Goal: Task Accomplishment & Management: Manage account settings

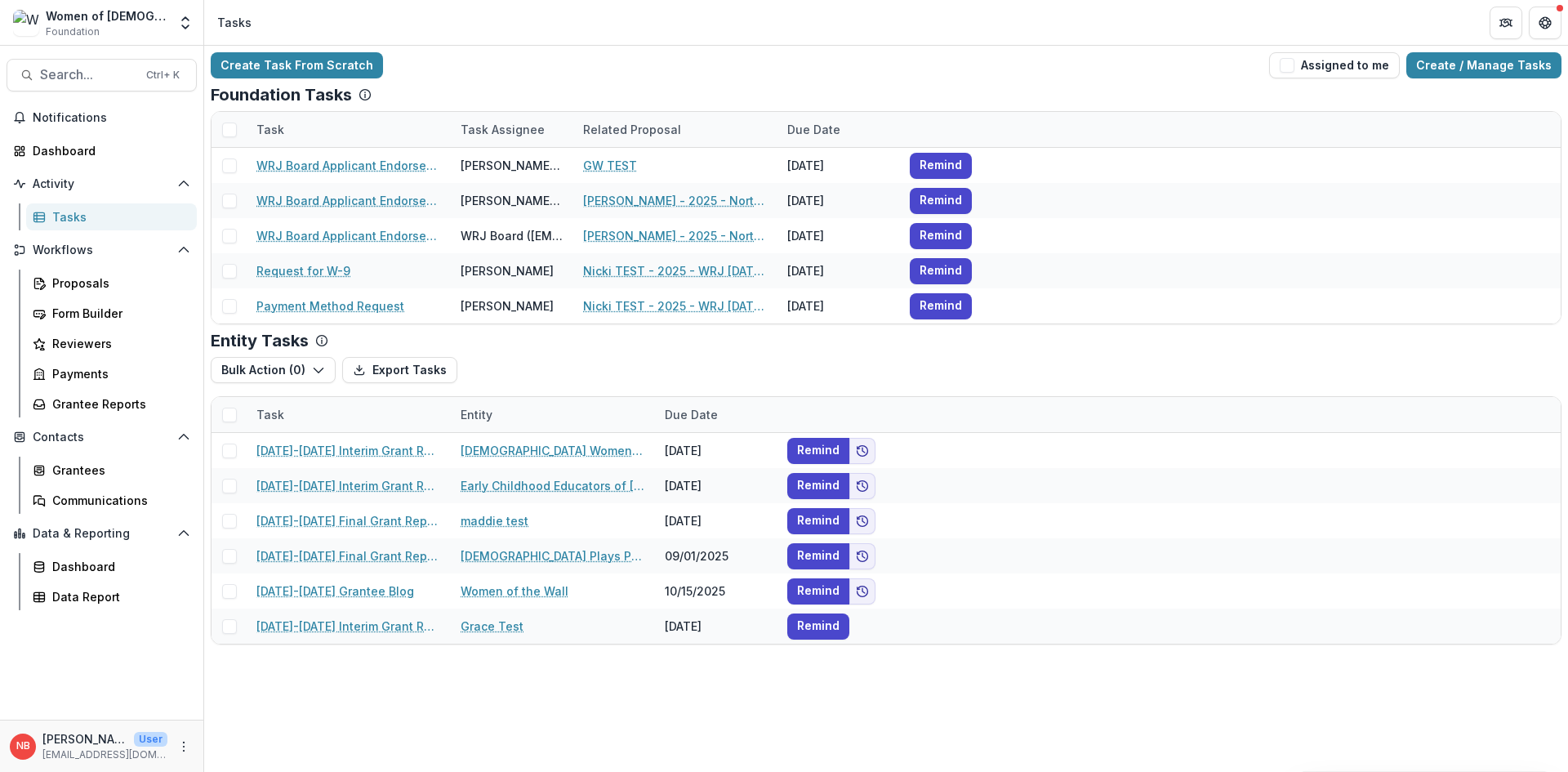
click at [158, 27] on div "Women of [DEMOGRAPHIC_DATA] Foundation" at bounding box center [107, 23] width 121 height 32
click at [189, 18] on icon "Open entity switcher" at bounding box center [185, 23] width 17 height 17
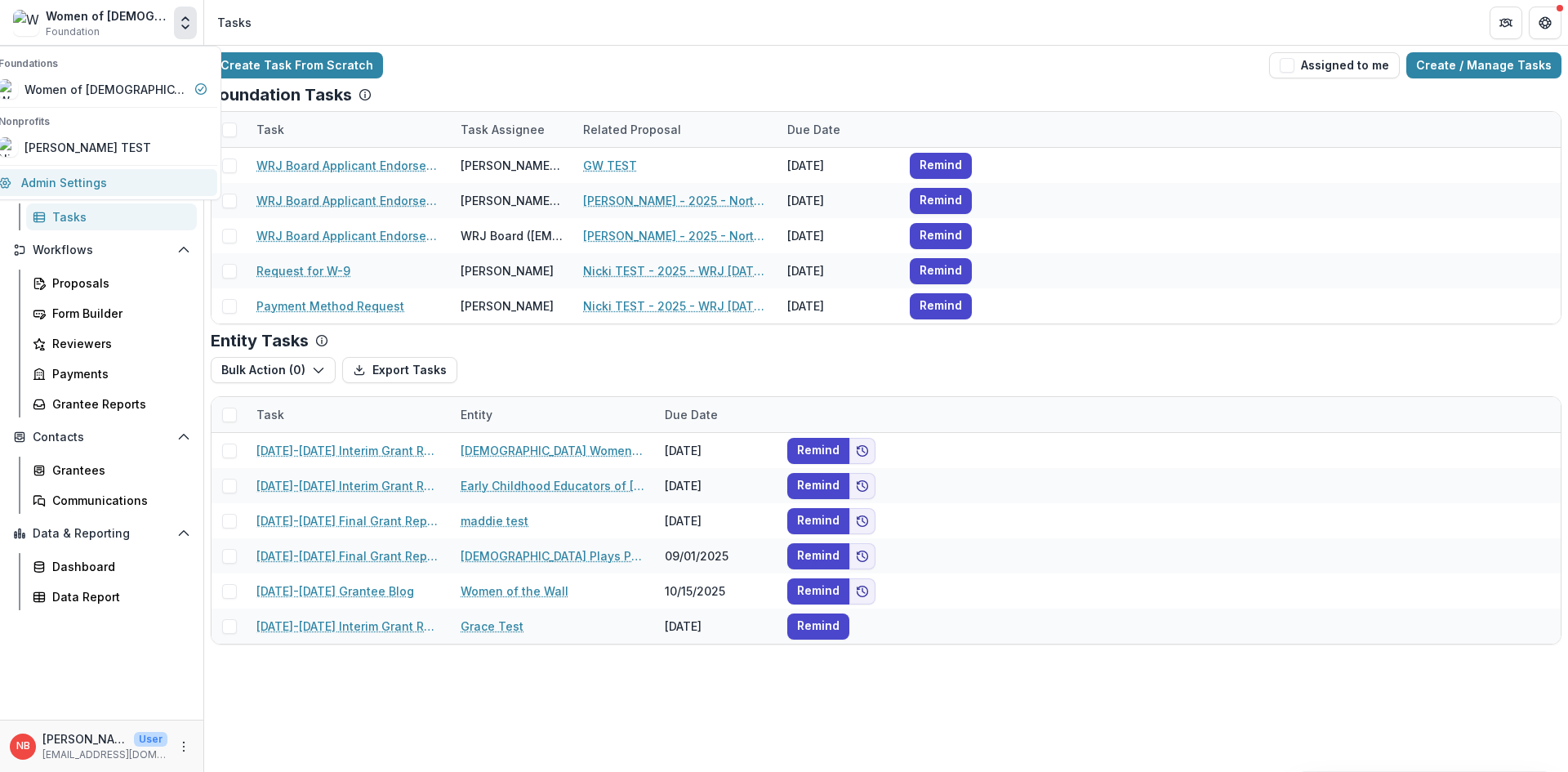
click at [117, 185] on link "Admin Settings" at bounding box center [103, 183] width 229 height 27
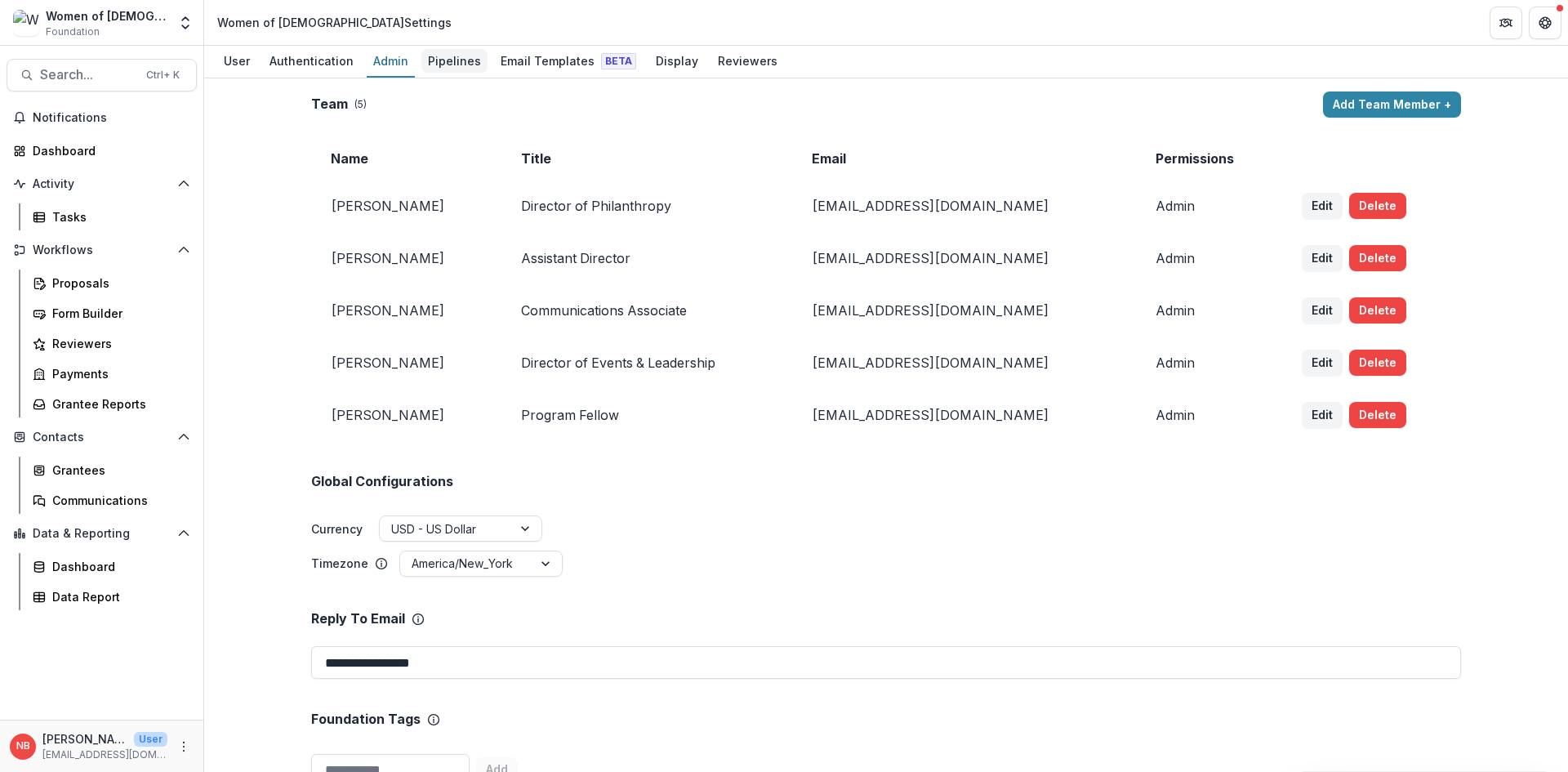
click at [453, 49] on div "Pipelines" at bounding box center [455, 61] width 67 height 23
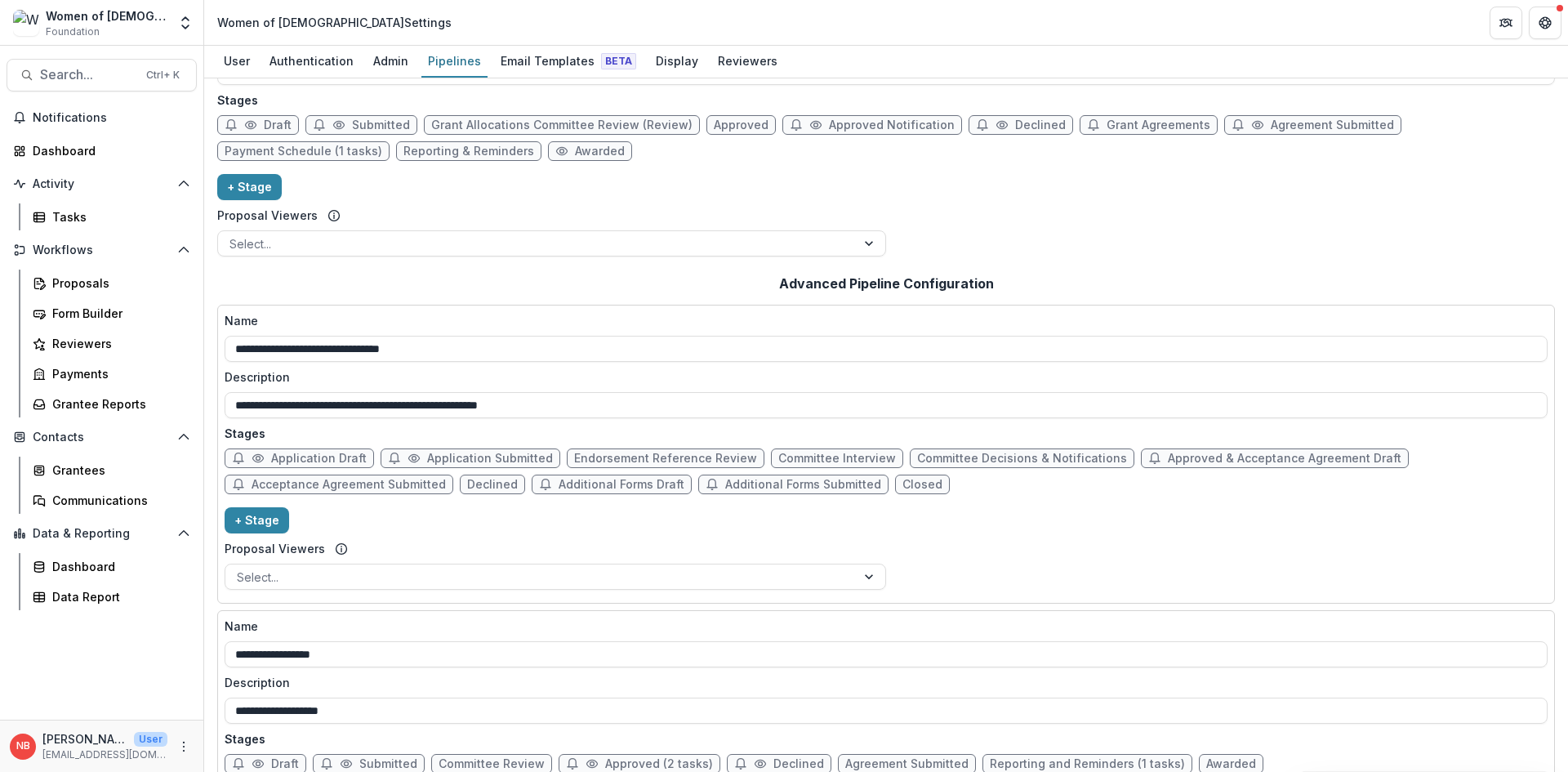
scroll to position [270, 0]
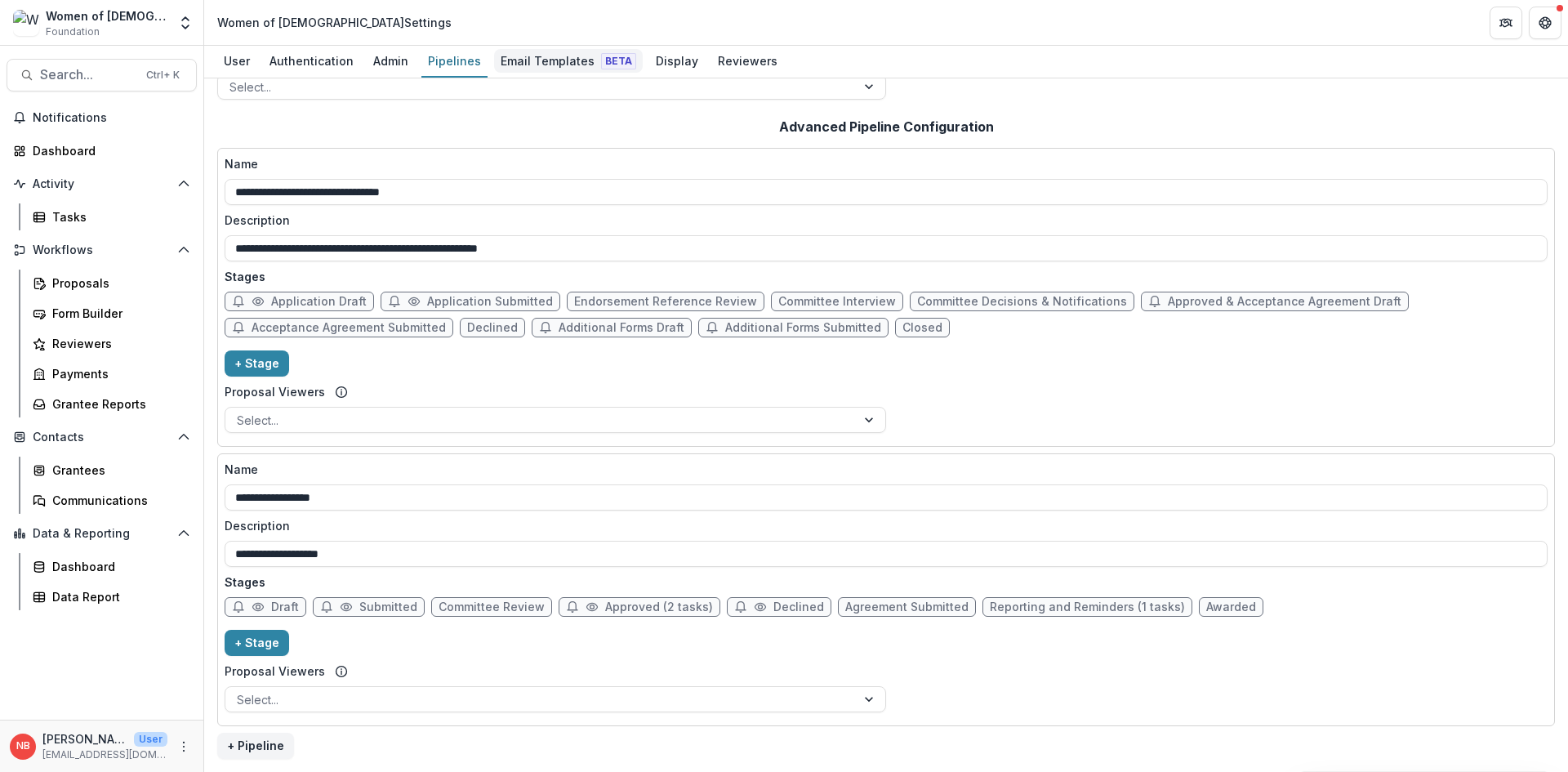
click at [560, 63] on div "Email Templates Beta" at bounding box center [568, 61] width 149 height 23
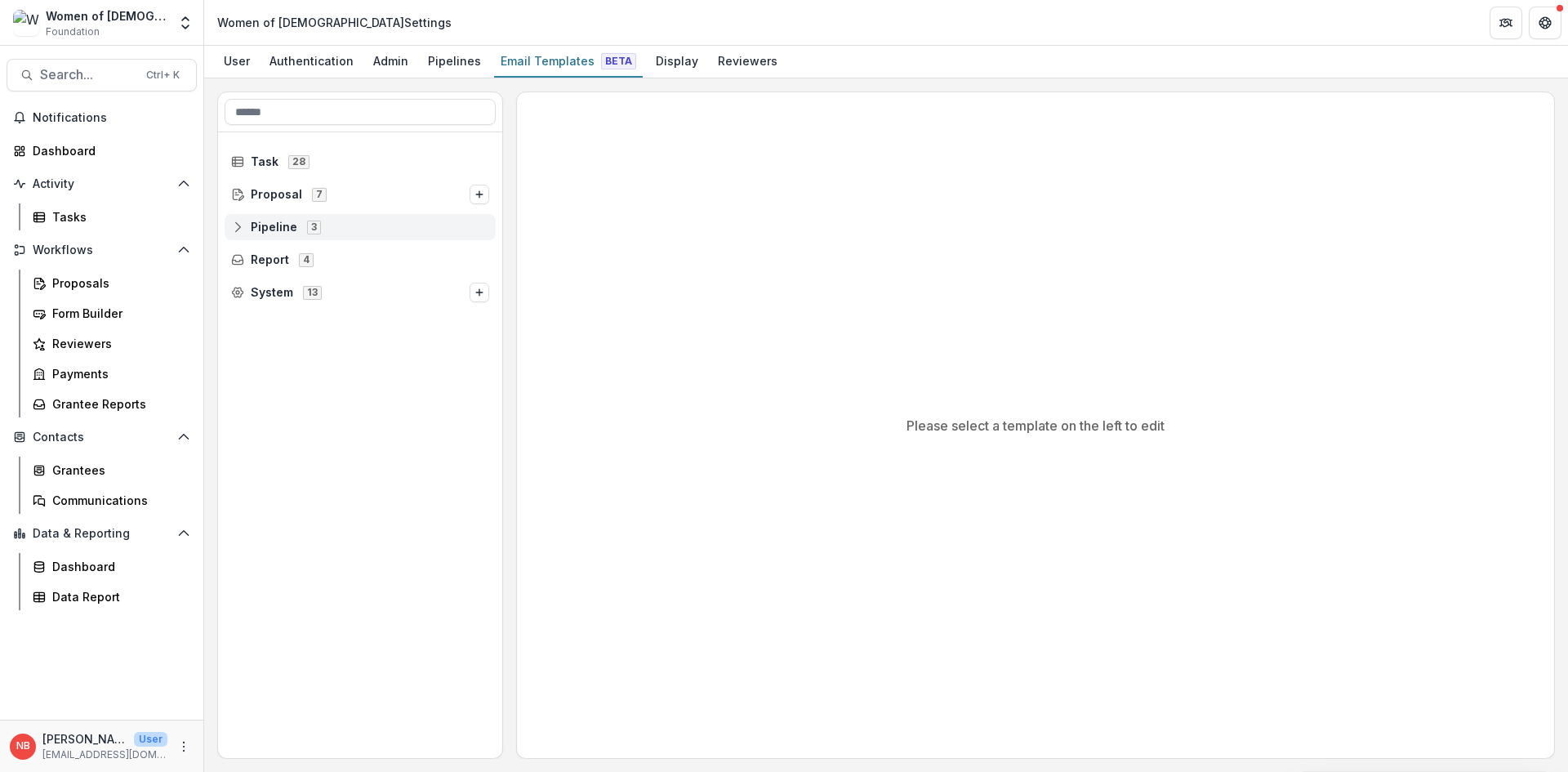
click at [244, 228] on icon at bounding box center [237, 226] width 13 height 13
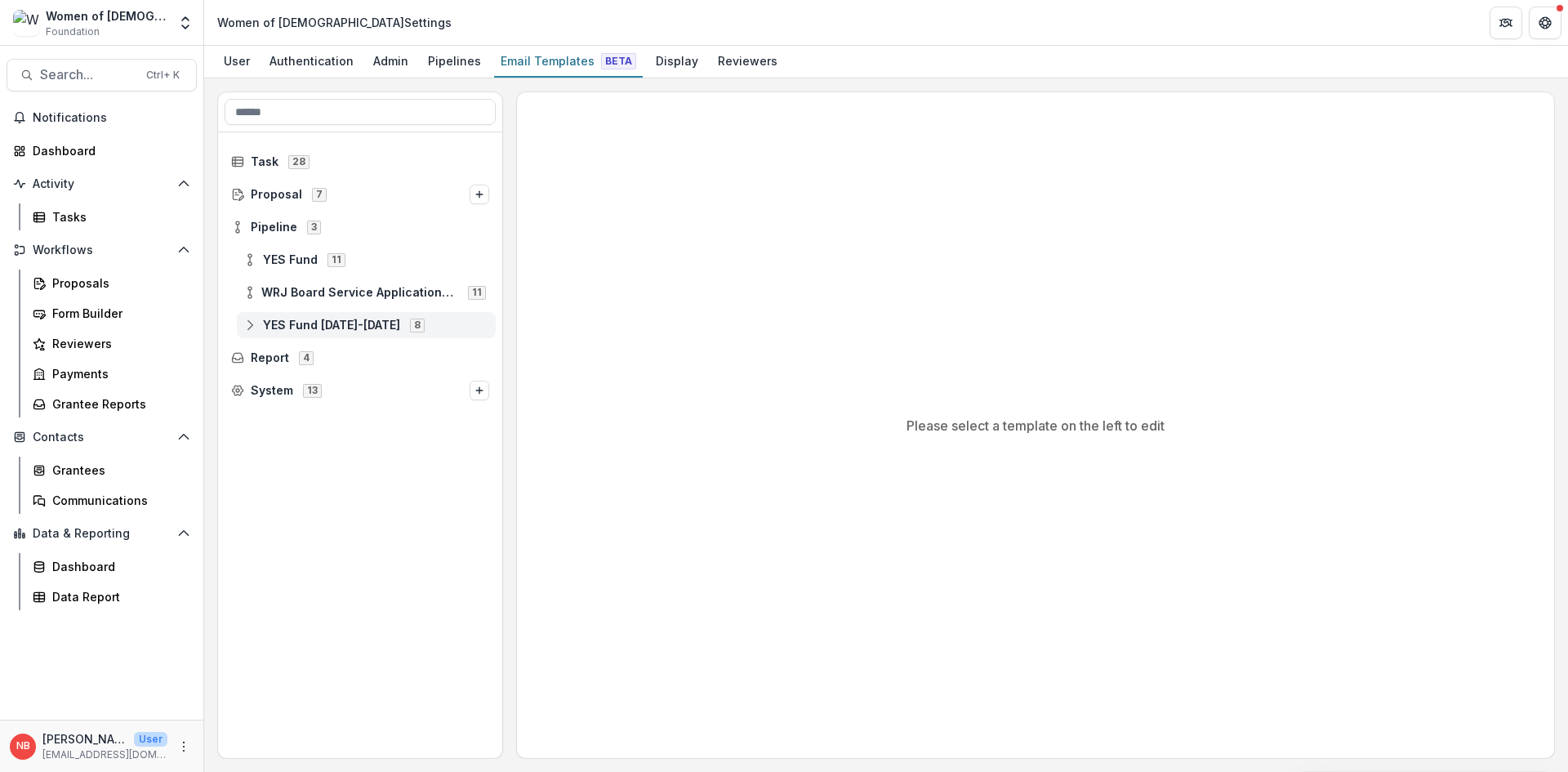
click at [242, 332] on div "YES Fund [DATE]-[DATE] 8" at bounding box center [366, 325] width 259 height 26
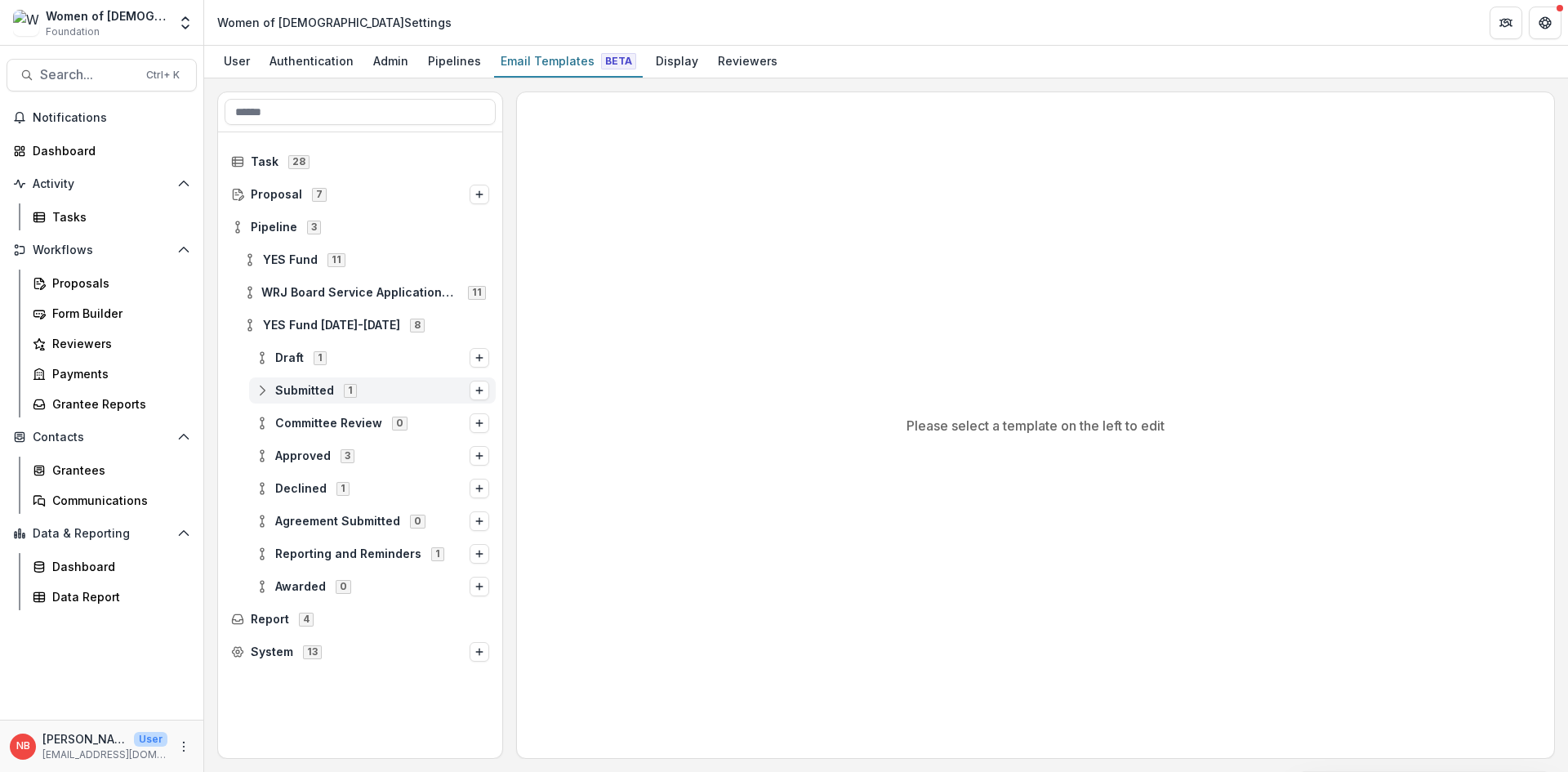
click at [259, 392] on icon at bounding box center [261, 389] width 13 height 13
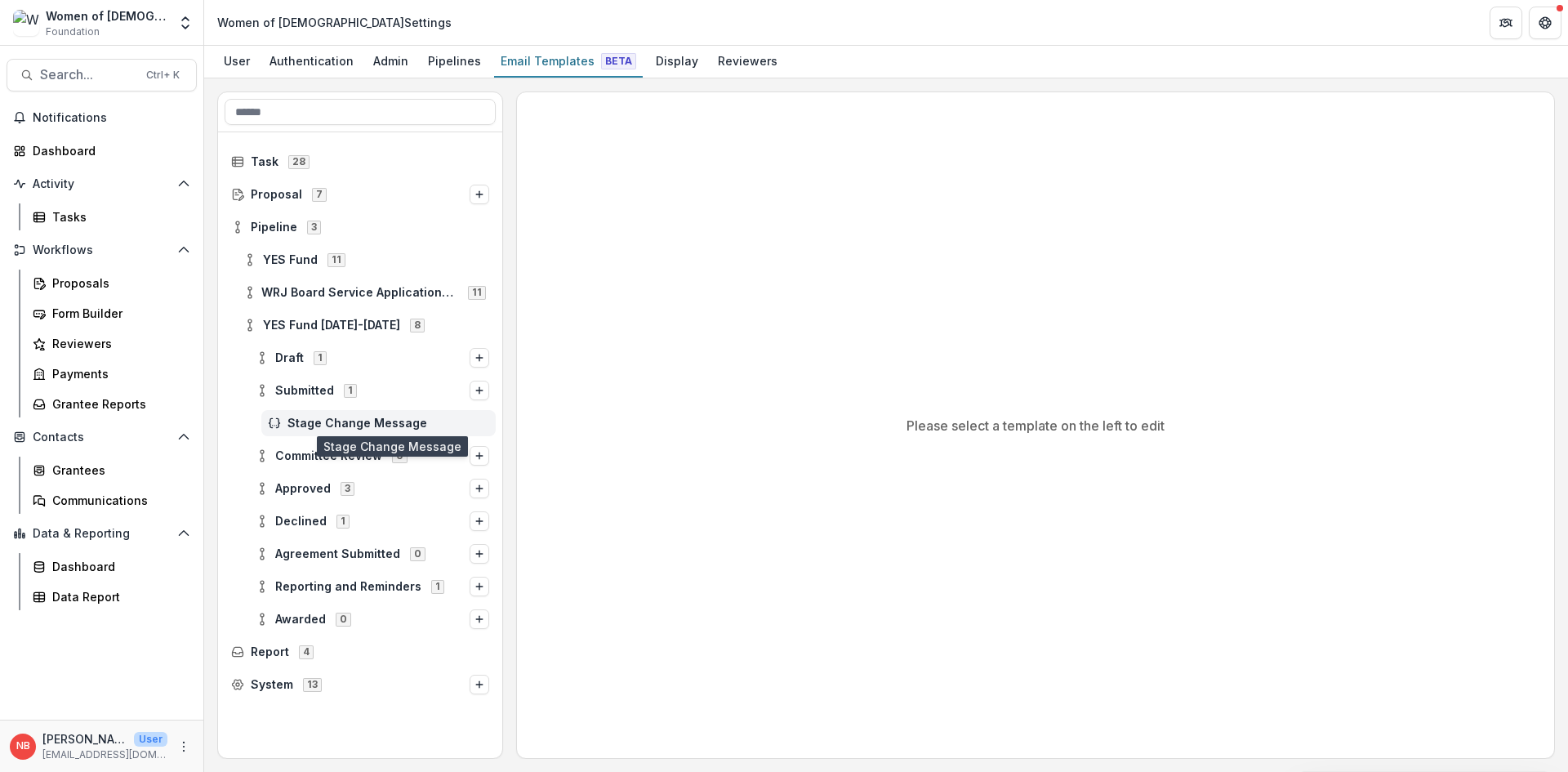
click at [336, 428] on span "Stage Change Message" at bounding box center [388, 424] width 202 height 14
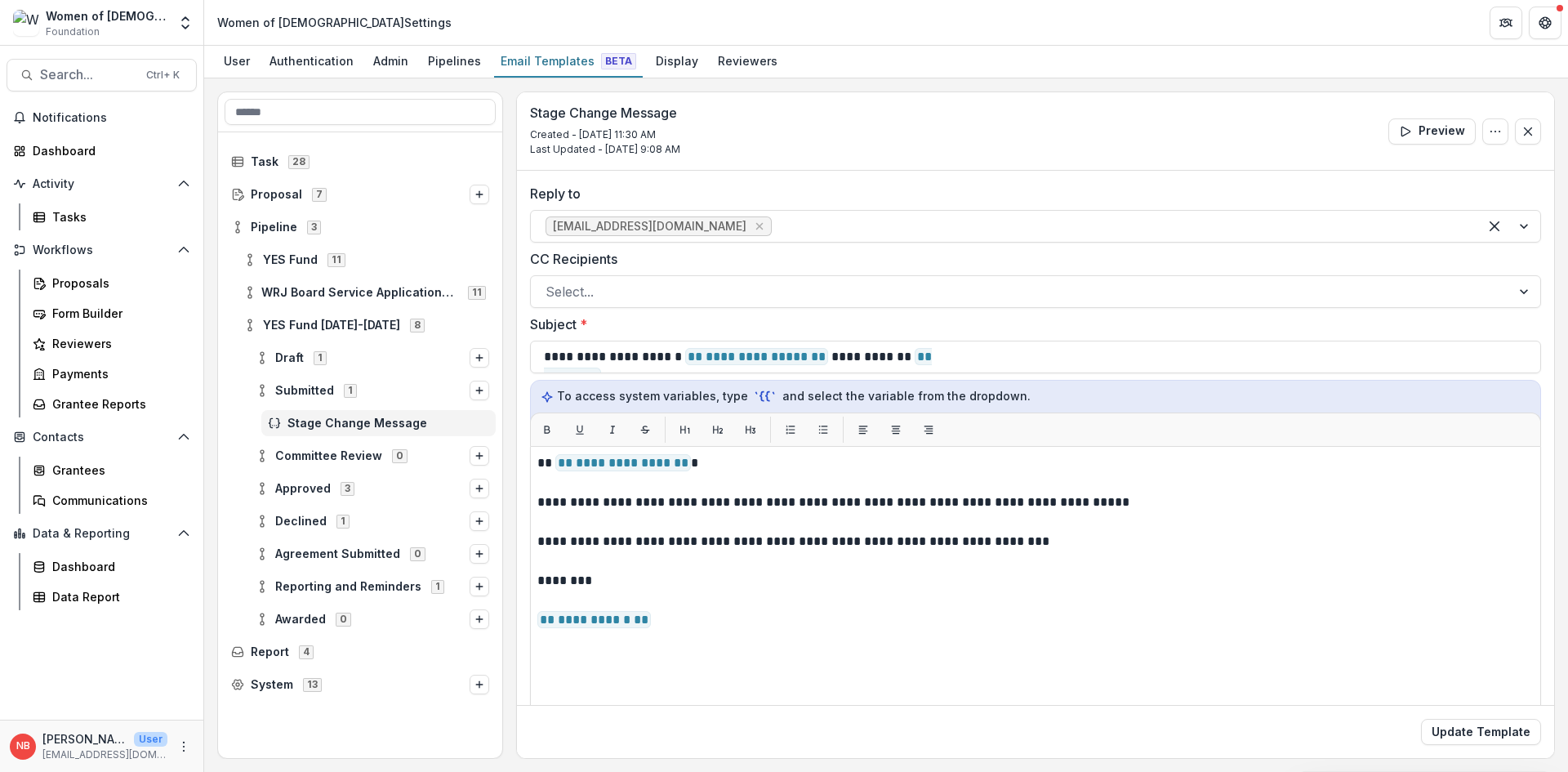
click at [273, 415] on div "Stage Change Message" at bounding box center [379, 423] width 235 height 26
click at [259, 390] on icon at bounding box center [261, 389] width 13 height 13
click at [268, 457] on icon at bounding box center [261, 455] width 13 height 13
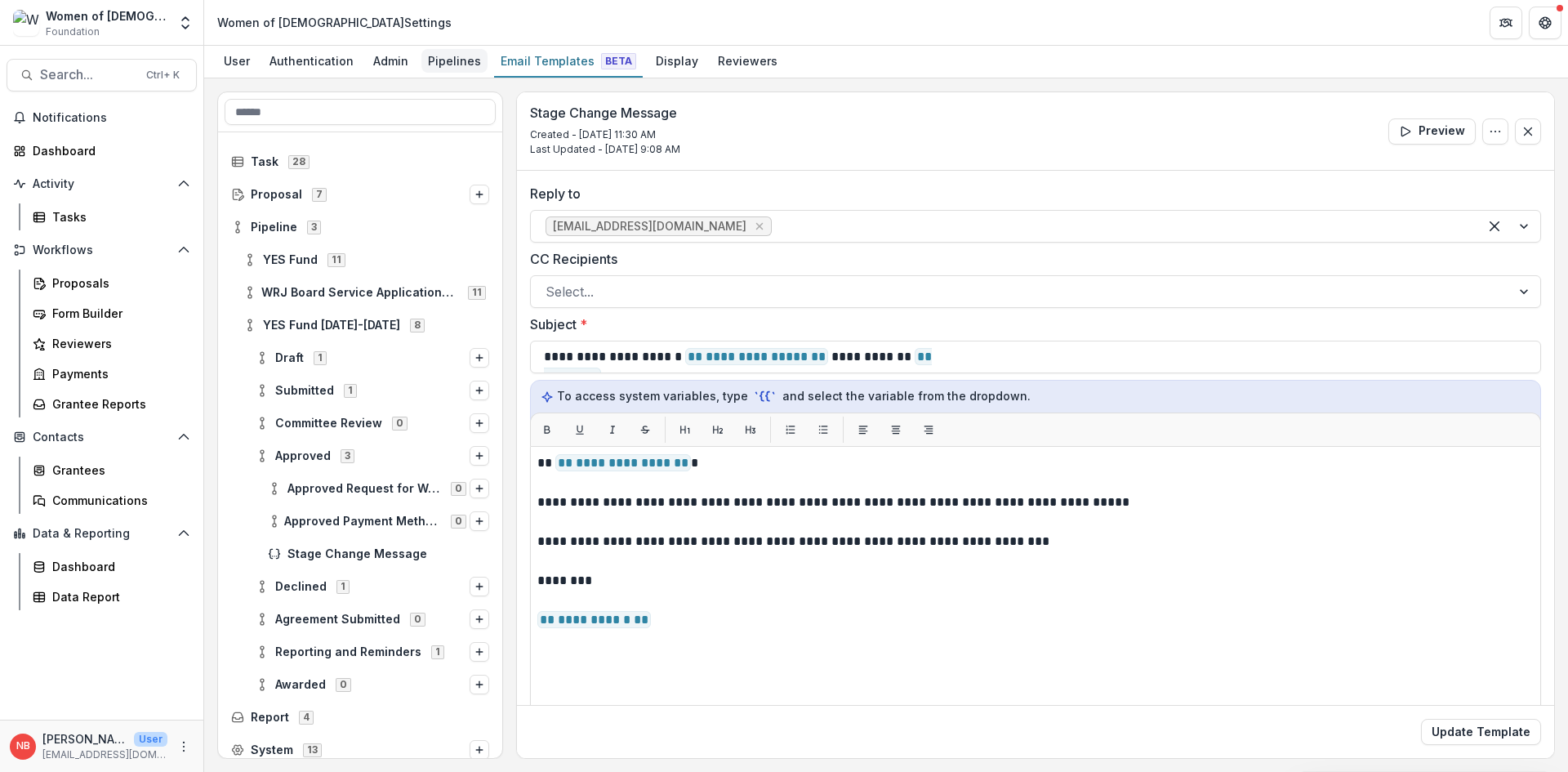
click at [457, 71] on div "Pipelines" at bounding box center [455, 61] width 67 height 23
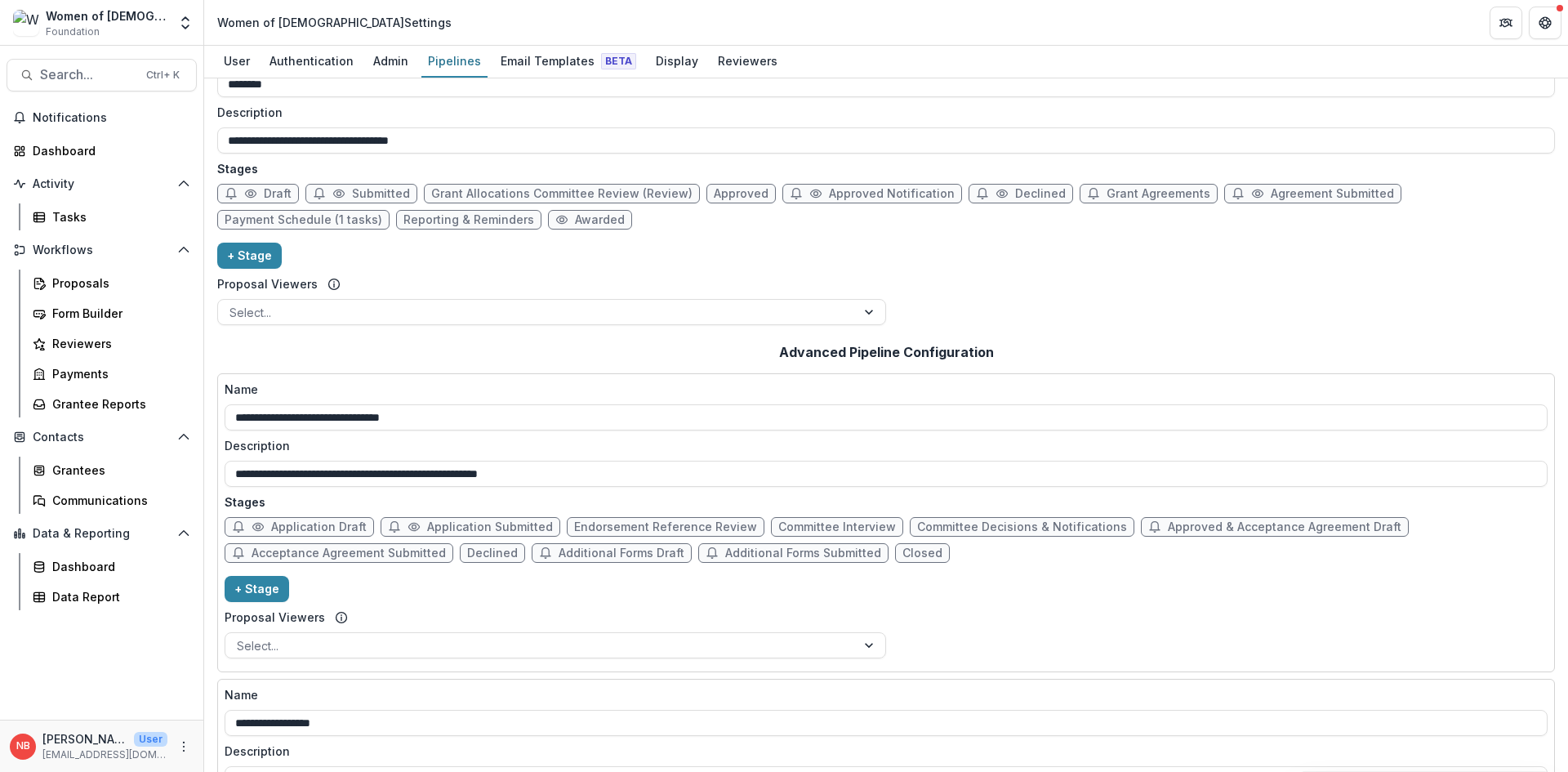
scroll to position [81, 0]
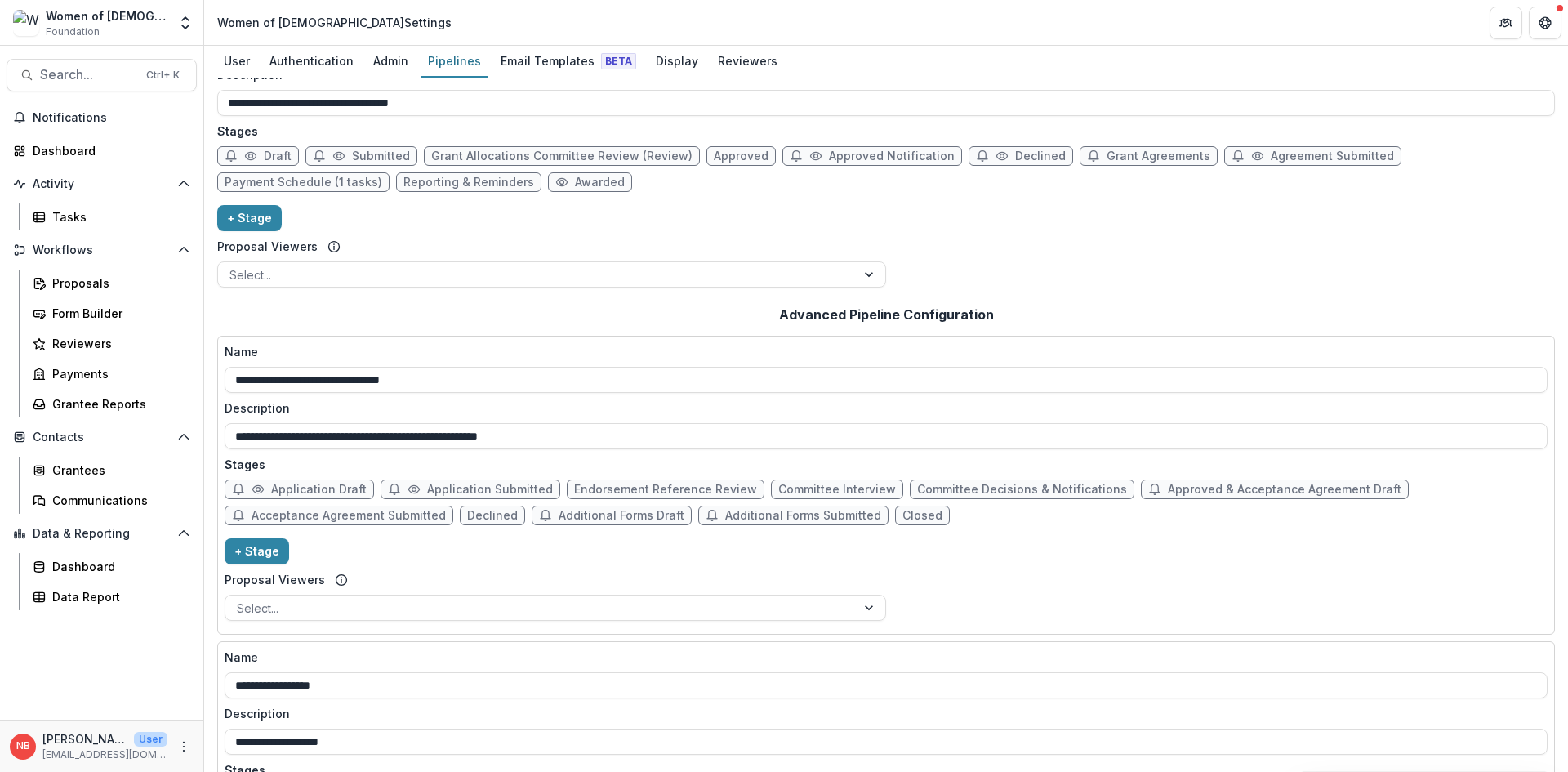
click at [1210, 490] on span "Approved & Acceptance Agreement Draft" at bounding box center [1284, 489] width 234 height 14
select select "*****"
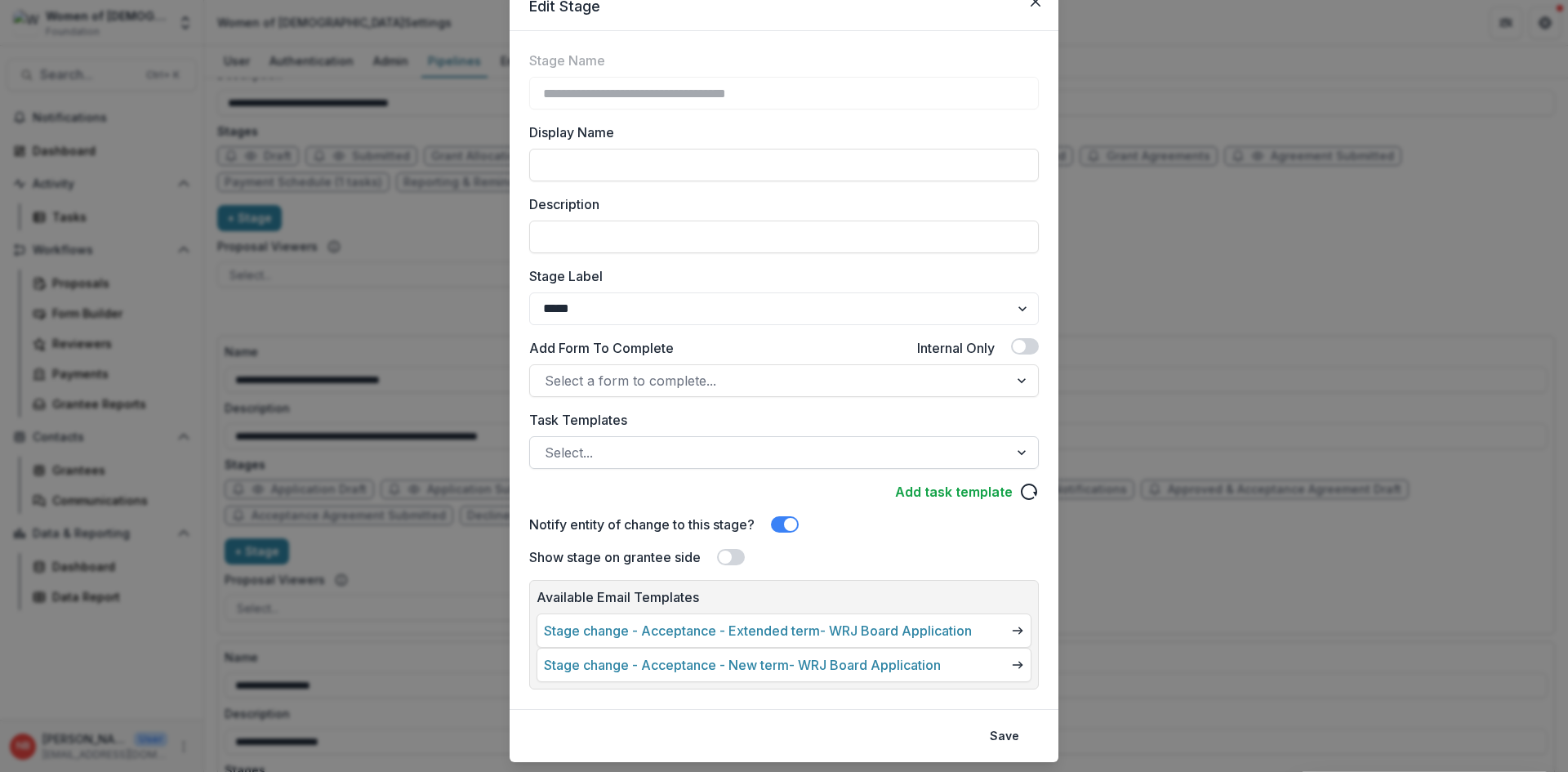
scroll to position [113, 0]
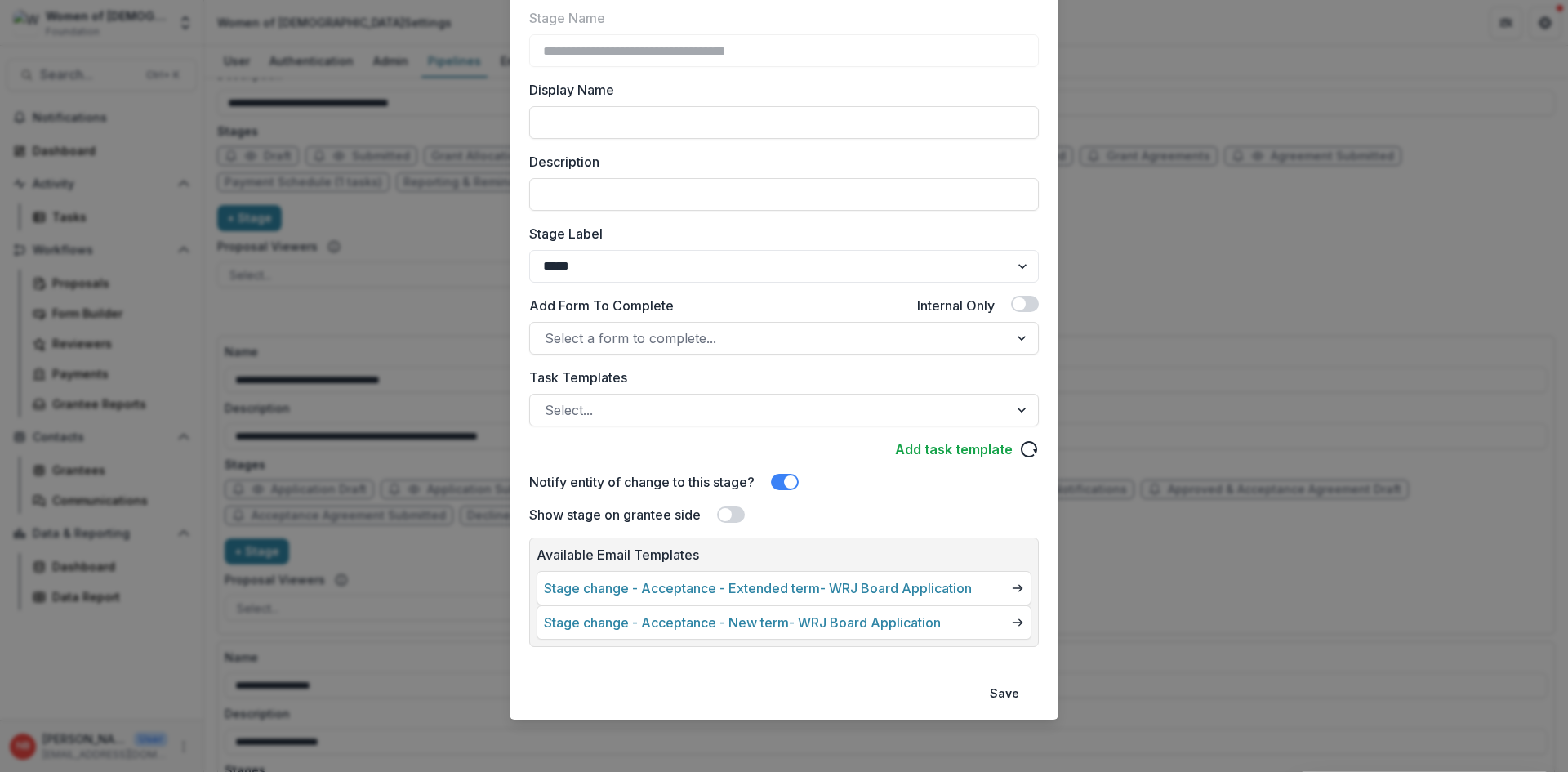
click at [1203, 94] on div "**********" at bounding box center [784, 386] width 1568 height 772
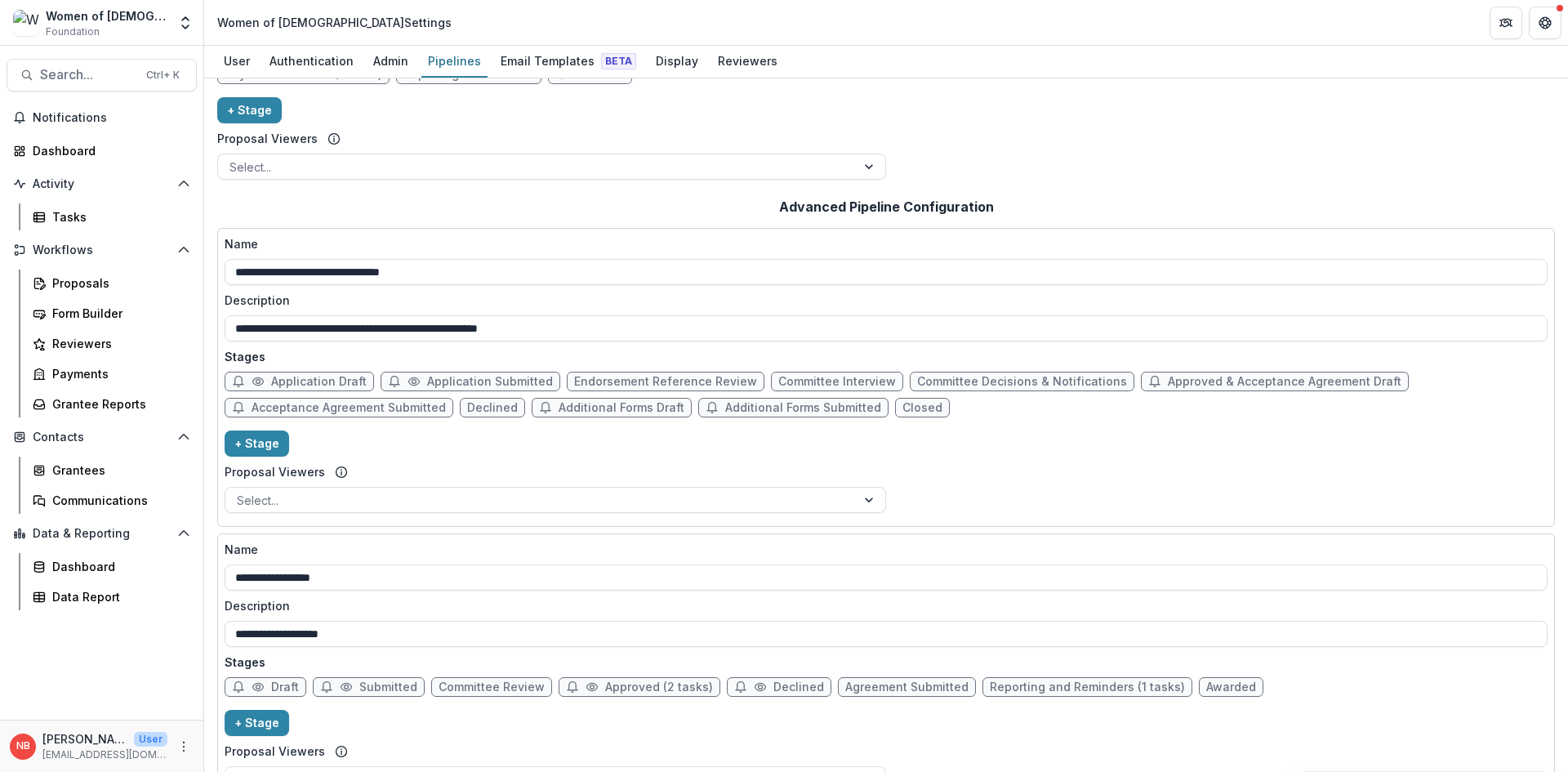
scroll to position [270, 0]
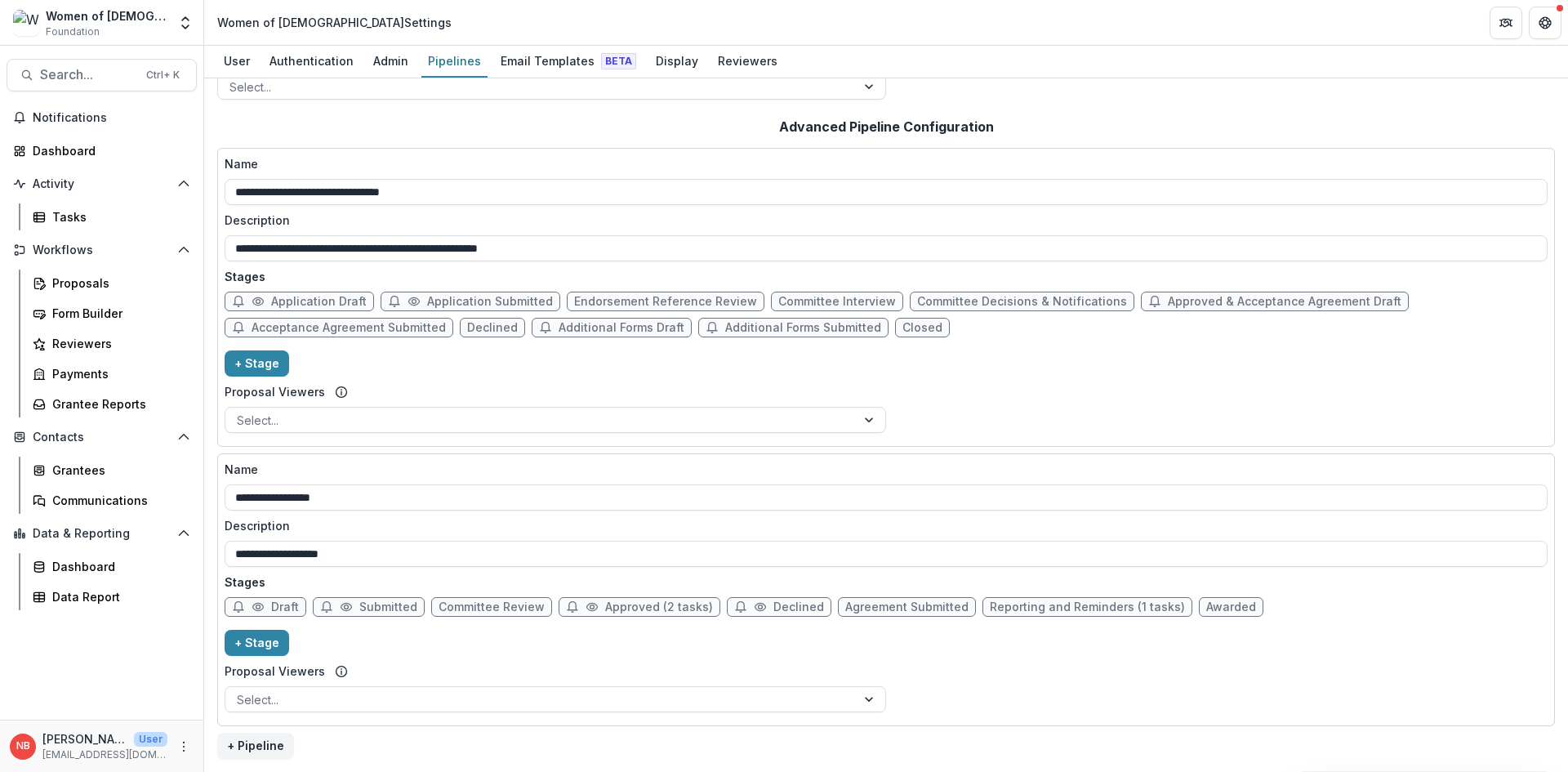
click at [621, 609] on span "Approved (2 tasks)" at bounding box center [659, 608] width 108 height 14
select select "********"
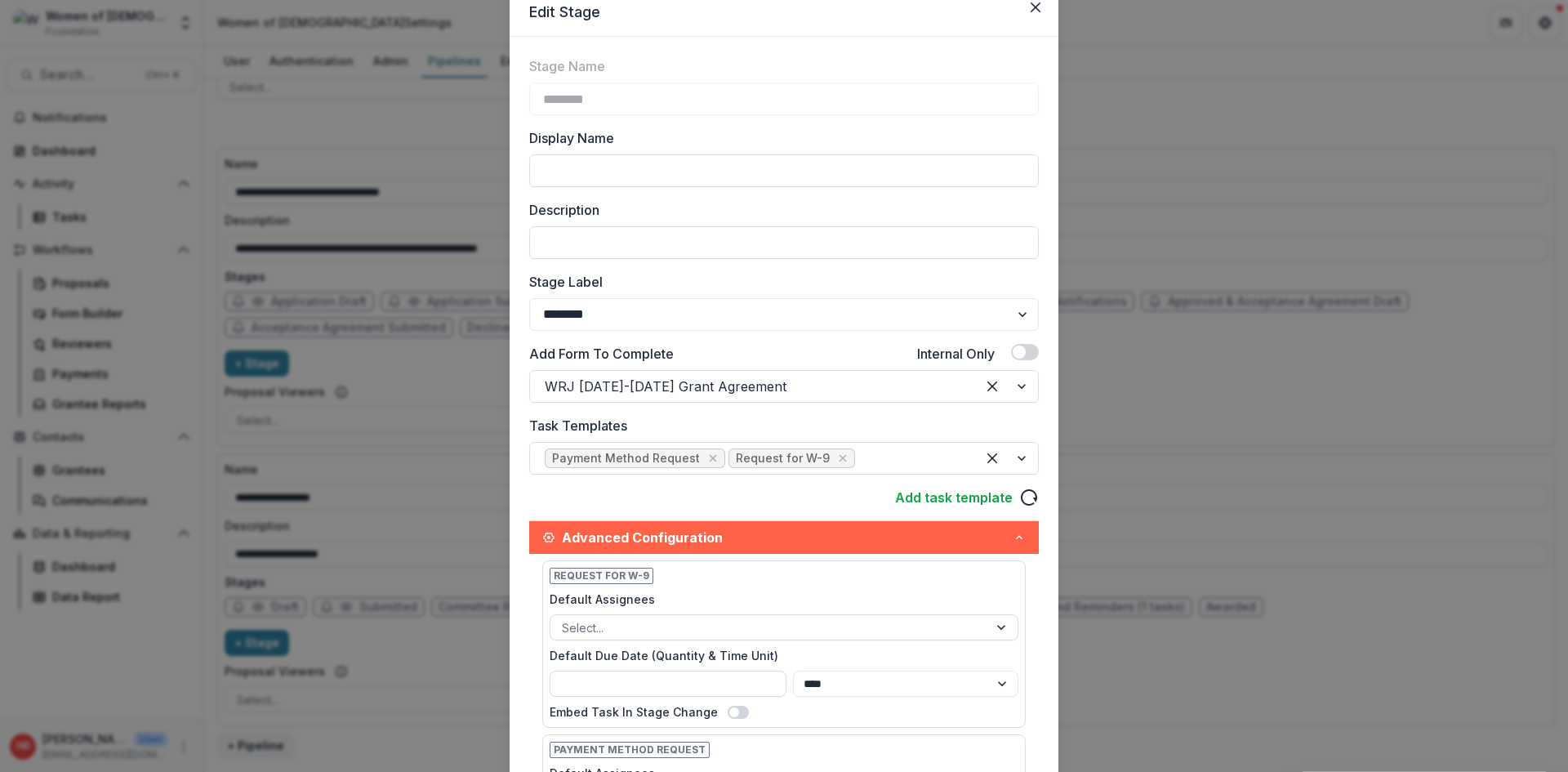
scroll to position [163, 0]
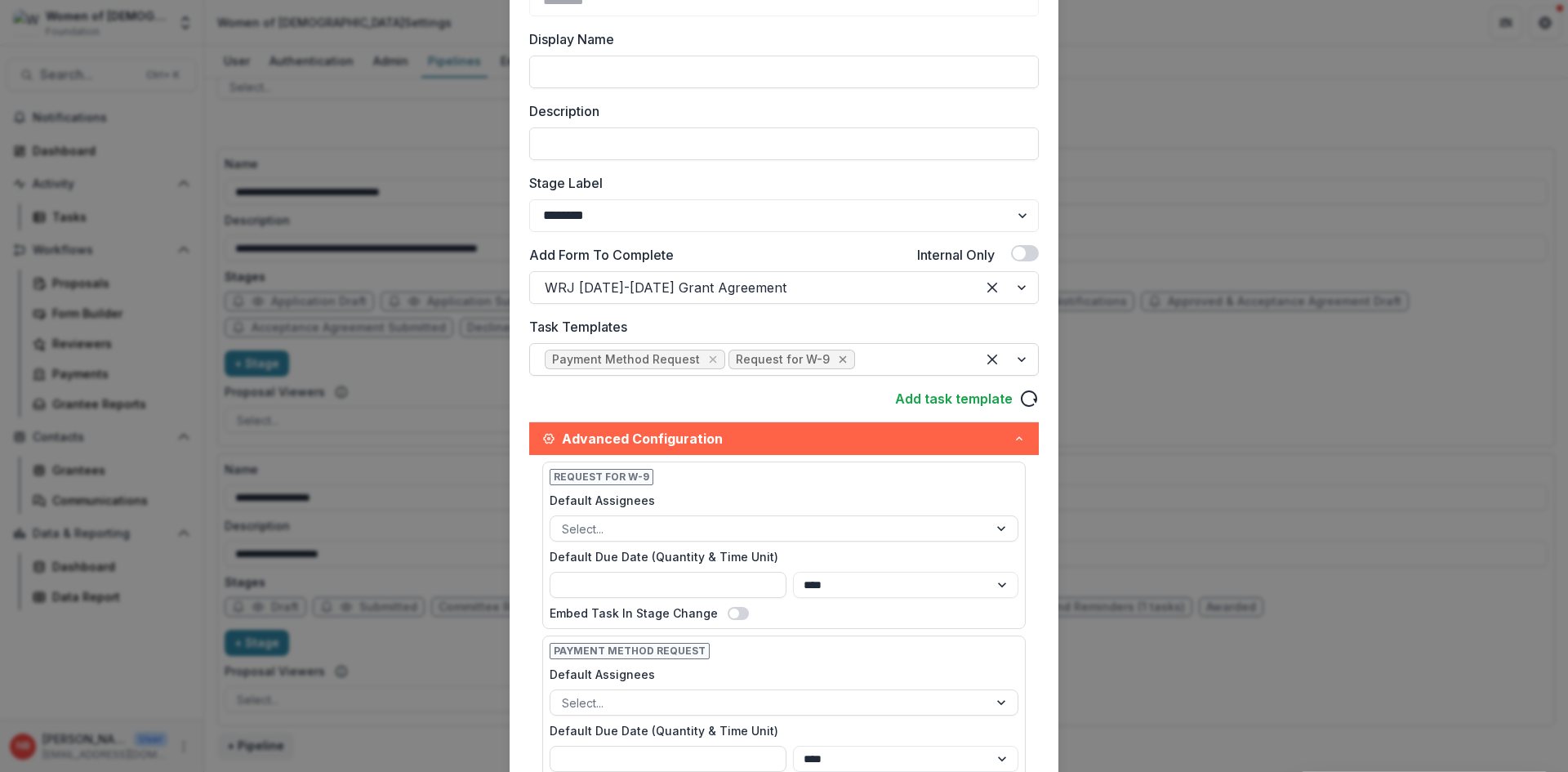
click at [836, 355] on icon "Remove [object Object]" at bounding box center [842, 359] width 13 height 13
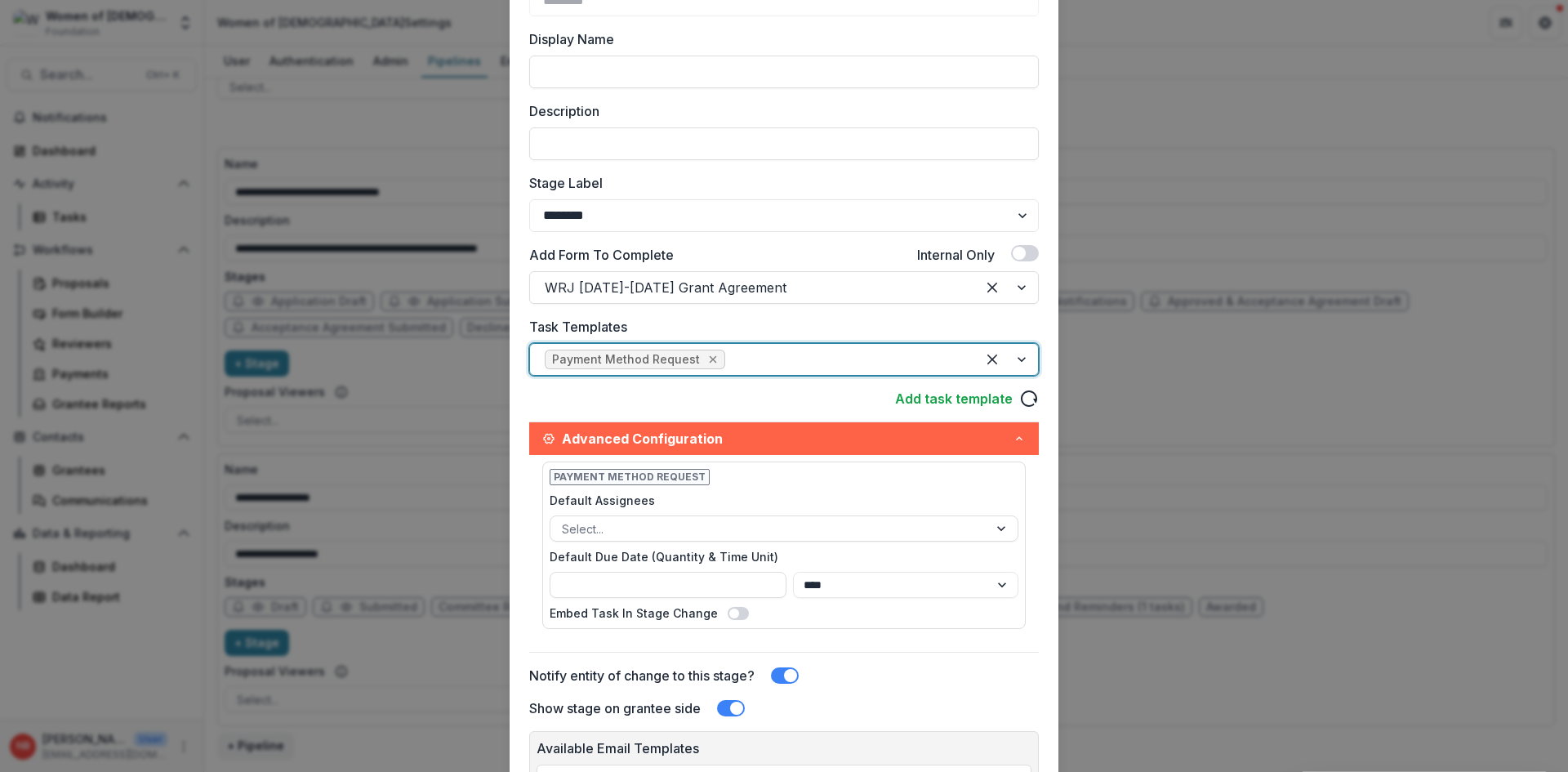
click at [710, 358] on icon "Remove [object Object]" at bounding box center [714, 360] width 8 height 8
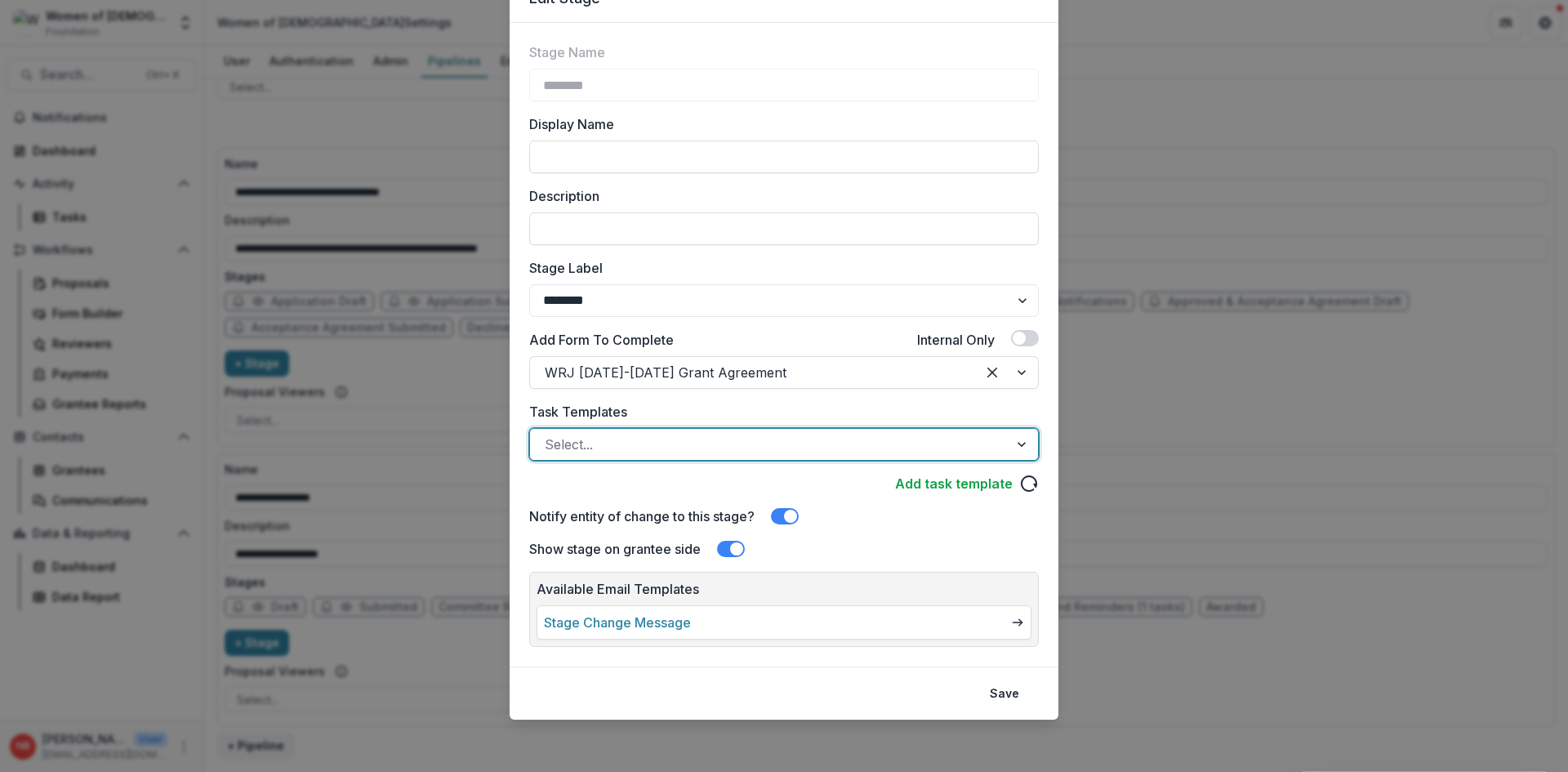
scroll to position [78, 0]
click at [1011, 690] on button "Save" at bounding box center [1005, 693] width 49 height 26
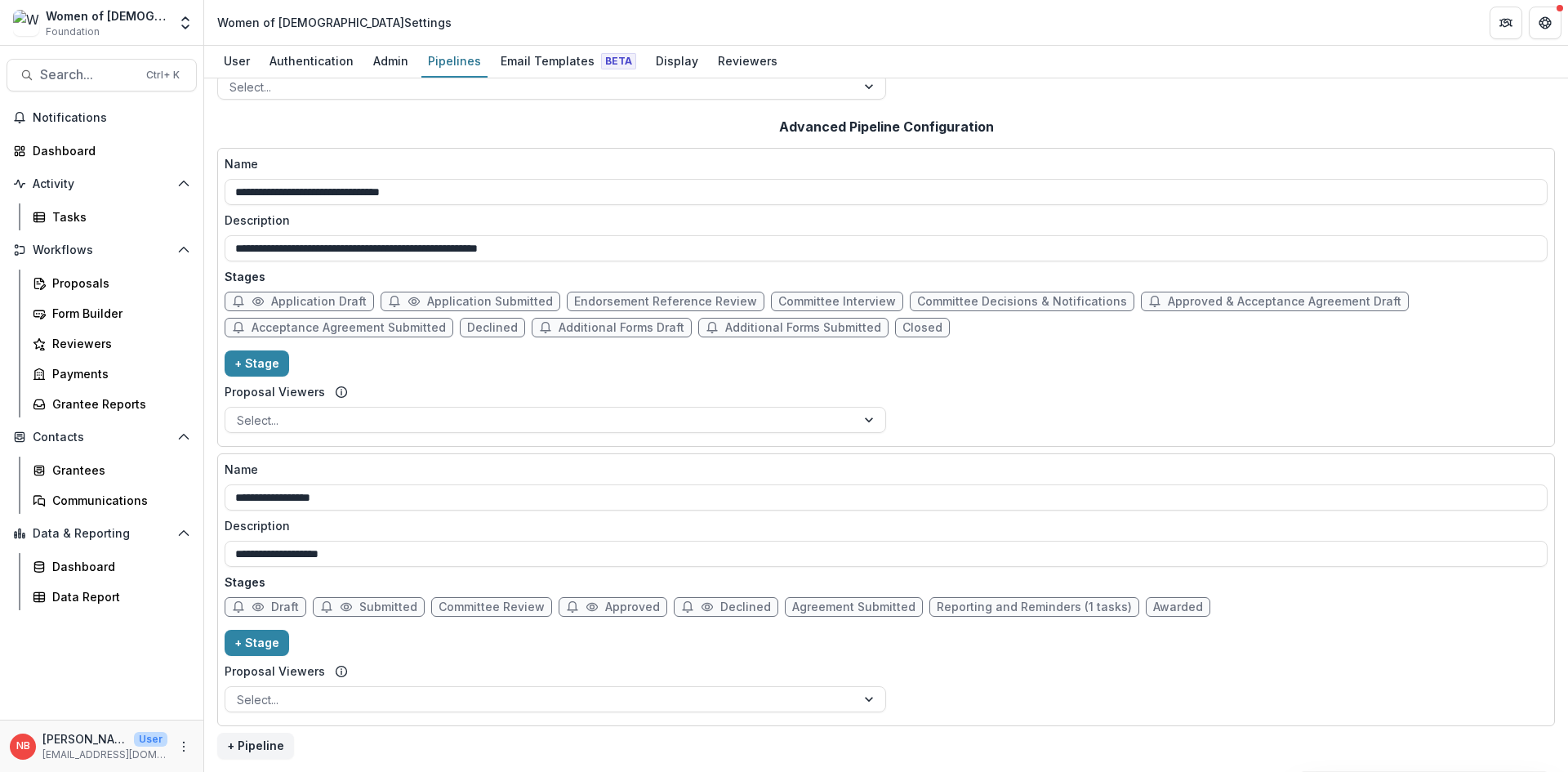
scroll to position [0, 0]
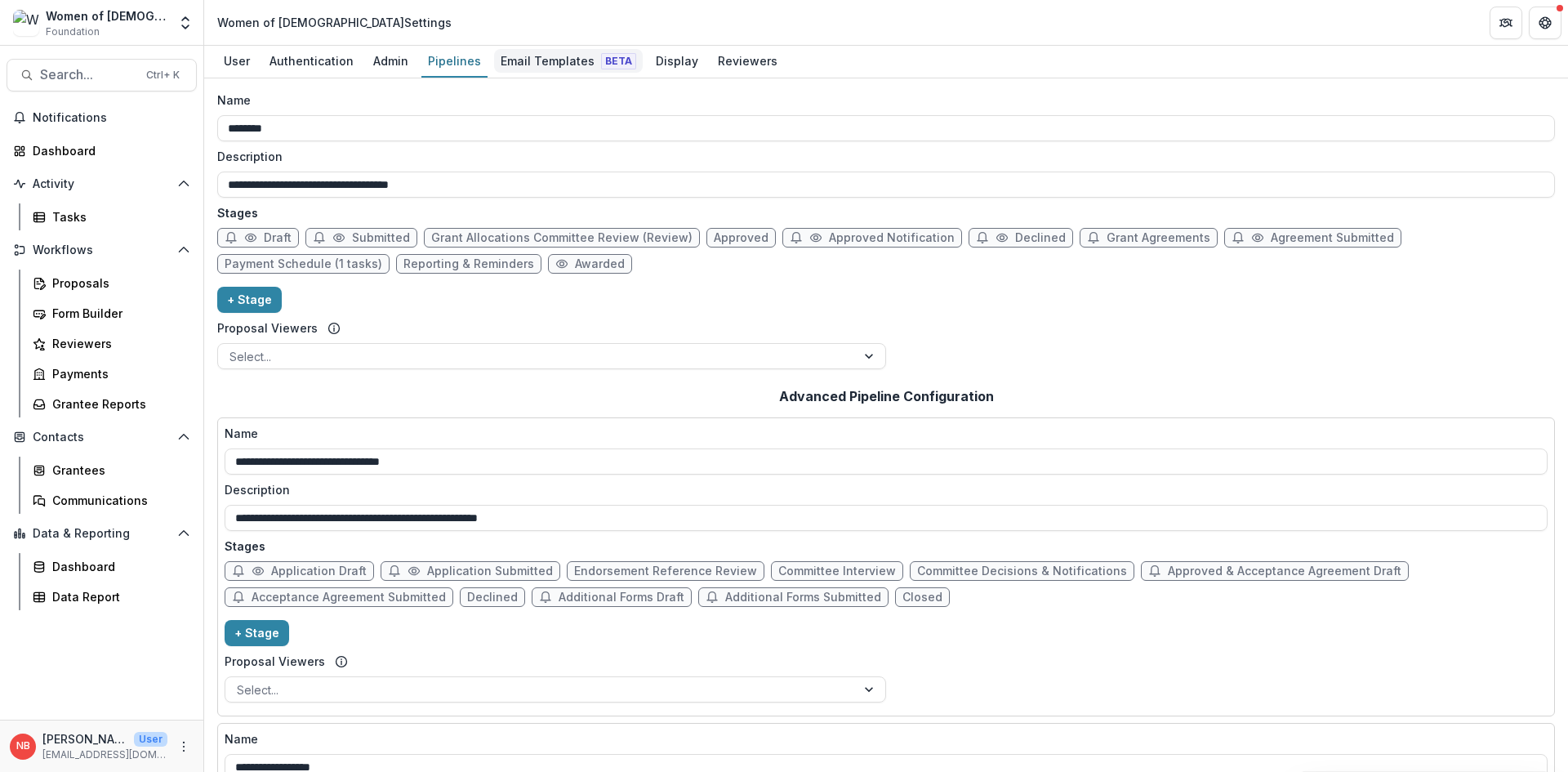
click at [539, 67] on div "Email Templates Beta" at bounding box center [568, 61] width 149 height 23
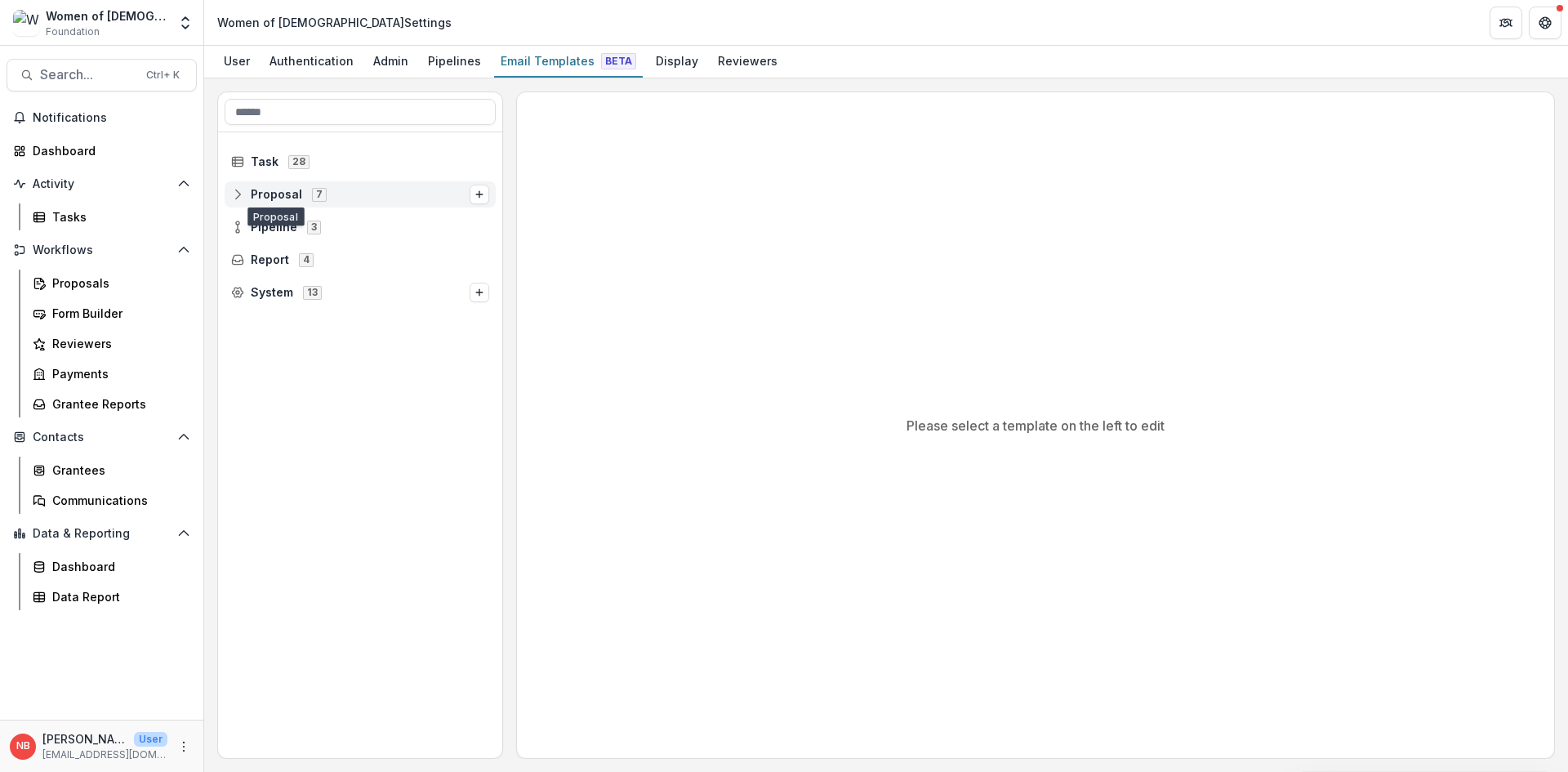
click at [260, 193] on span "Proposal" at bounding box center [276, 195] width 52 height 14
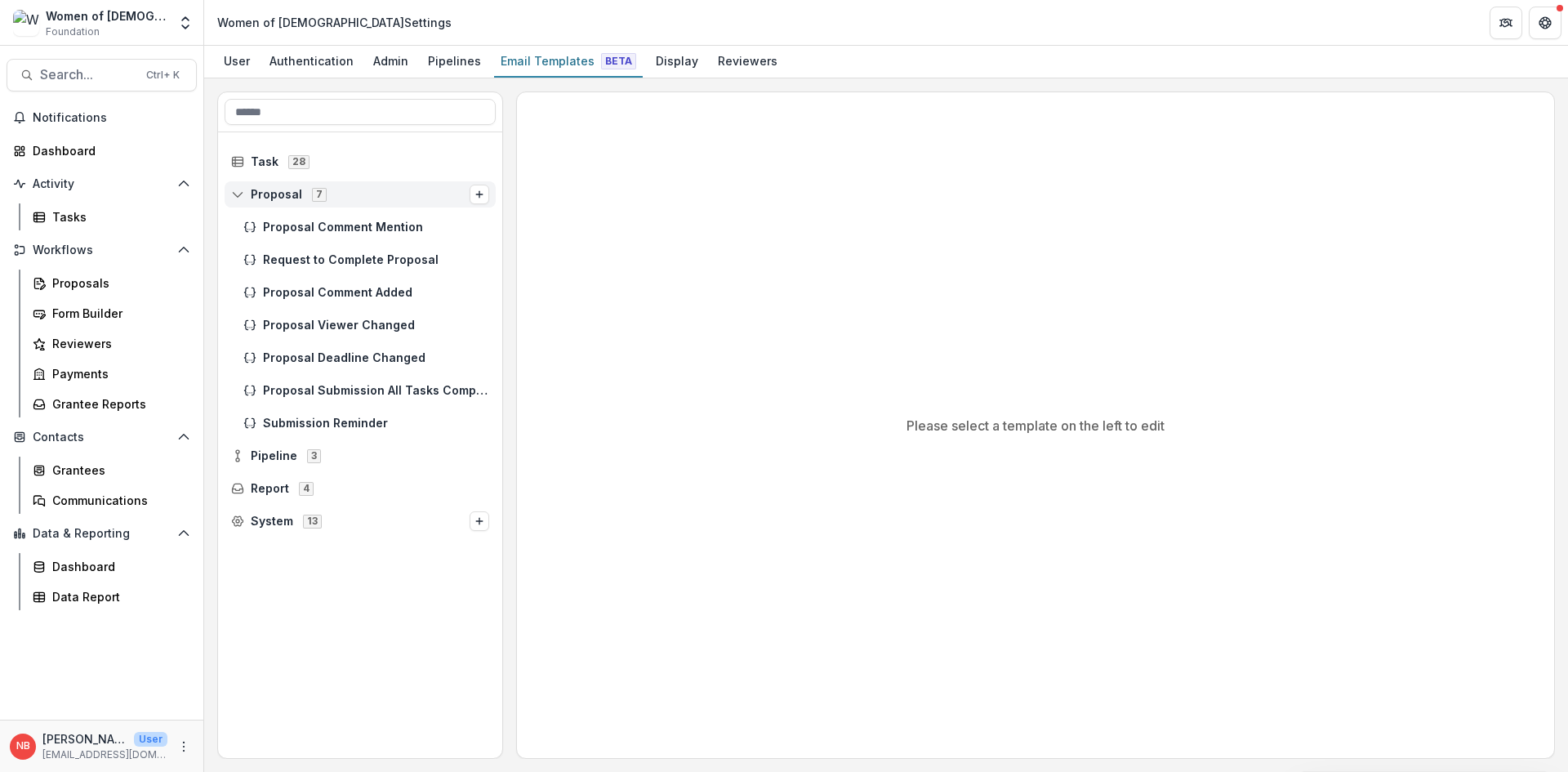
click at [255, 197] on span "Proposal" at bounding box center [276, 195] width 52 height 14
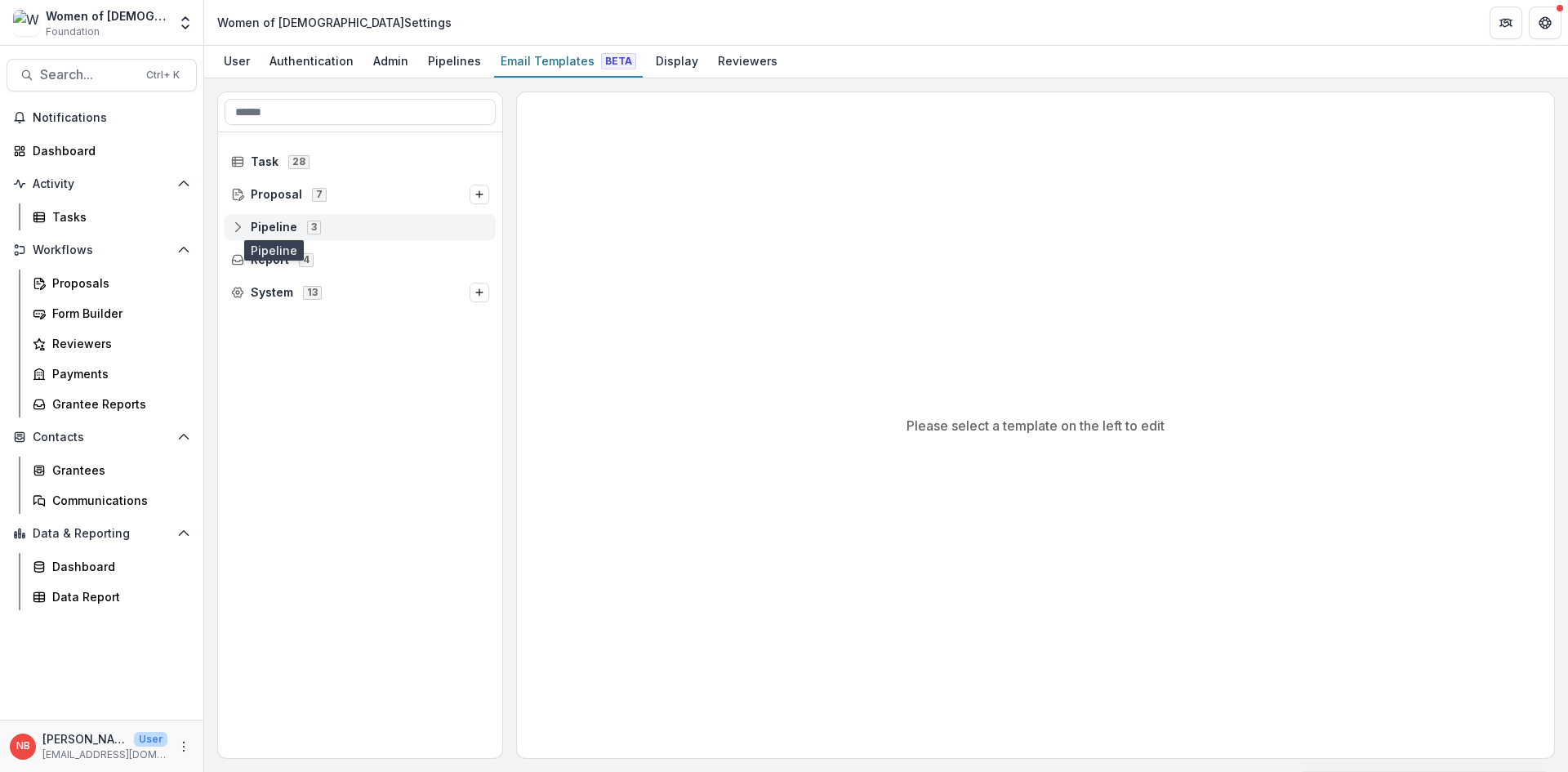
click at [259, 226] on span "Pipeline" at bounding box center [274, 227] width 47 height 14
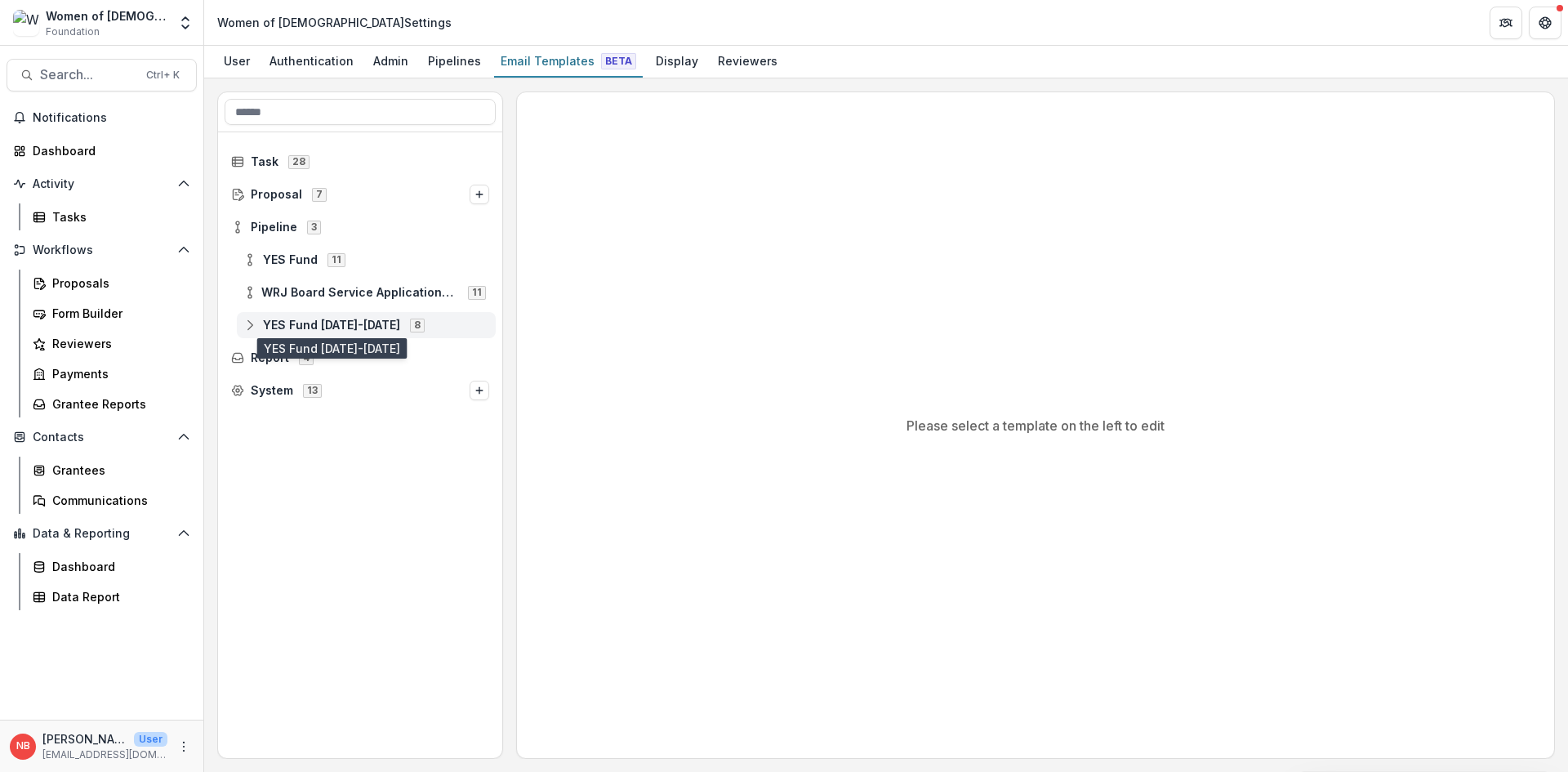
click at [285, 319] on span "YES Fund [DATE]-[DATE]" at bounding box center [332, 326] width 137 height 14
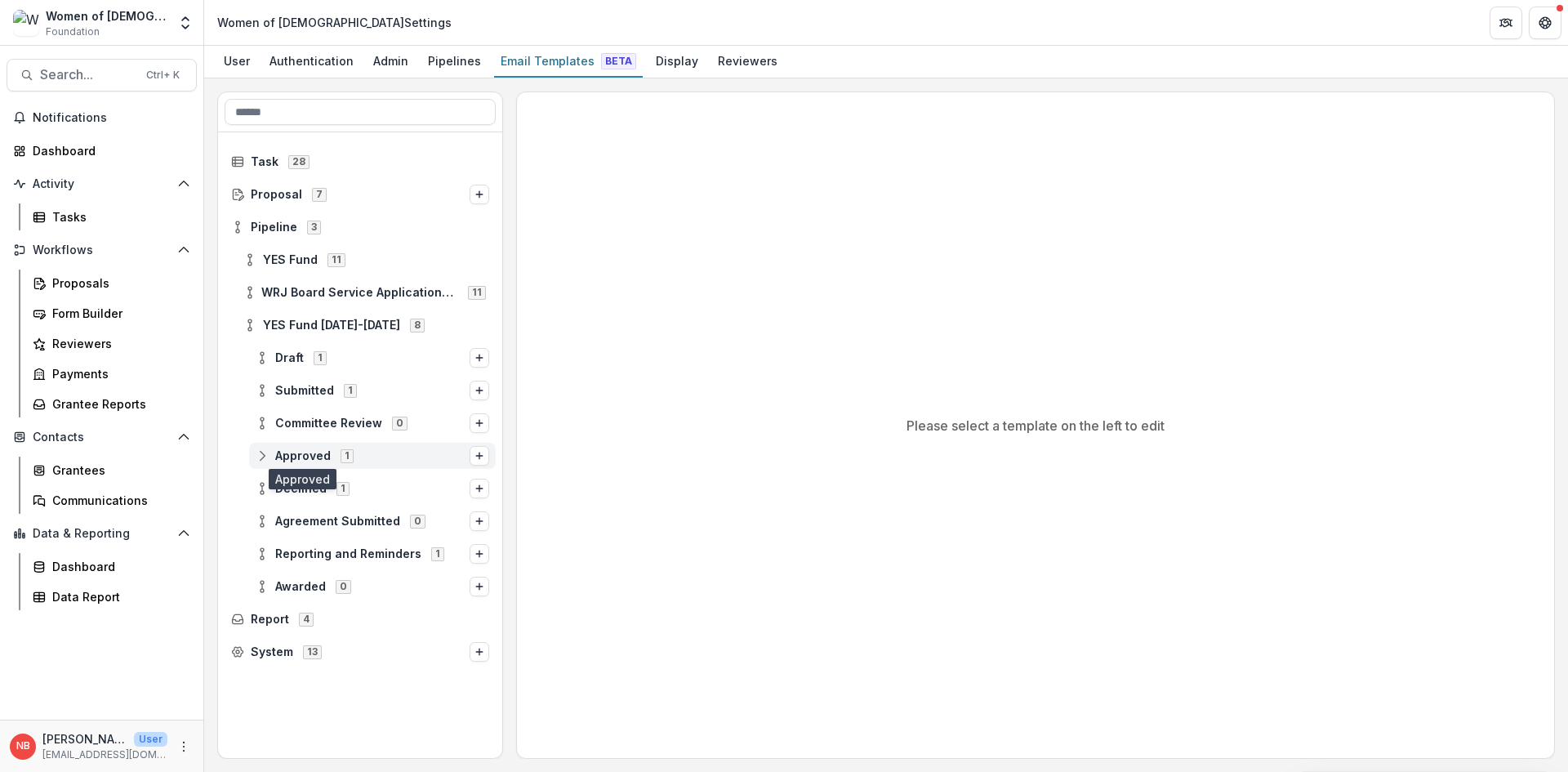
click at [312, 454] on span "Approved" at bounding box center [302, 456] width 56 height 14
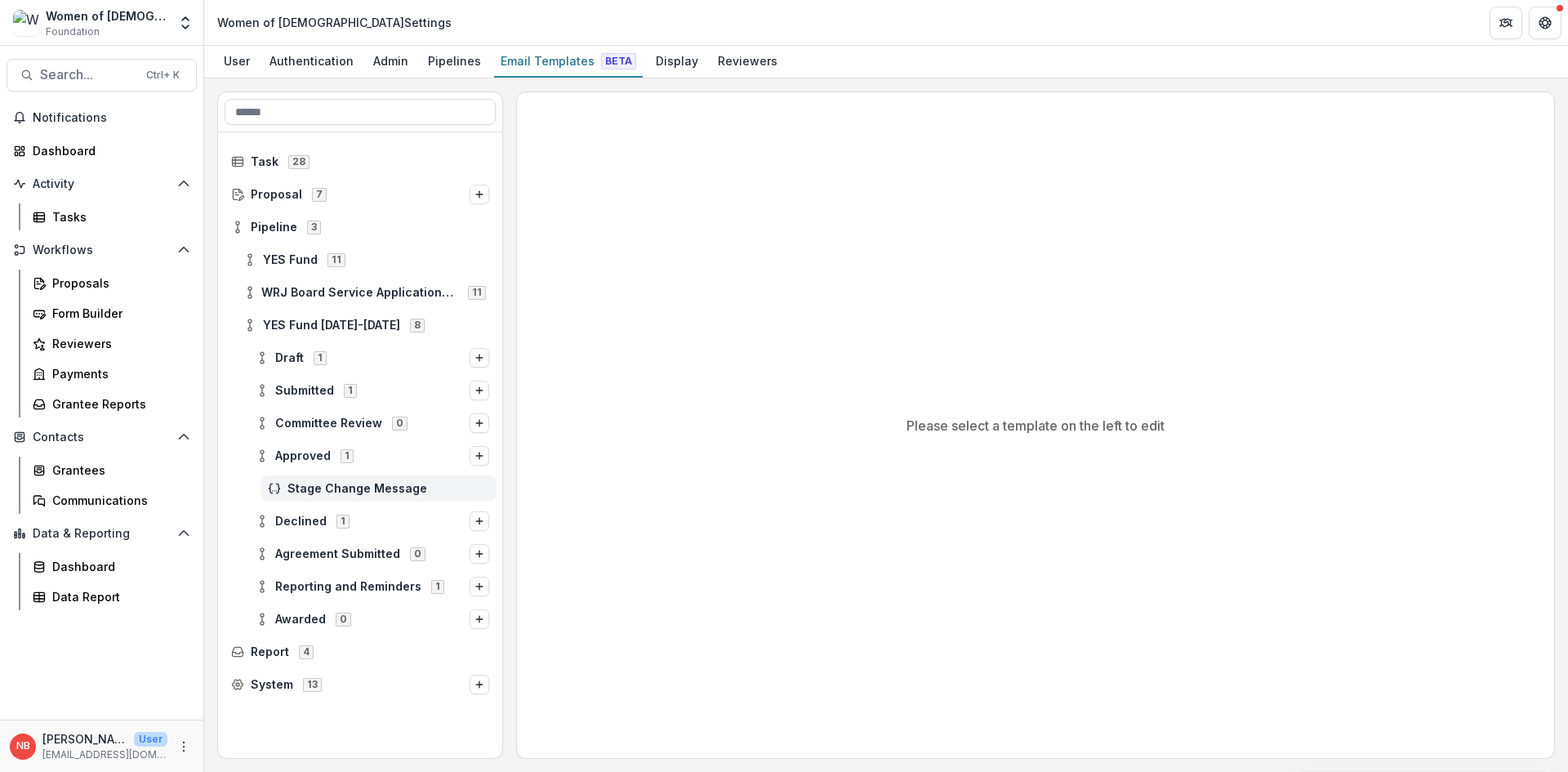
click at [306, 487] on span "Stage Change Message" at bounding box center [388, 489] width 202 height 14
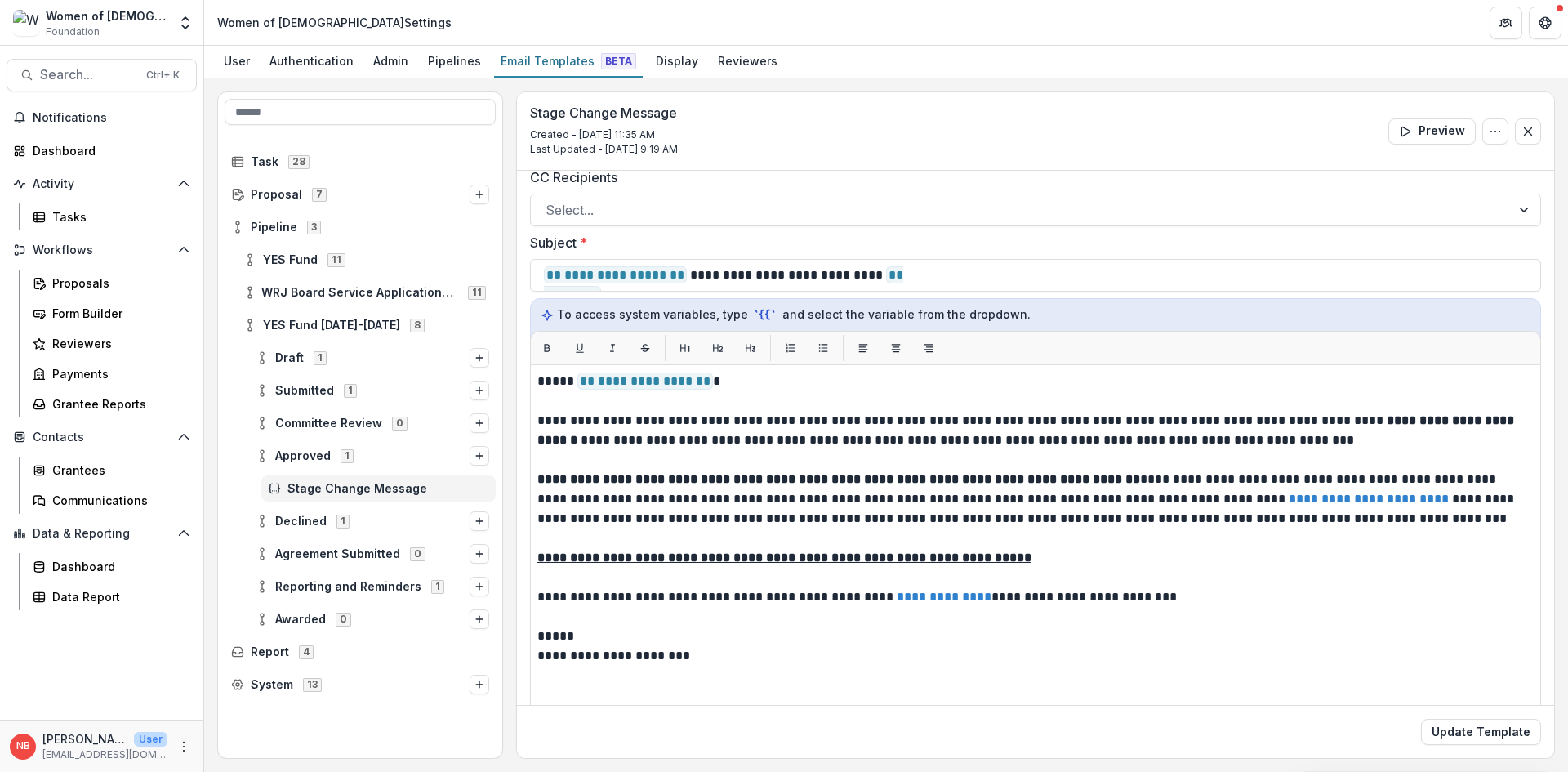
scroll to position [163, 0]
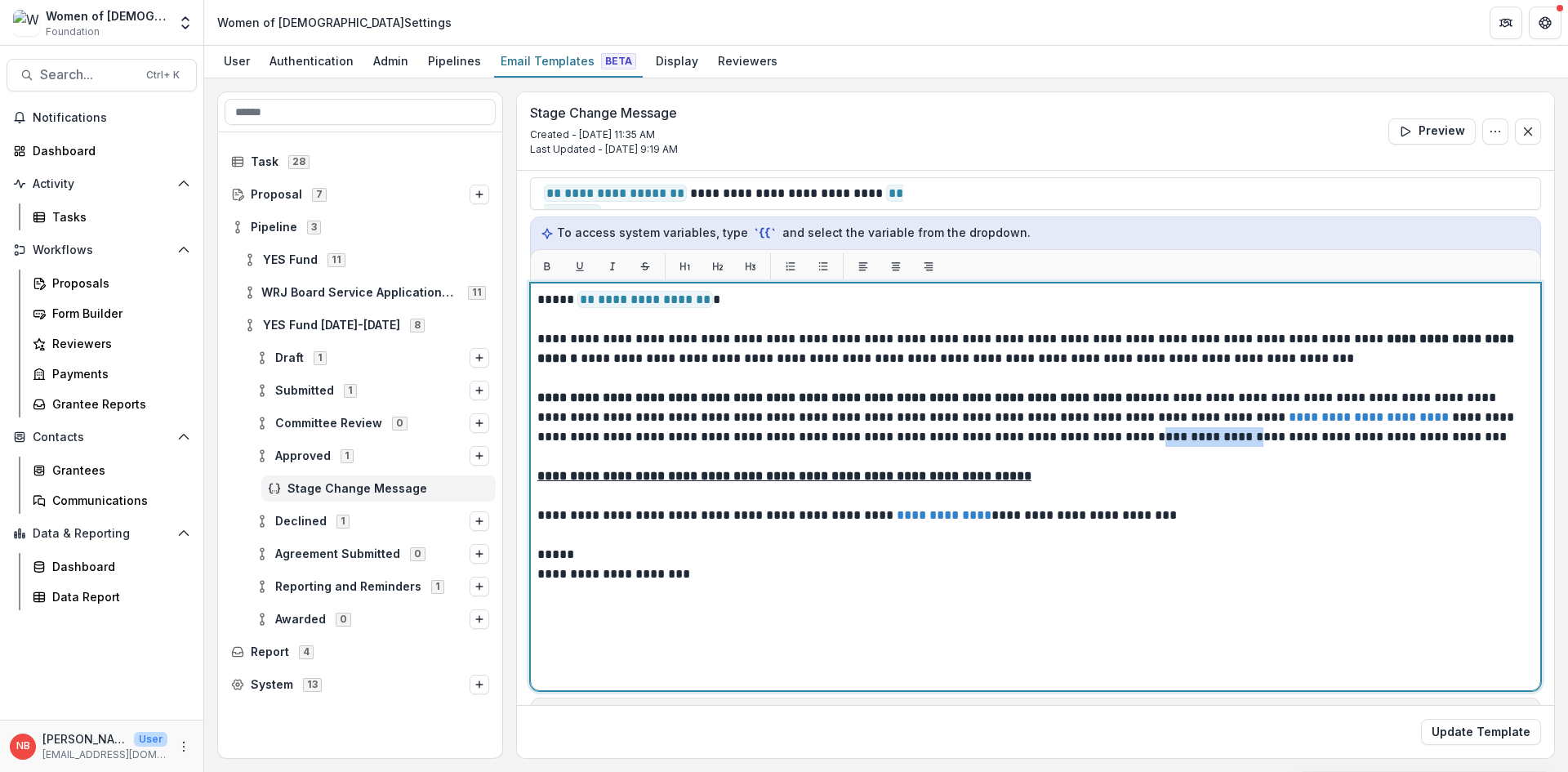
drag, startPoint x: 1165, startPoint y: 439, endPoint x: 1078, endPoint y: 438, distance: 87.0
click at [1078, 438] on p "**********" at bounding box center [1033, 418] width 992 height 59
click at [1067, 384] on p at bounding box center [1035, 379] width 997 height 20
click at [1229, 507] on p "**********" at bounding box center [1033, 516] width 992 height 20
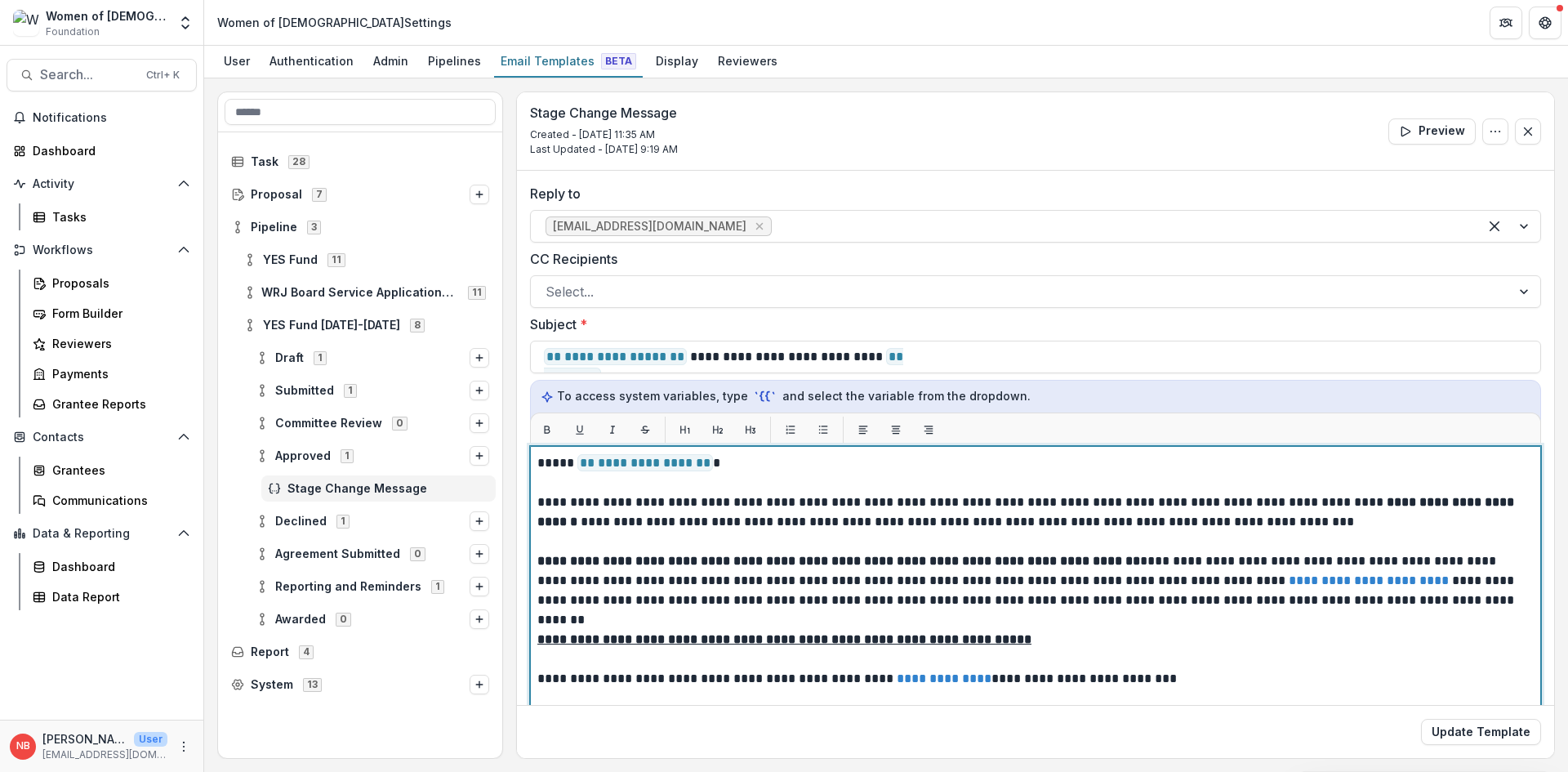
scroll to position [223, 0]
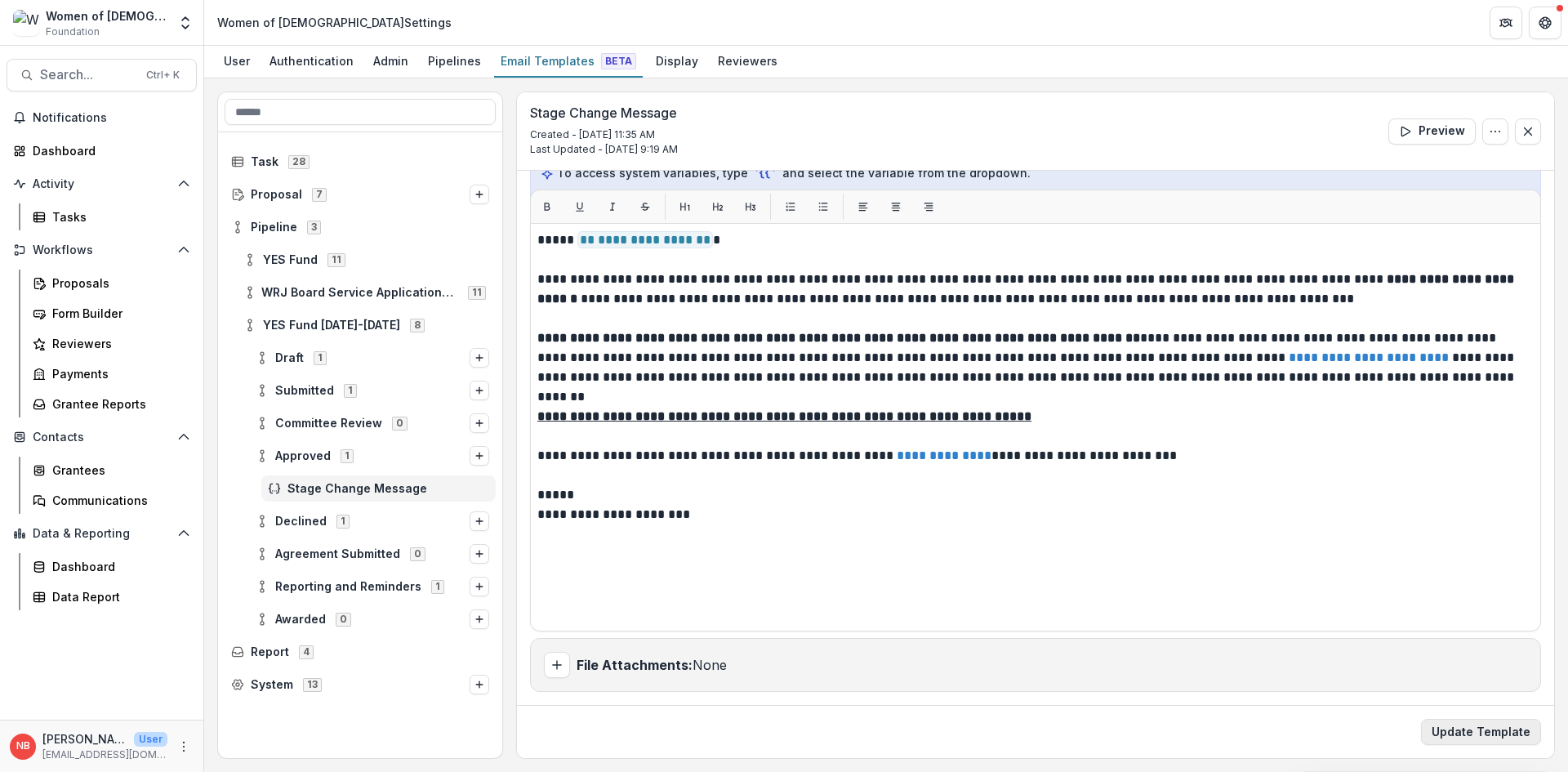
click at [1480, 730] on button "Update Template" at bounding box center [1481, 732] width 120 height 26
click at [87, 154] on div "Dashboard" at bounding box center [108, 151] width 151 height 18
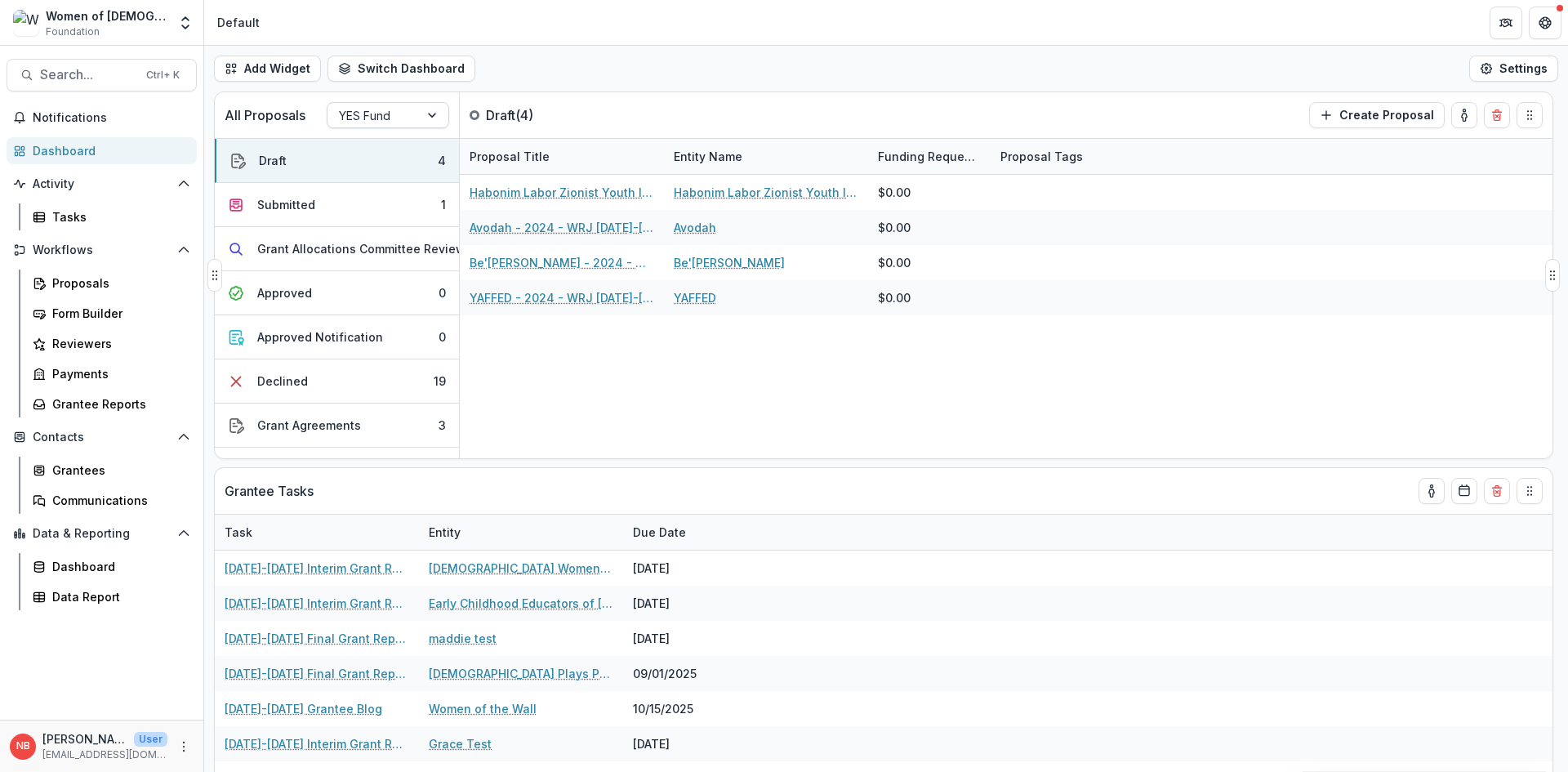
click at [396, 112] on div at bounding box center [373, 115] width 68 height 21
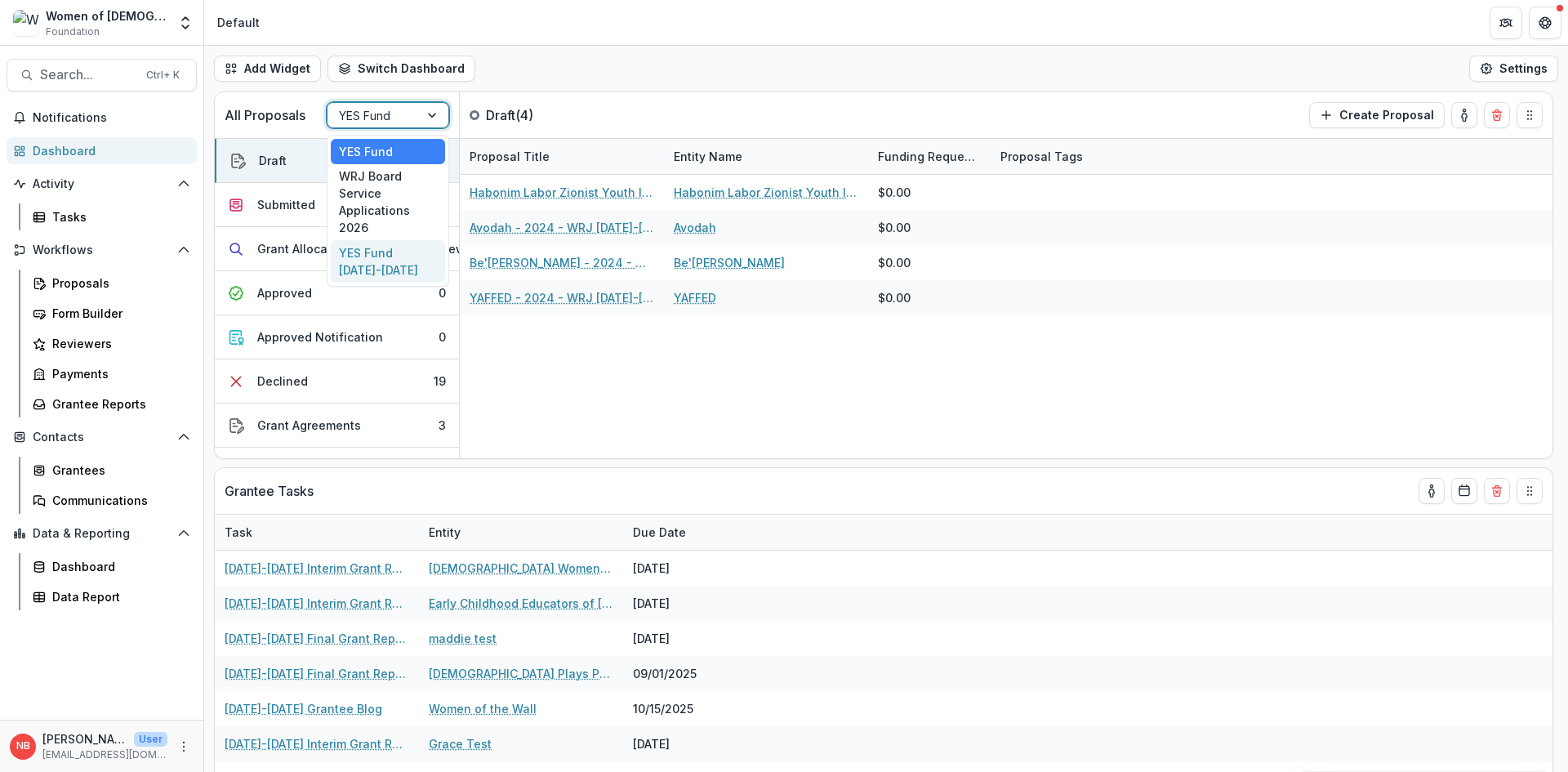
click at [413, 263] on div "YES Fund [DATE]-[DATE]" at bounding box center [387, 260] width 114 height 42
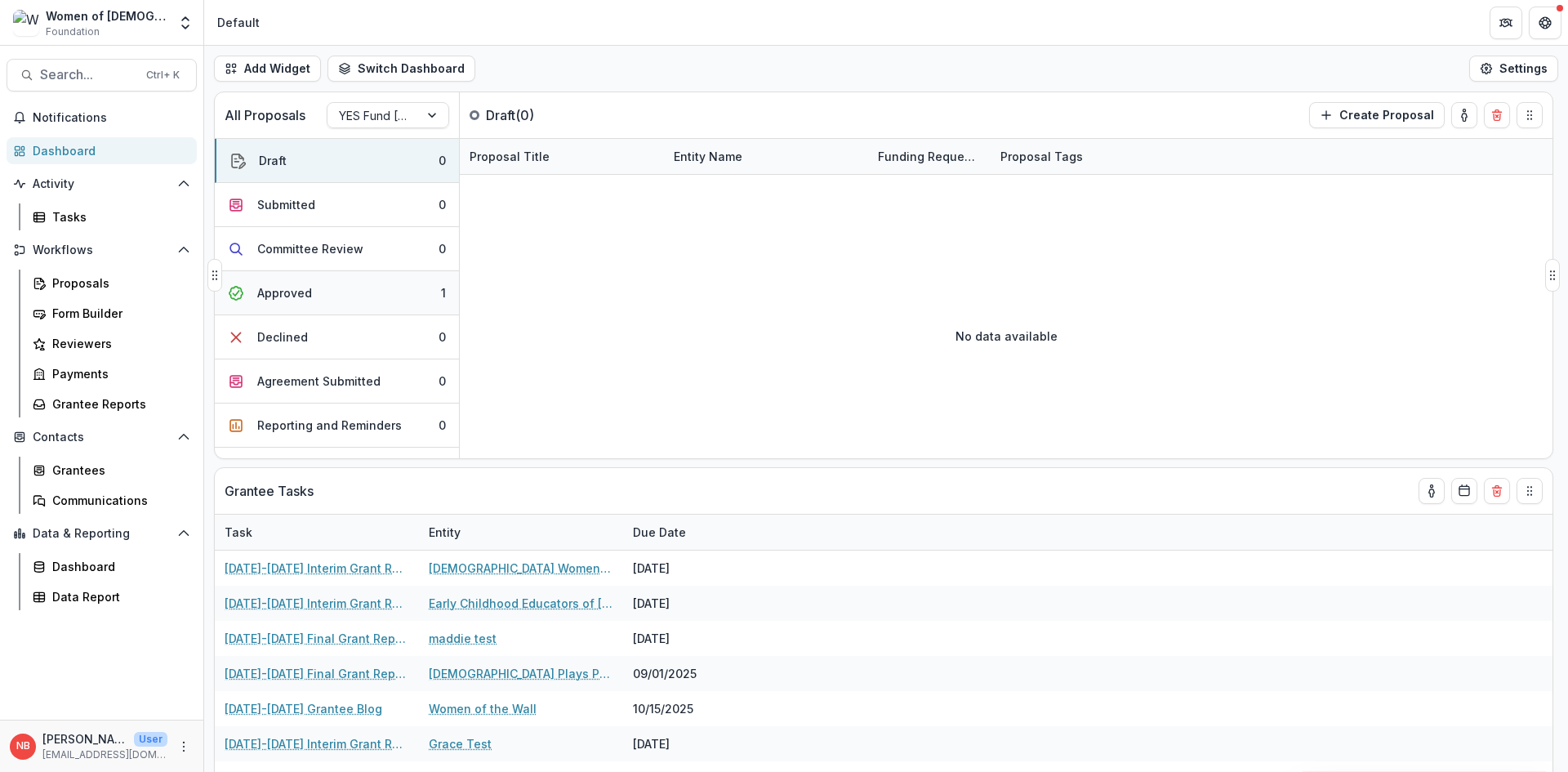
click at [308, 303] on button "Approved 1" at bounding box center [337, 293] width 245 height 44
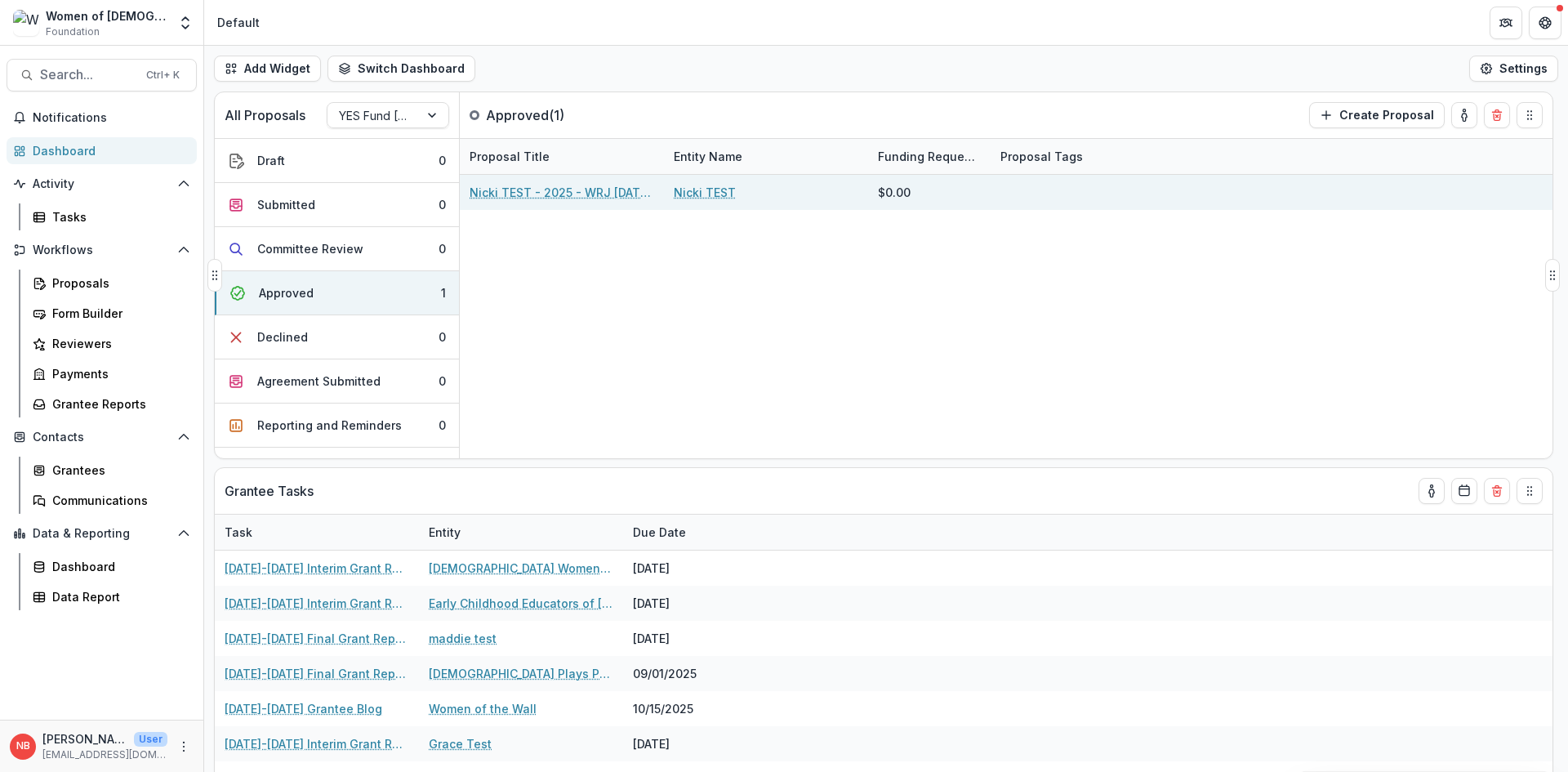
click at [518, 189] on link "Nicki TEST - 2025 - WRJ [DATE]-[DATE] YES Fund Application" at bounding box center [561, 193] width 185 height 18
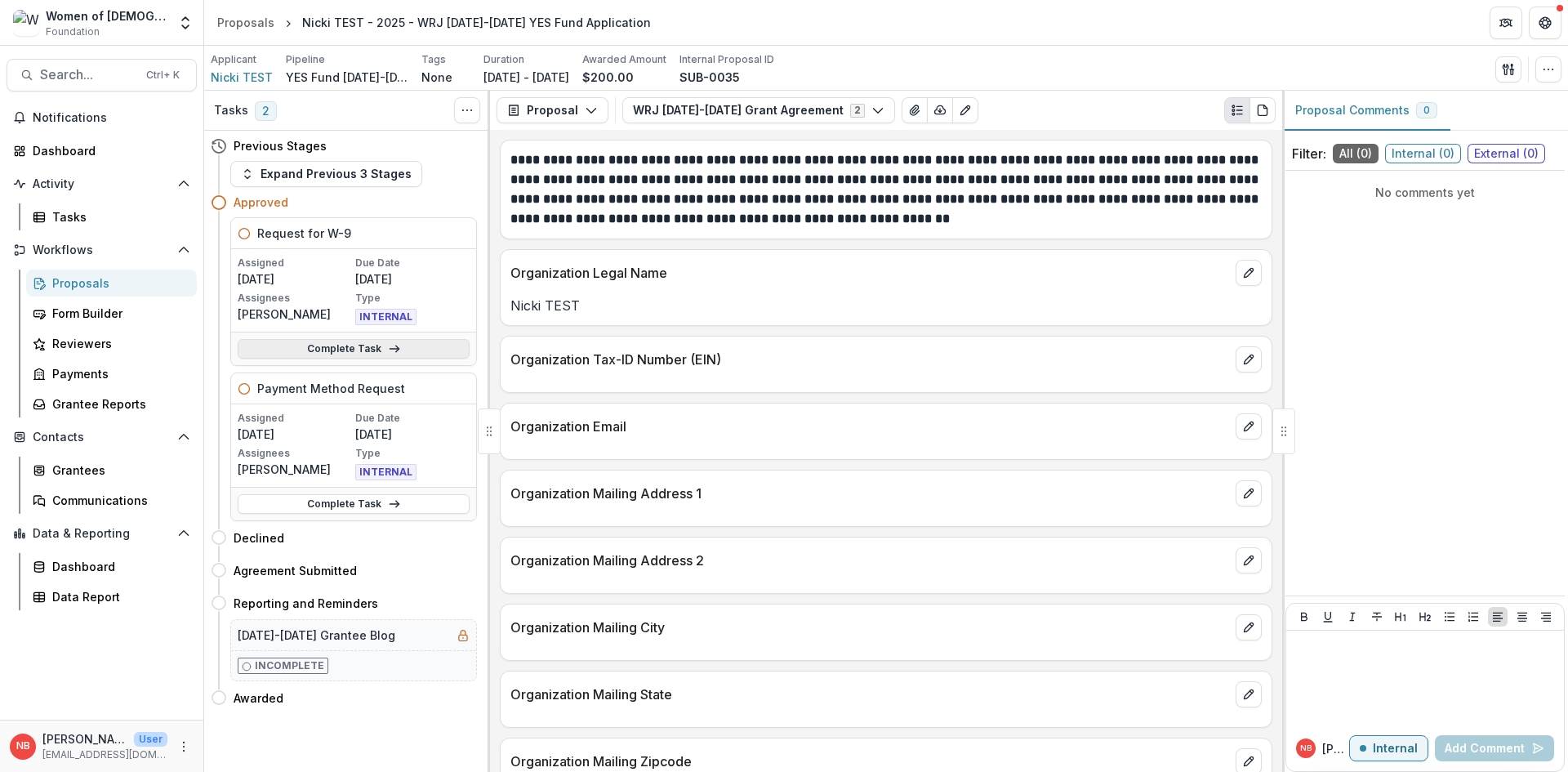
click at [418, 353] on link "Complete Task" at bounding box center [353, 348] width 232 height 20
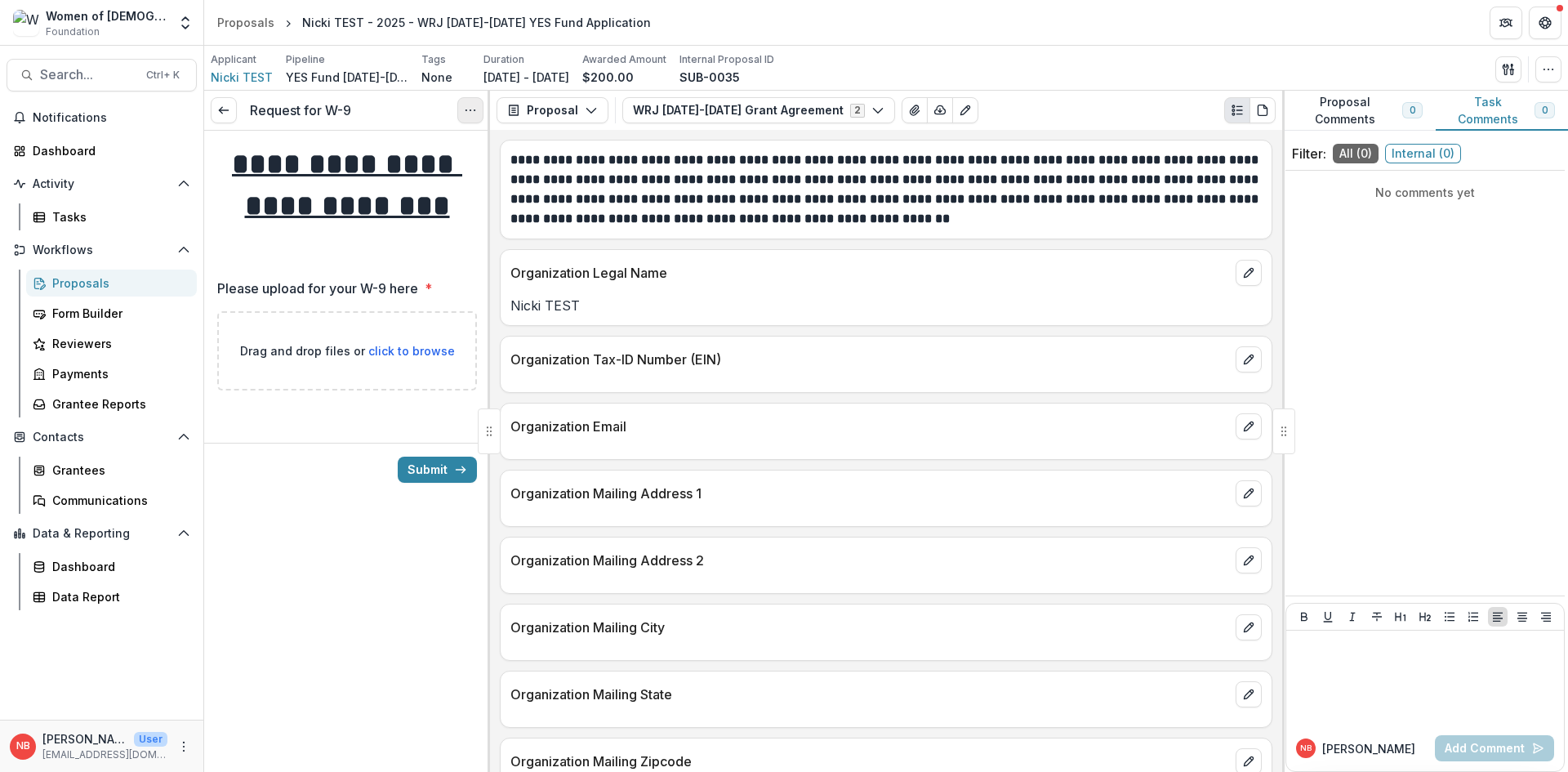
click at [467, 114] on icon "Options" at bounding box center [470, 110] width 13 height 13
click at [417, 189] on button "Cancel Task" at bounding box center [391, 182] width 175 height 27
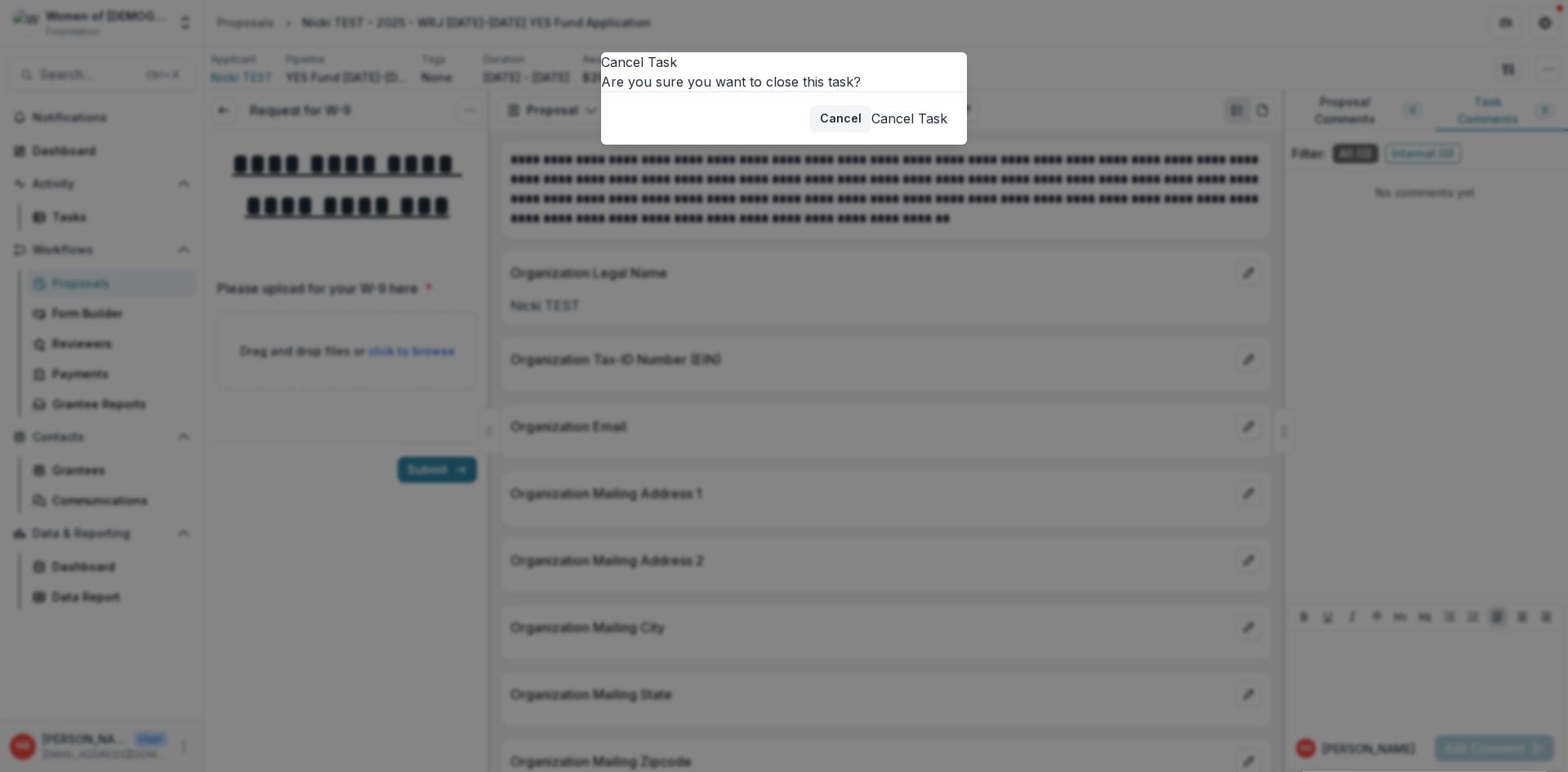
click at [908, 128] on button "Cancel Task" at bounding box center [910, 118] width 76 height 20
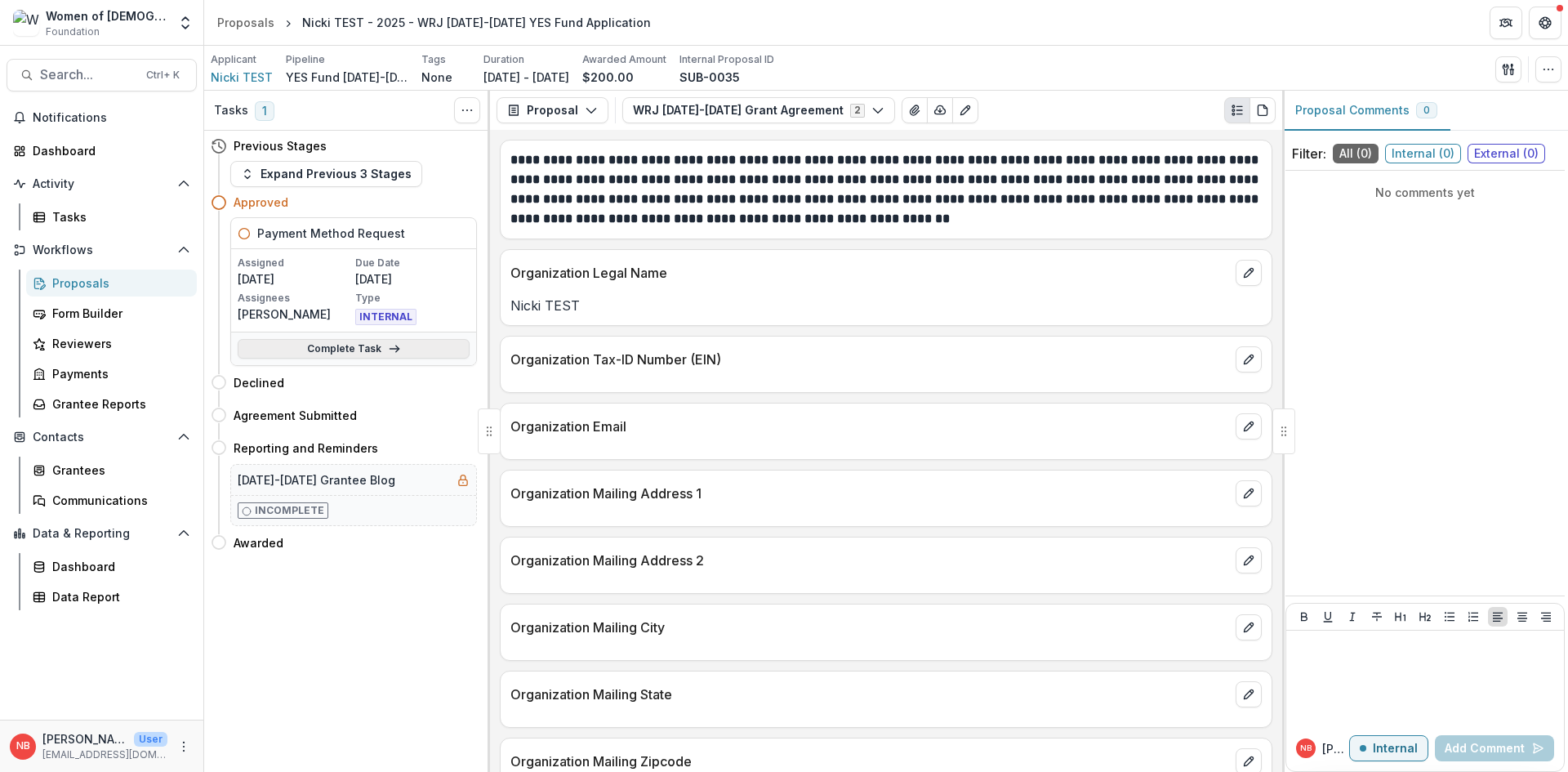
click at [403, 353] on link "Complete Task" at bounding box center [353, 348] width 232 height 20
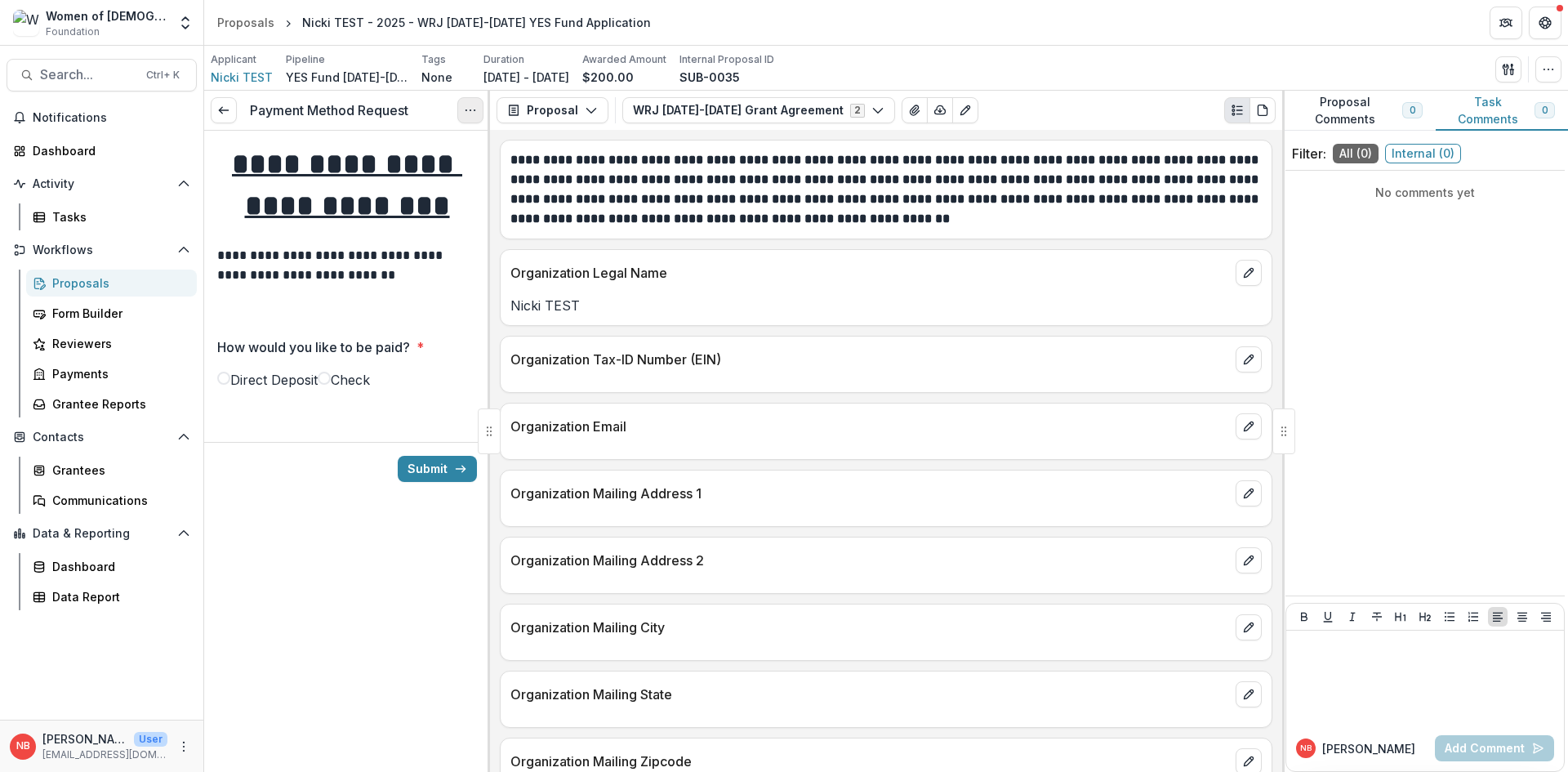
click at [466, 115] on icon "Options" at bounding box center [470, 110] width 13 height 13
click at [398, 185] on button "Cancel Task" at bounding box center [391, 182] width 175 height 27
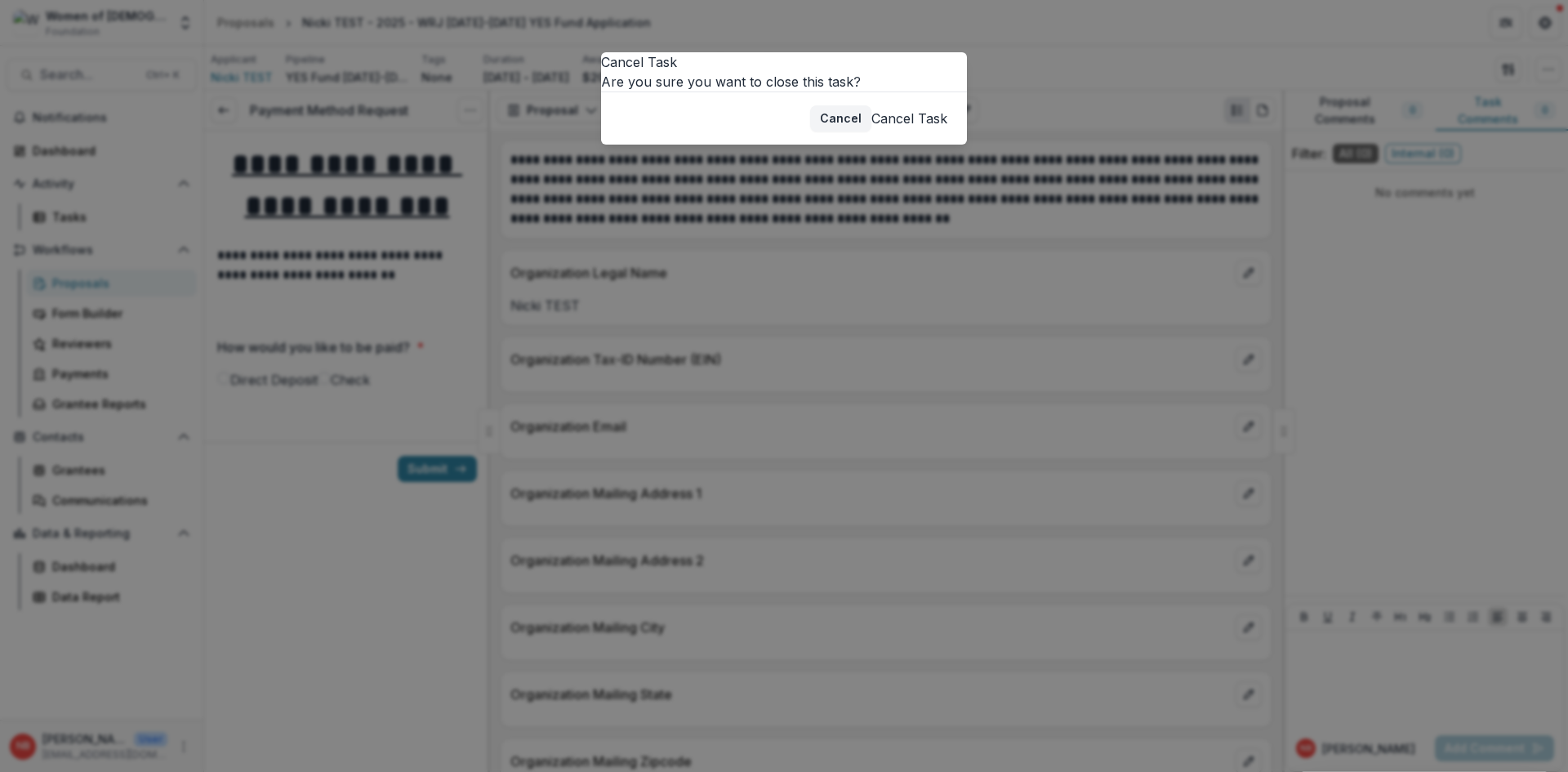
click at [914, 128] on button "Cancel Task" at bounding box center [910, 118] width 76 height 20
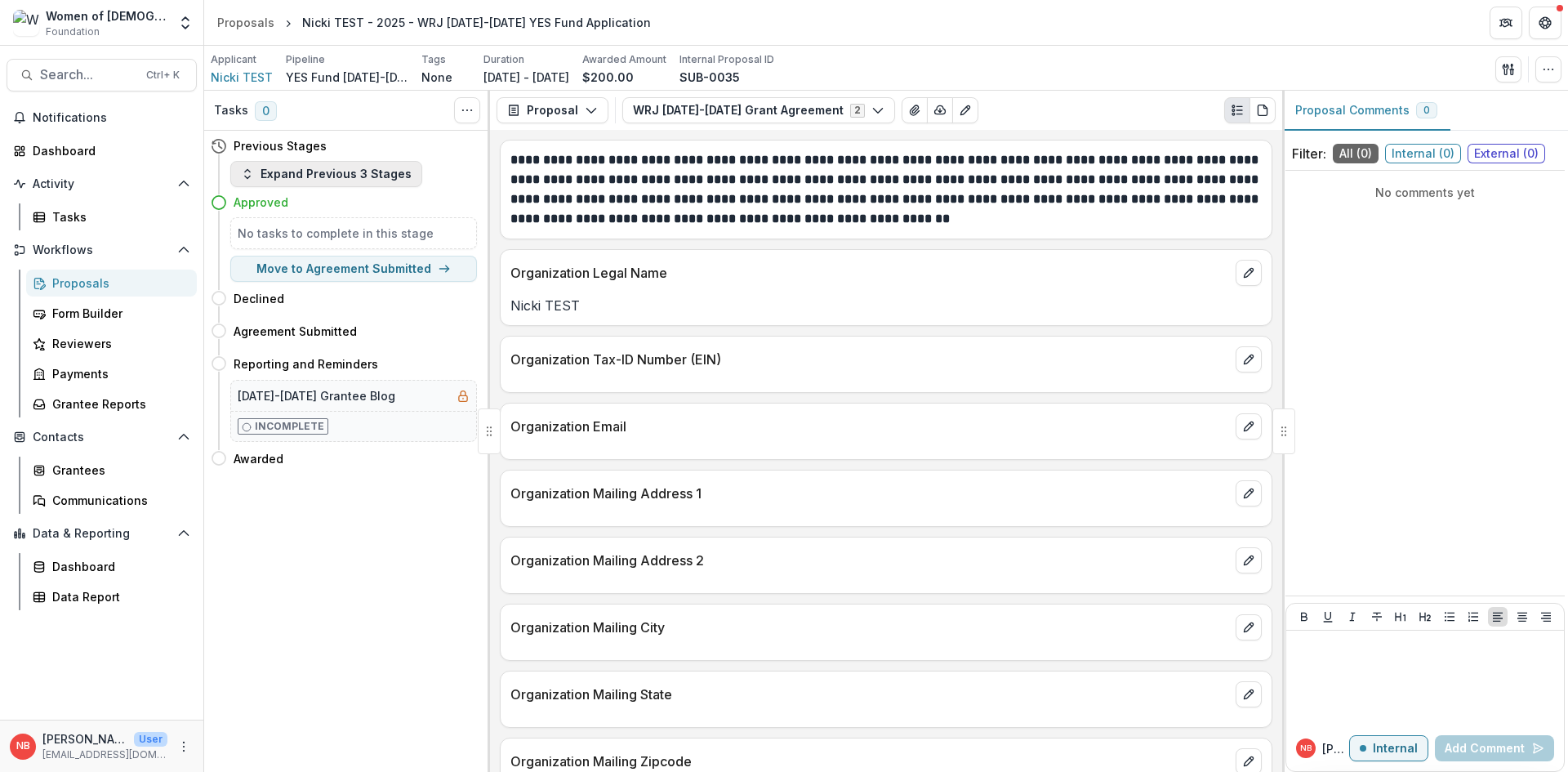
click at [343, 178] on button "Expand Previous 3 Stages" at bounding box center [326, 173] width 192 height 26
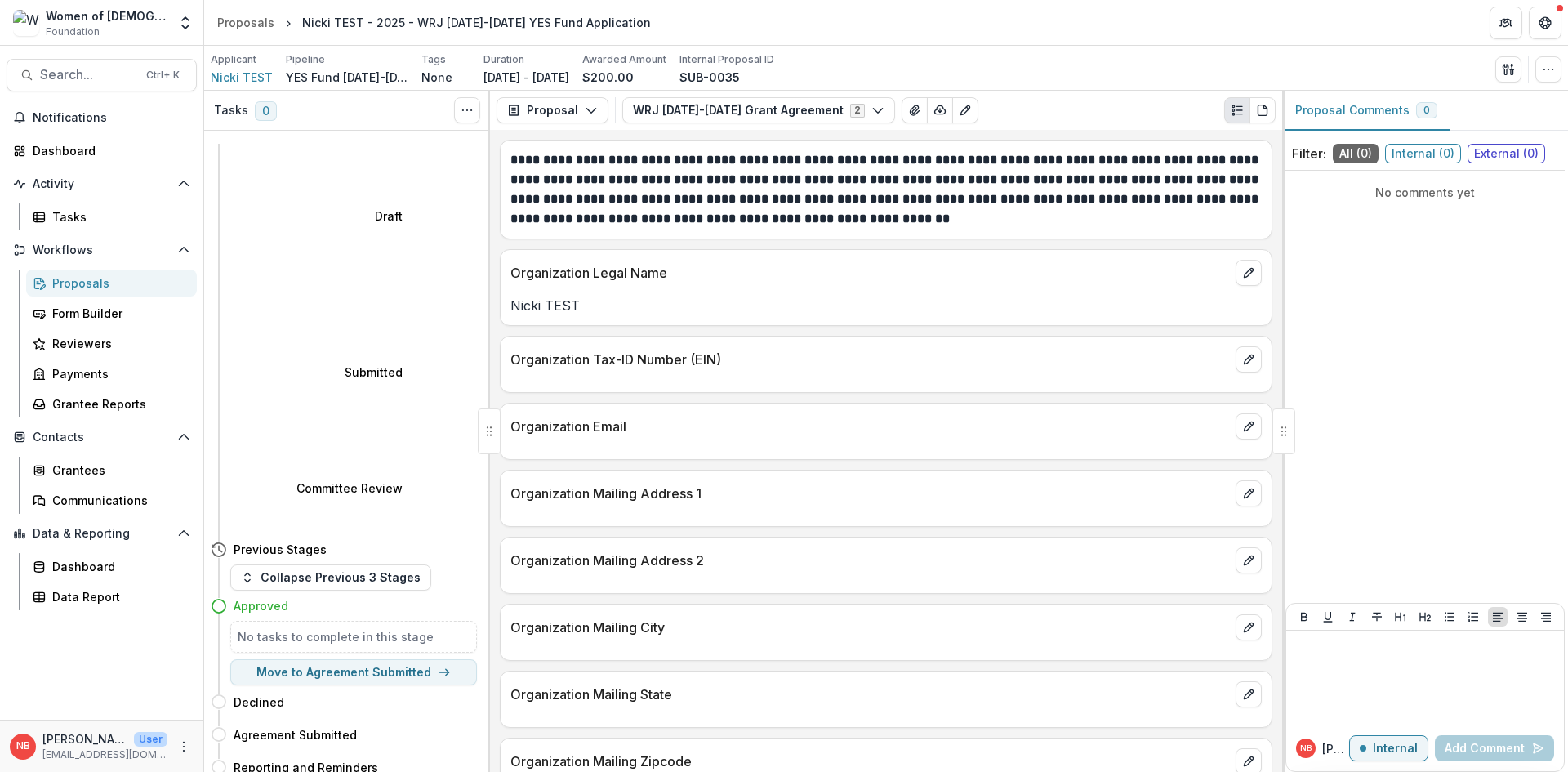
click at [292, 628] on h5 "No tasks to complete in this stage" at bounding box center [353, 637] width 232 height 18
click at [331, 628] on h5 "No tasks to complete in this stage" at bounding box center [353, 637] width 232 height 18
drag, startPoint x: 127, startPoint y: 16, endPoint x: 153, endPoint y: 19, distance: 26.2
click at [127, 16] on div "Women of [DEMOGRAPHIC_DATA]" at bounding box center [107, 17] width 121 height 18
click at [186, 19] on polyline "Open entity switcher" at bounding box center [185, 19] width 7 height 3
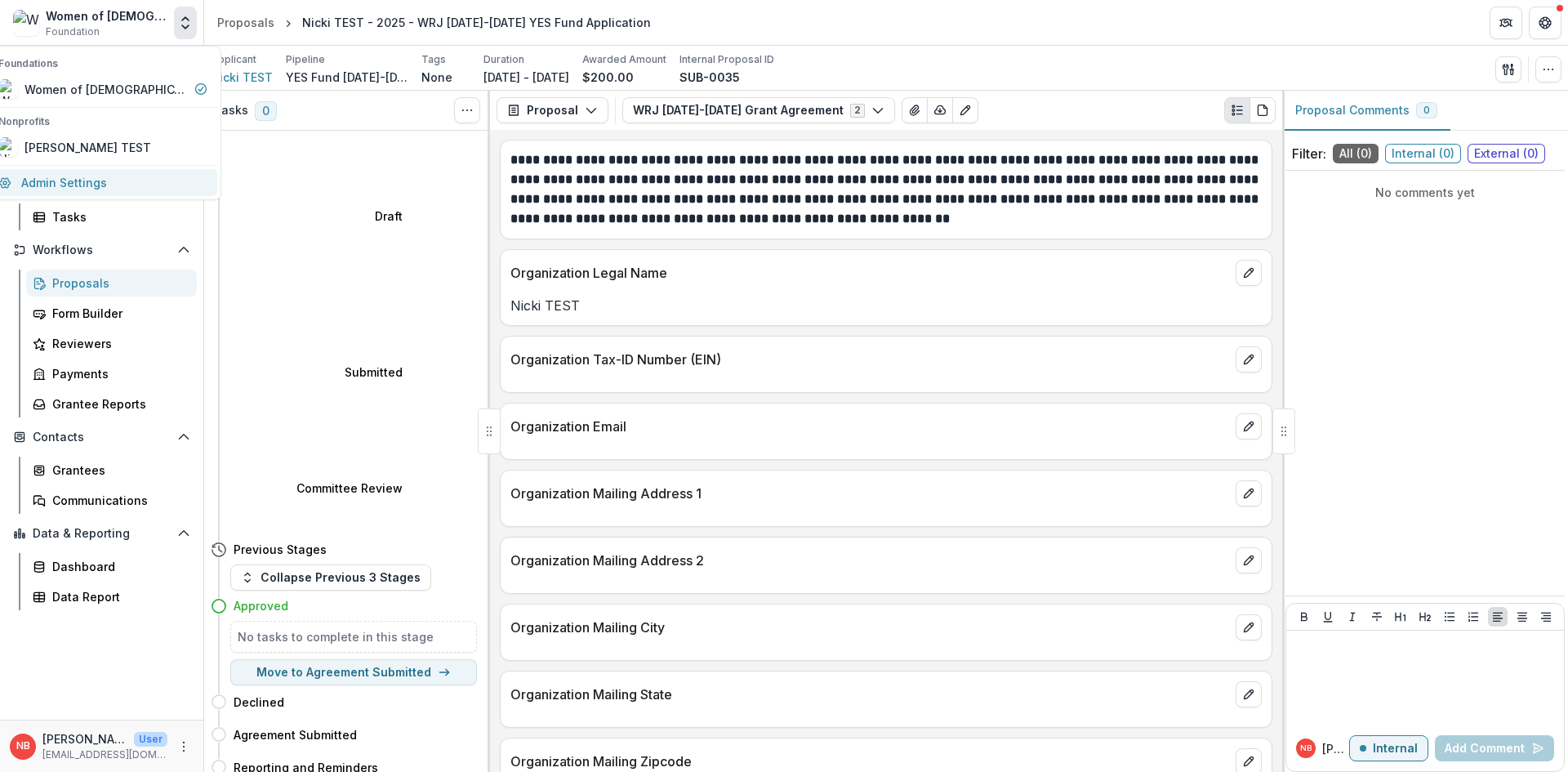
click at [117, 181] on link "Admin Settings" at bounding box center [103, 183] width 229 height 27
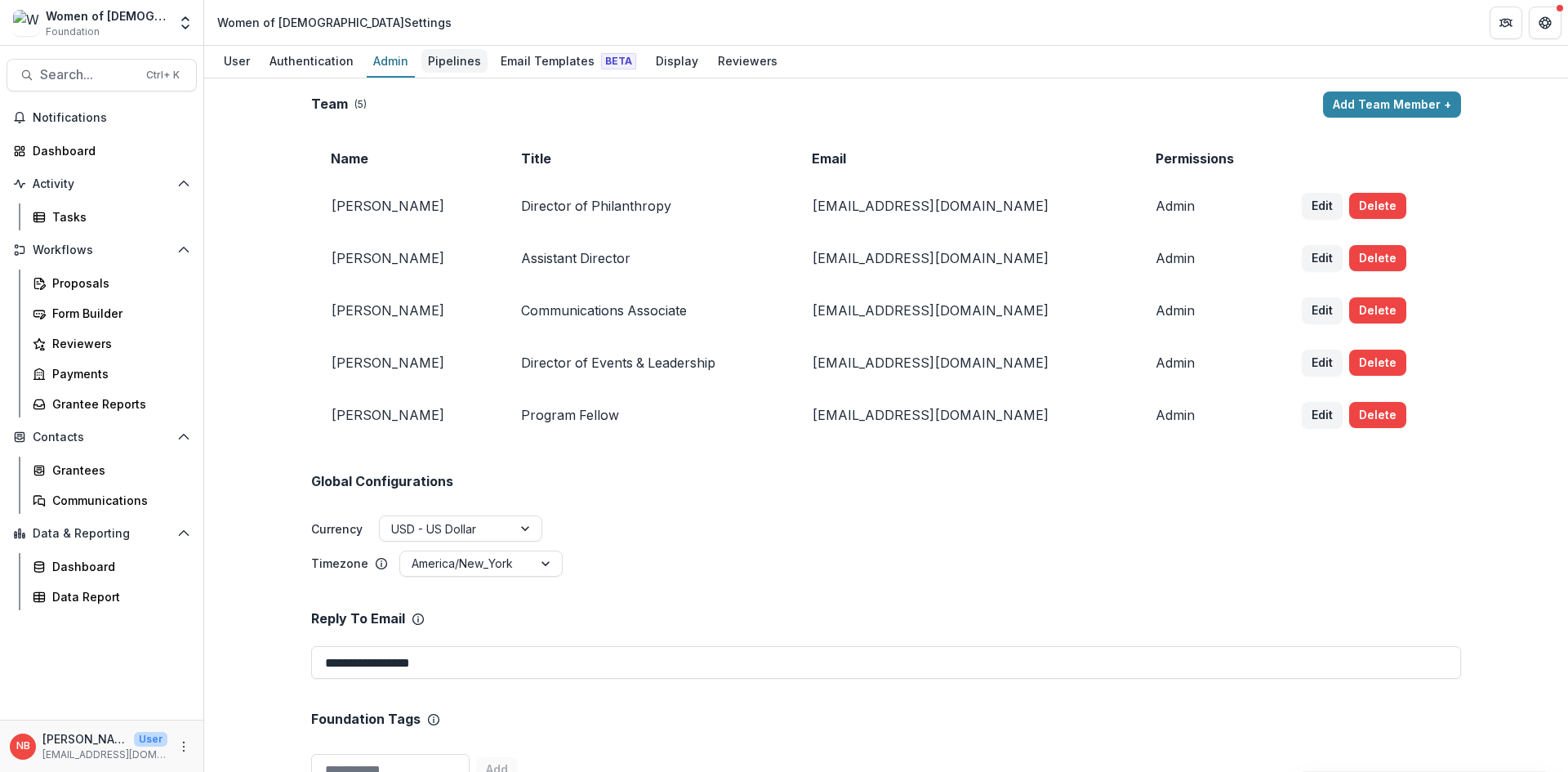
click at [436, 67] on div "Pipelines" at bounding box center [455, 61] width 67 height 23
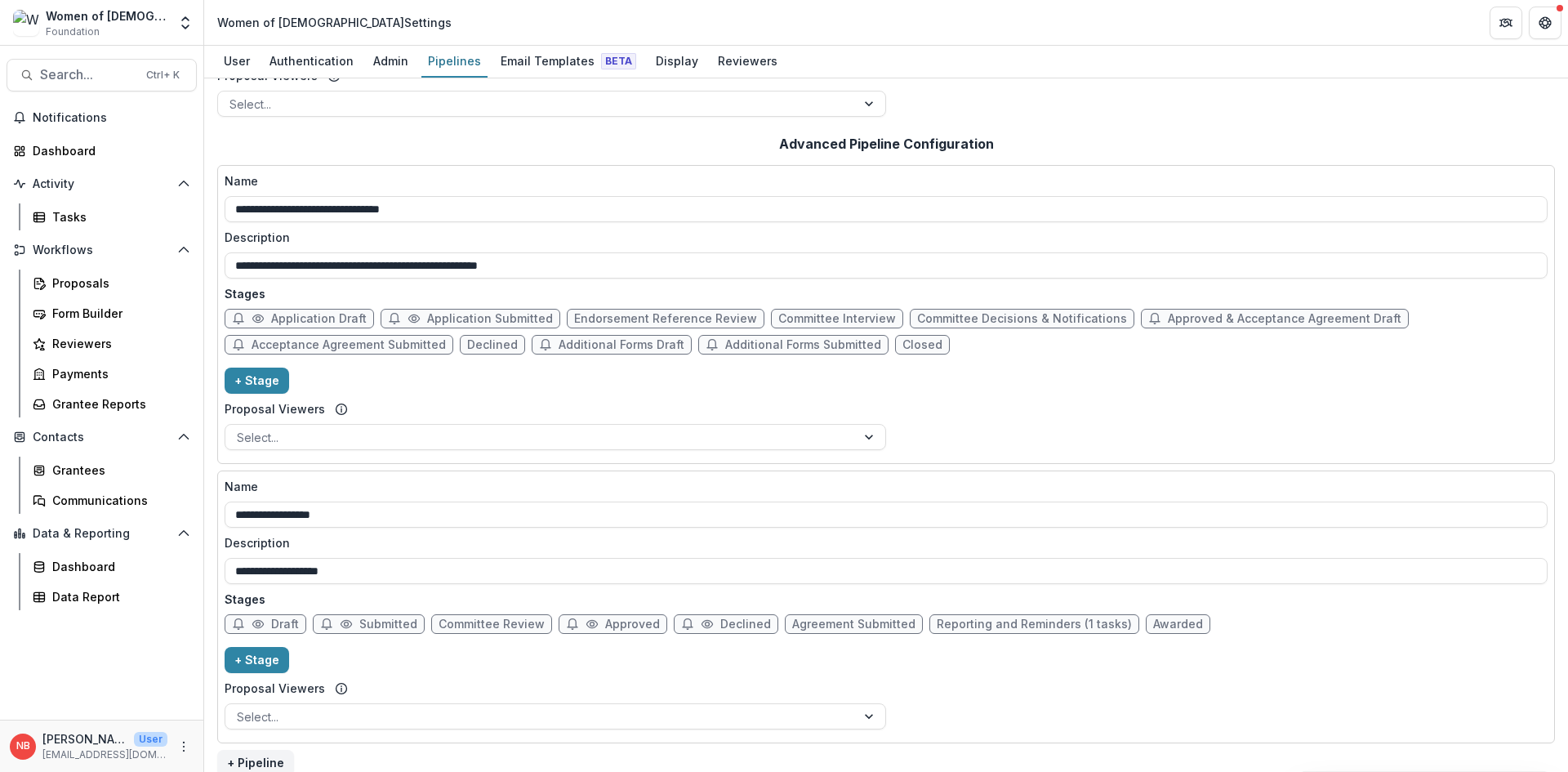
scroll to position [270, 0]
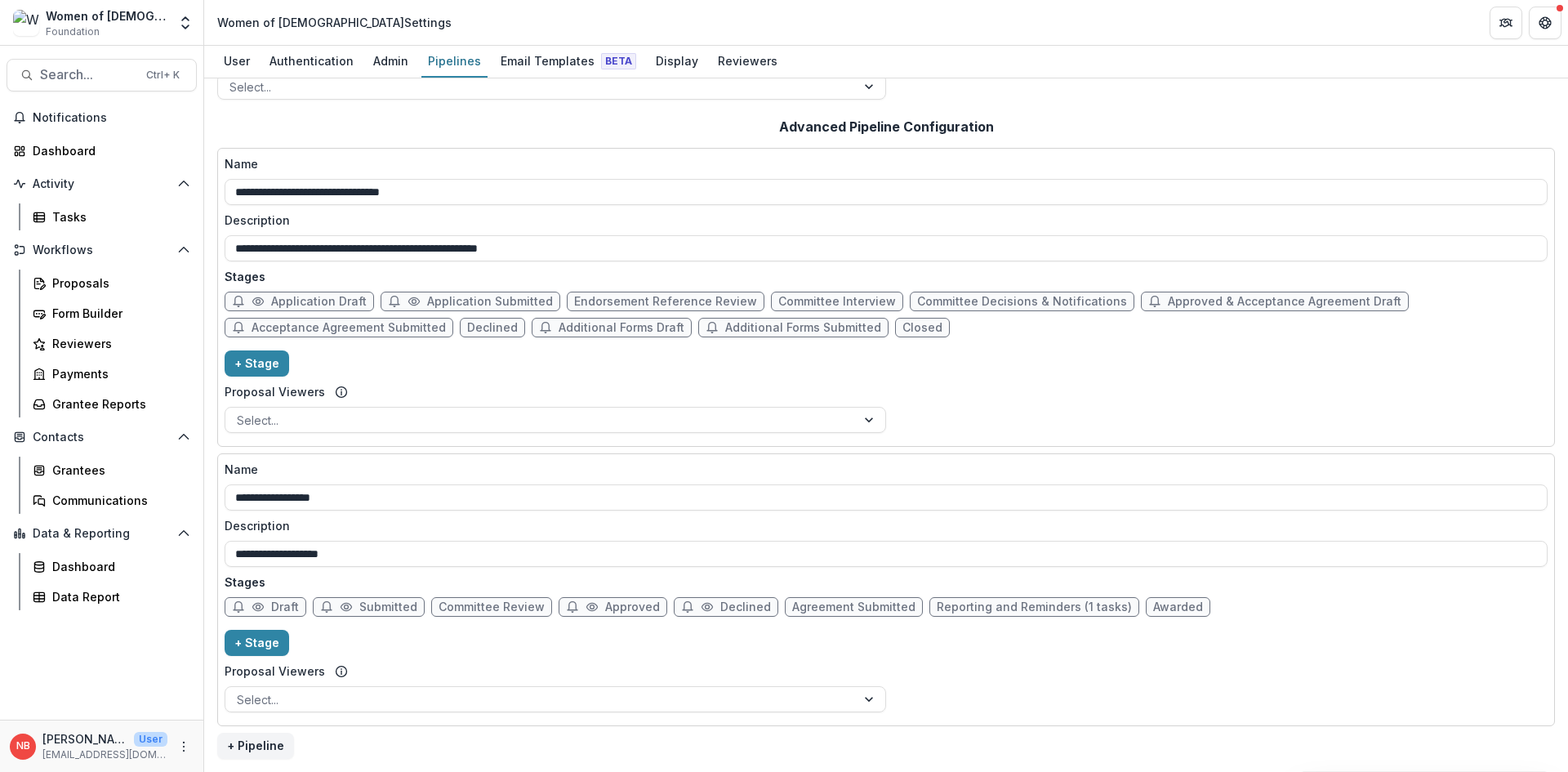
click at [591, 613] on span "Approved" at bounding box center [612, 607] width 109 height 20
click at [605, 612] on span "Approved" at bounding box center [633, 608] width 55 height 14
select select "********"
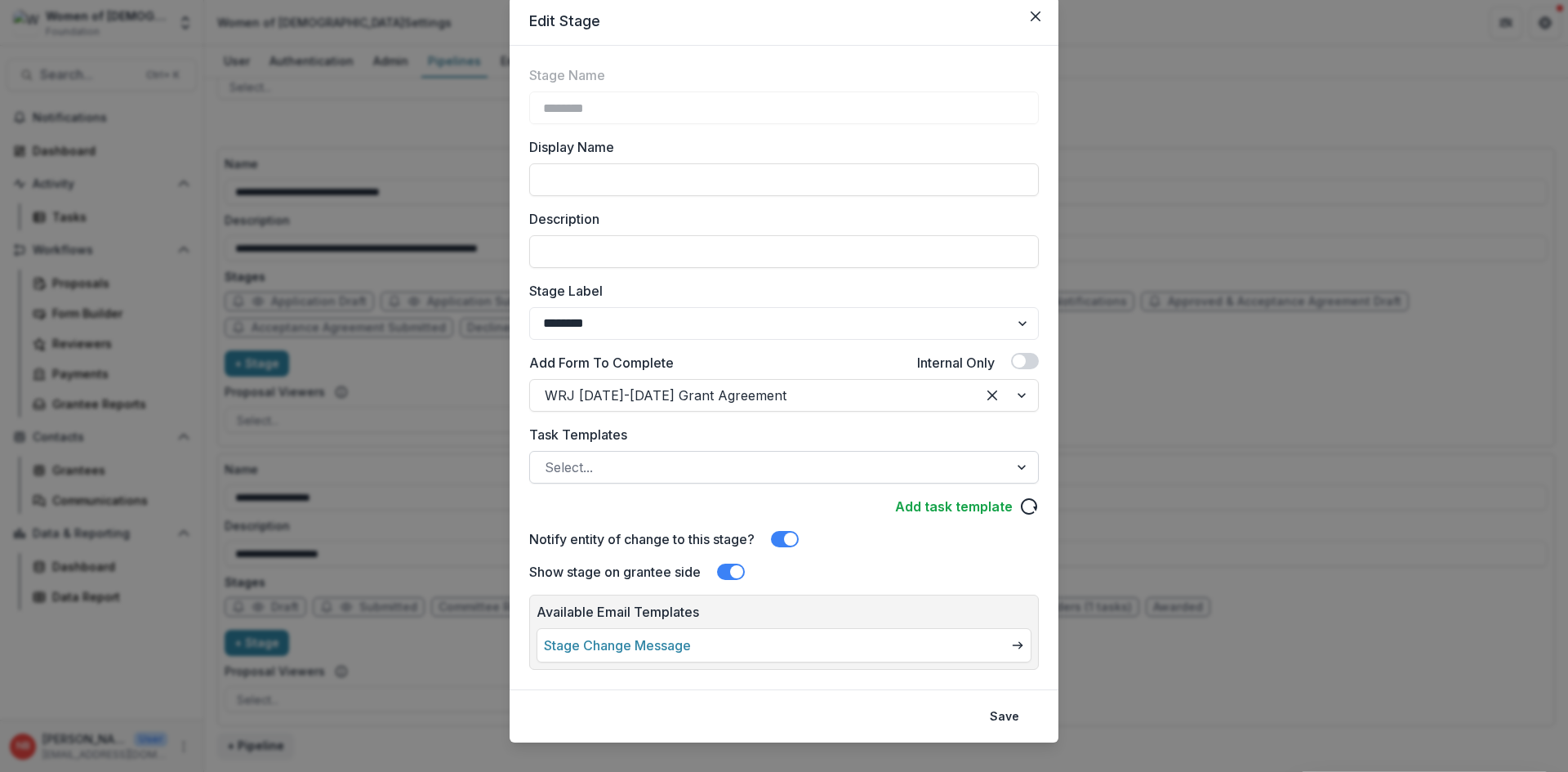
scroll to position [78, 0]
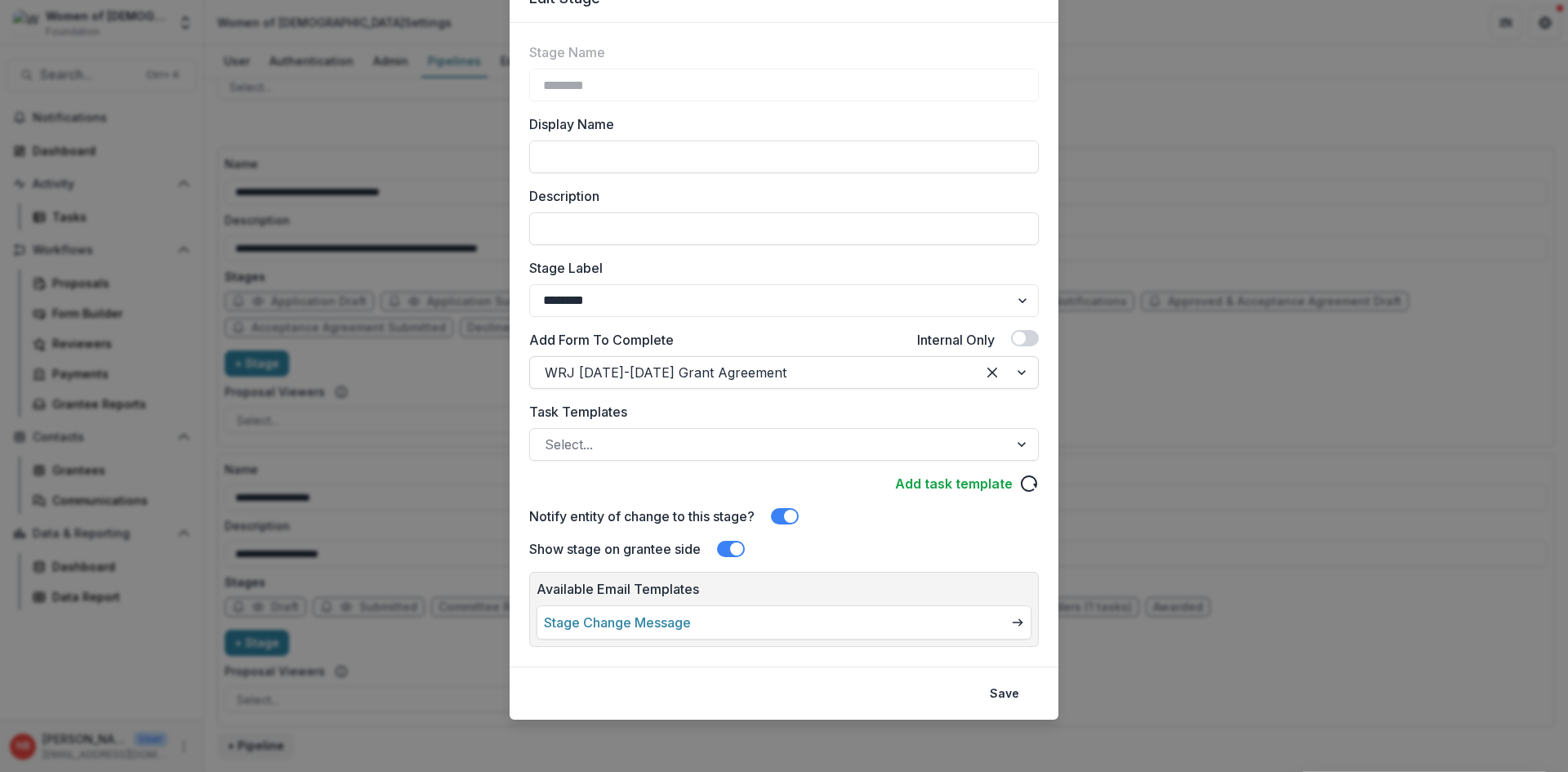
click at [698, 371] on div at bounding box center [753, 372] width 417 height 23
click at [794, 425] on div "Task Templates Select..." at bounding box center [784, 431] width 510 height 59
click at [1021, 340] on span at bounding box center [1018, 338] width 13 height 13
click at [994, 691] on button "Save" at bounding box center [1005, 693] width 49 height 26
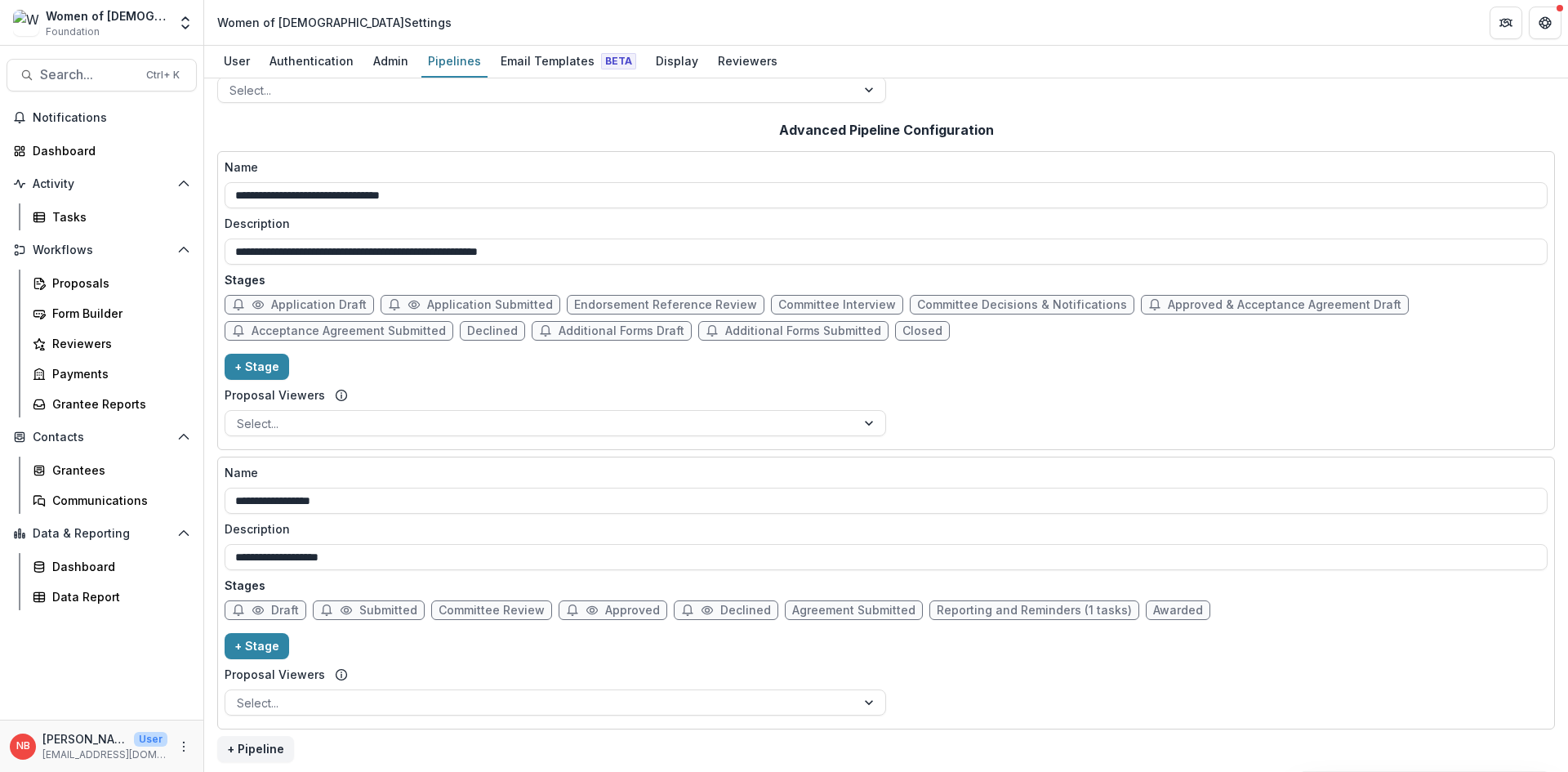
scroll to position [270, 0]
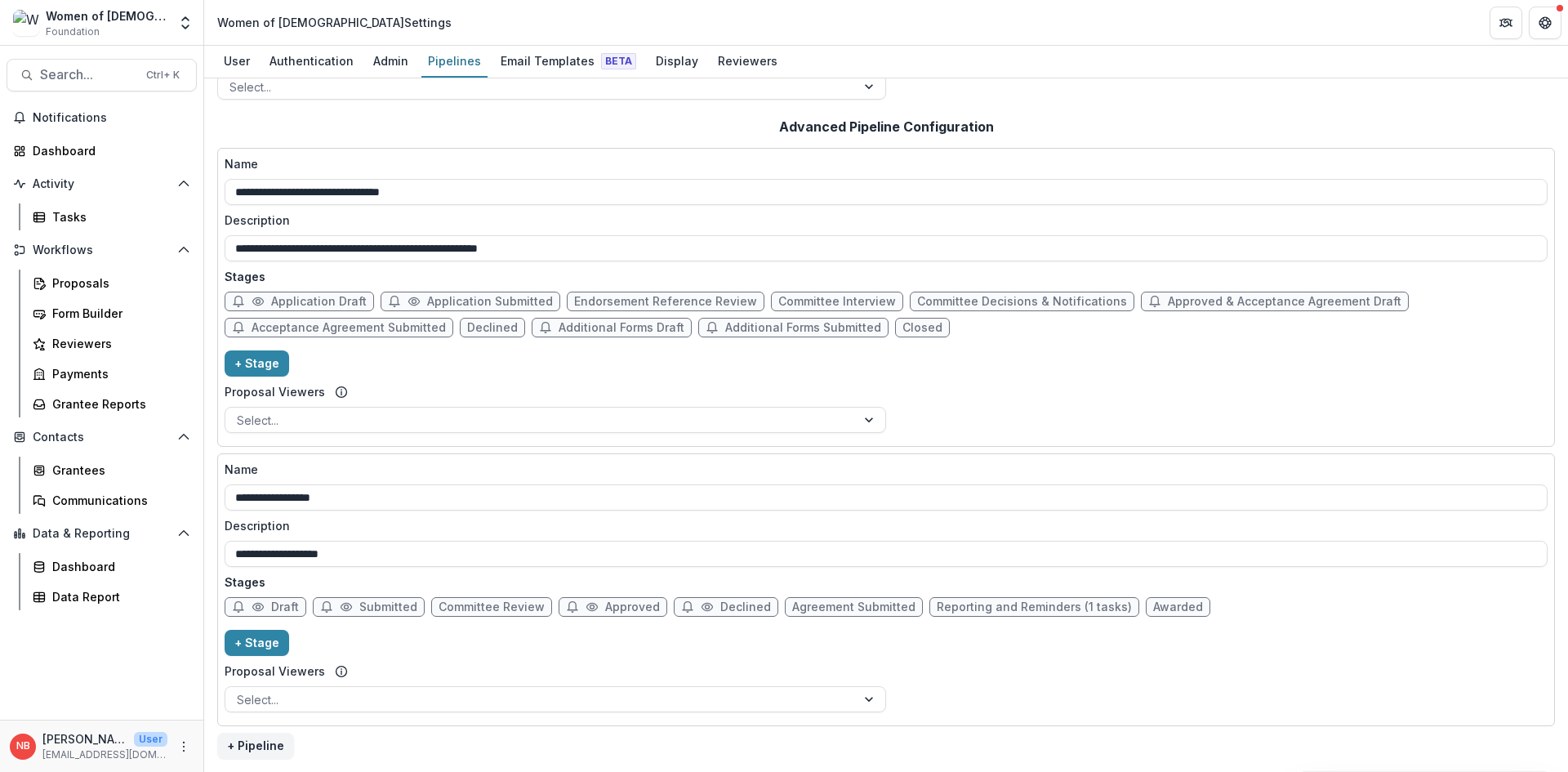
click at [618, 605] on span "Approved" at bounding box center [633, 608] width 55 height 14
select select "********"
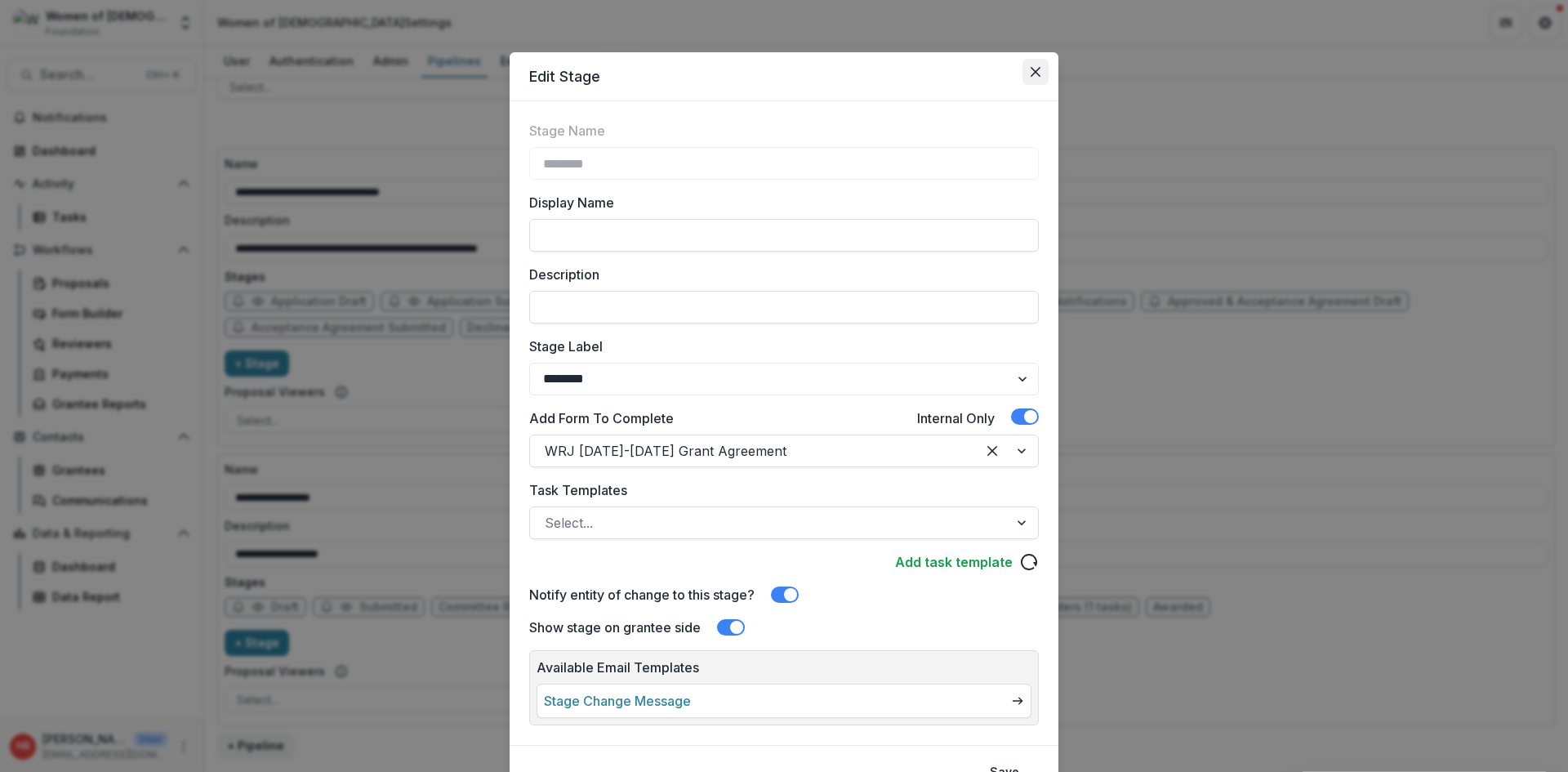
click at [1025, 73] on button "Close" at bounding box center [1035, 71] width 26 height 26
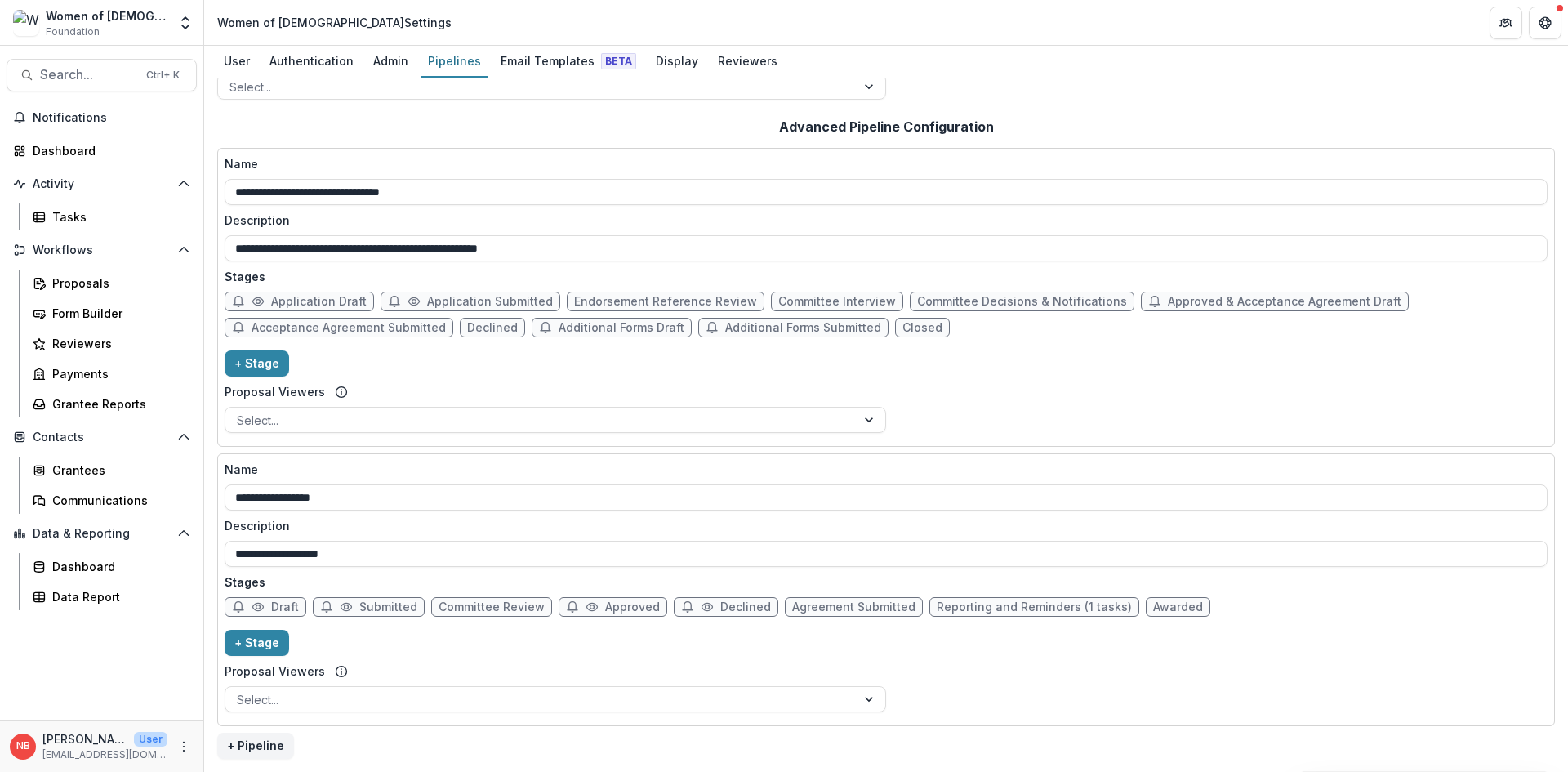
click at [846, 612] on span "Agreement Submitted" at bounding box center [854, 608] width 123 height 14
select select "*********"
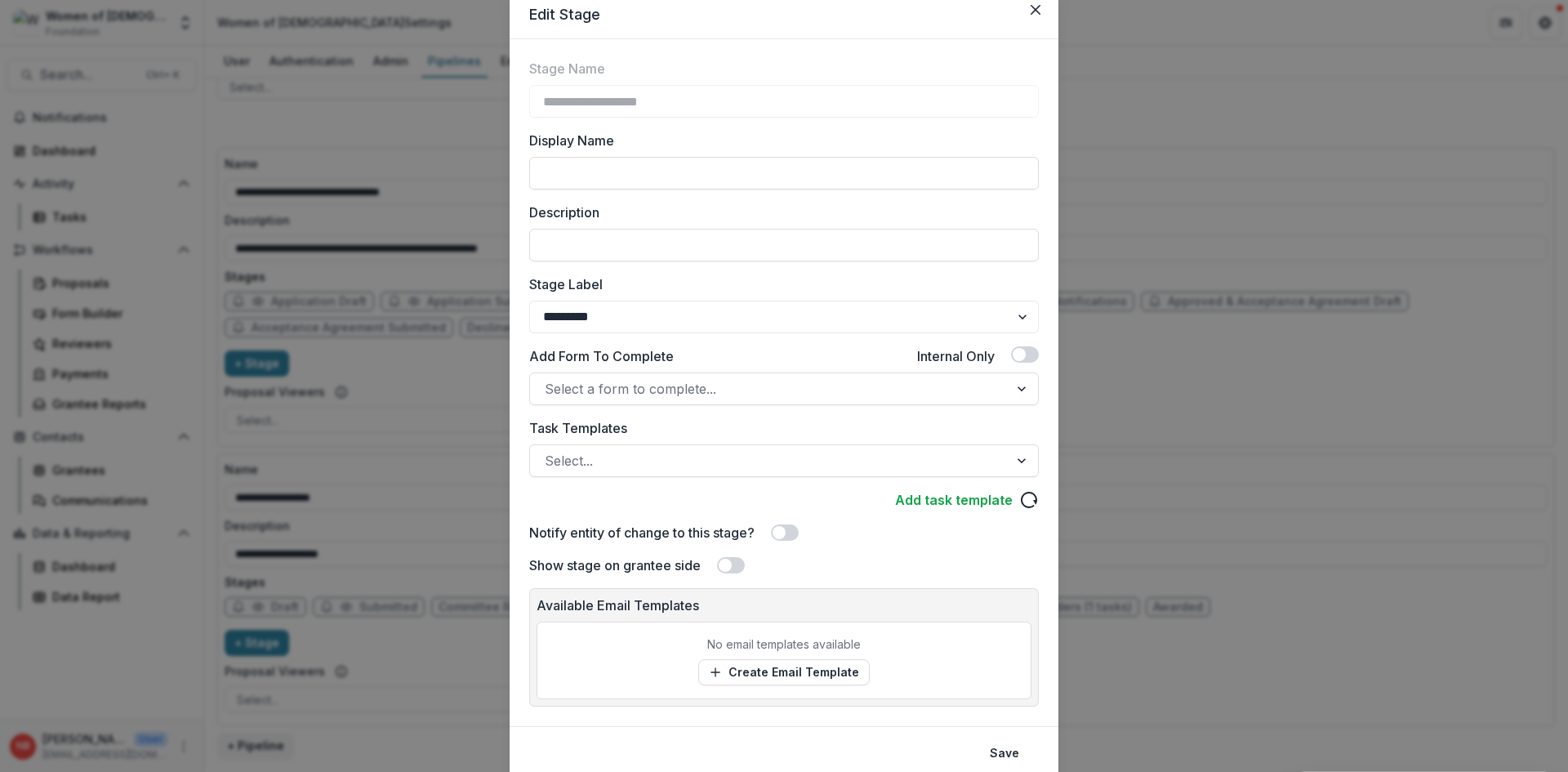
scroll to position [0, 0]
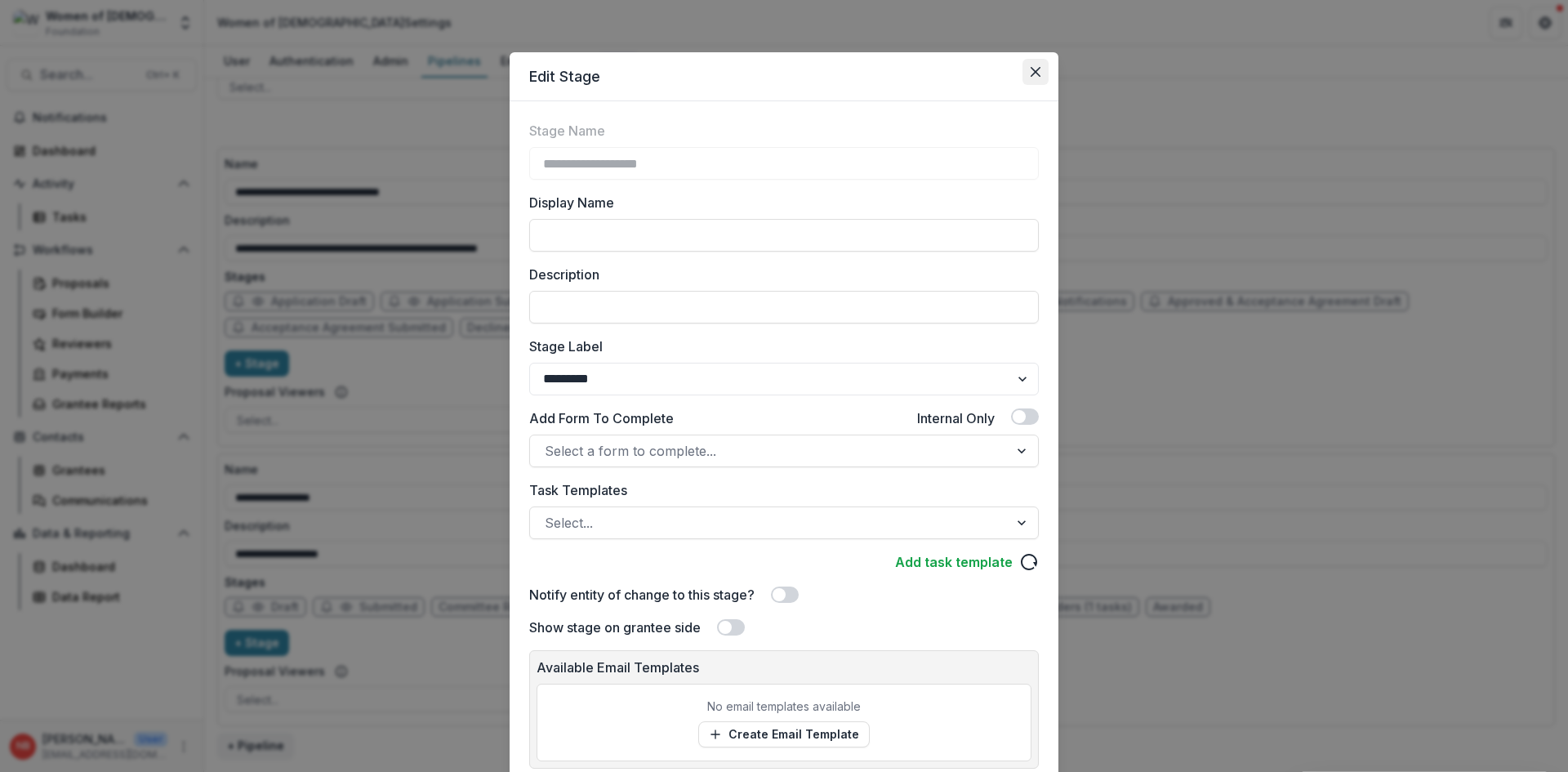
click at [1033, 67] on icon "Close" at bounding box center [1036, 71] width 10 height 10
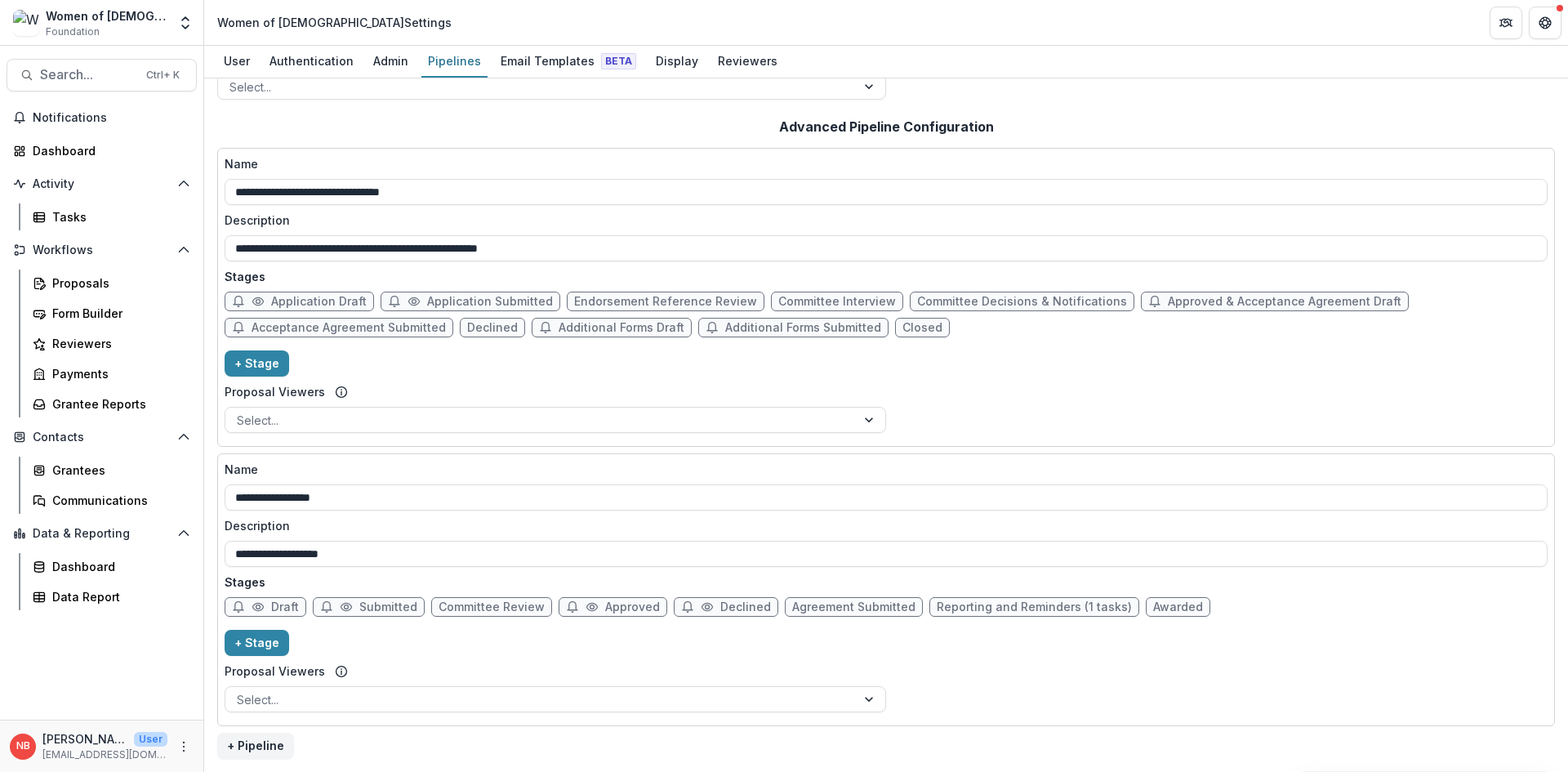
click at [611, 618] on div "Draft Submitted Committee Review Approved Declined Agreement Submitted Reportin…" at bounding box center [886, 610] width 1323 height 26
click at [610, 614] on span "Approved" at bounding box center [612, 607] width 109 height 20
click at [611, 609] on span "Approved" at bounding box center [633, 608] width 55 height 14
select select "********"
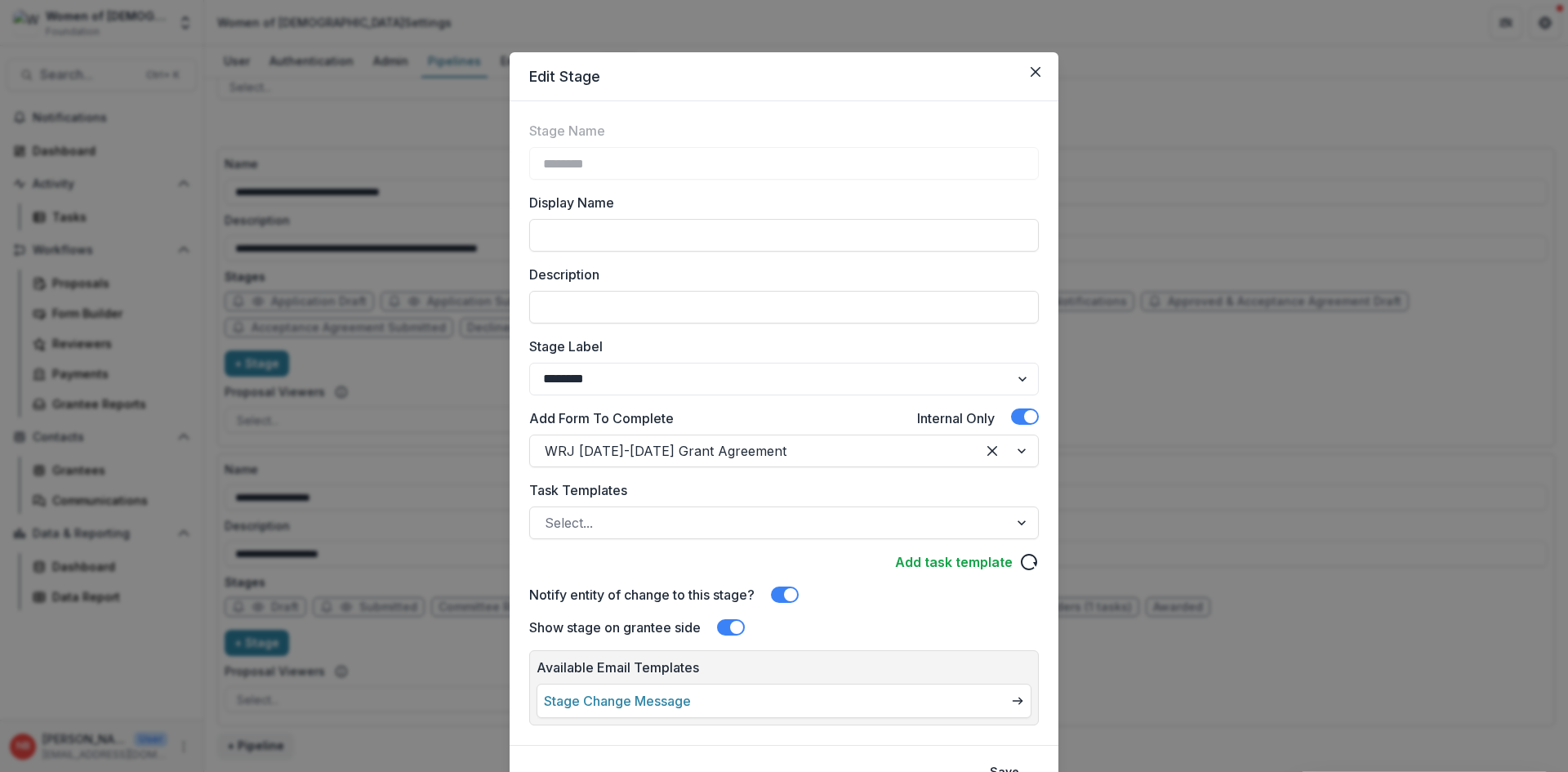
click at [1031, 417] on span at bounding box center [1030, 416] width 13 height 13
click at [1050, 68] on header "Edit Stage" at bounding box center [784, 76] width 549 height 49
click at [1047, 68] on header "Edit Stage" at bounding box center [784, 76] width 549 height 49
click at [1027, 74] on button "Close" at bounding box center [1035, 71] width 26 height 26
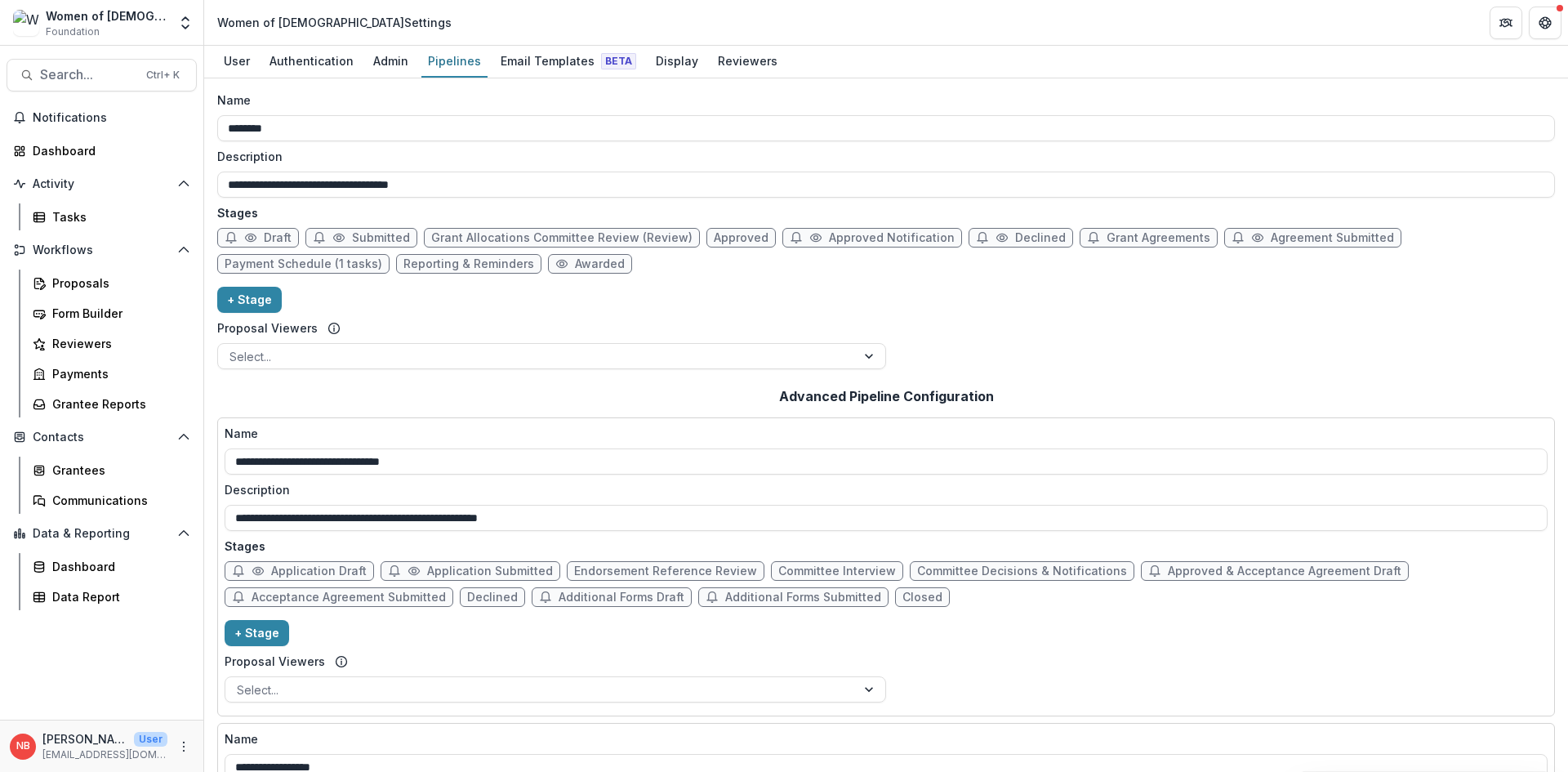
click at [728, 238] on span "Approved" at bounding box center [741, 238] width 55 height 14
select select "********"
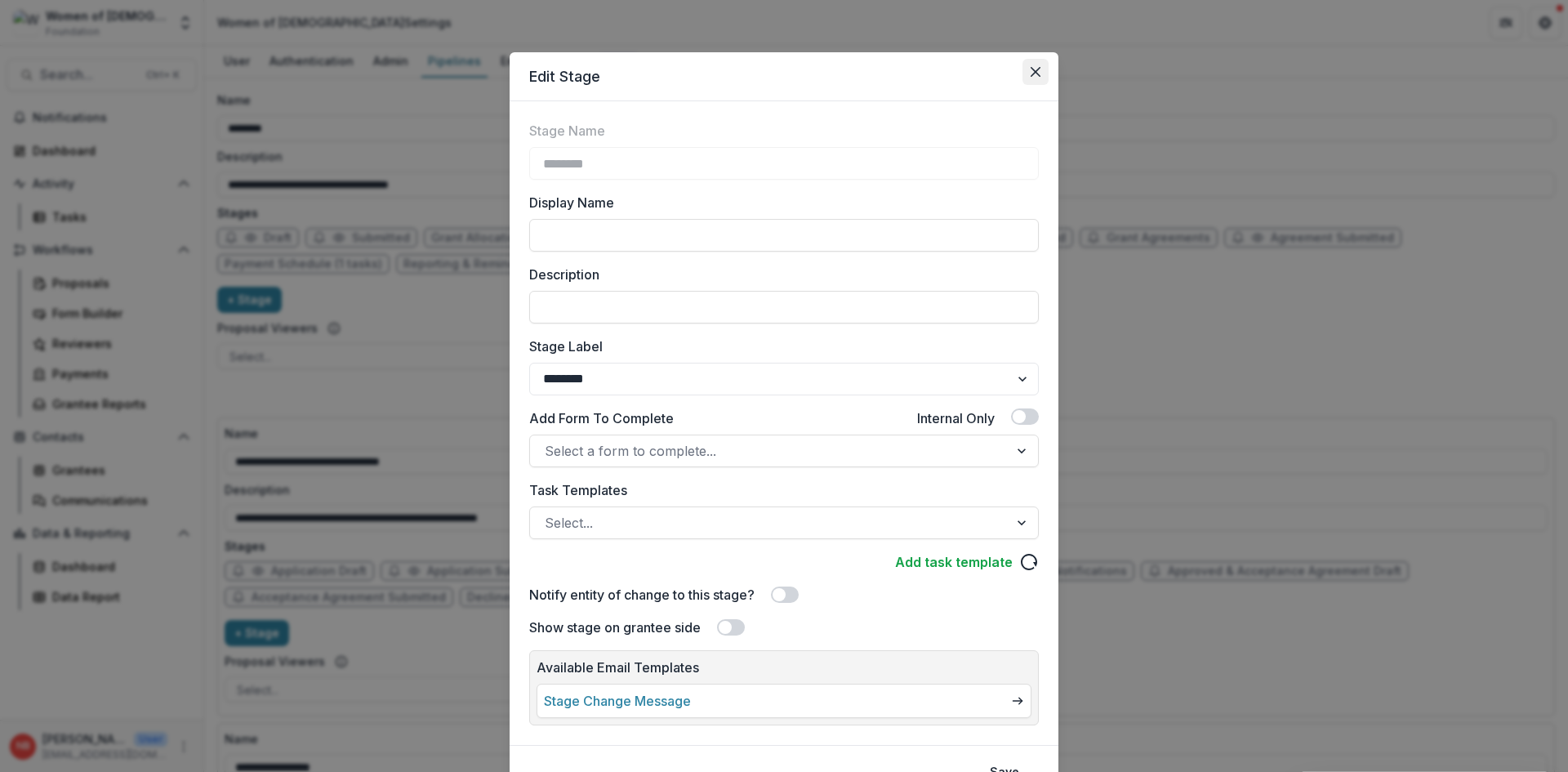
click at [1031, 76] on icon "Close" at bounding box center [1036, 71] width 10 height 10
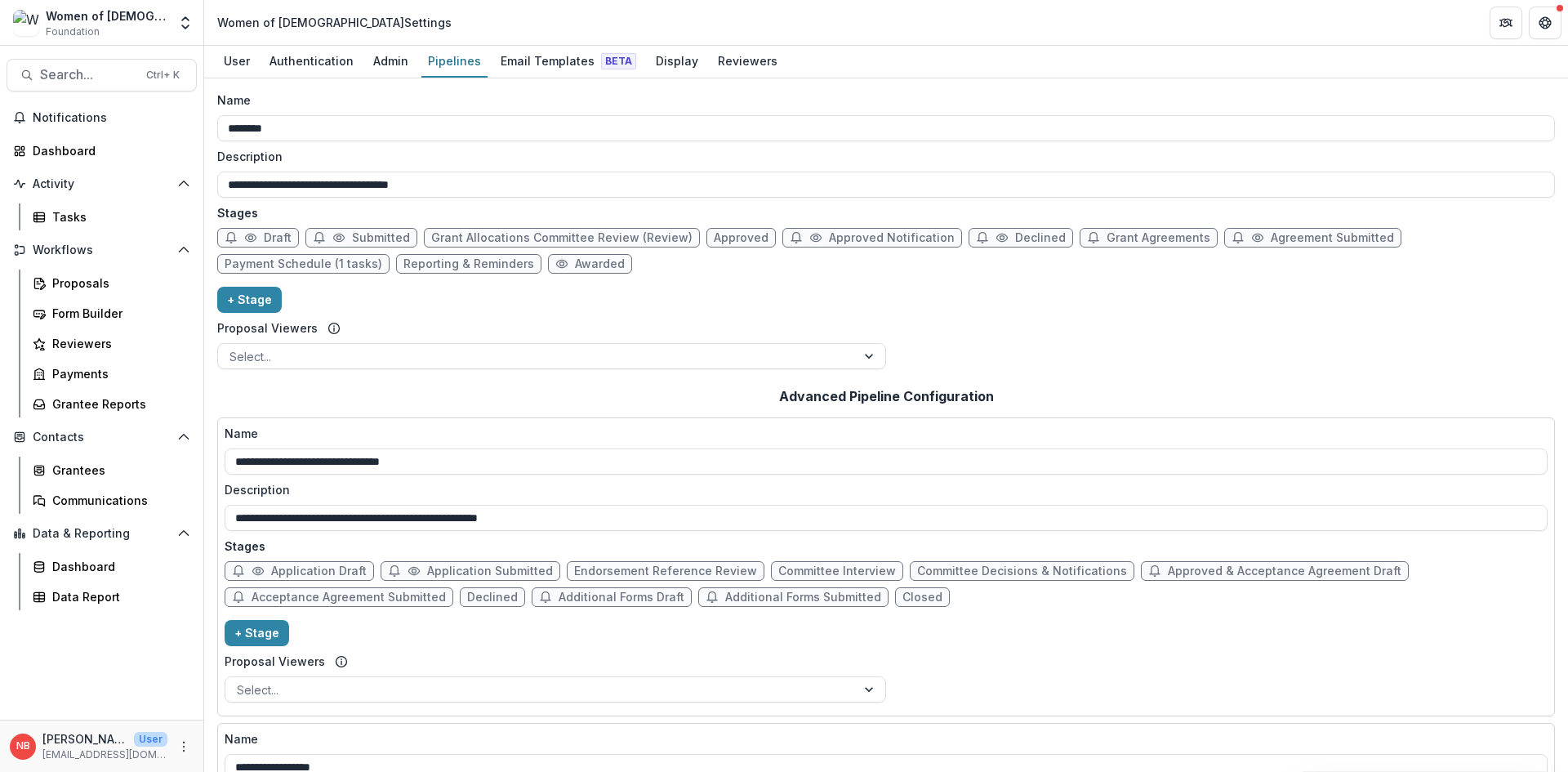
click at [869, 243] on span "Approved Notification" at bounding box center [891, 238] width 126 height 14
select select "********"
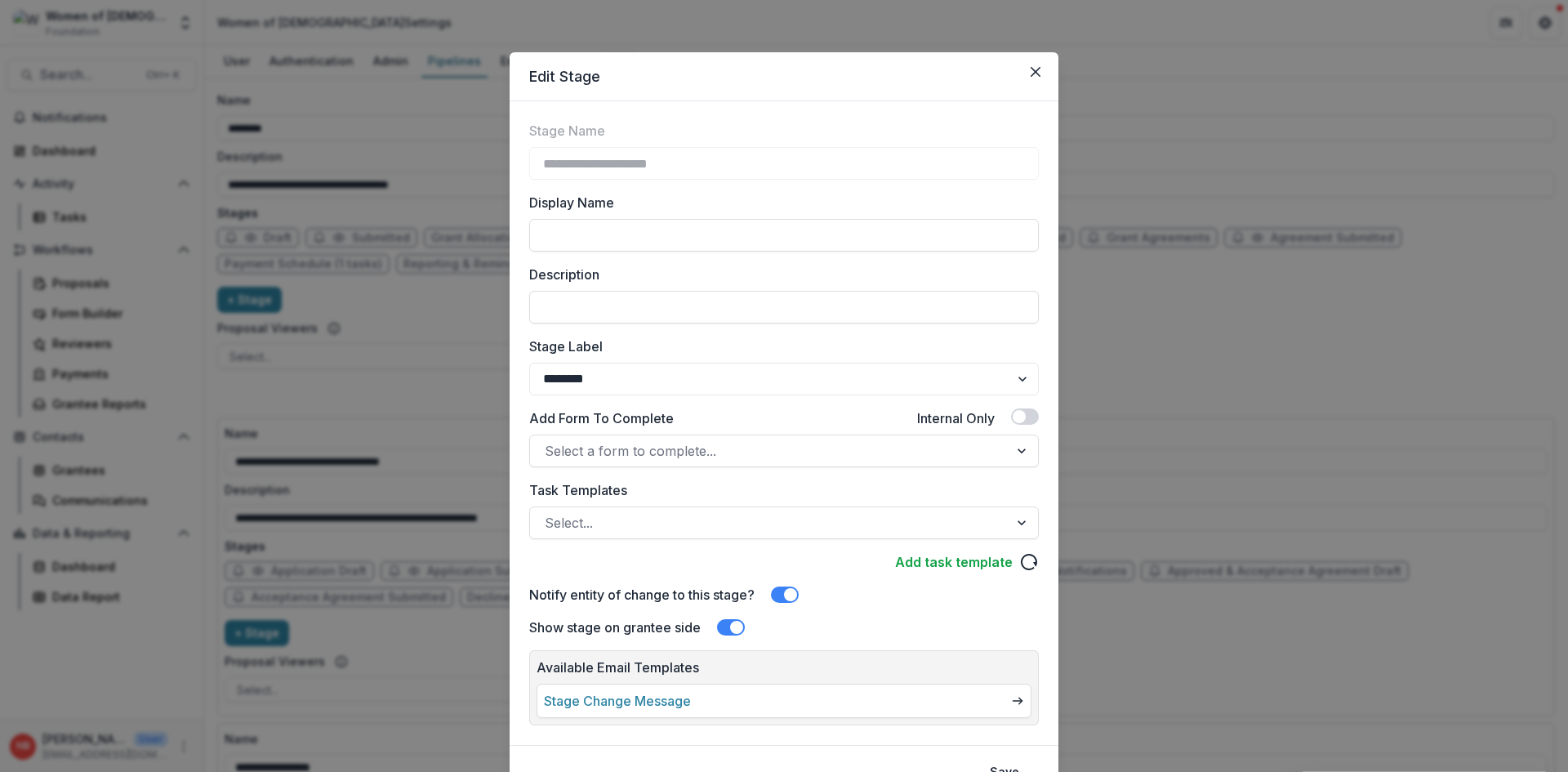
click at [1031, 67] on button "Close" at bounding box center [1035, 71] width 26 height 26
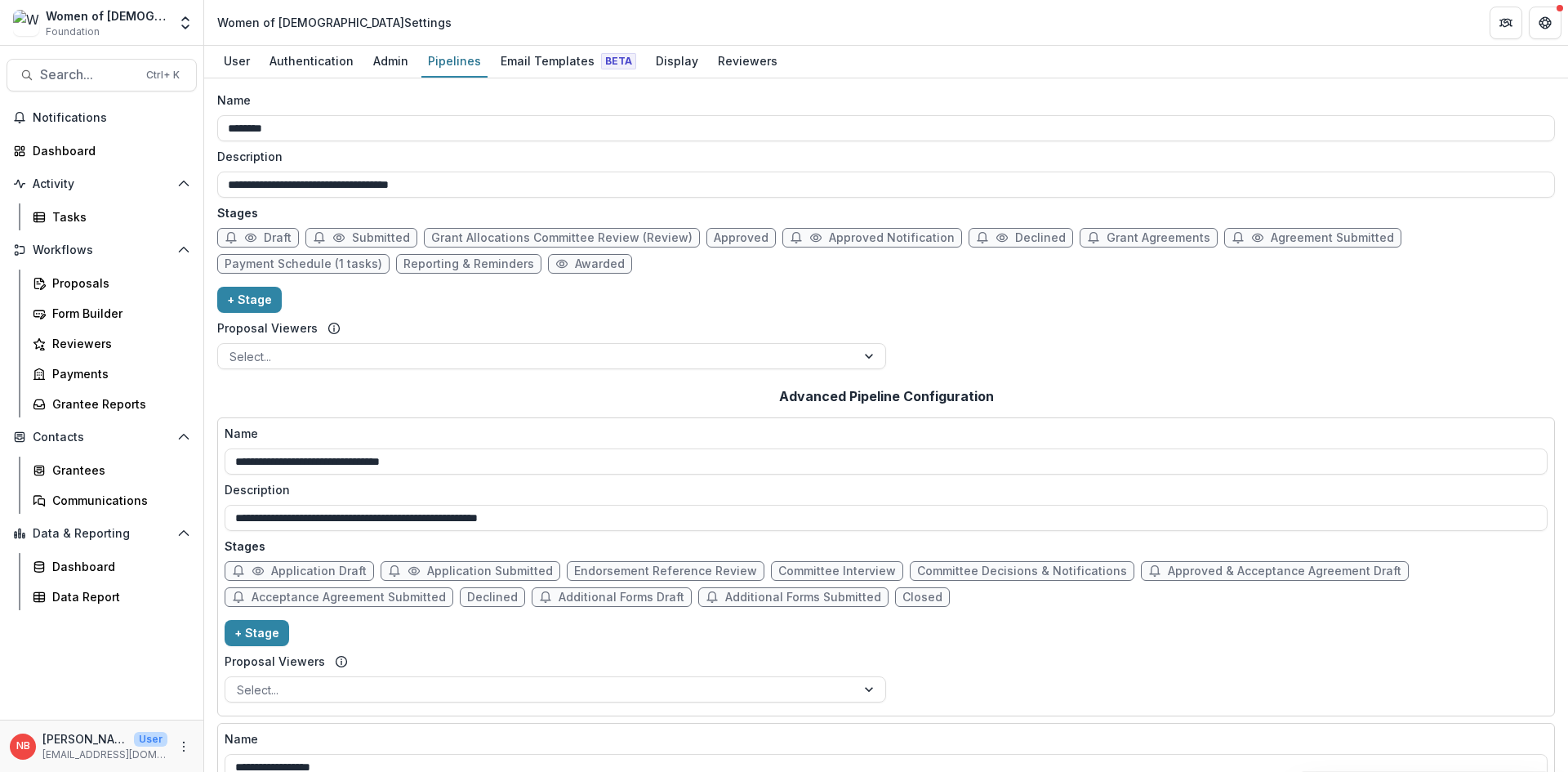
click at [1116, 244] on span "Grant Agreements" at bounding box center [1158, 238] width 104 height 14
select select "*****"
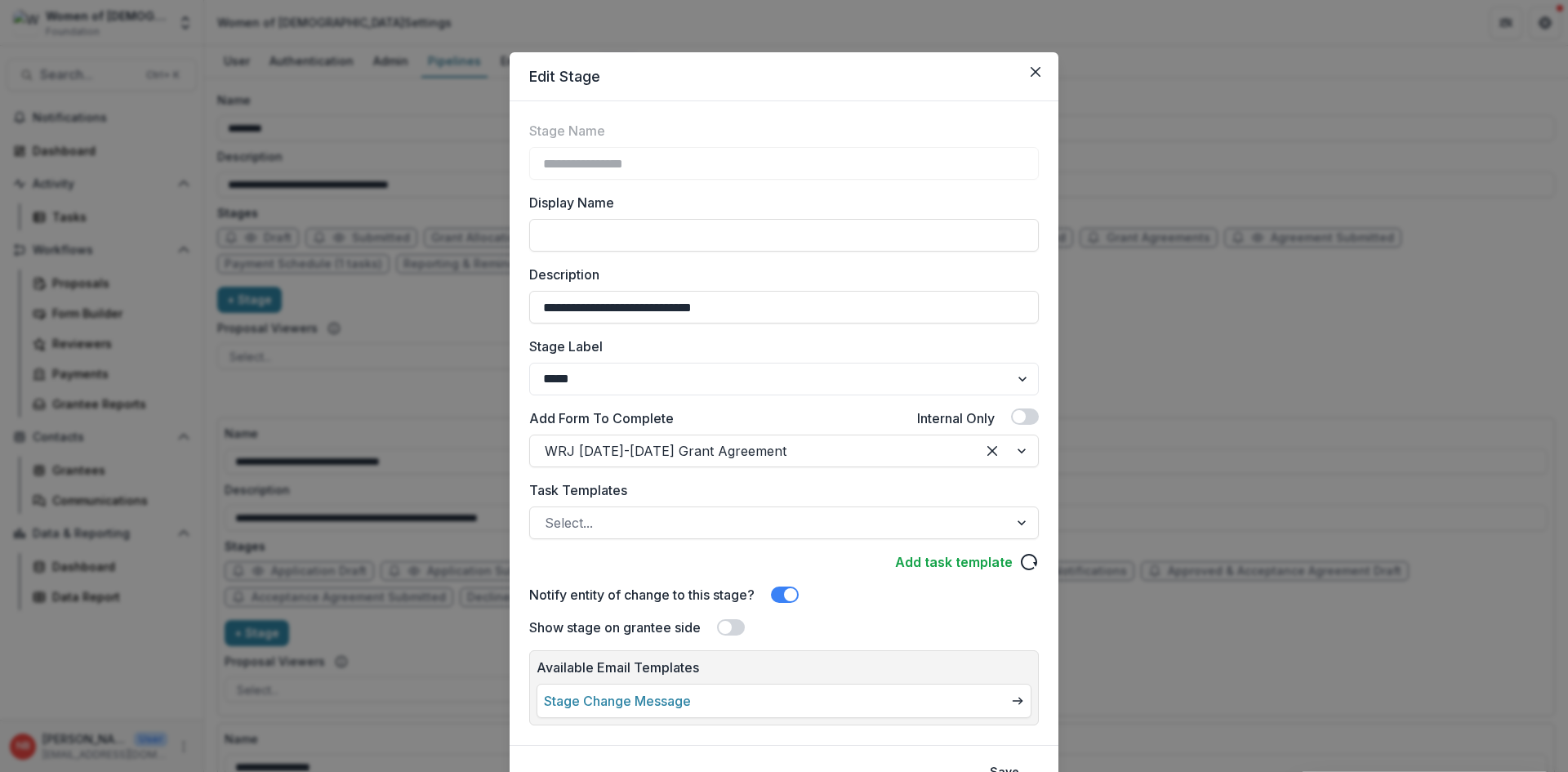
click at [1039, 61] on button "Close" at bounding box center [1035, 71] width 26 height 26
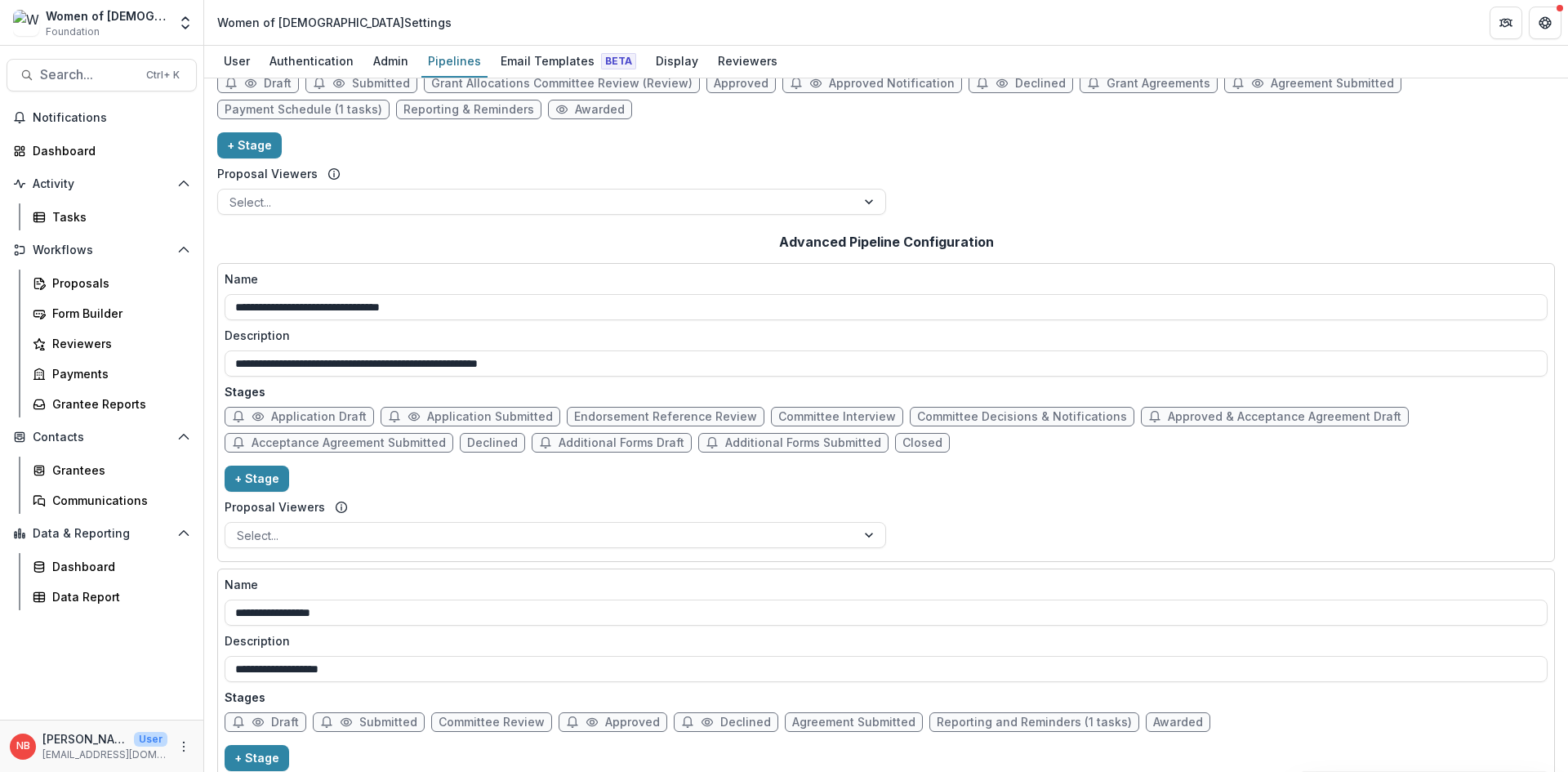
scroll to position [270, 0]
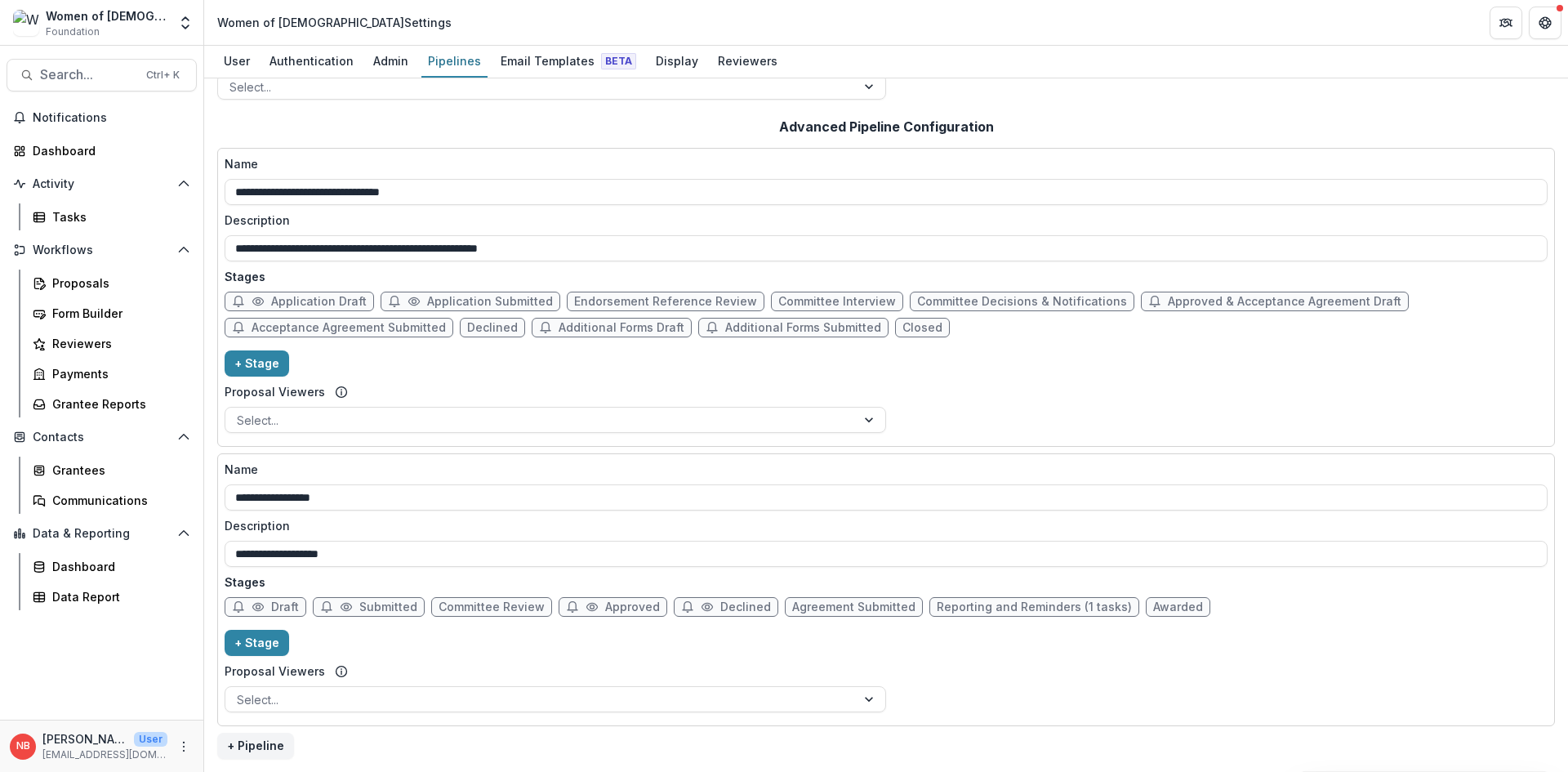
click at [634, 610] on span "Approved" at bounding box center [633, 608] width 55 height 14
select select "********"
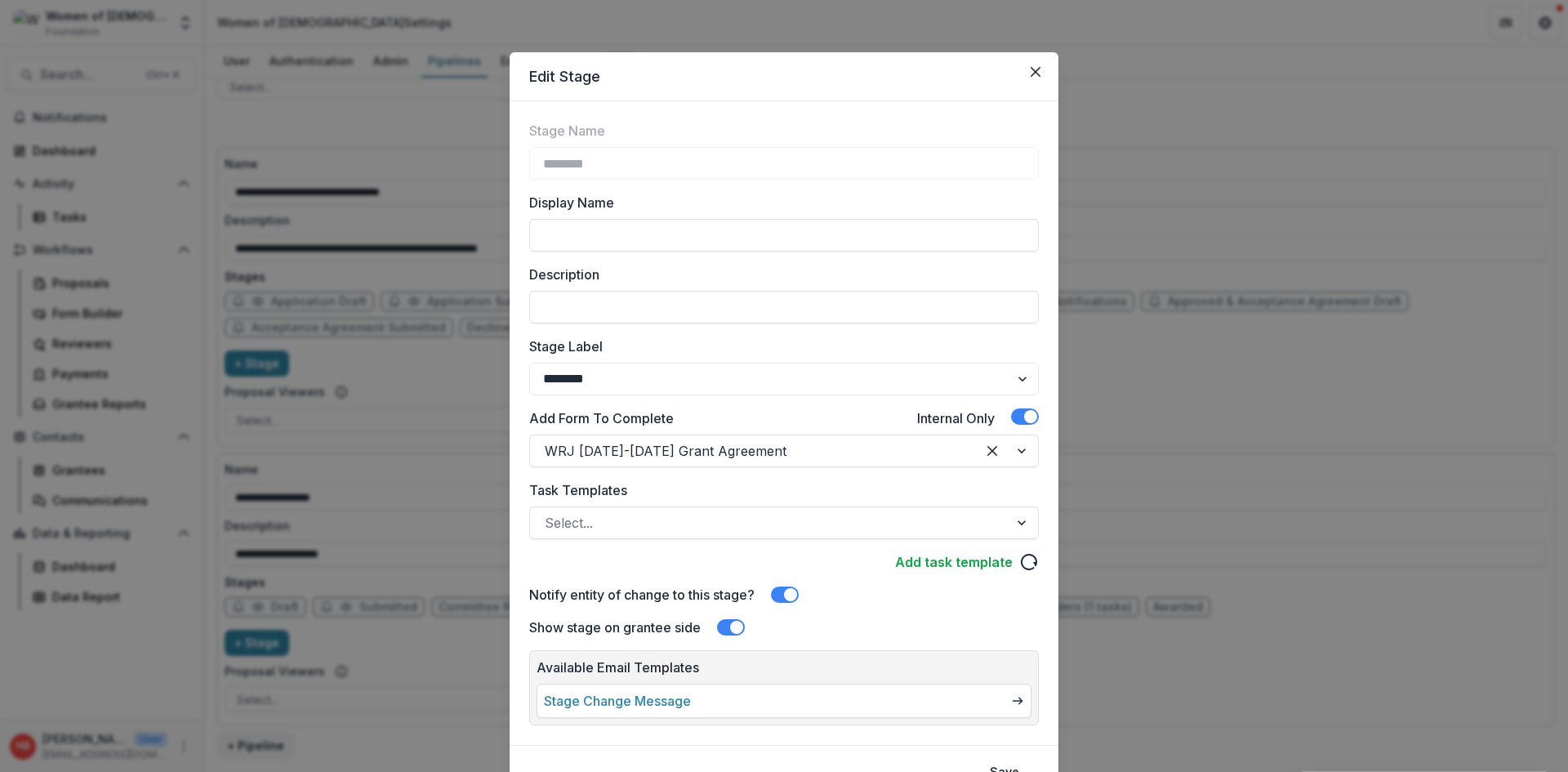
click at [1031, 413] on span at bounding box center [1030, 416] width 13 height 13
click at [1048, 478] on div "Stage Name ******** Display Name Description Stage Label ******* ***** ********…" at bounding box center [784, 424] width 549 height 644
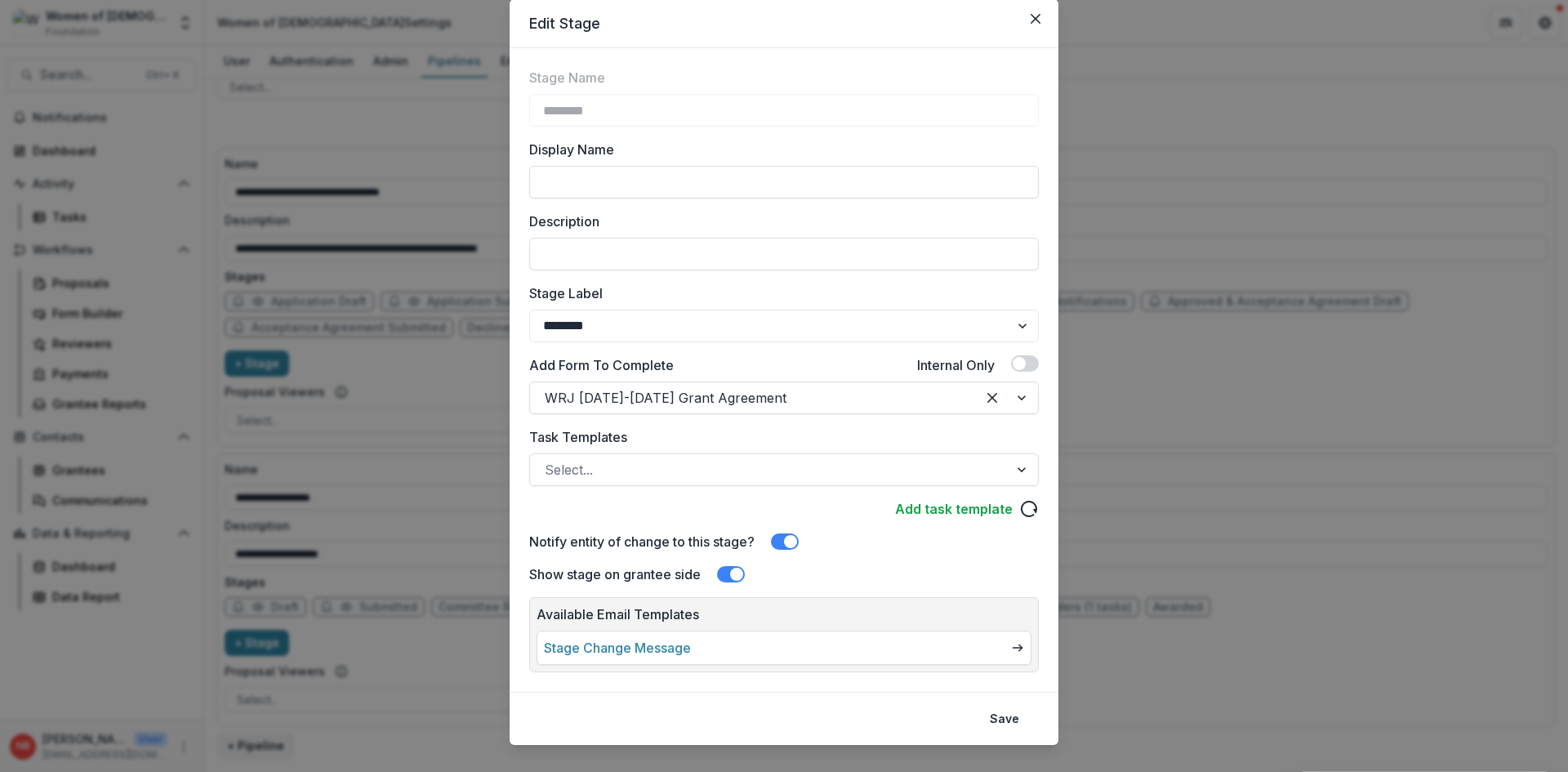
scroll to position [78, 0]
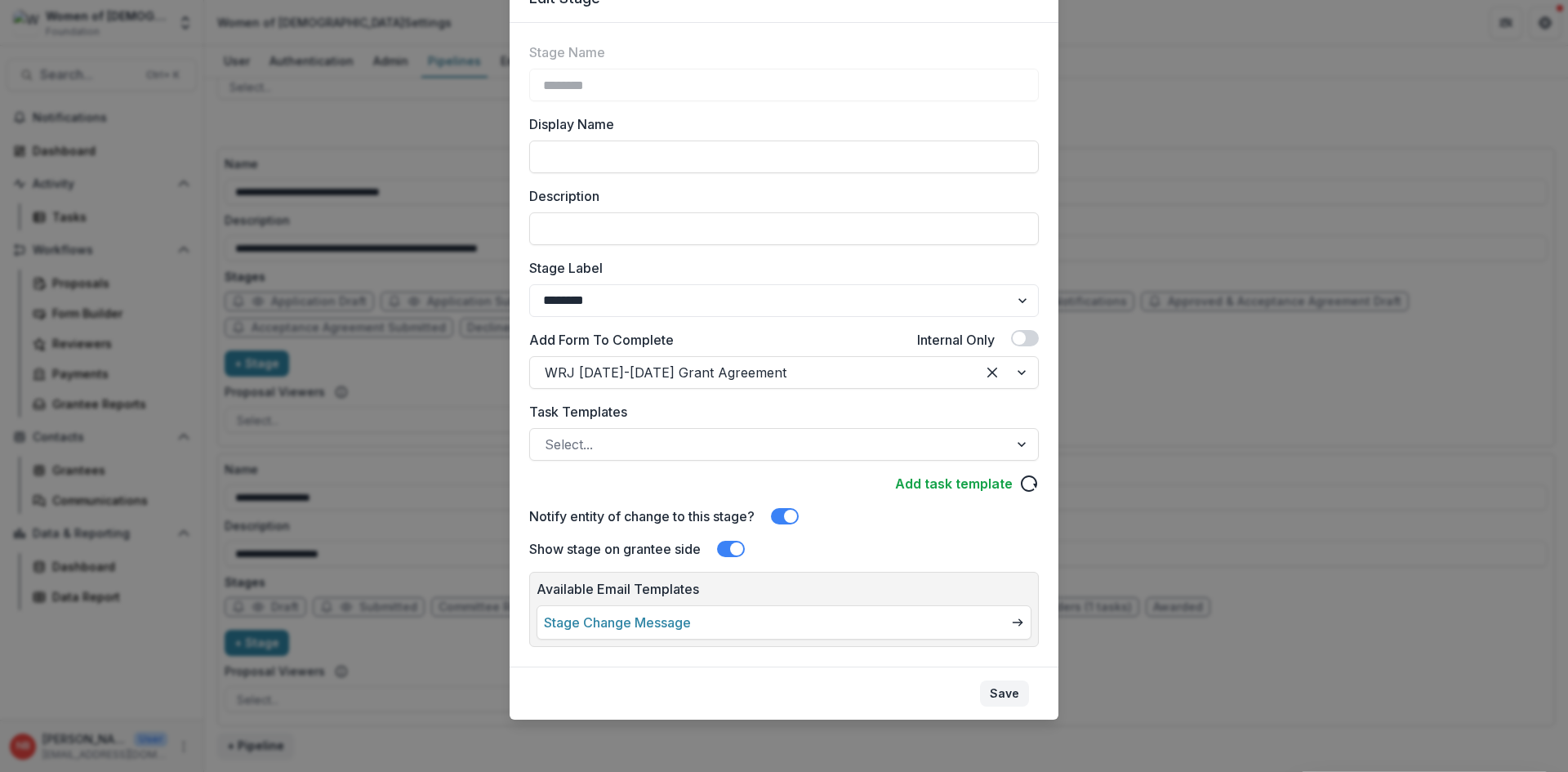
click at [1002, 689] on button "Save" at bounding box center [1005, 693] width 49 height 26
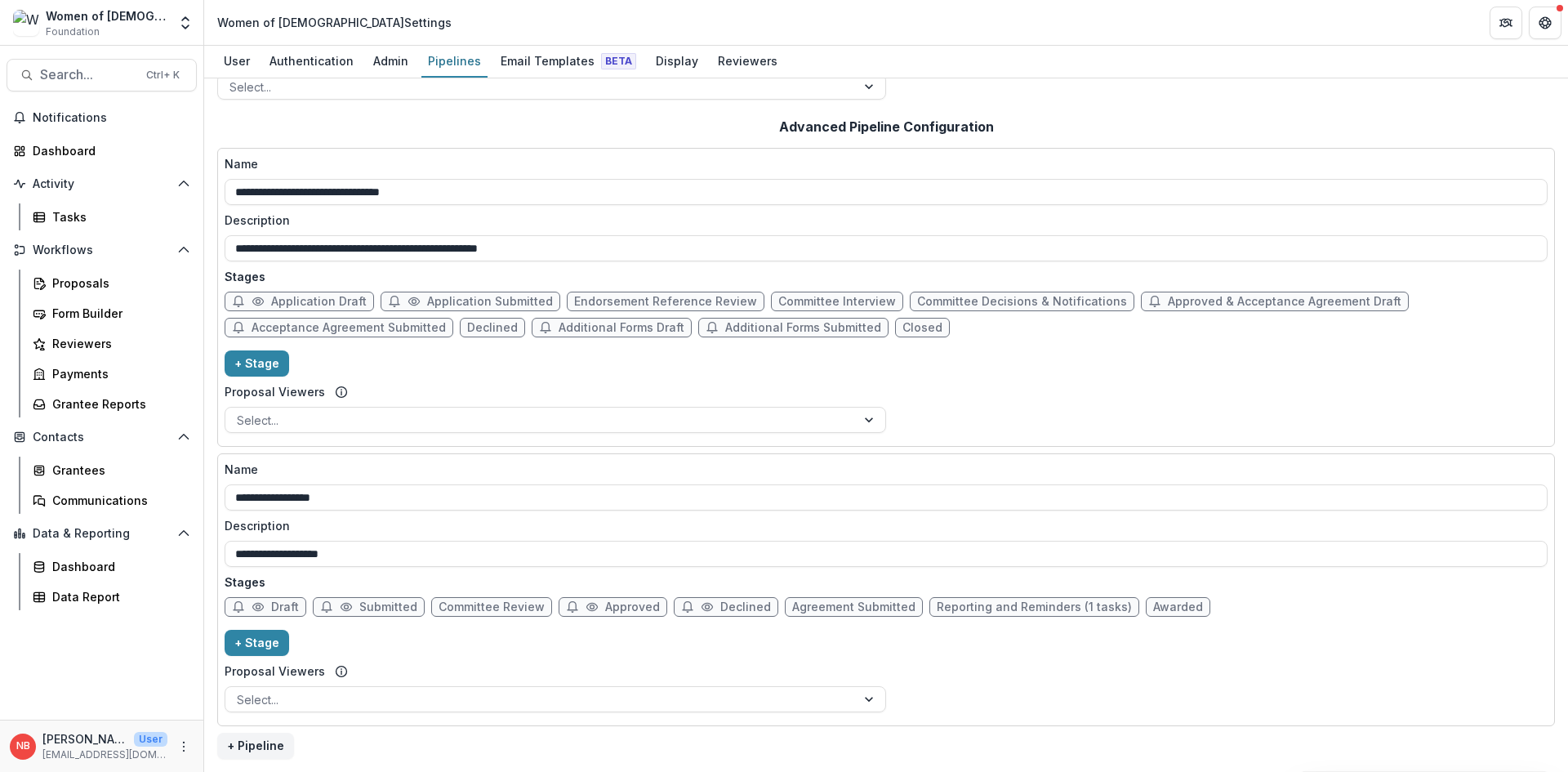
click at [848, 610] on span "Agreement Submitted" at bounding box center [854, 608] width 123 height 14
select select "*********"
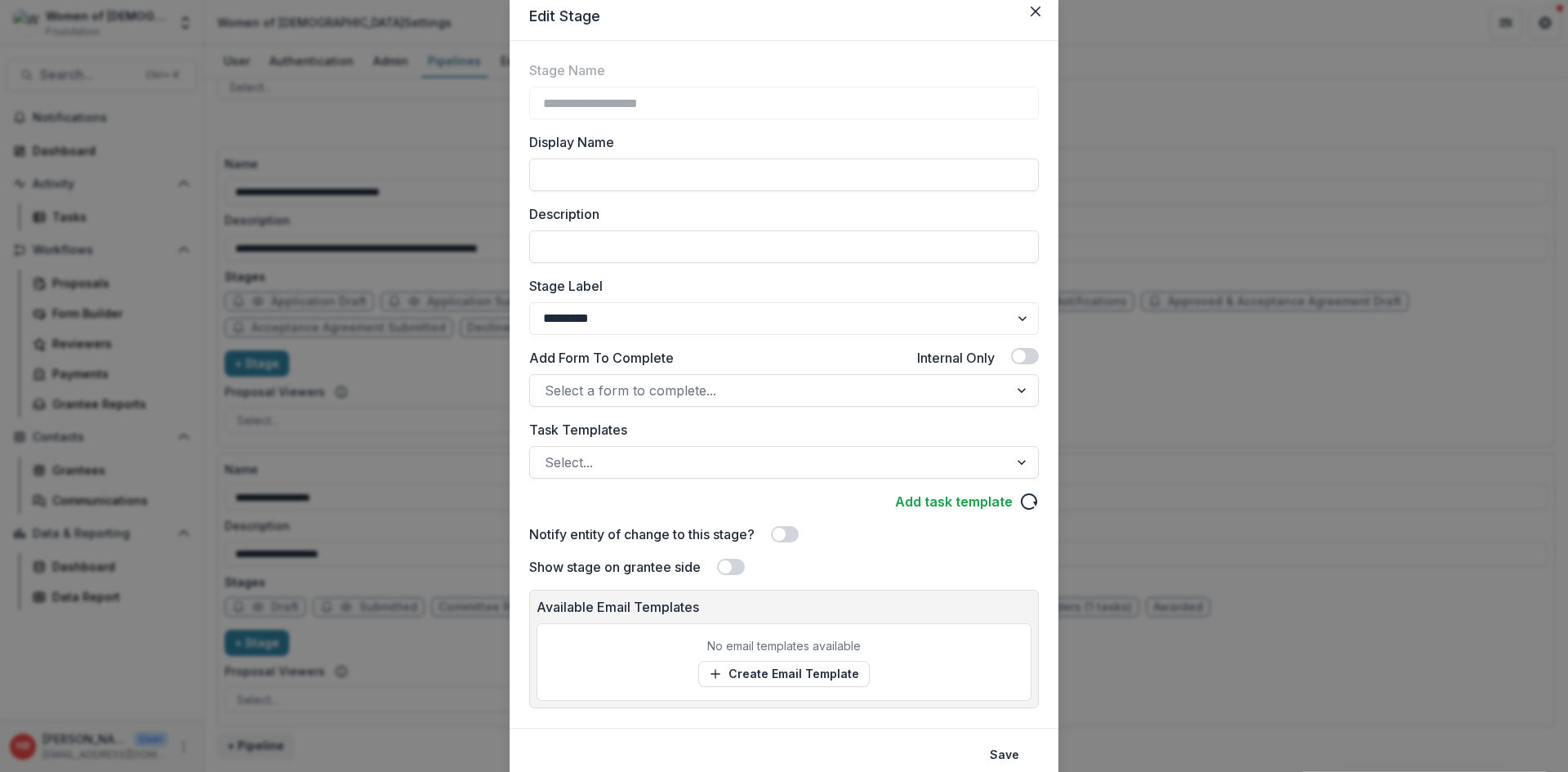
scroll to position [0, 0]
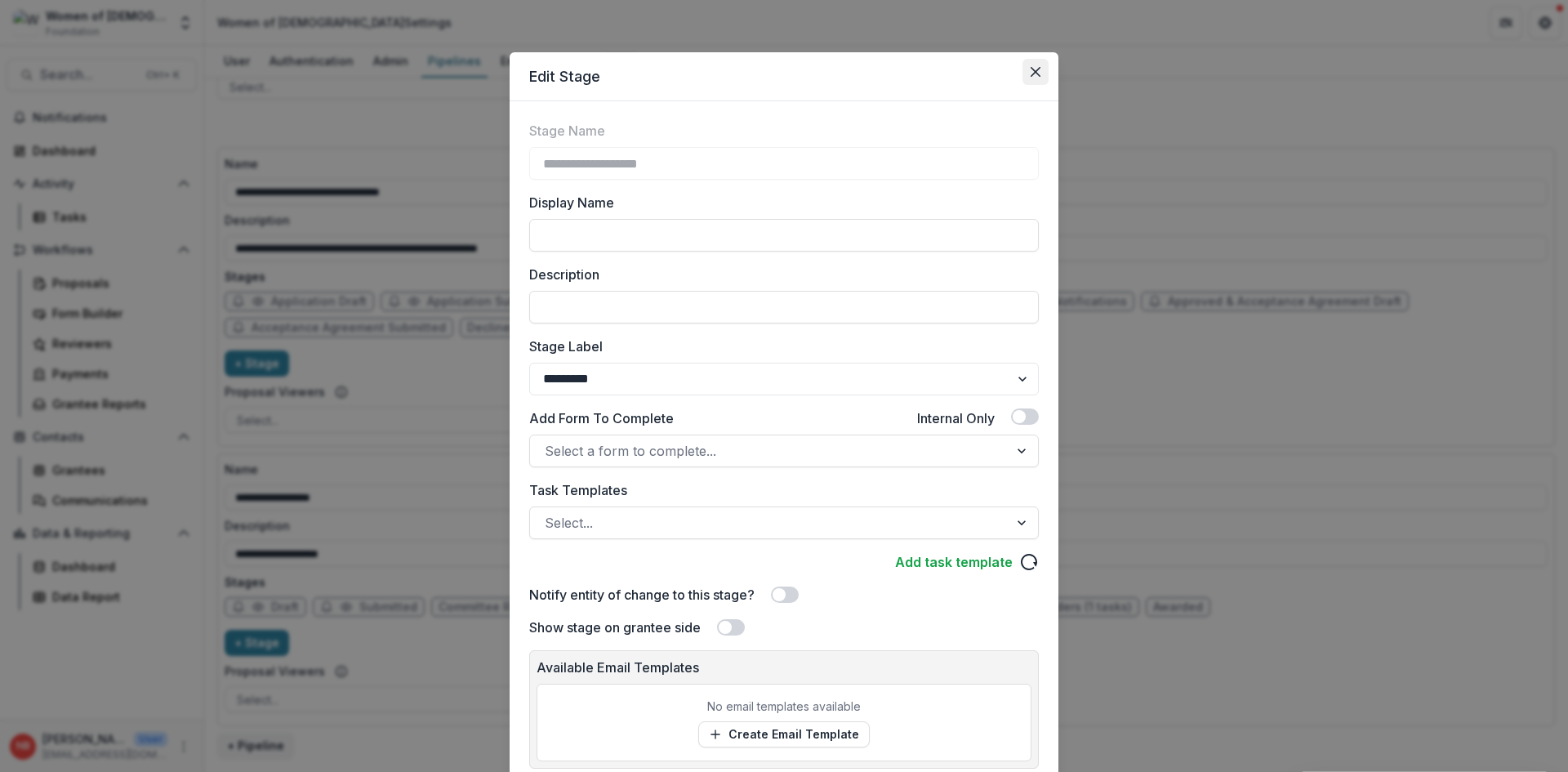
click at [1035, 66] on button "Close" at bounding box center [1035, 71] width 26 height 26
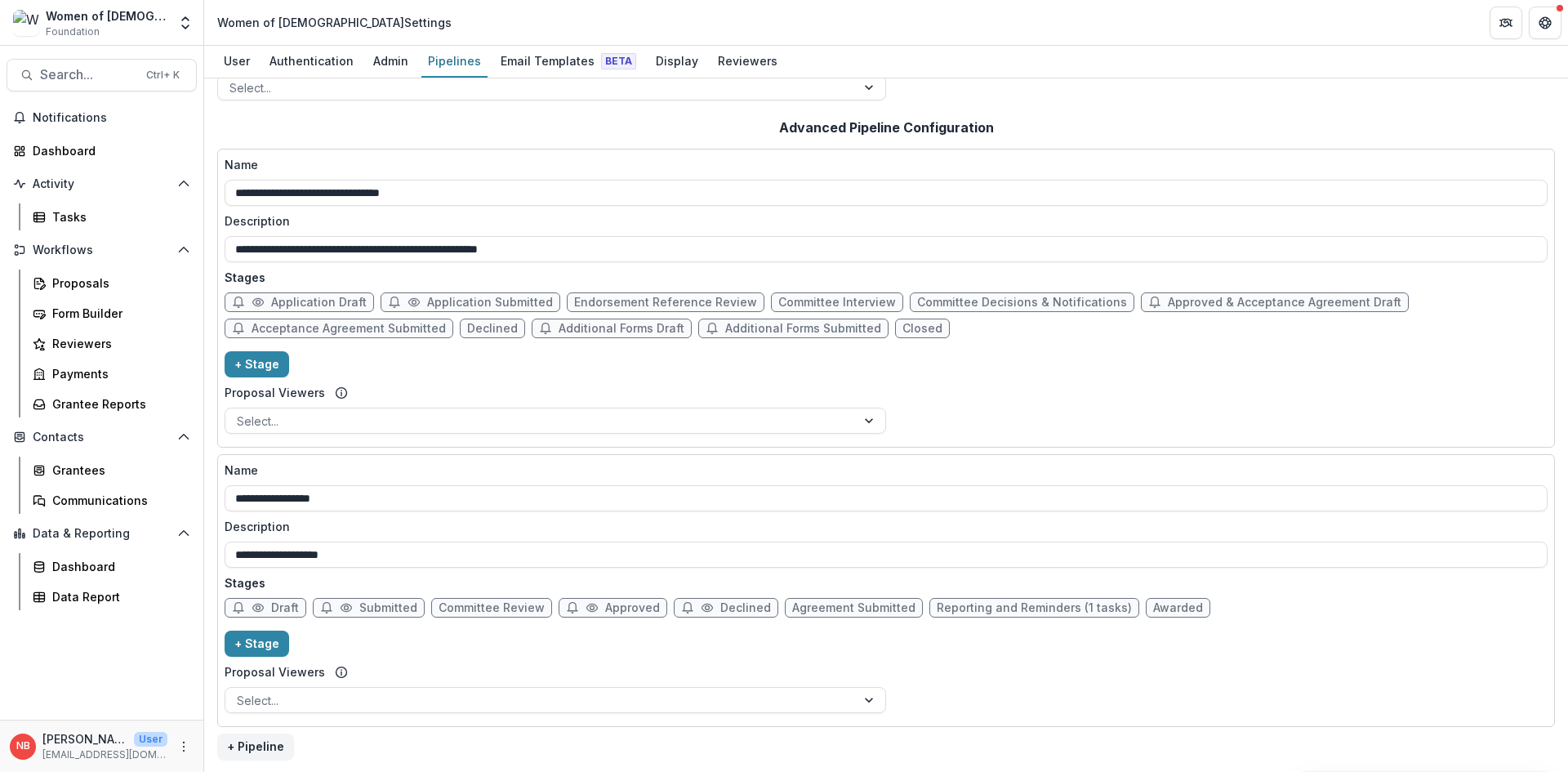
scroll to position [270, 0]
click at [632, 601] on span "Approved" at bounding box center [633, 608] width 55 height 14
select select "********"
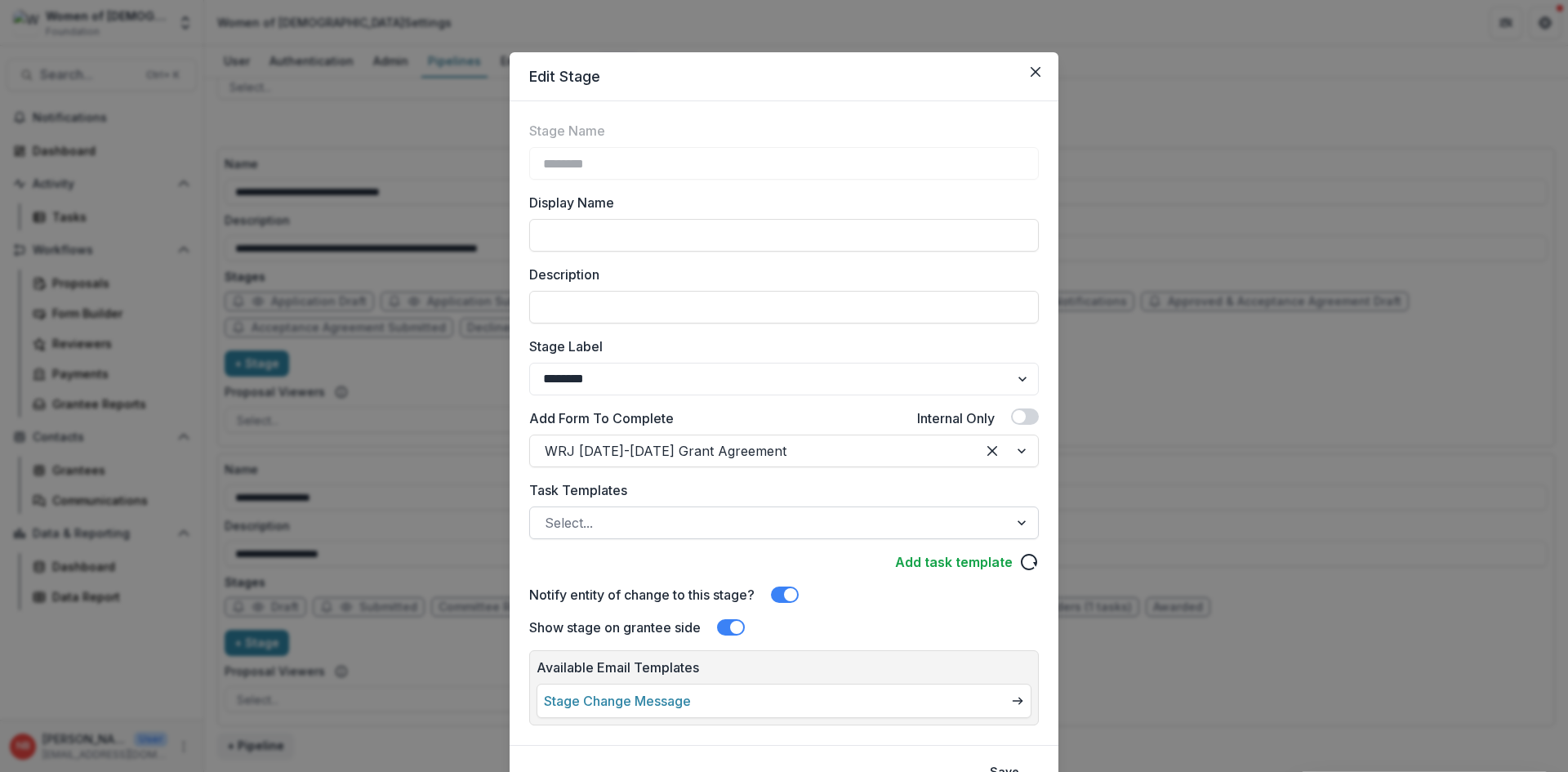
scroll to position [78, 0]
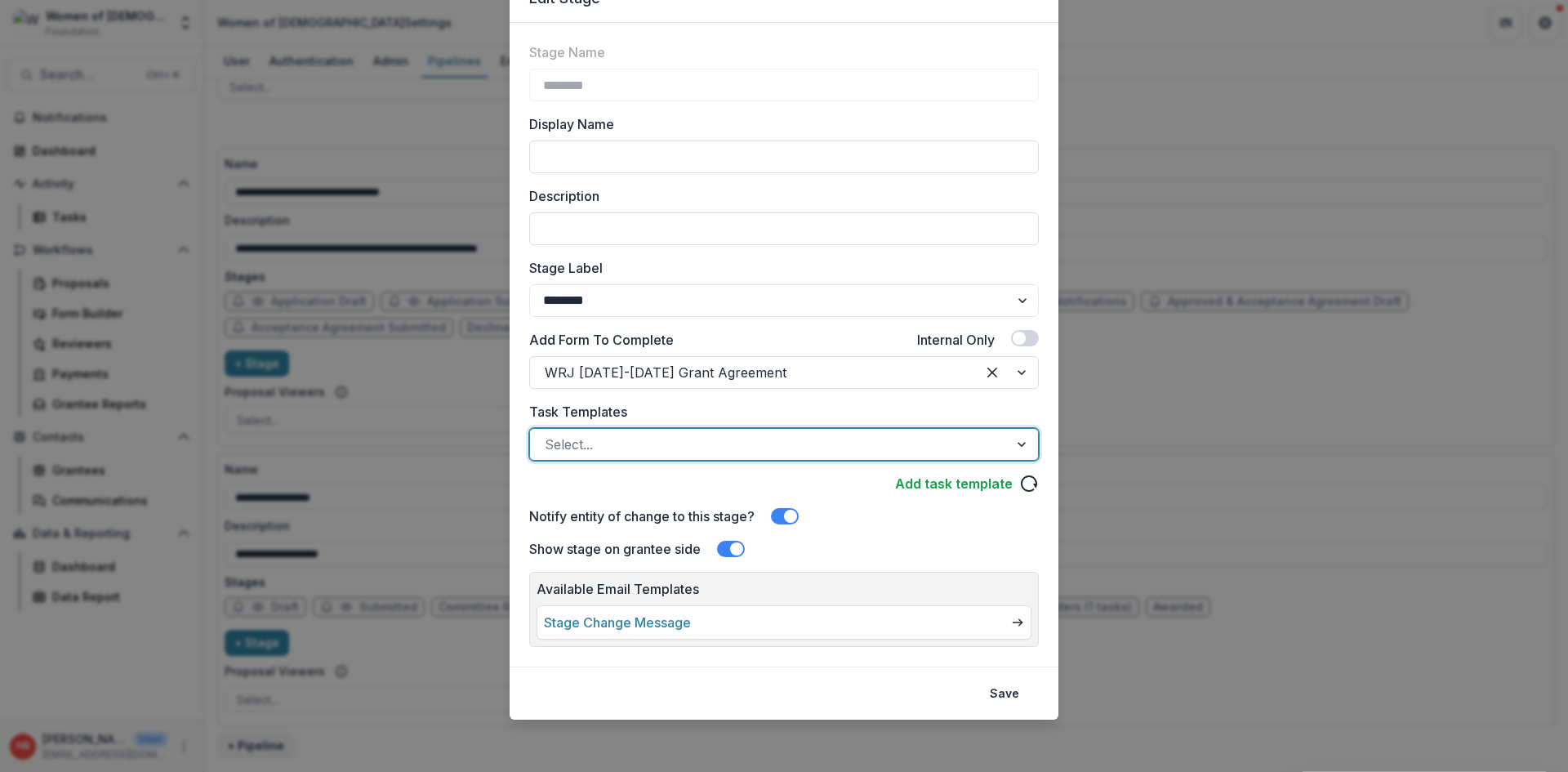
click at [699, 448] on div at bounding box center [769, 443] width 449 height 23
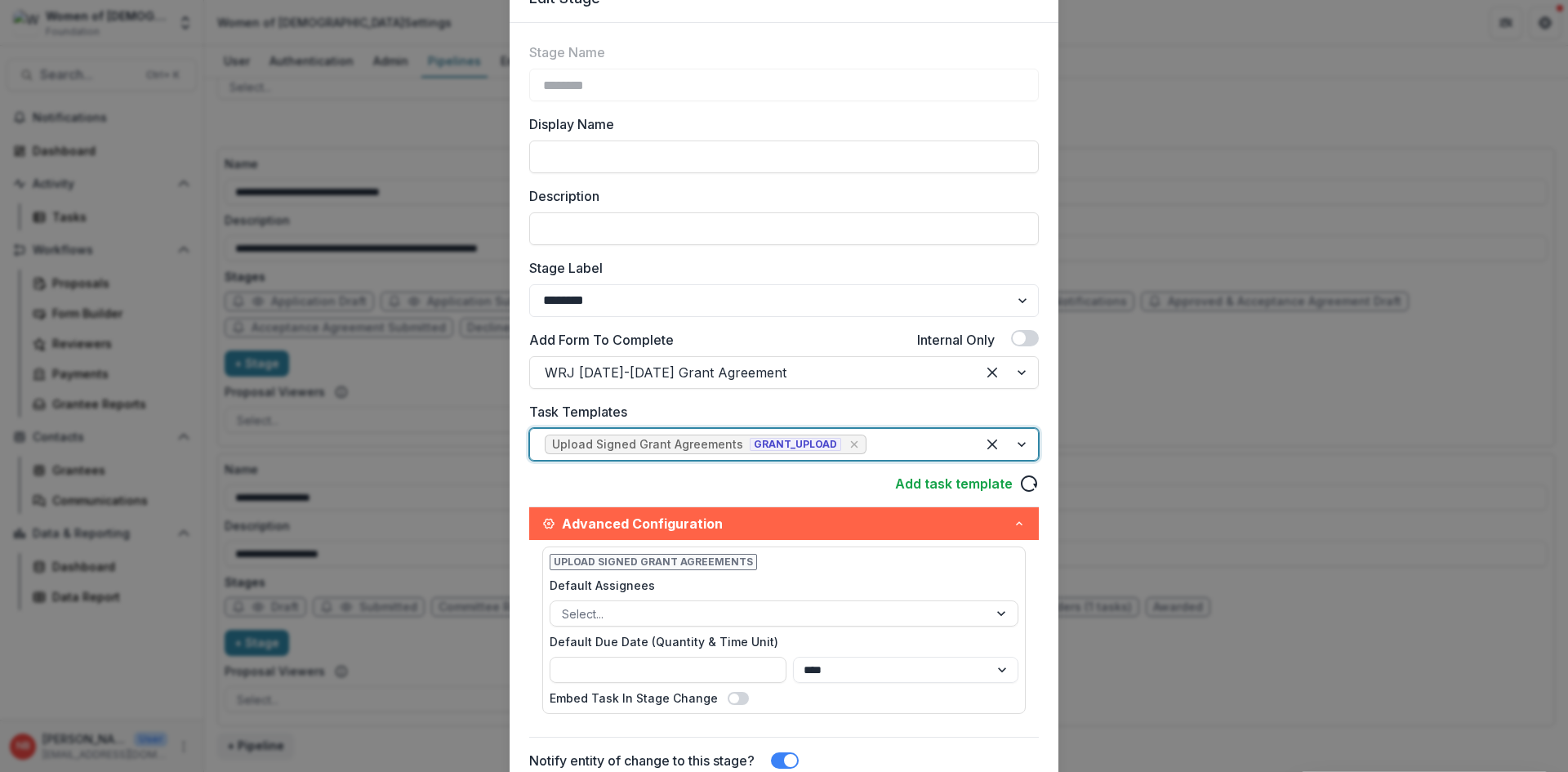
click at [744, 488] on div "Add task template" at bounding box center [784, 483] width 510 height 20
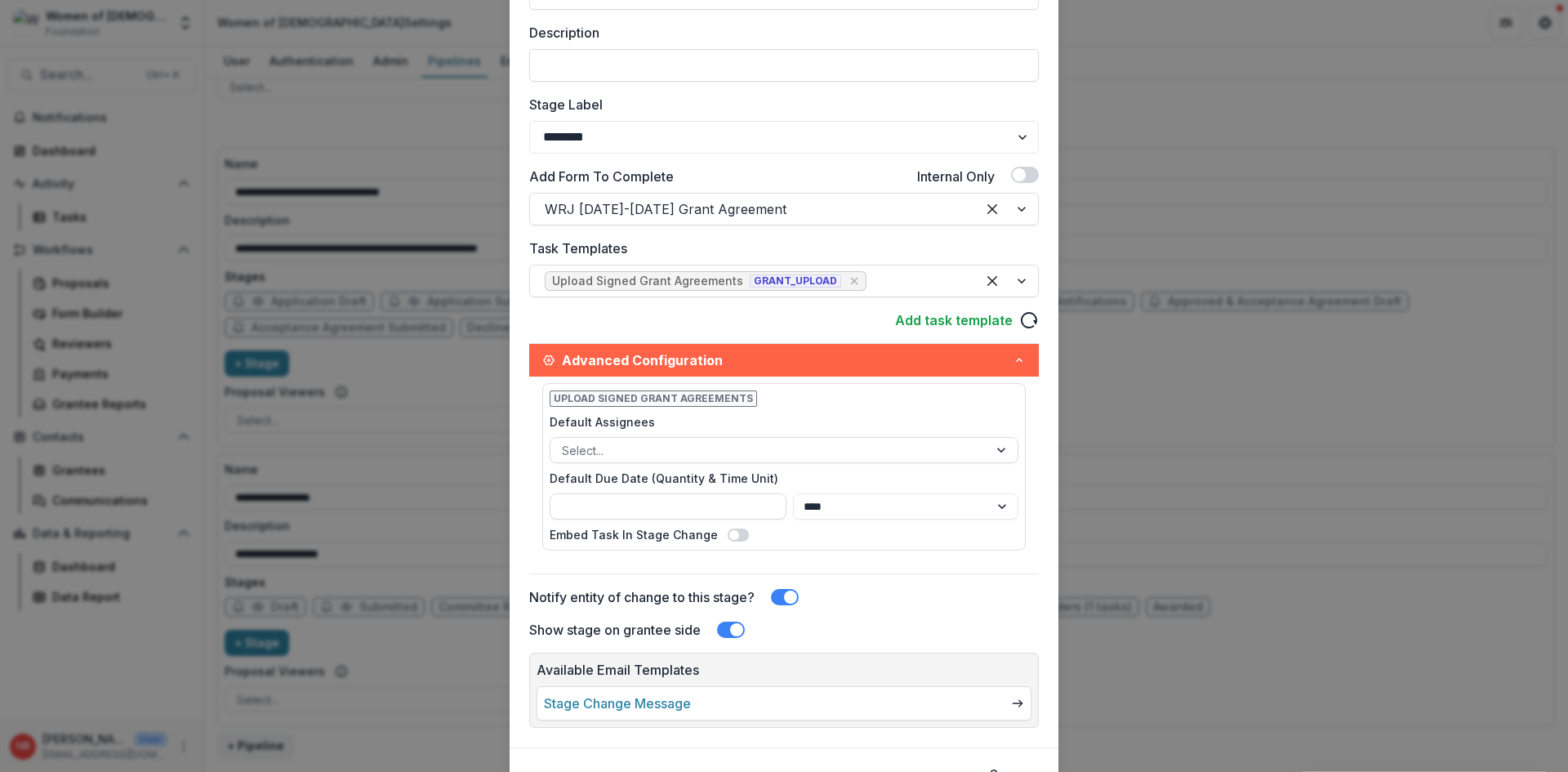
scroll to position [323, 0]
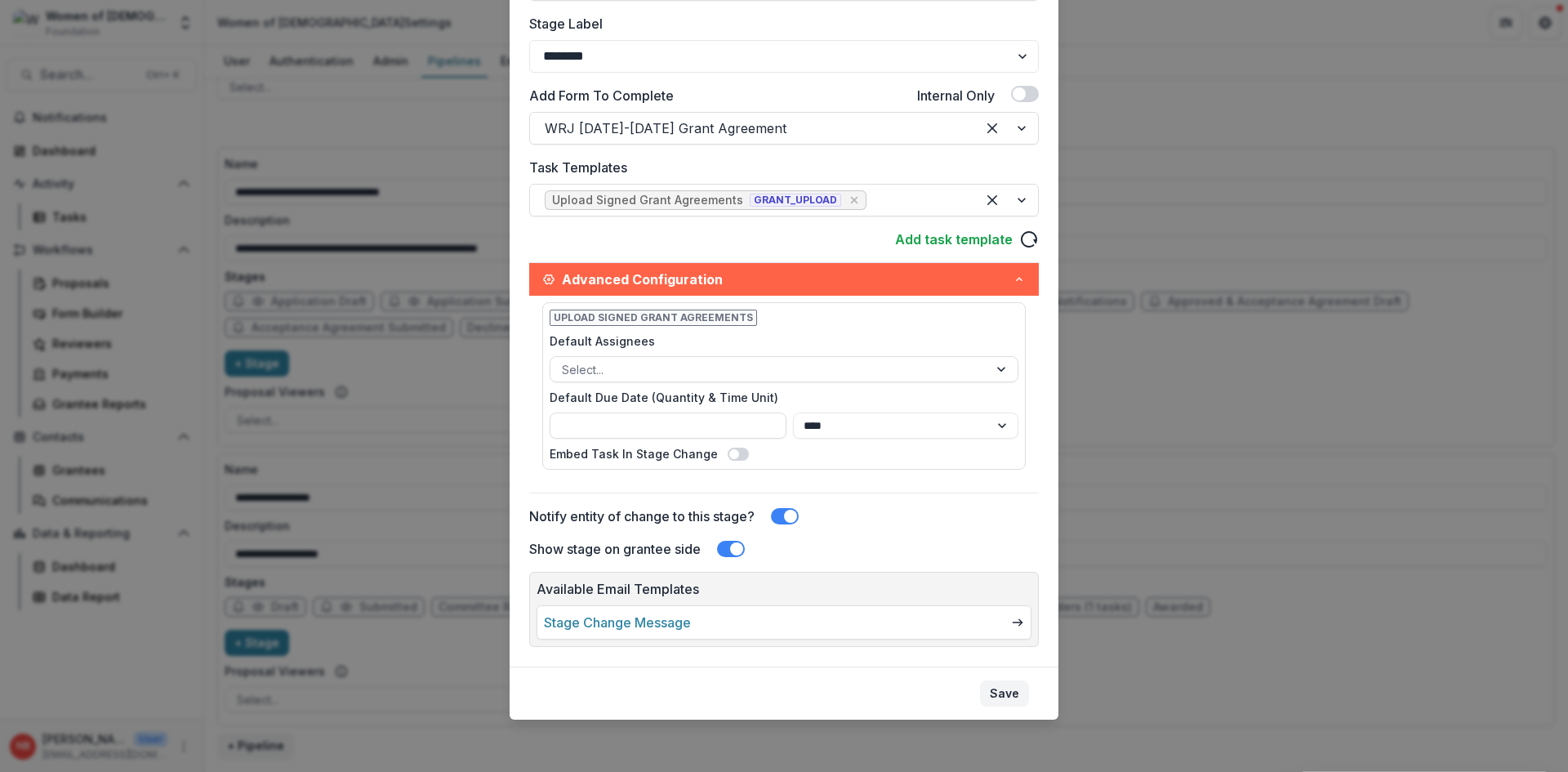
click at [1008, 687] on button "Save" at bounding box center [1005, 693] width 49 height 26
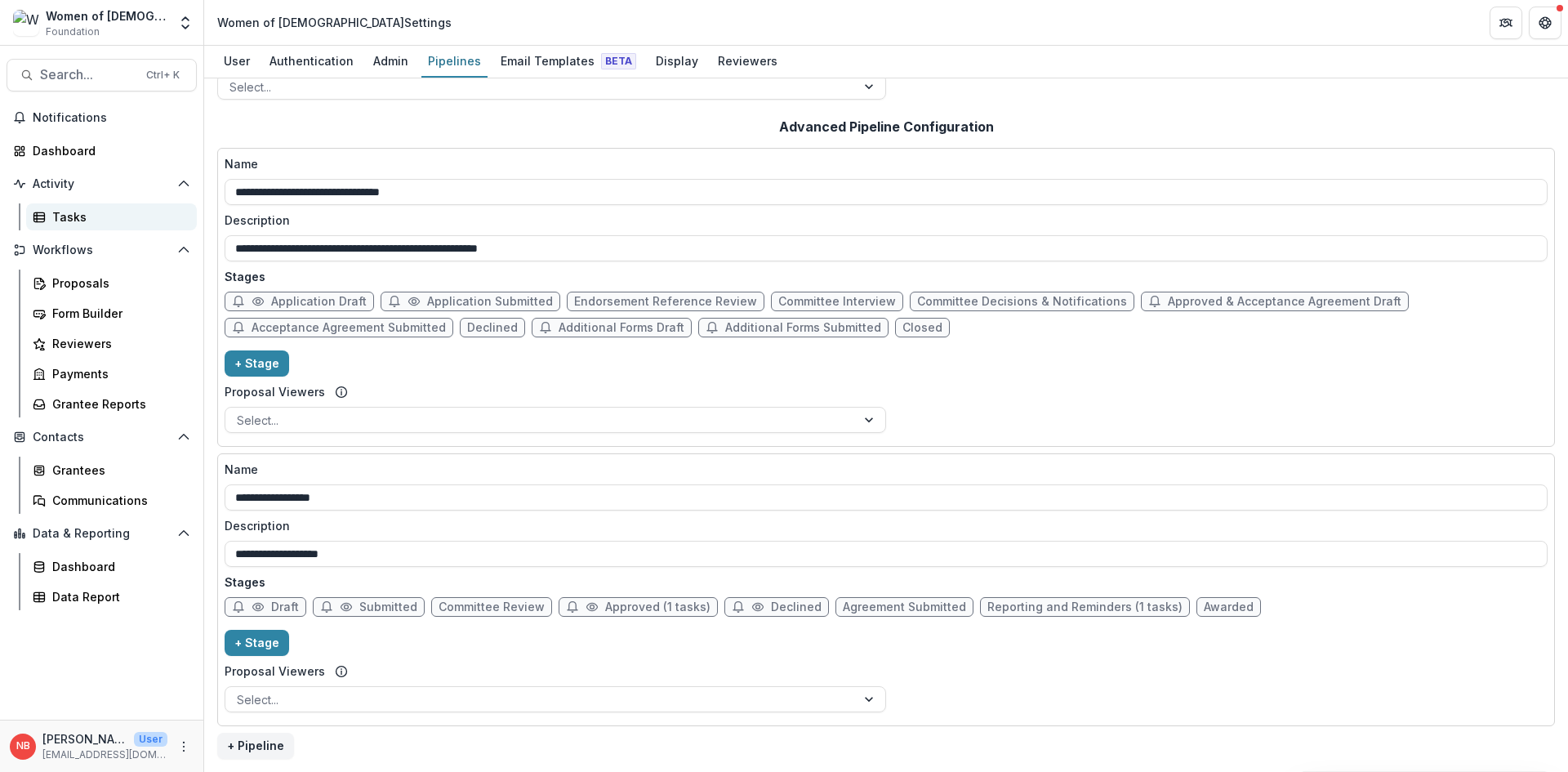
click at [84, 216] on div "Tasks" at bounding box center [117, 217] width 131 height 18
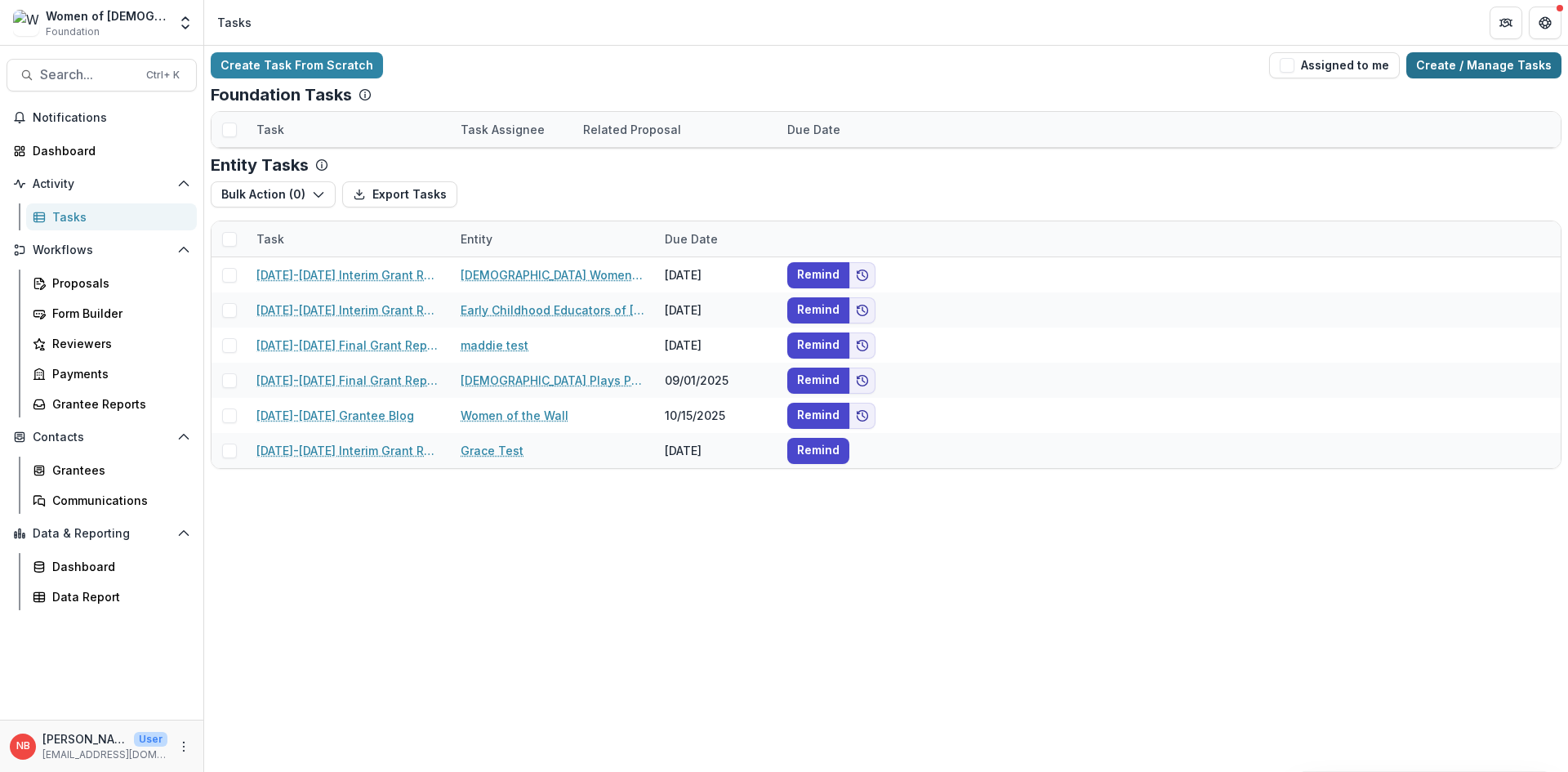
click at [1494, 66] on link "Create / Manage Tasks" at bounding box center [1484, 65] width 156 height 26
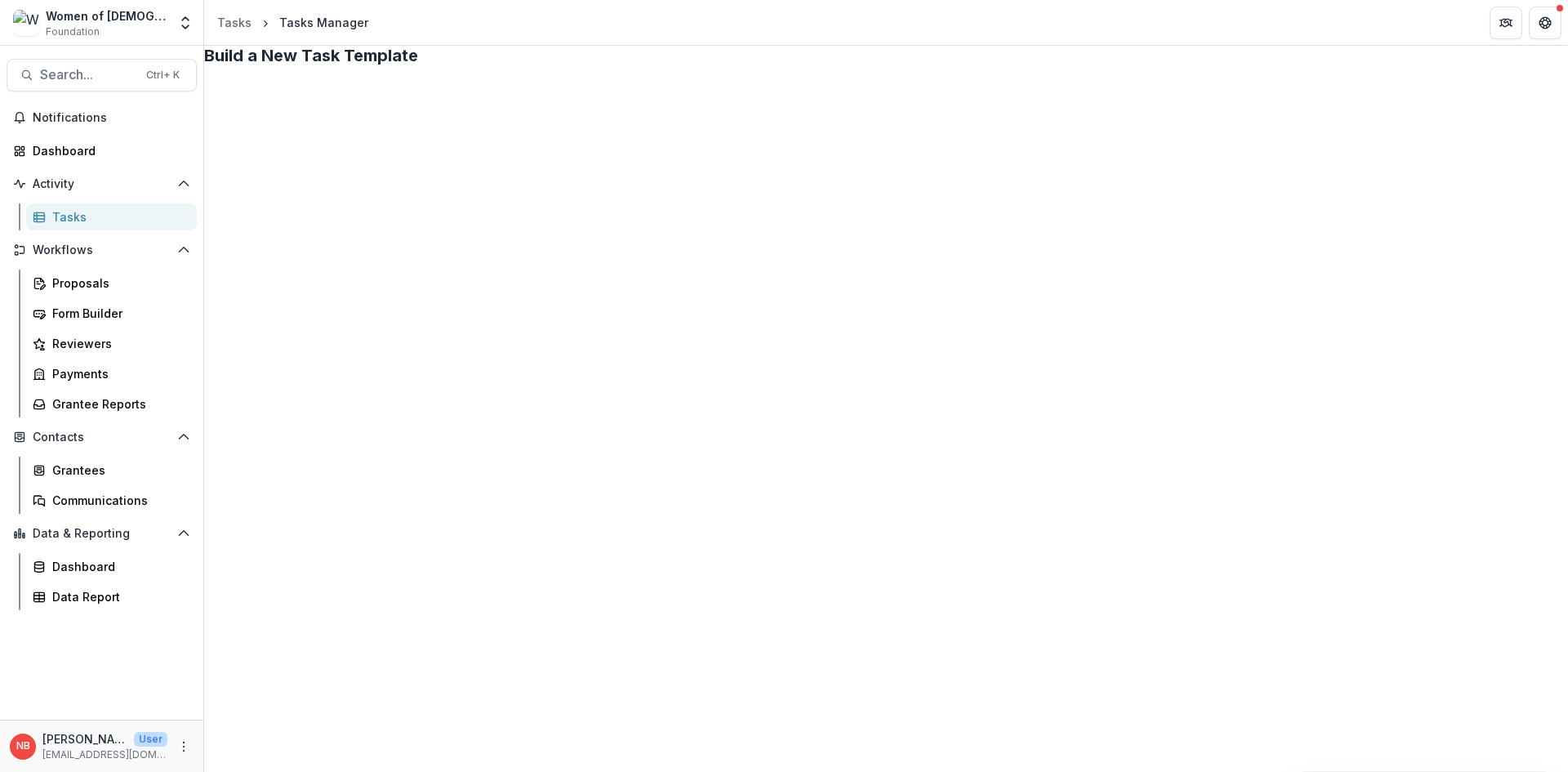
drag, startPoint x: 1190, startPoint y: 242, endPoint x: 1407, endPoint y: 151, distance: 235.3
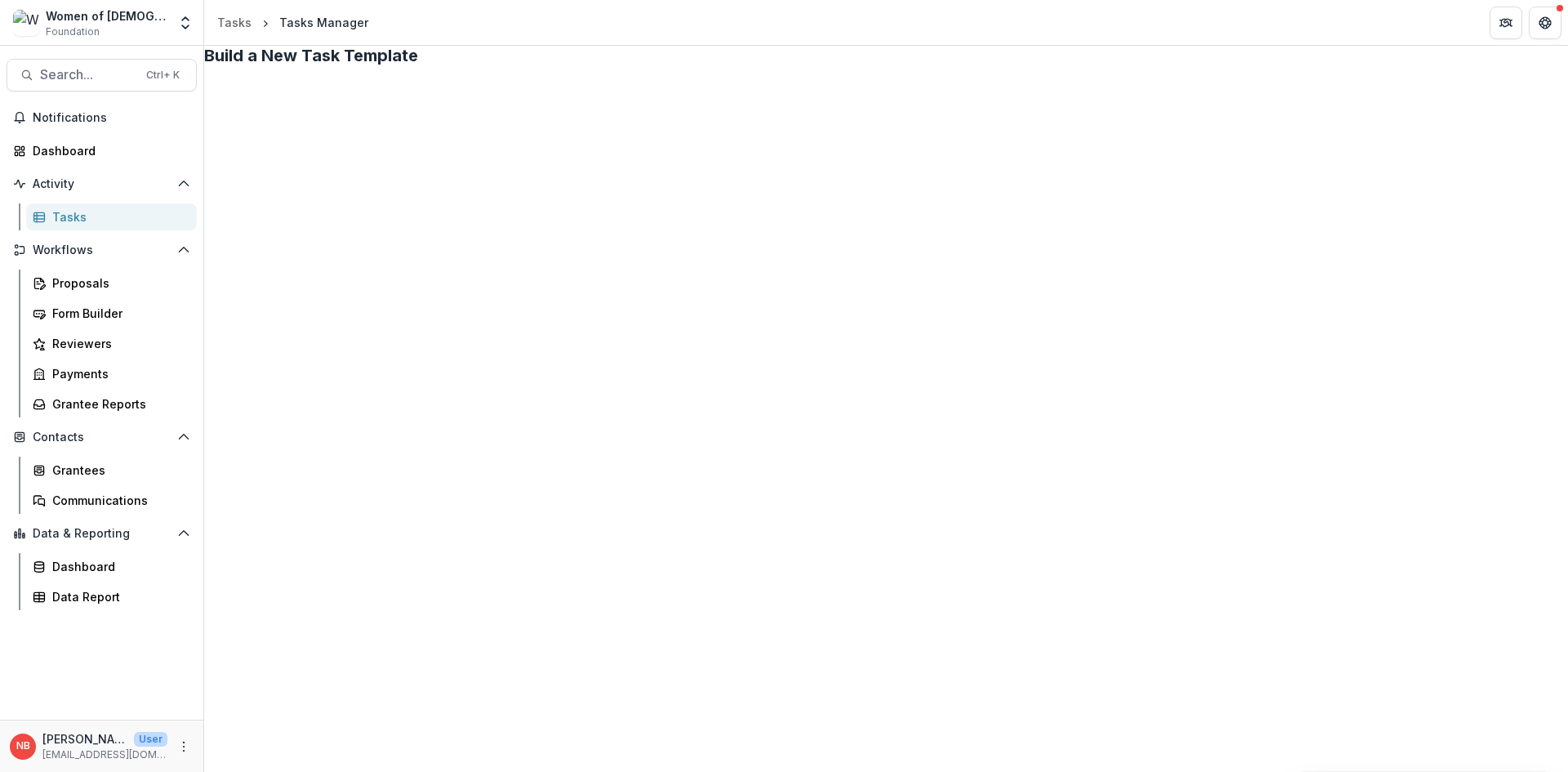
click at [1279, 179] on link "View" at bounding box center [1280, 176] width 201 height 27
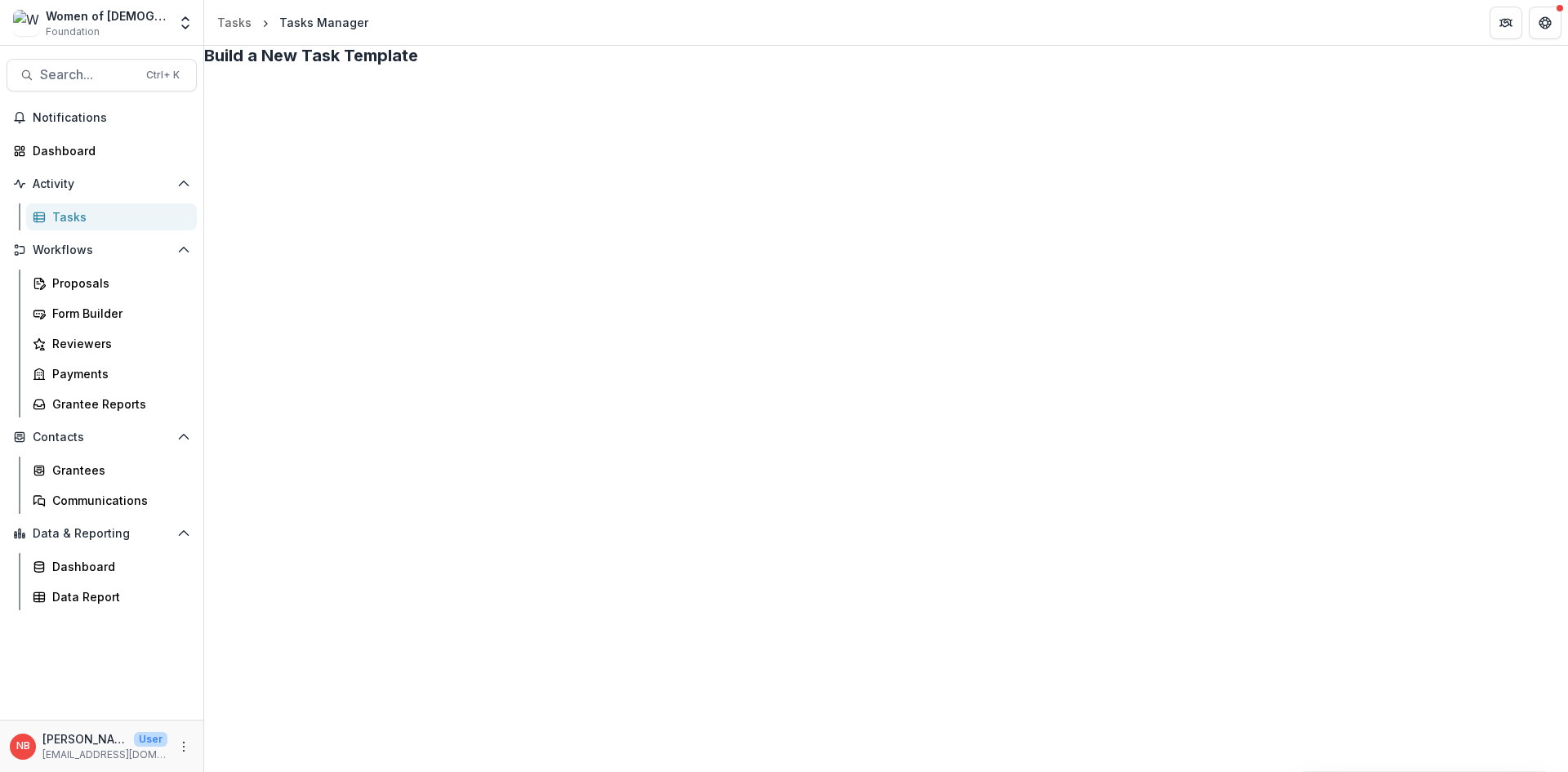
click at [76, 31] on span "Foundation" at bounding box center [72, 31] width 54 height 15
drag, startPoint x: 184, startPoint y: 16, endPoint x: 204, endPoint y: 138, distance: 123.6
click at [184, 17] on icon "Open entity switcher" at bounding box center [185, 23] width 17 height 17
drag, startPoint x: 94, startPoint y: 176, endPoint x: 107, endPoint y: 175, distance: 13.0
click at [94, 176] on link "Admin Settings" at bounding box center [103, 183] width 229 height 27
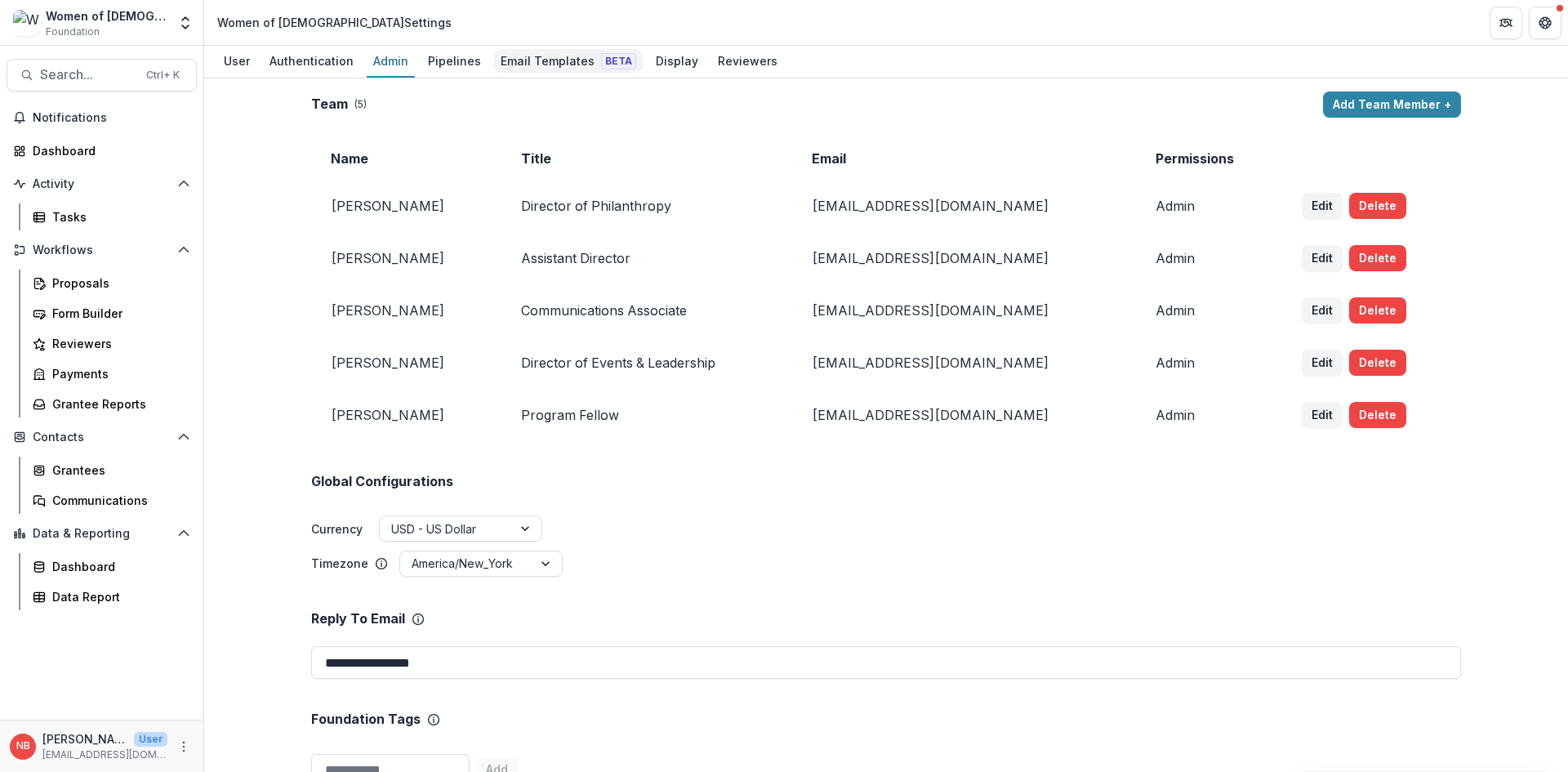
click at [517, 57] on div "Email Templates Beta" at bounding box center [568, 61] width 149 height 23
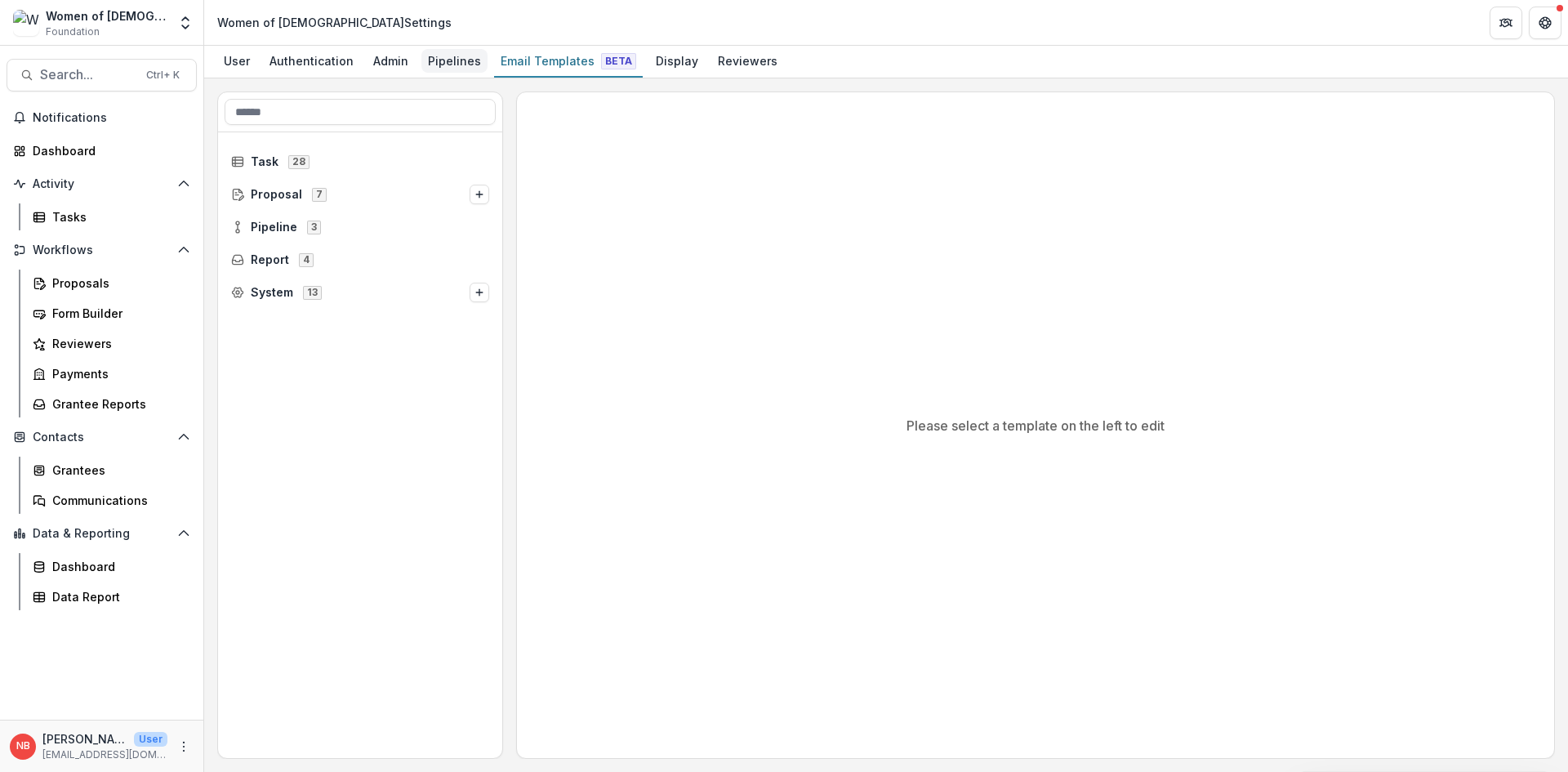
click at [446, 71] on div "Pipelines" at bounding box center [455, 61] width 67 height 23
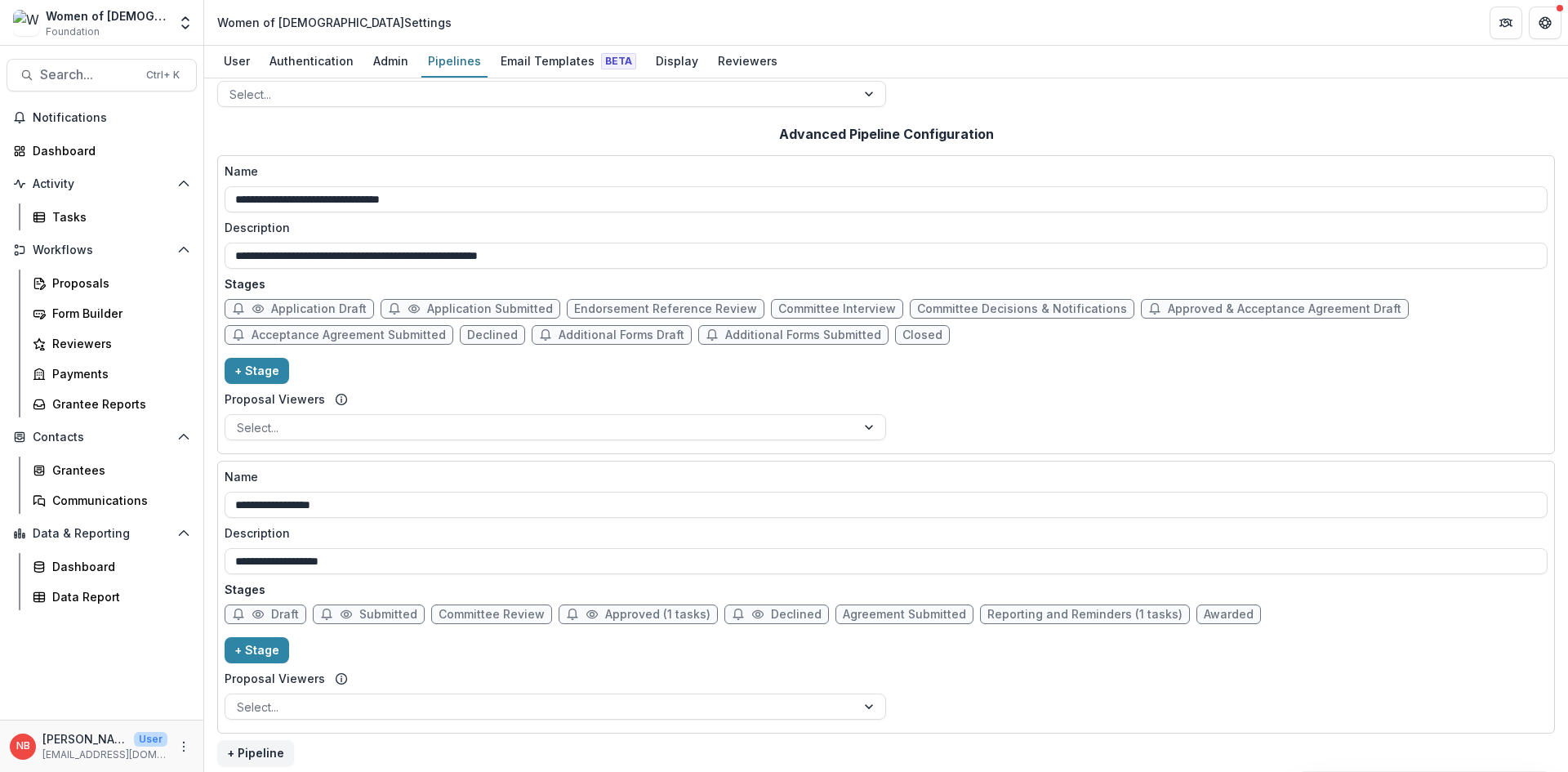
scroll to position [270, 0]
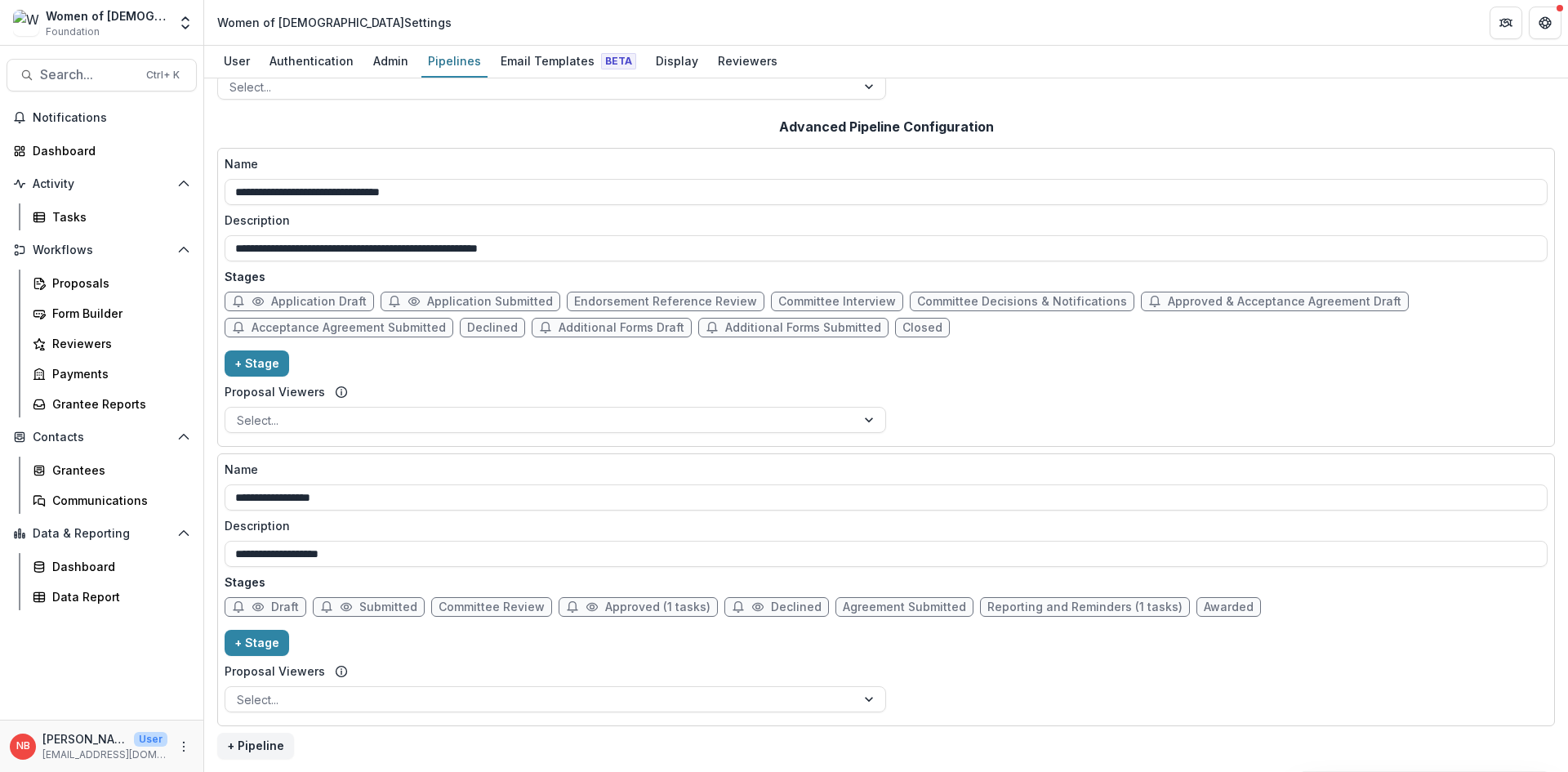
click at [637, 601] on span "Approved (1 tasks)" at bounding box center [658, 608] width 106 height 14
select select "********"
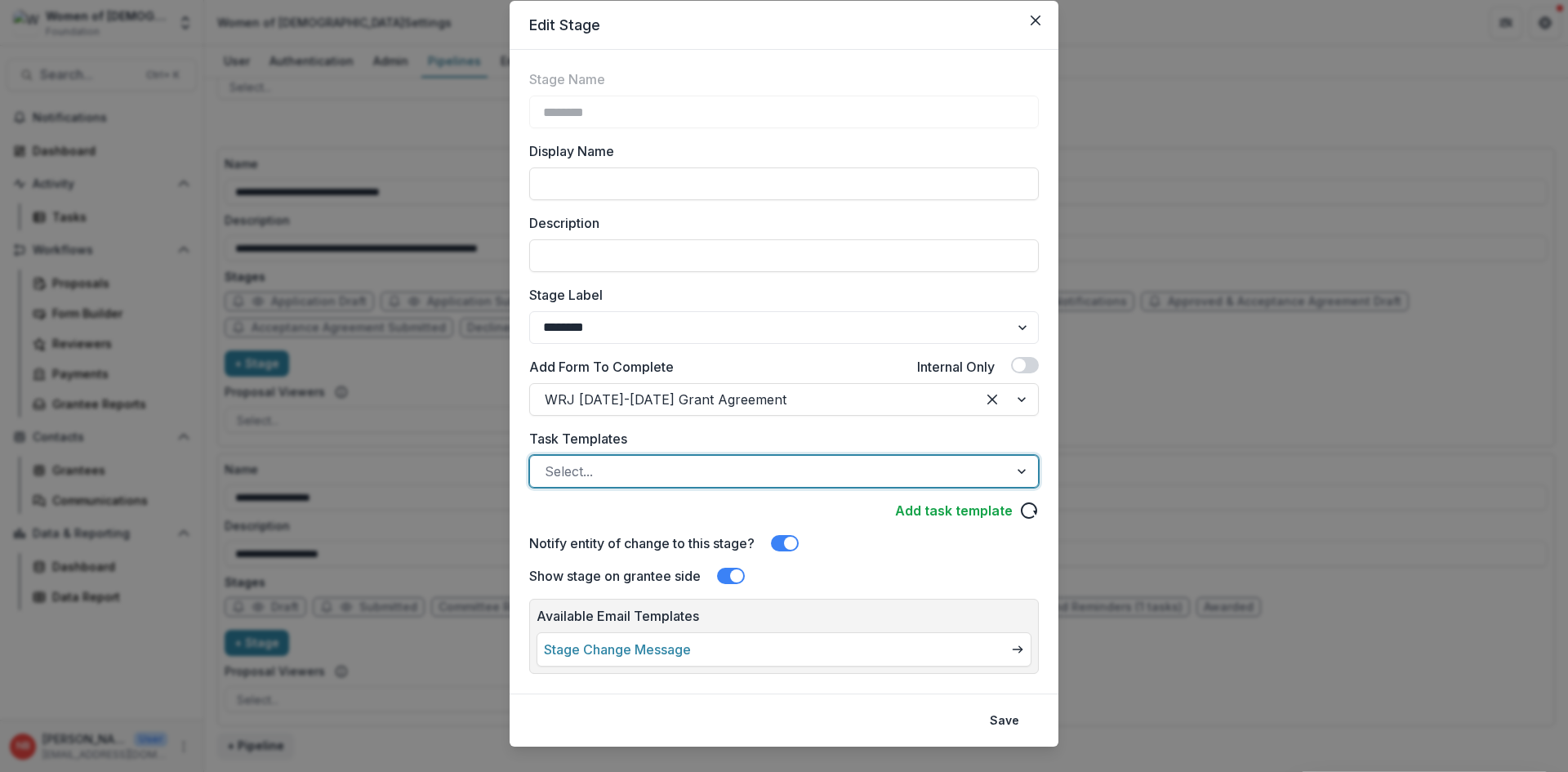
scroll to position [78, 0]
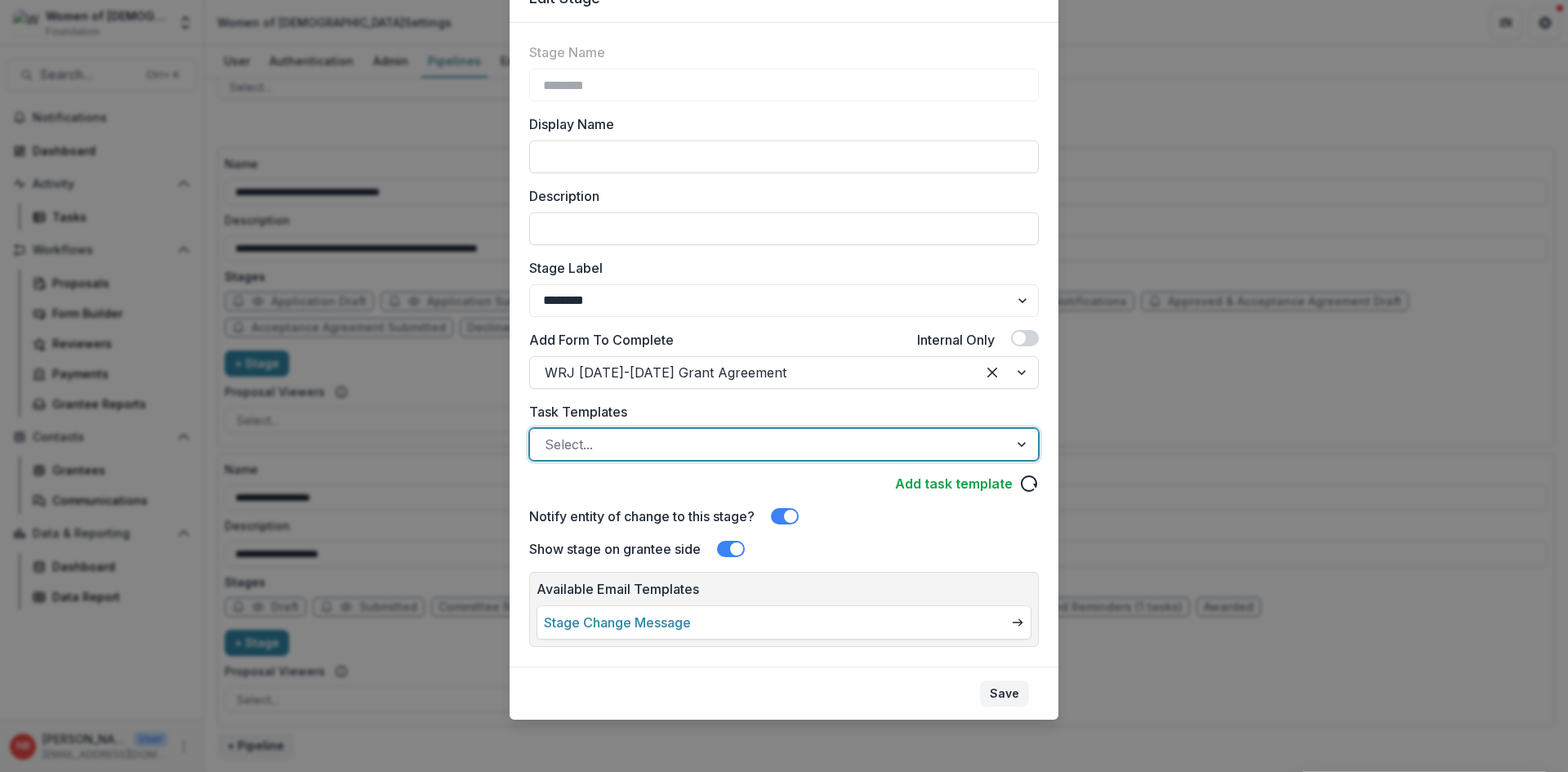
click at [1006, 698] on button "Save" at bounding box center [1005, 693] width 49 height 26
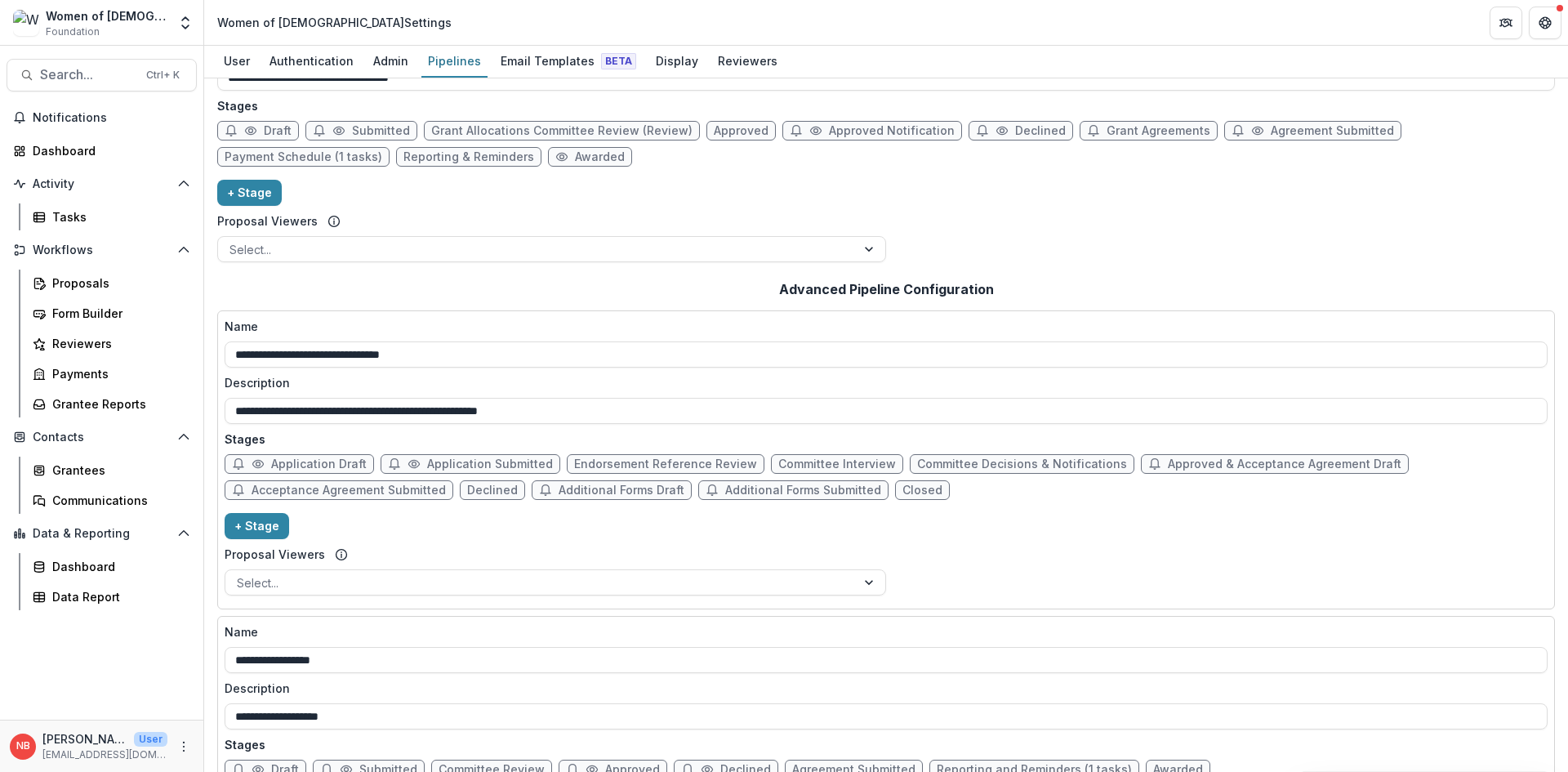
scroll to position [0, 0]
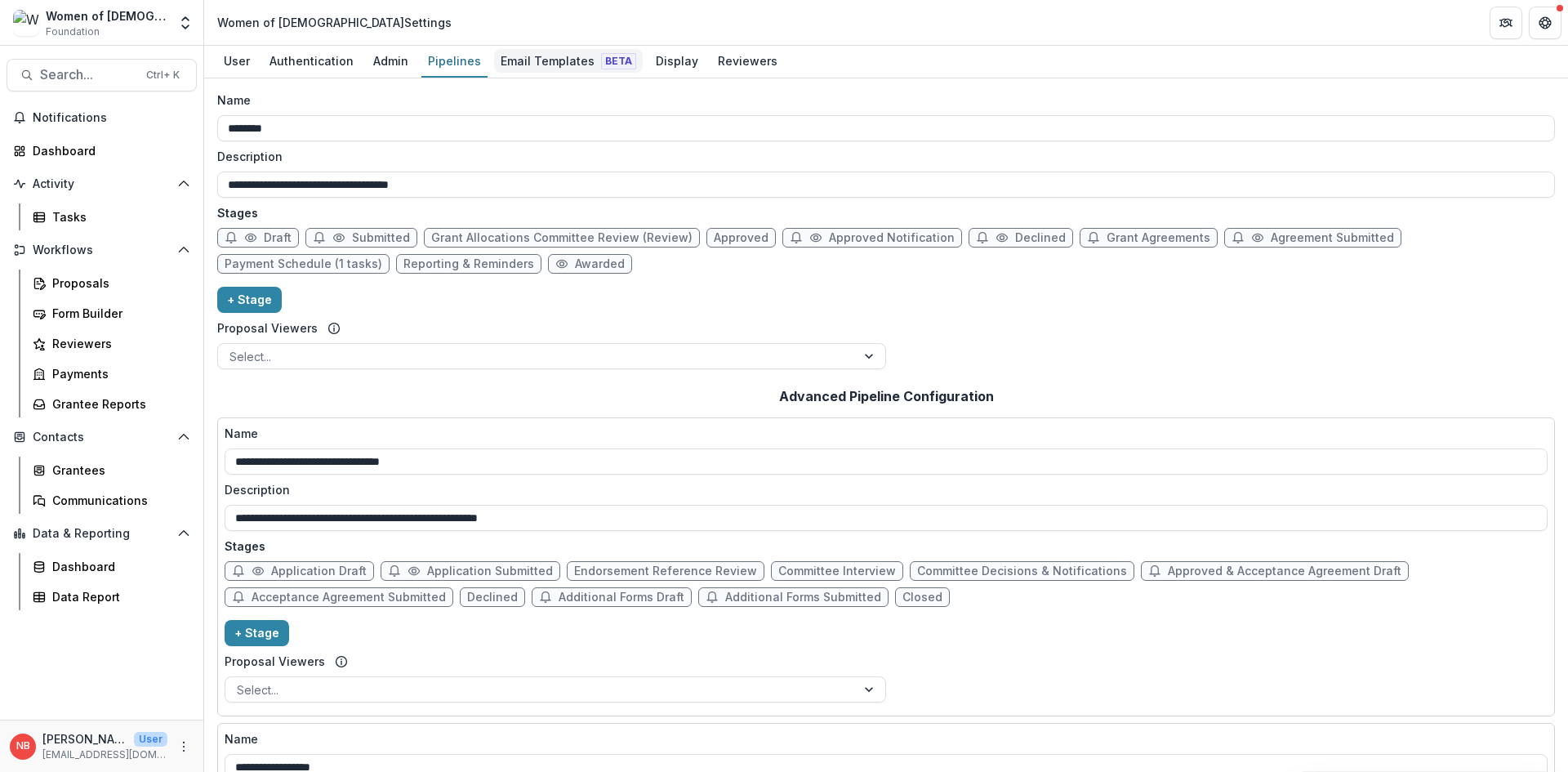
click at [541, 62] on div "Email Templates Beta" at bounding box center [568, 61] width 149 height 23
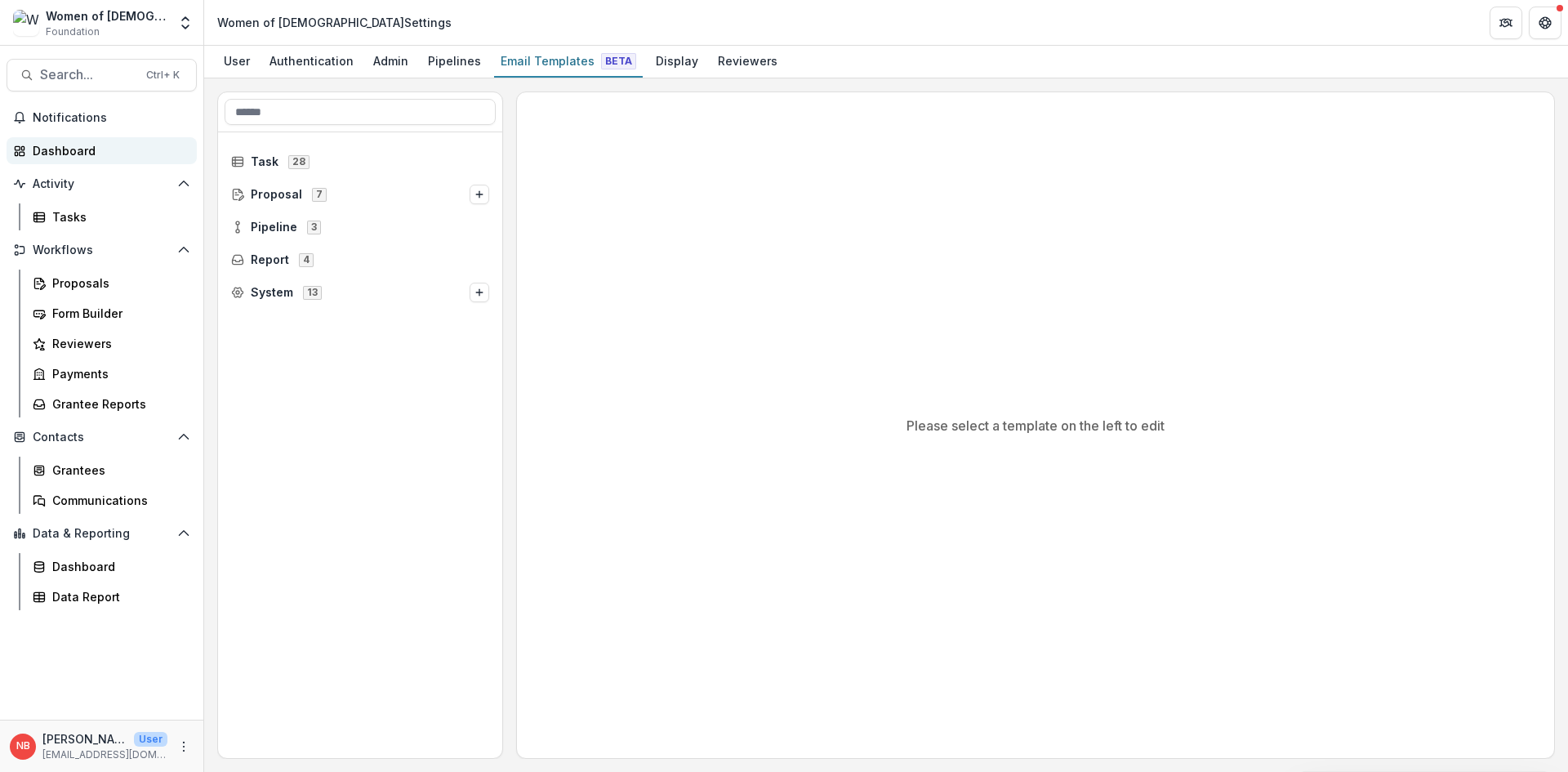
click at [73, 146] on div "Dashboard" at bounding box center [108, 151] width 151 height 18
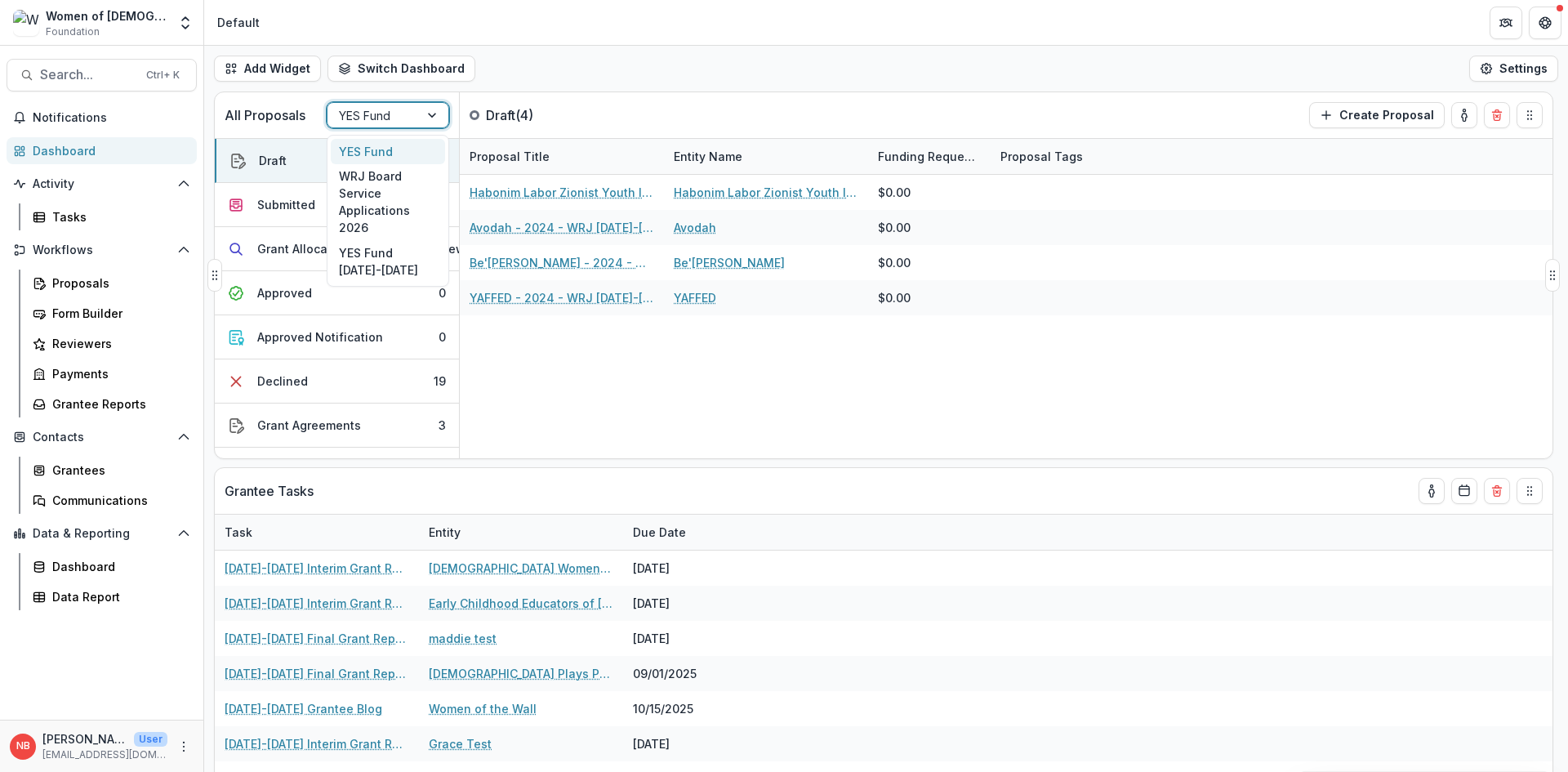
click at [401, 104] on div "YES Fund" at bounding box center [374, 115] width 92 height 23
click at [393, 259] on div "YES Fund [DATE]-[DATE]" at bounding box center [387, 260] width 114 height 42
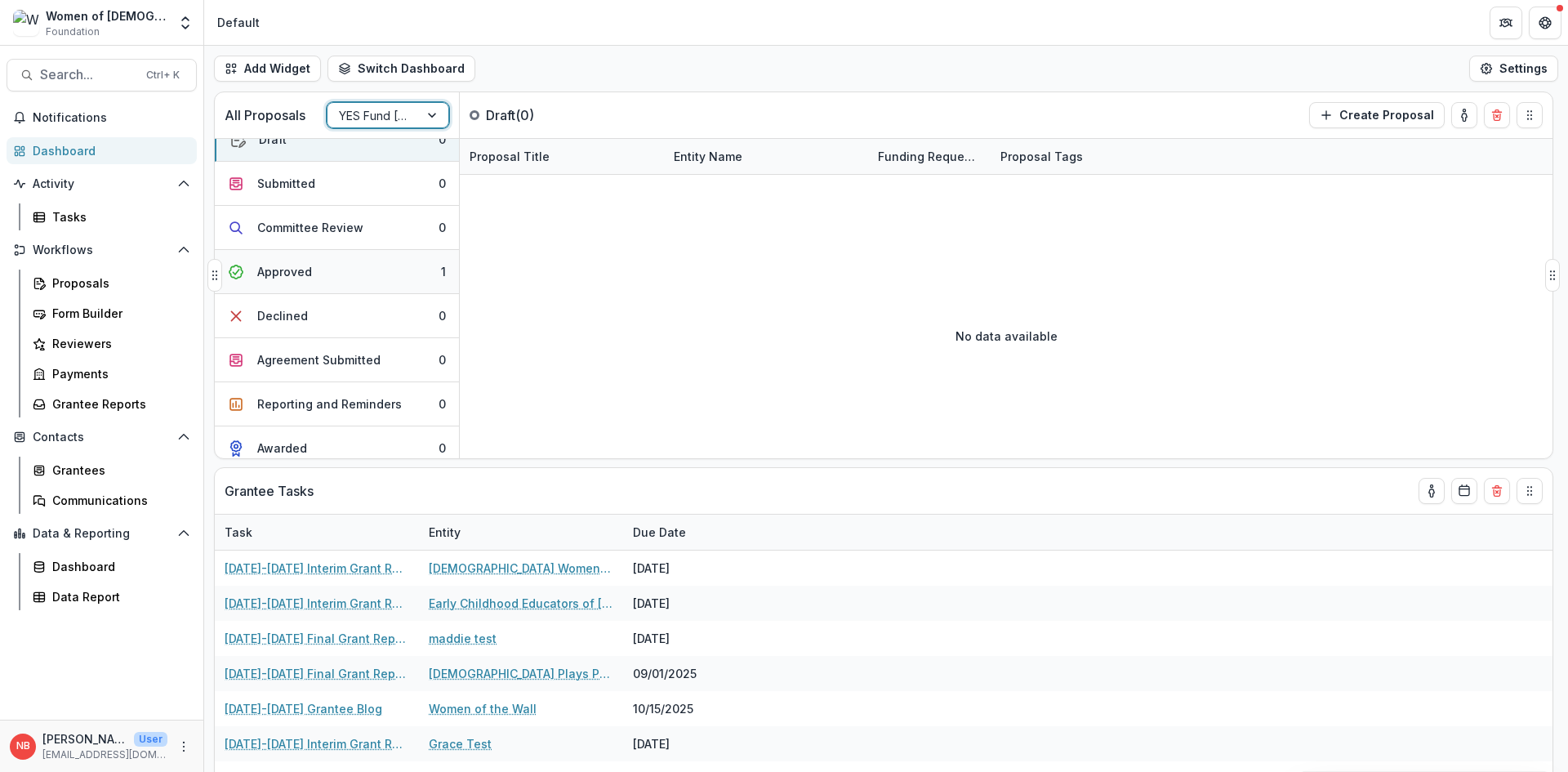
scroll to position [32, 0]
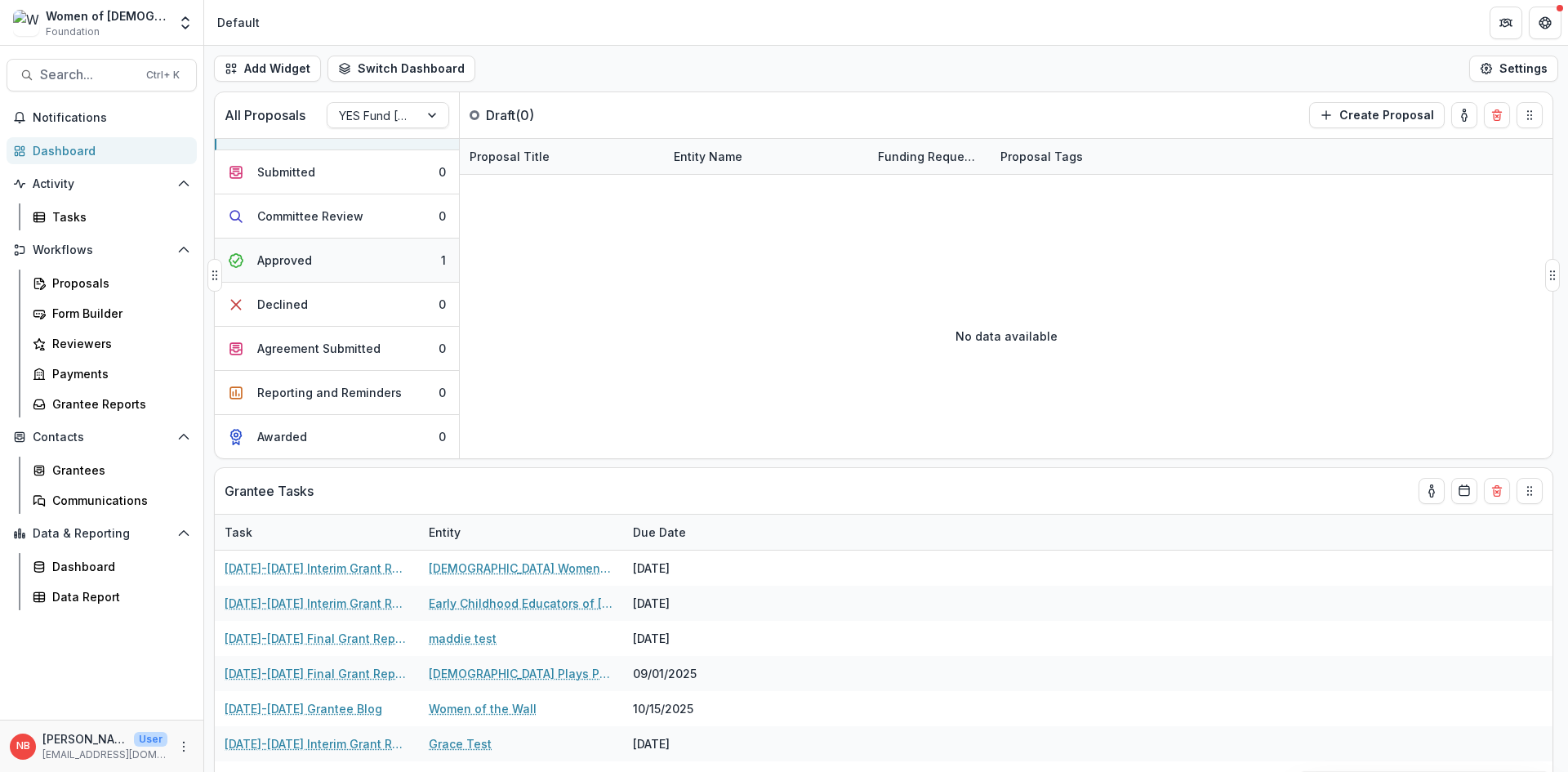
click at [306, 264] on div "Approved" at bounding box center [285, 260] width 55 height 18
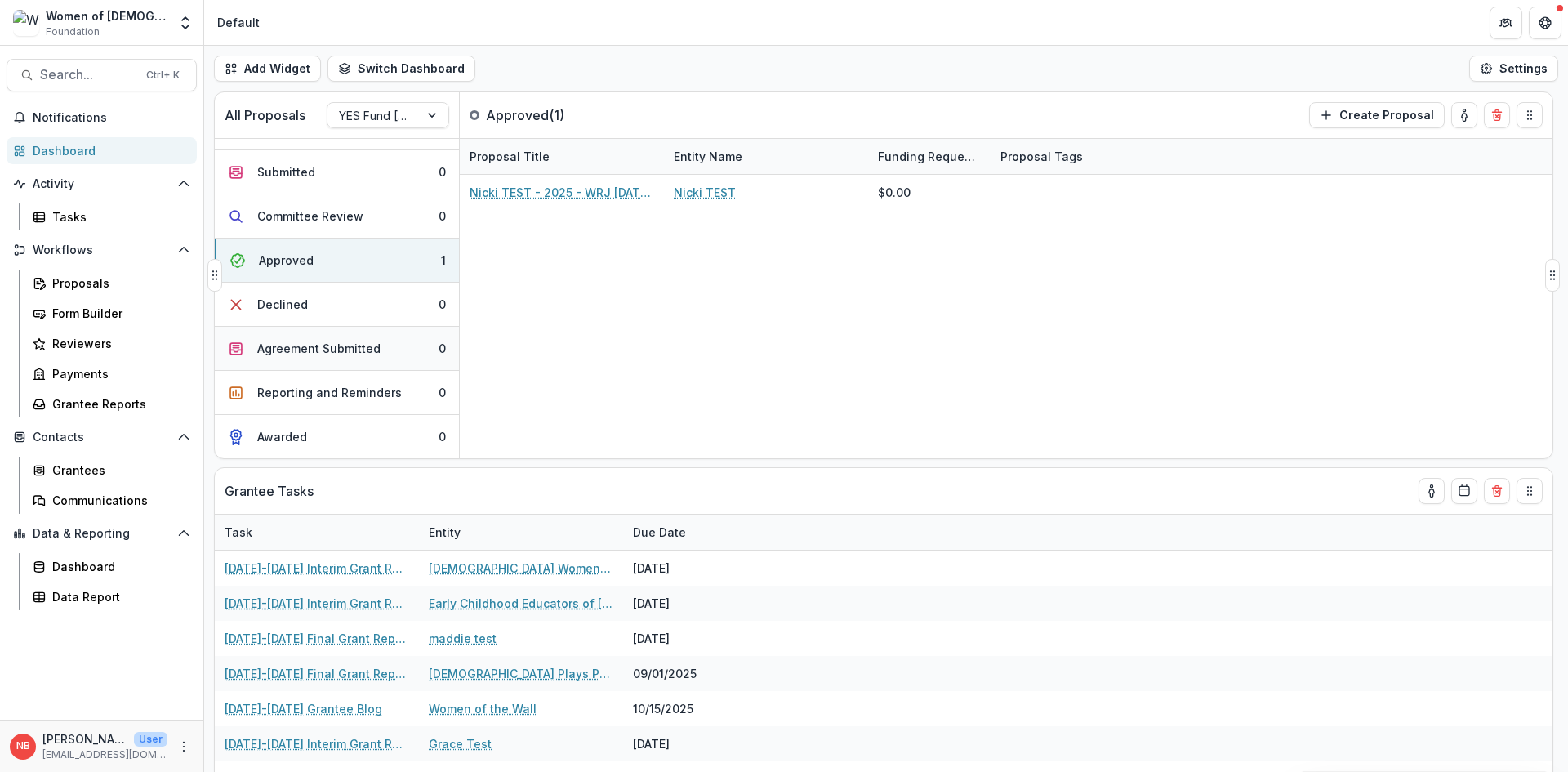
click at [369, 349] on div "Agreement Submitted" at bounding box center [319, 348] width 123 height 18
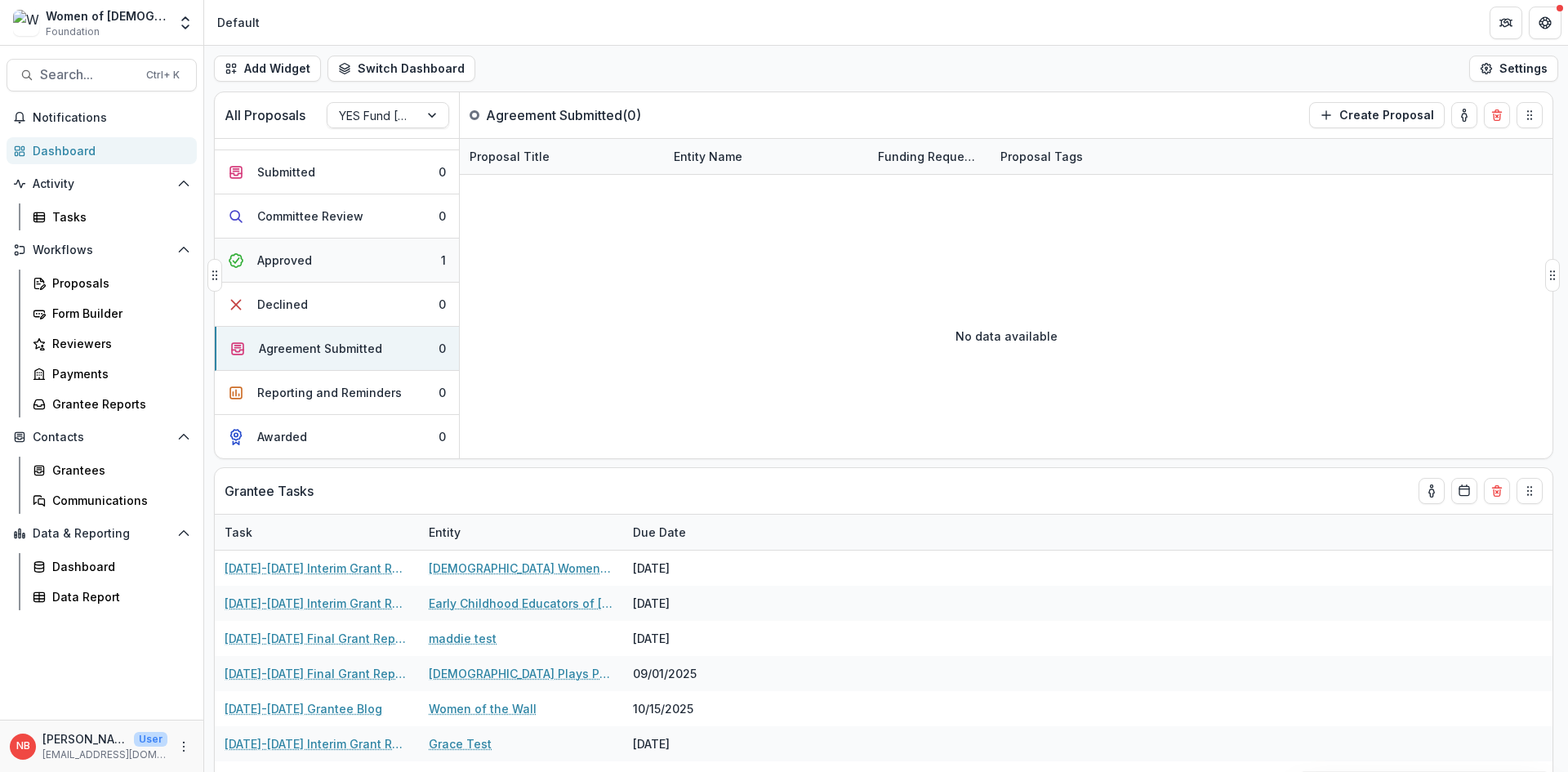
click at [330, 266] on button "Approved 1" at bounding box center [337, 260] width 245 height 44
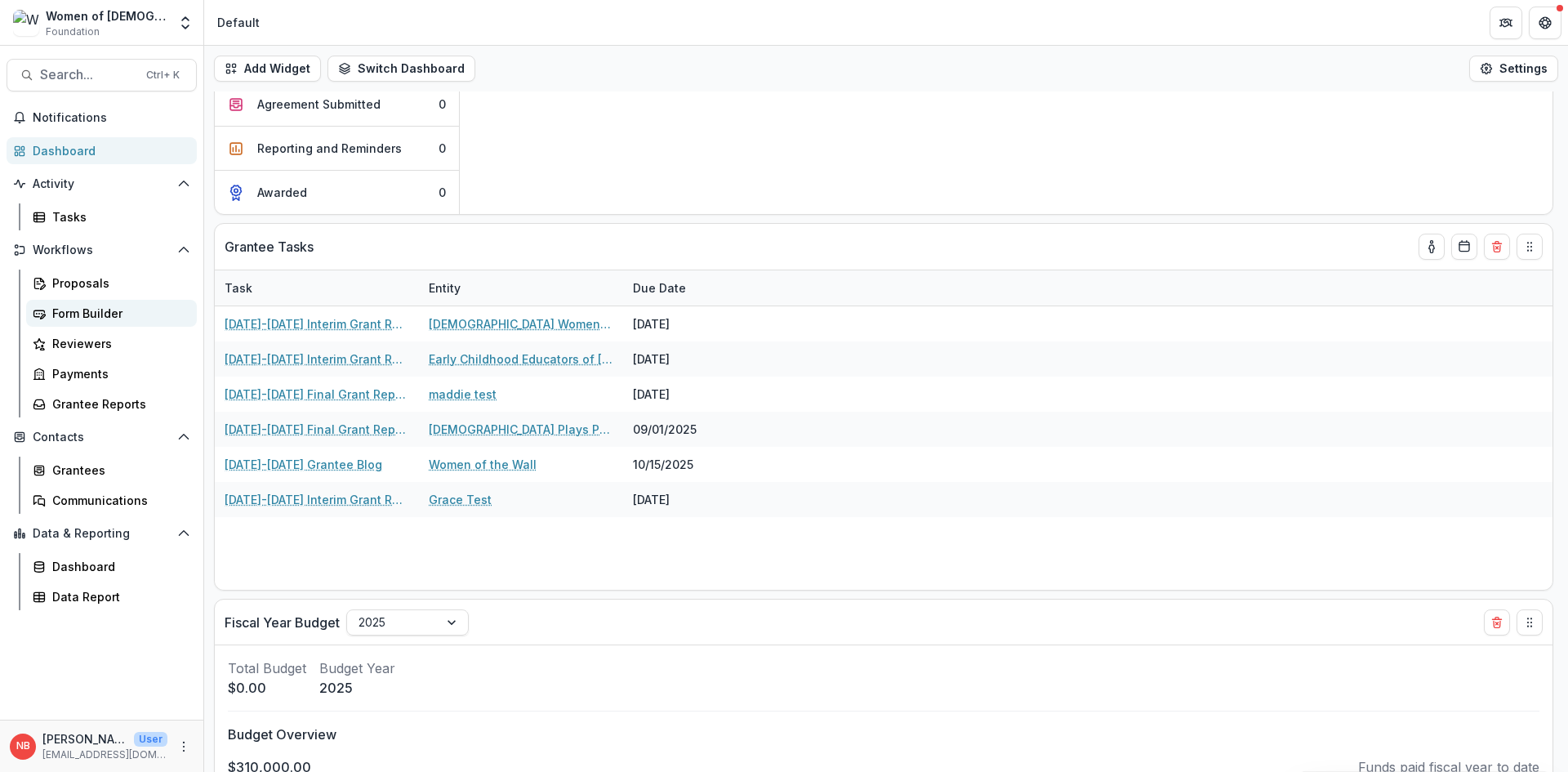
scroll to position [245, 0]
click at [111, 308] on div "Form Builder" at bounding box center [117, 313] width 131 height 18
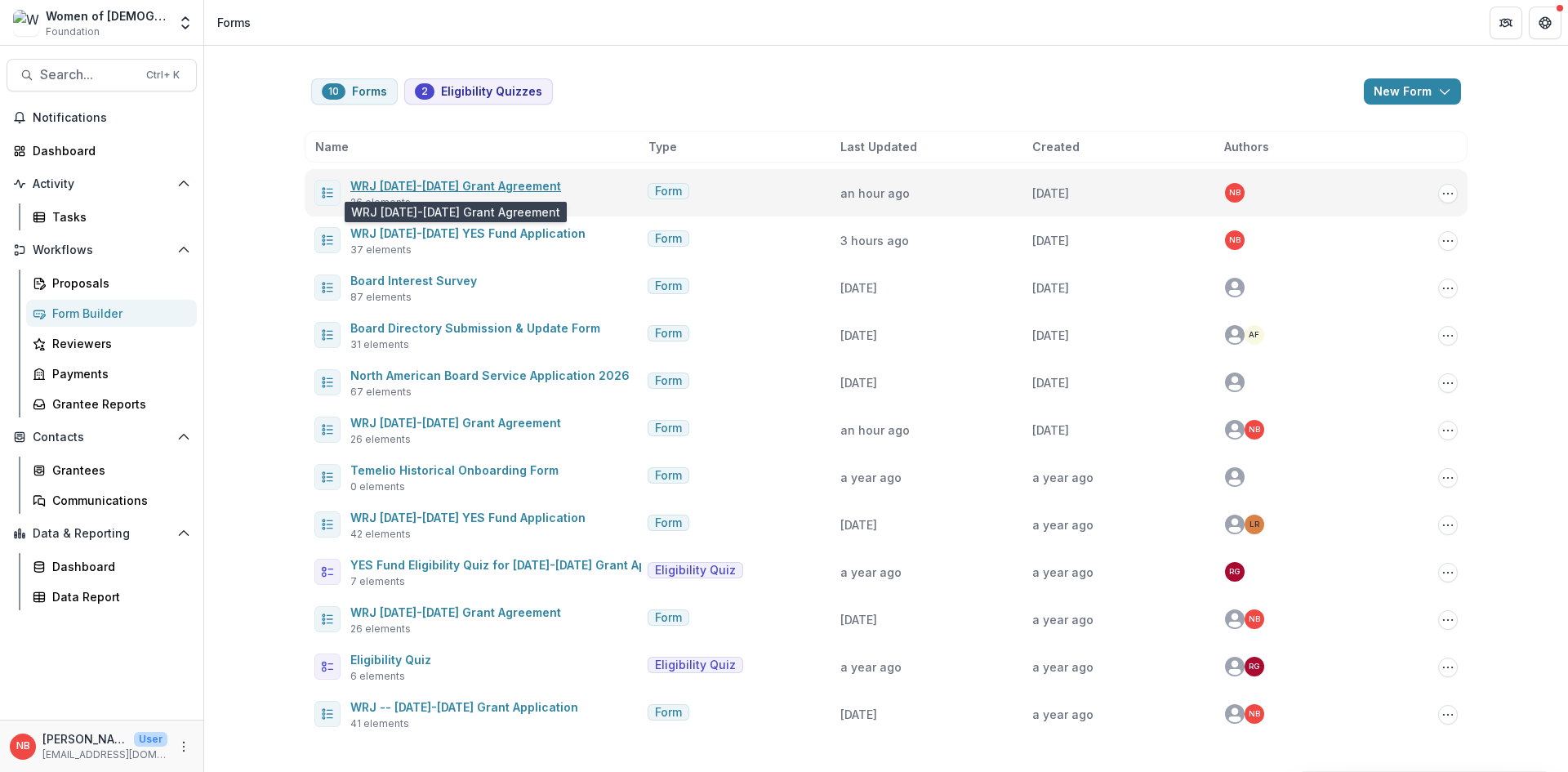
click at [482, 186] on link "WRJ [DATE]-[DATE] Grant Agreement" at bounding box center [455, 186] width 210 height 14
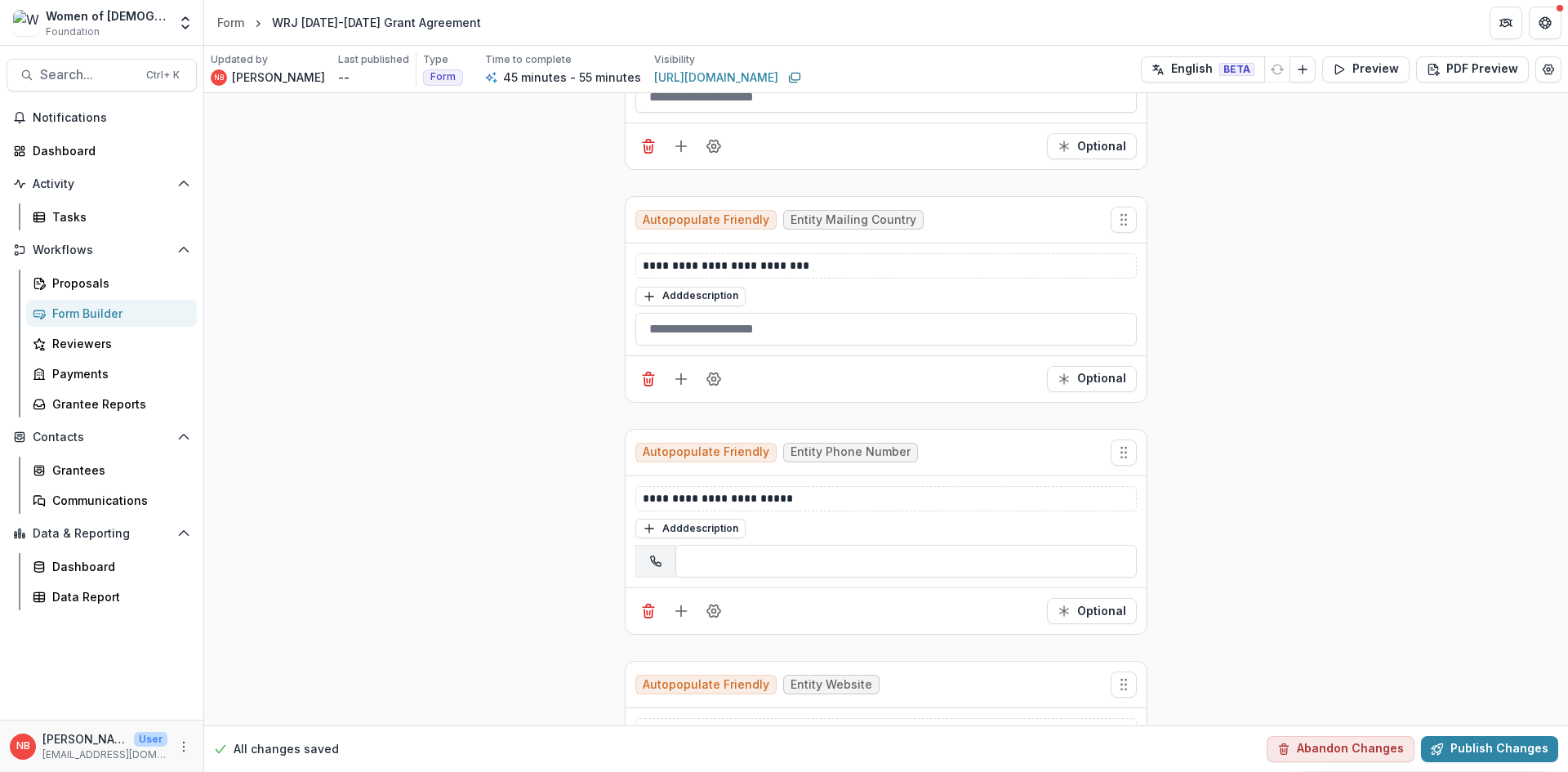
scroll to position [2205, 0]
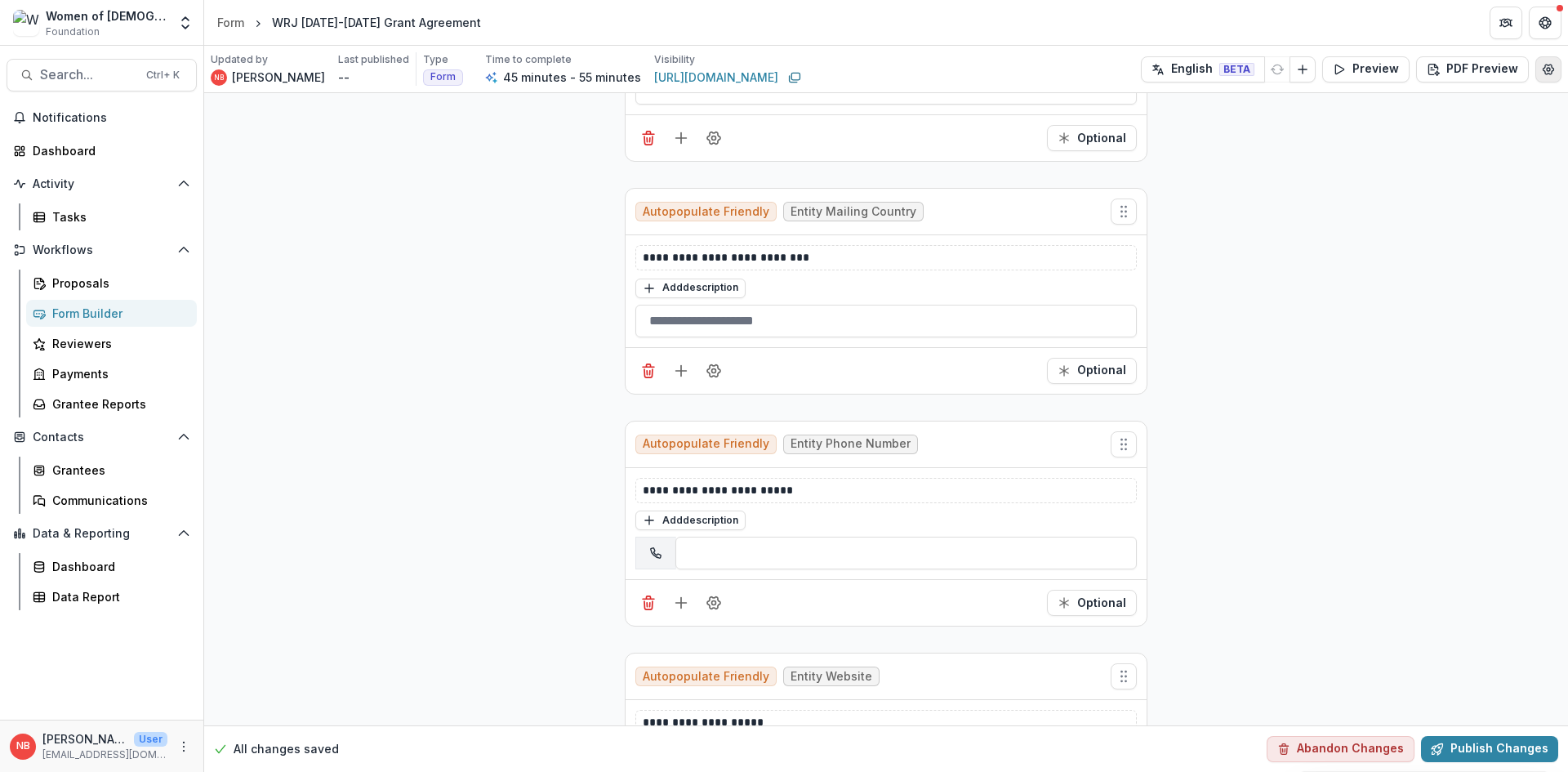
click at [1544, 73] on icon "Edit Form Settings" at bounding box center [1548, 69] width 11 height 10
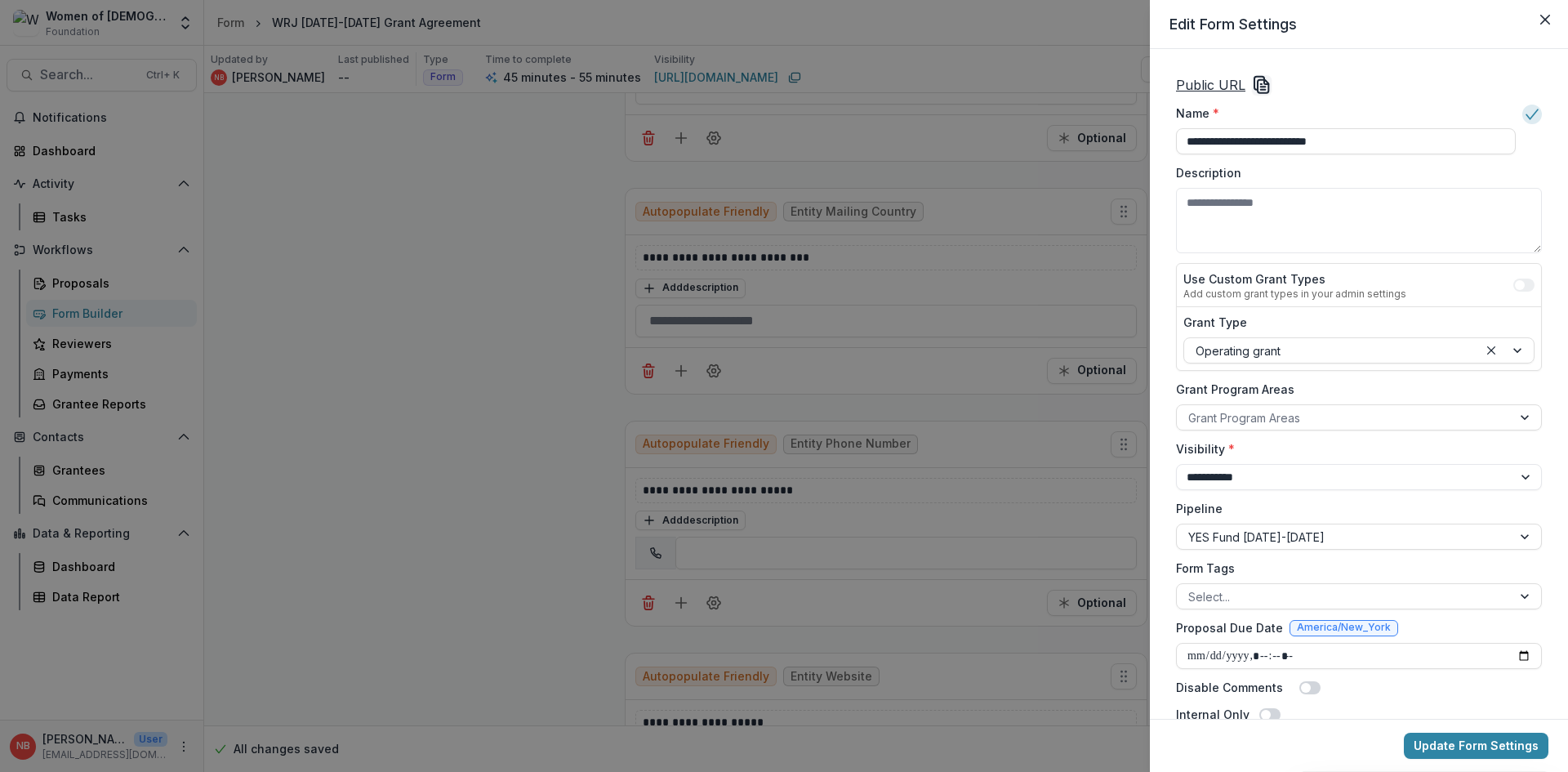
scroll to position [81, 0]
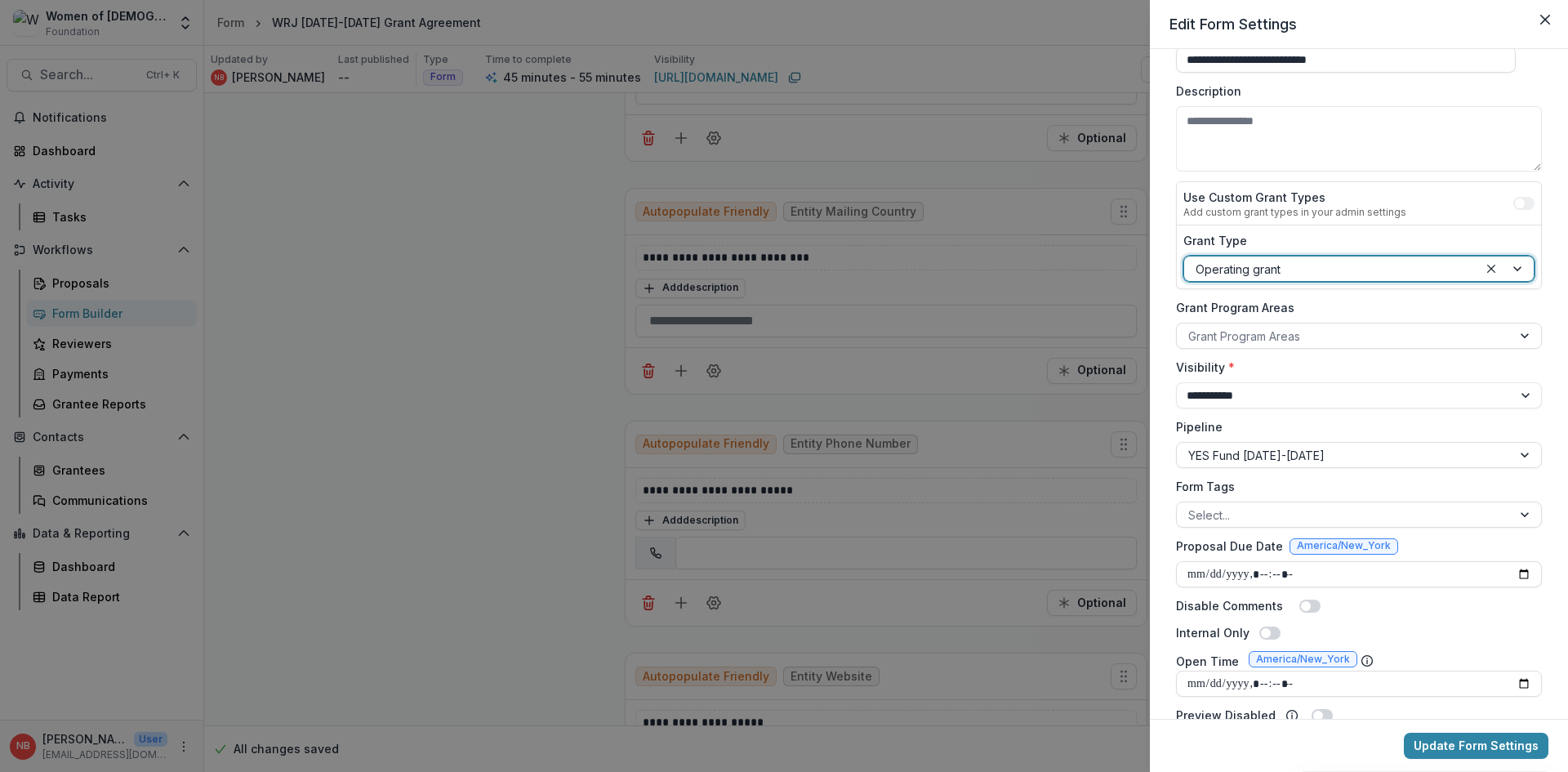
click at [1511, 271] on div at bounding box center [1505, 268] width 56 height 24
click at [1557, 316] on div "**********" at bounding box center [1359, 384] width 418 height 670
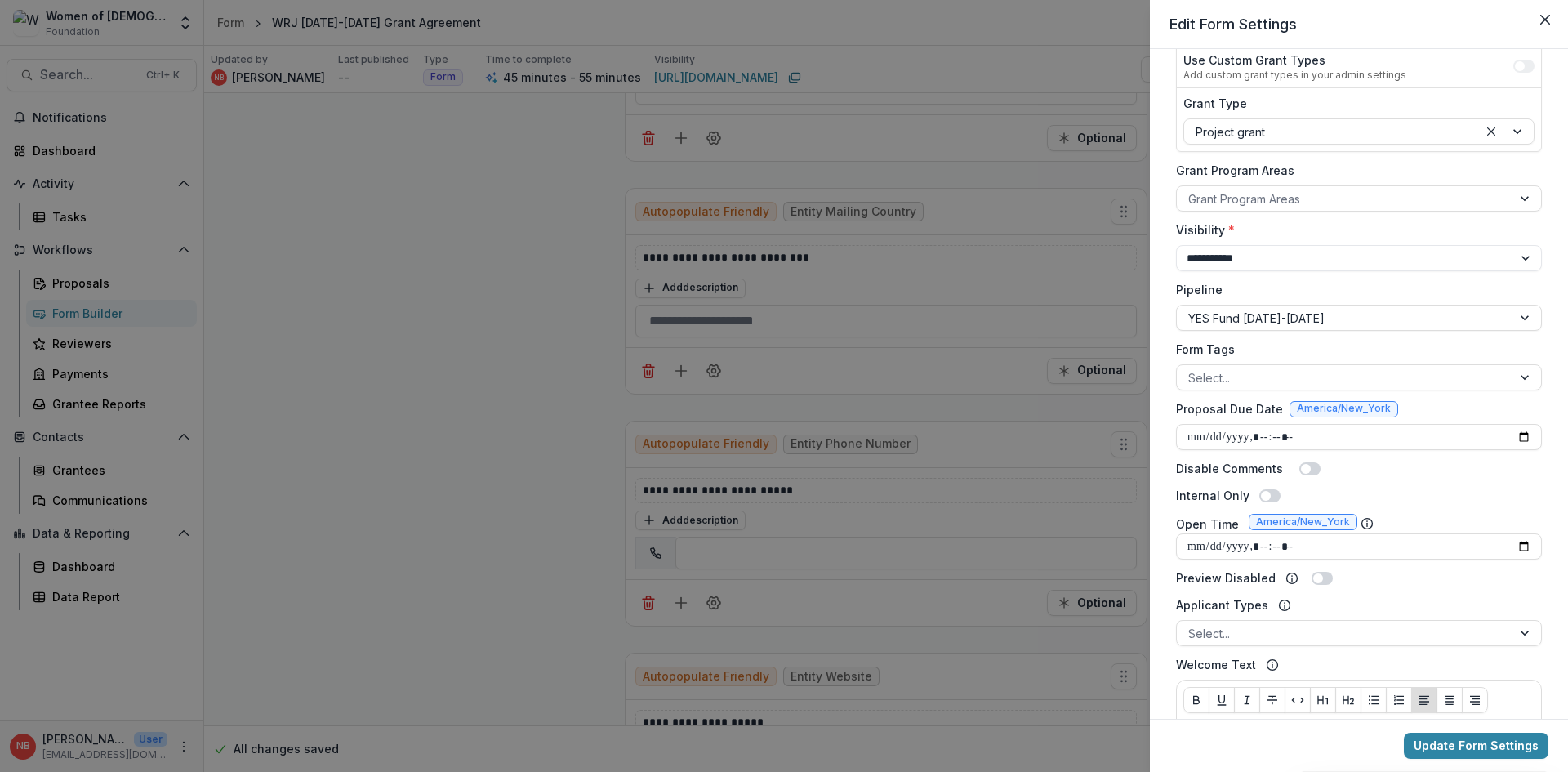
scroll to position [245, 0]
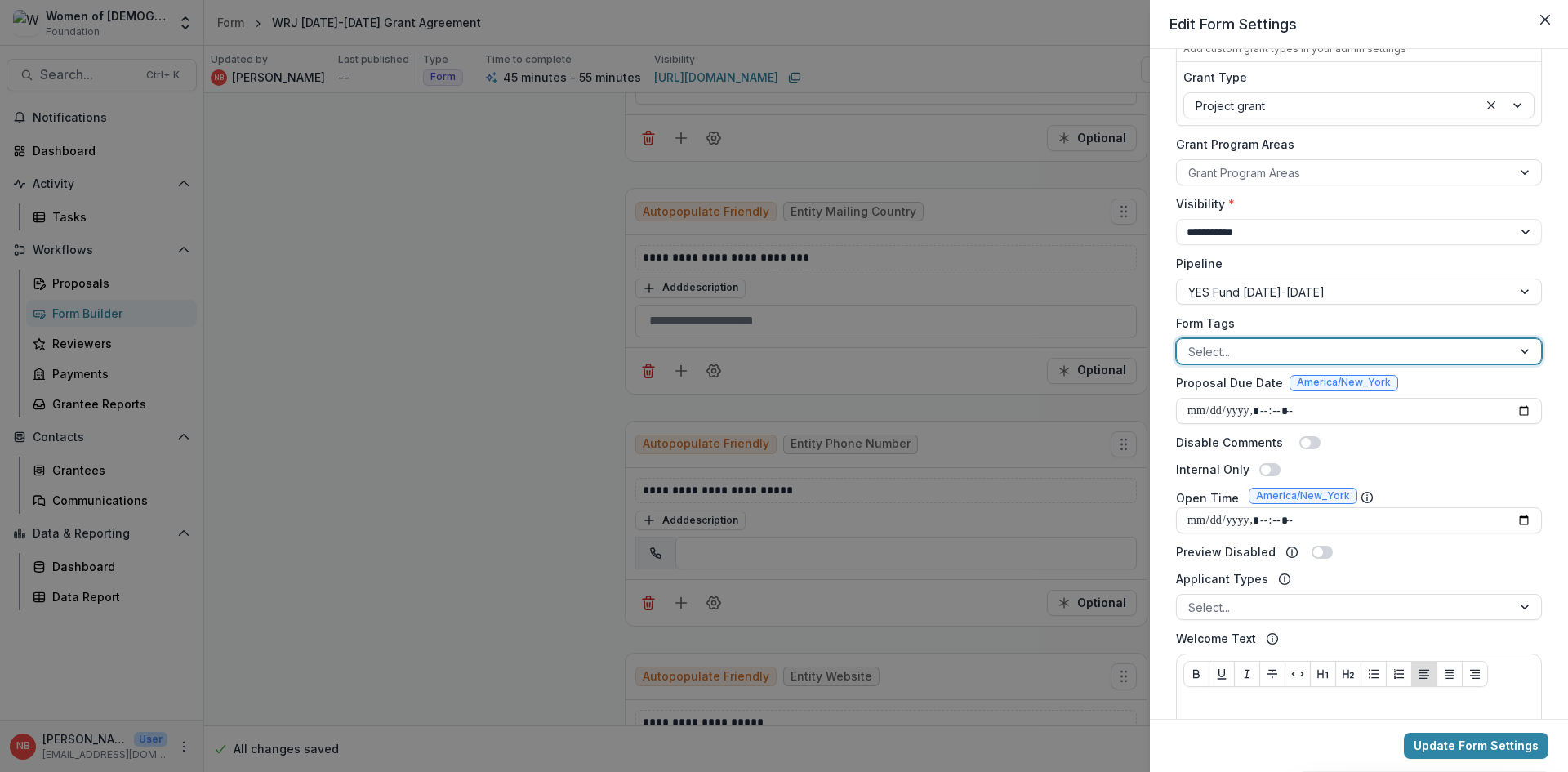
click at [1521, 350] on div at bounding box center [1526, 350] width 29 height 24
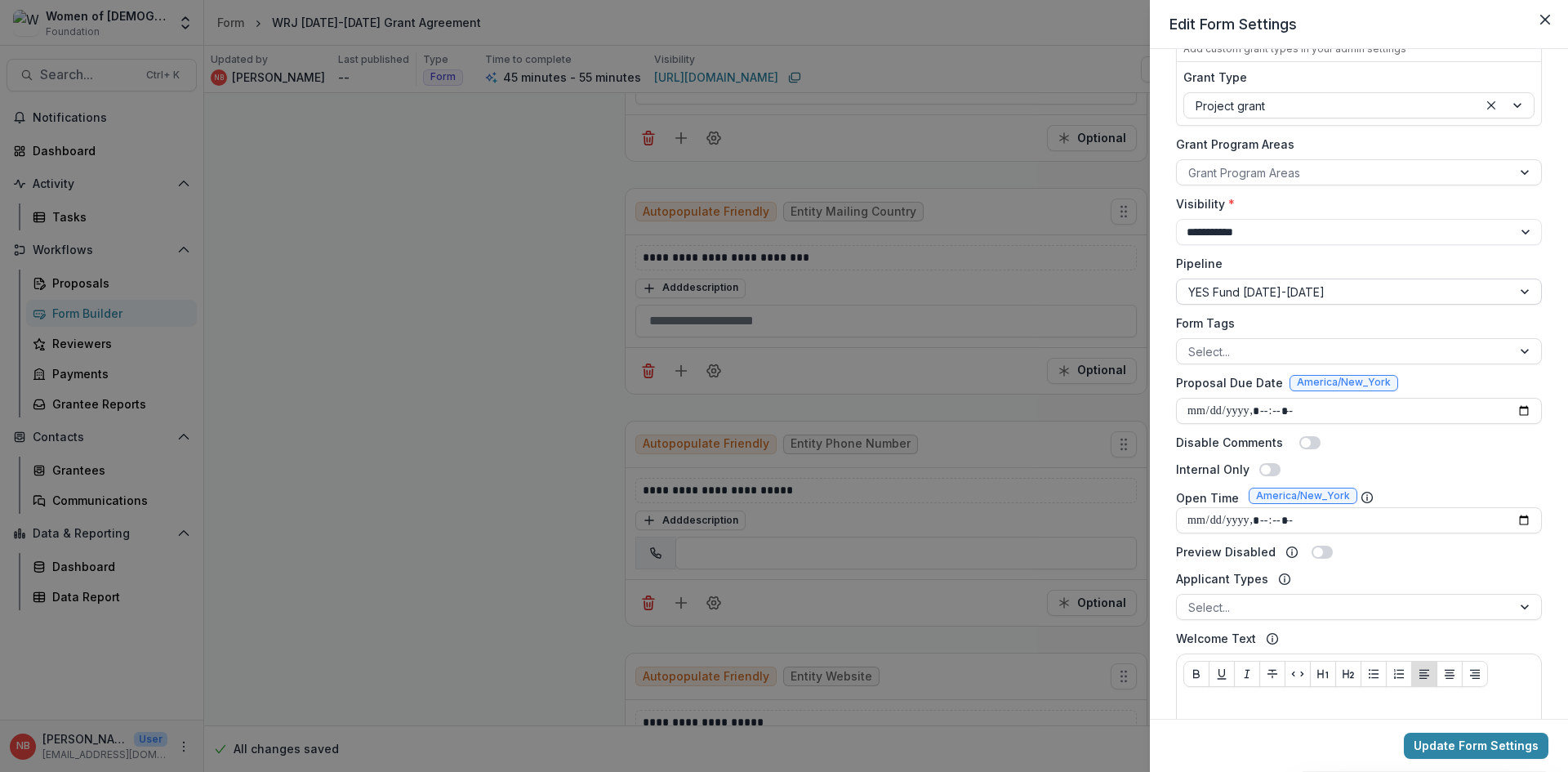
click at [1525, 289] on div at bounding box center [1526, 292] width 29 height 24
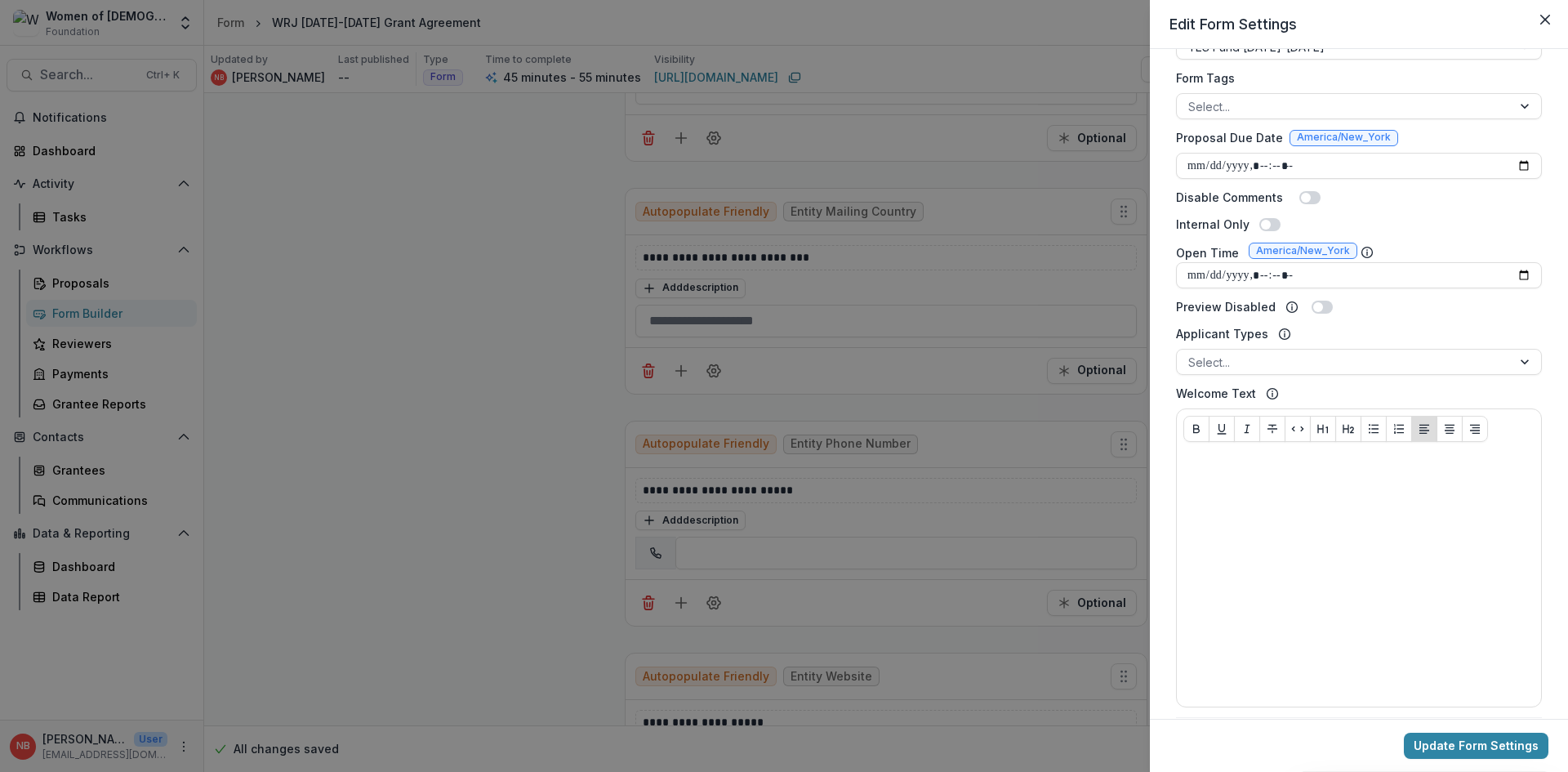
scroll to position [575, 0]
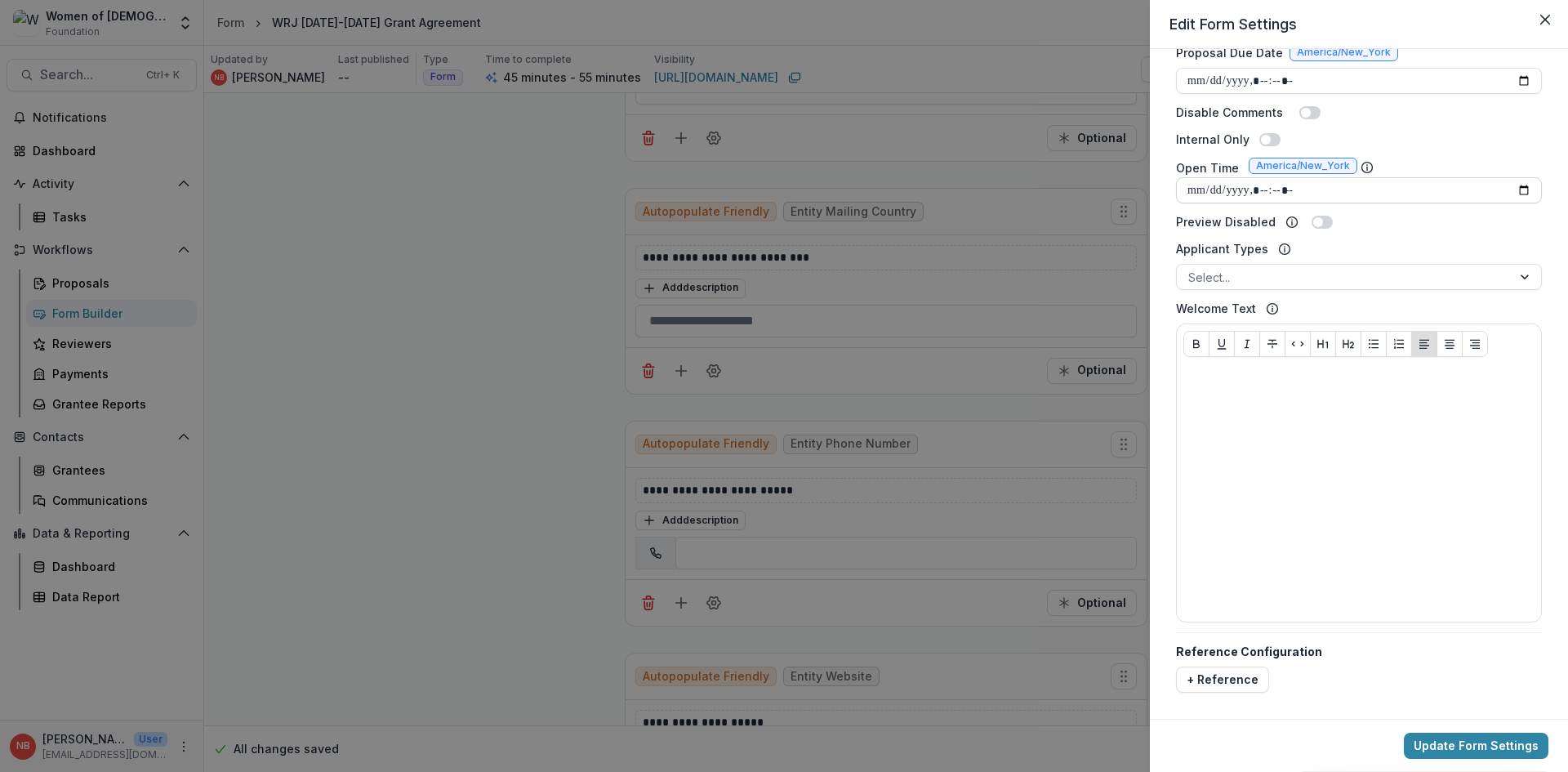
click at [1191, 191] on input "Open Time" at bounding box center [1359, 190] width 366 height 26
click at [1516, 190] on input "Open Time" at bounding box center [1359, 190] width 366 height 26
click at [1284, 194] on input "Open Time" at bounding box center [1359, 190] width 366 height 26
type input "**********"
click at [1367, 195] on input "Open Time" at bounding box center [1359, 190] width 366 height 26
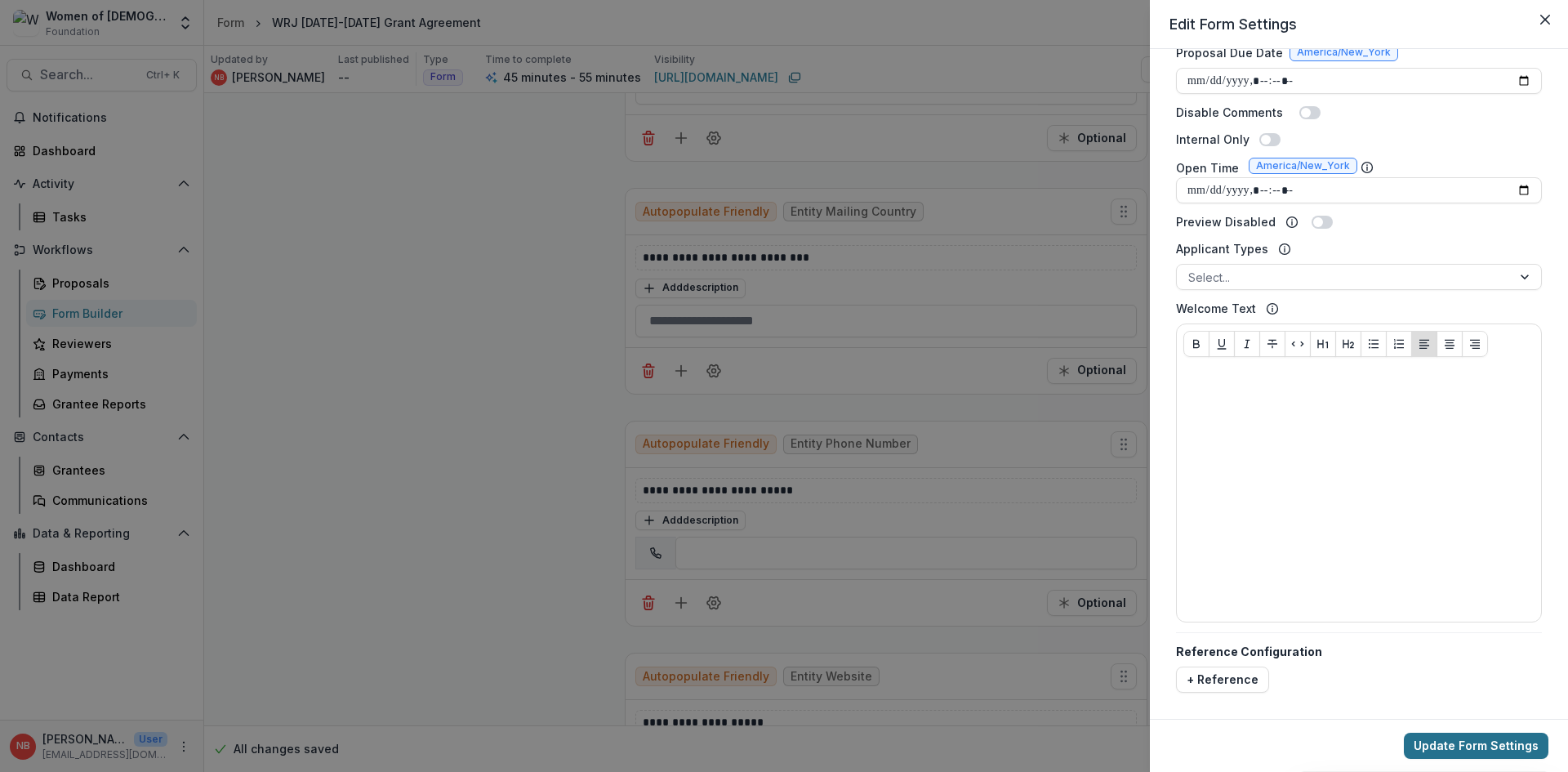
click at [1480, 742] on button "Update Form Settings" at bounding box center [1476, 746] width 145 height 26
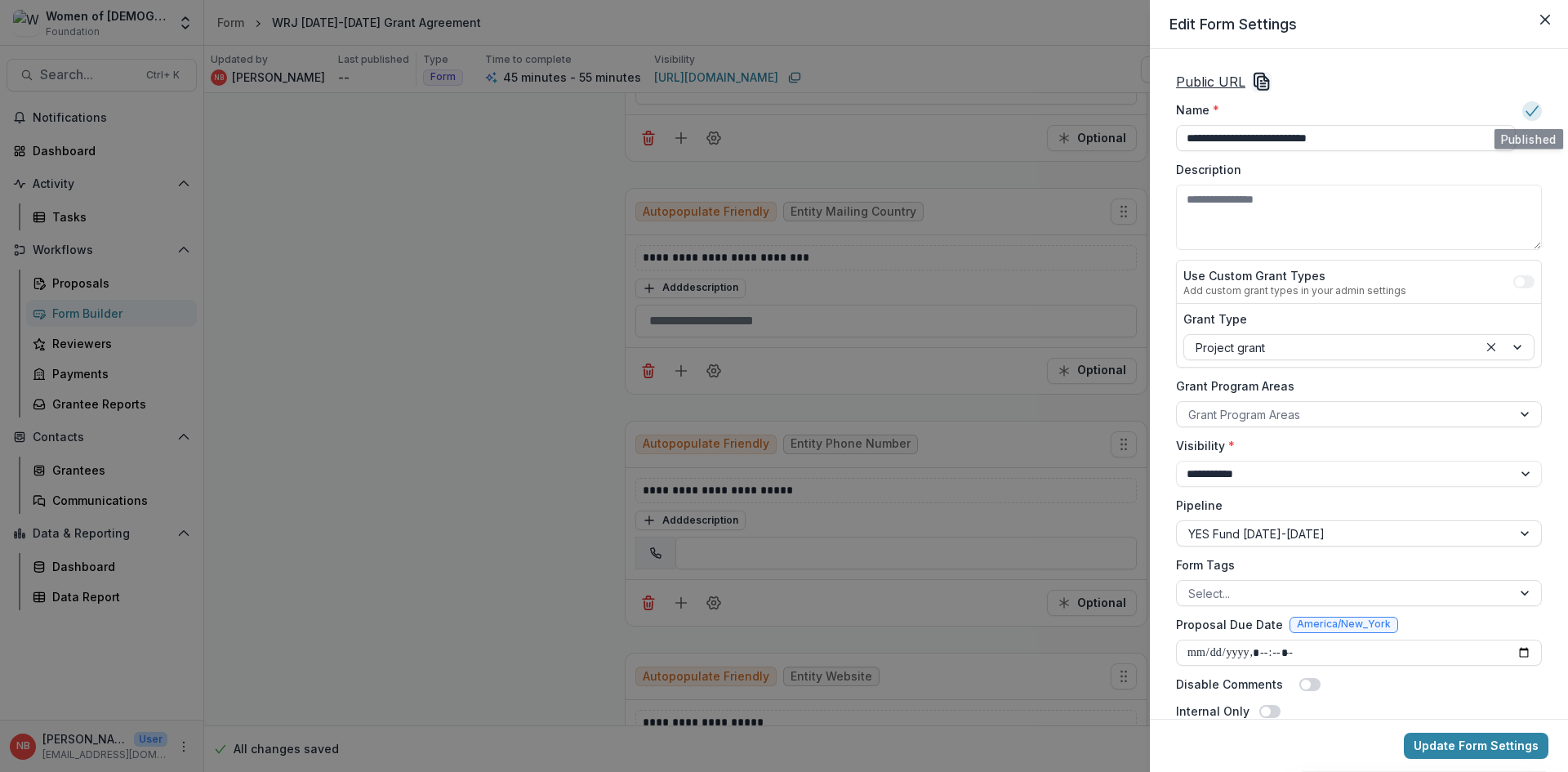
scroll to position [0, 0]
click at [1543, 18] on icon "Close" at bounding box center [1546, 20] width 10 height 10
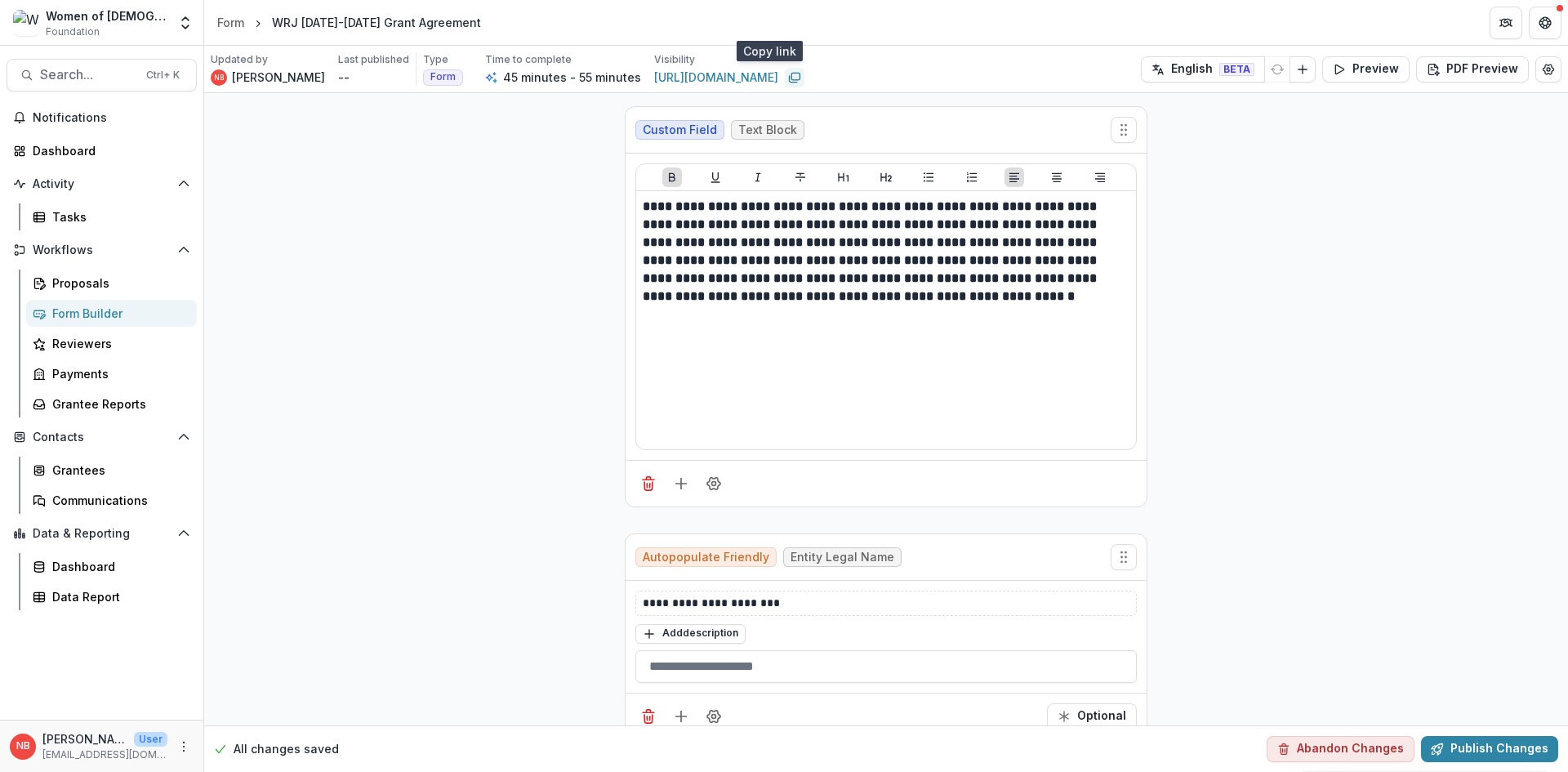
click at [788, 73] on icon "Copy link" at bounding box center [794, 77] width 13 height 13
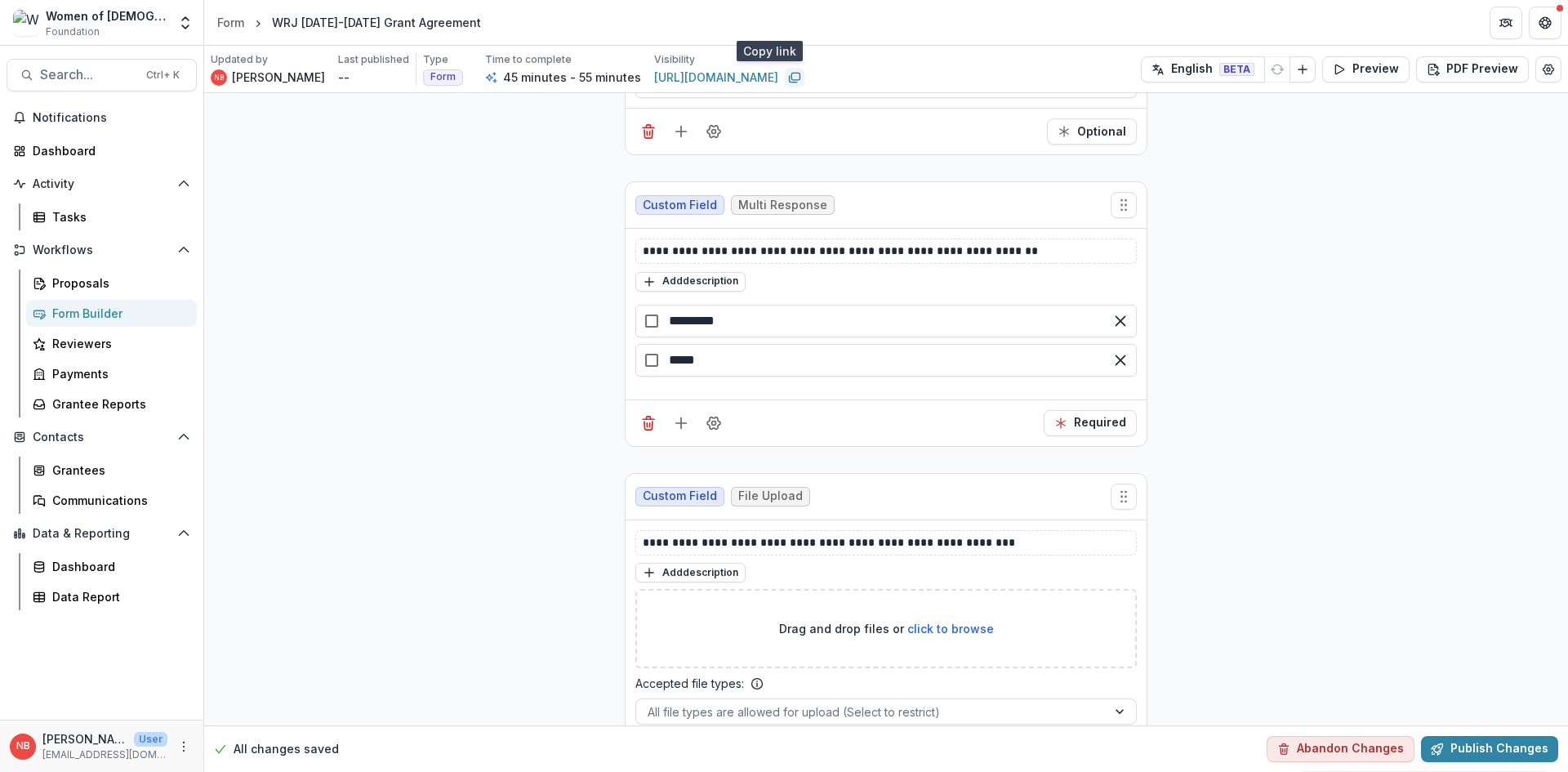
scroll to position [4247, 0]
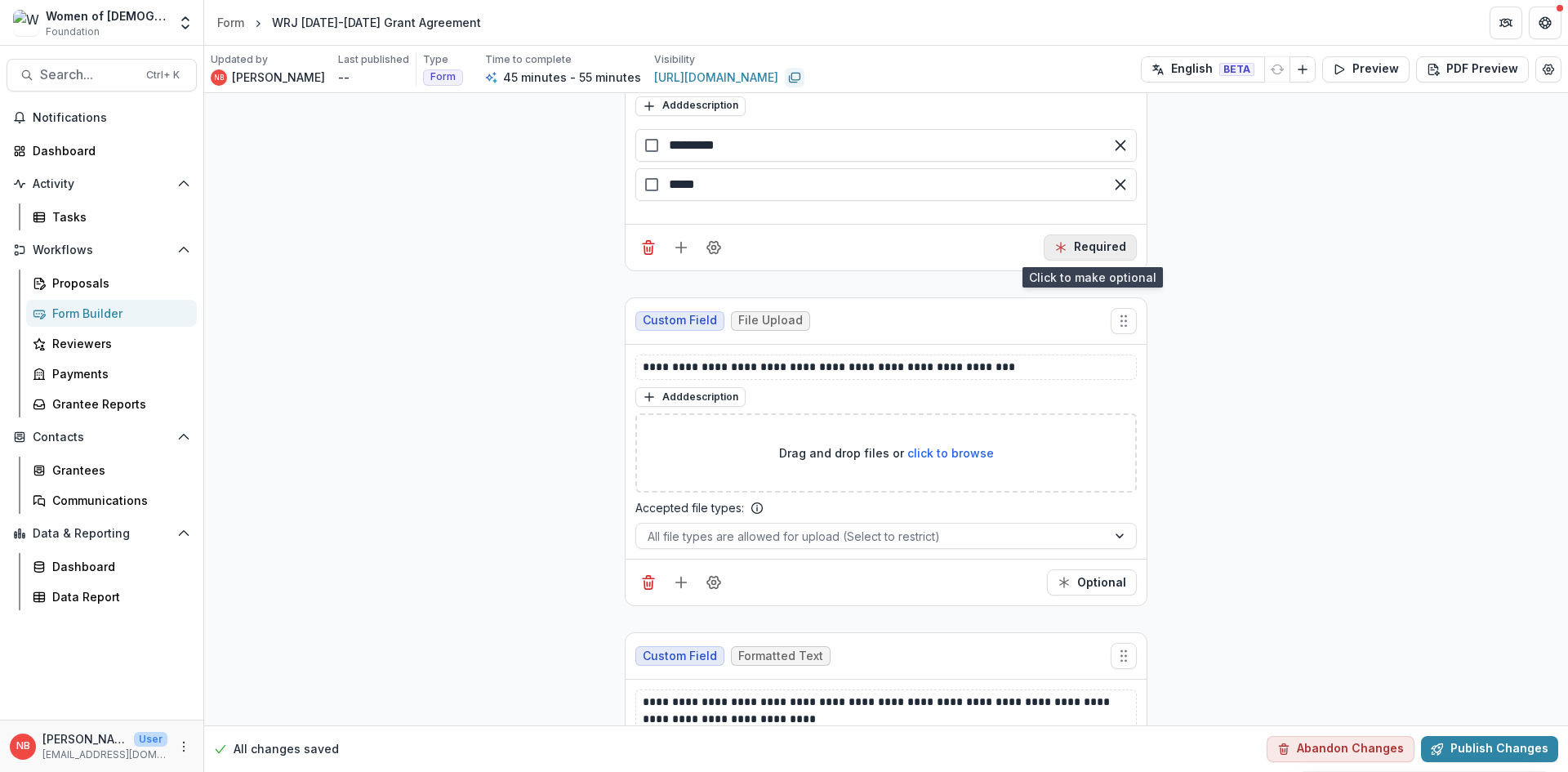
click at [1108, 245] on button "Required" at bounding box center [1090, 248] width 93 height 26
click at [1108, 246] on button "Optional" at bounding box center [1092, 248] width 90 height 26
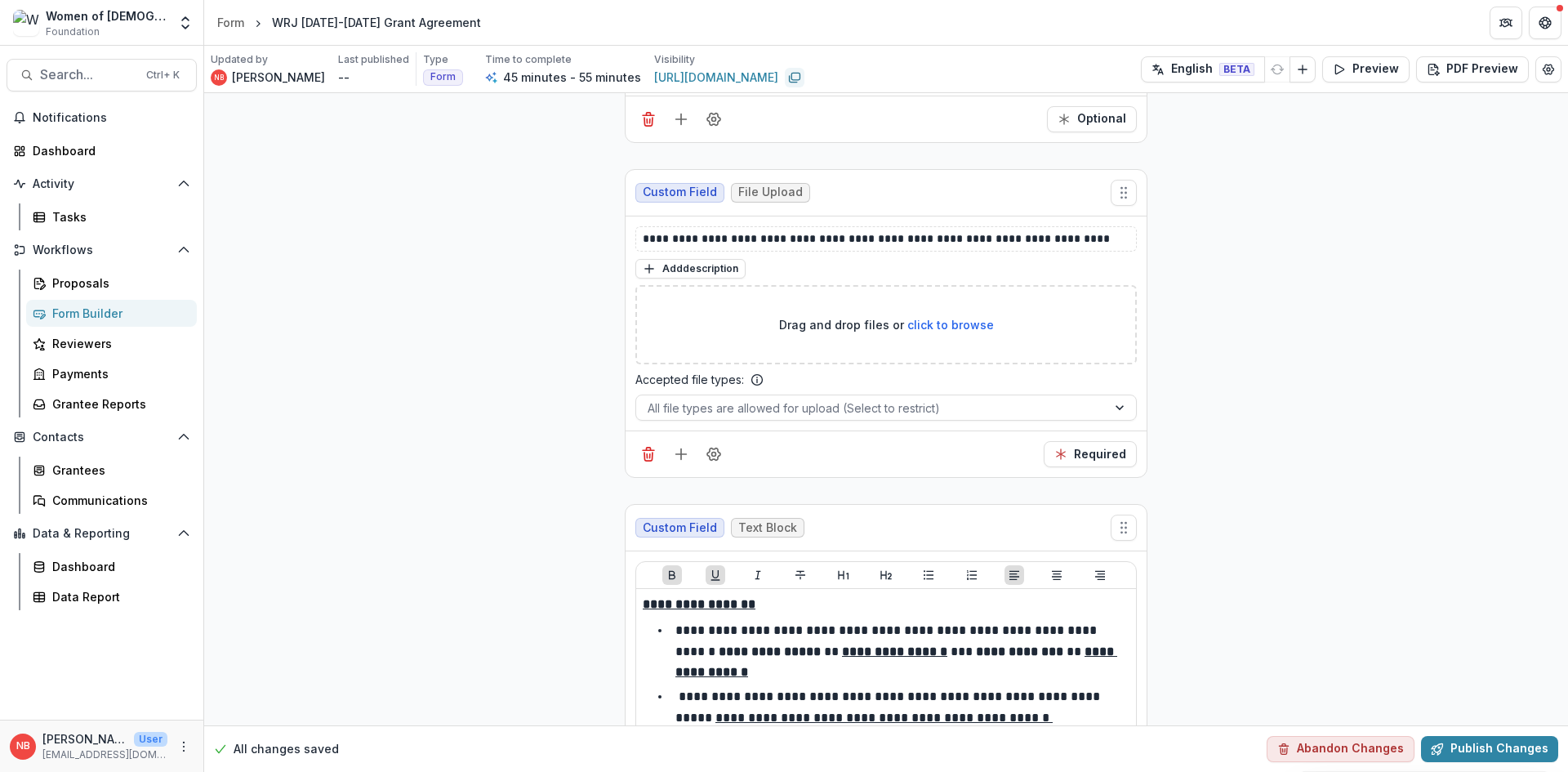
scroll to position [5555, 0]
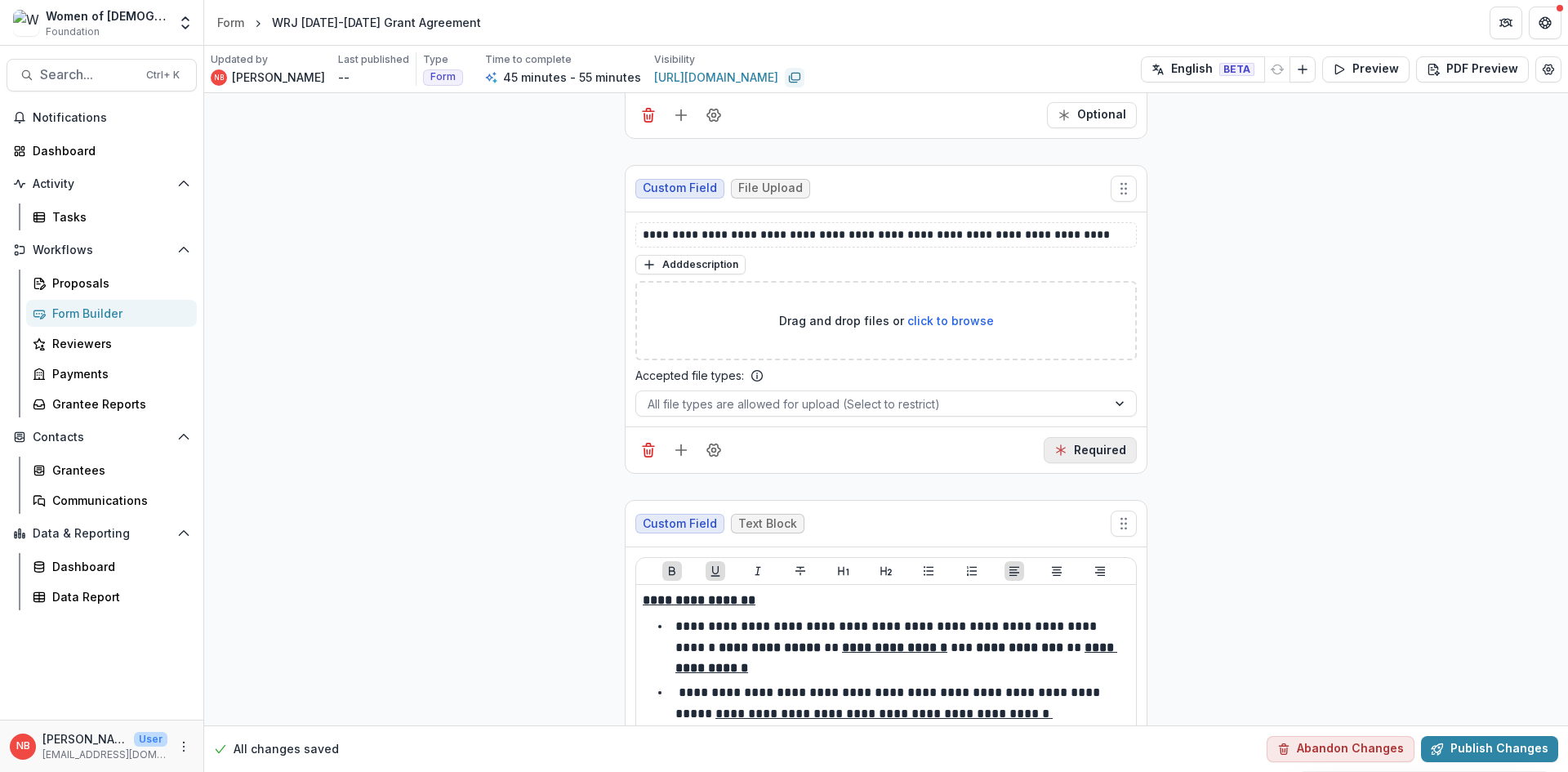
click at [1104, 450] on button "Required" at bounding box center [1090, 450] width 93 height 26
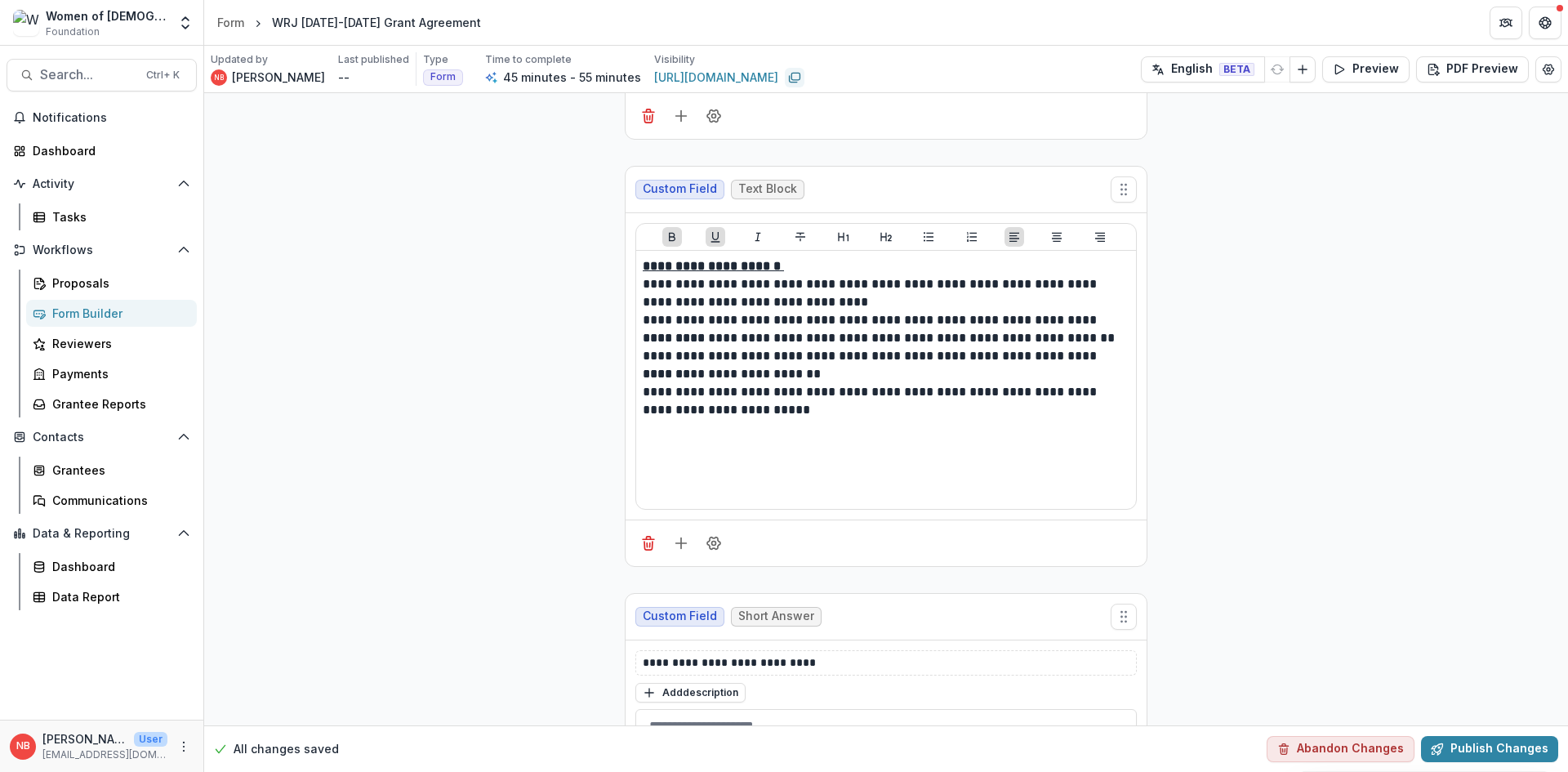
scroll to position [7107, 0]
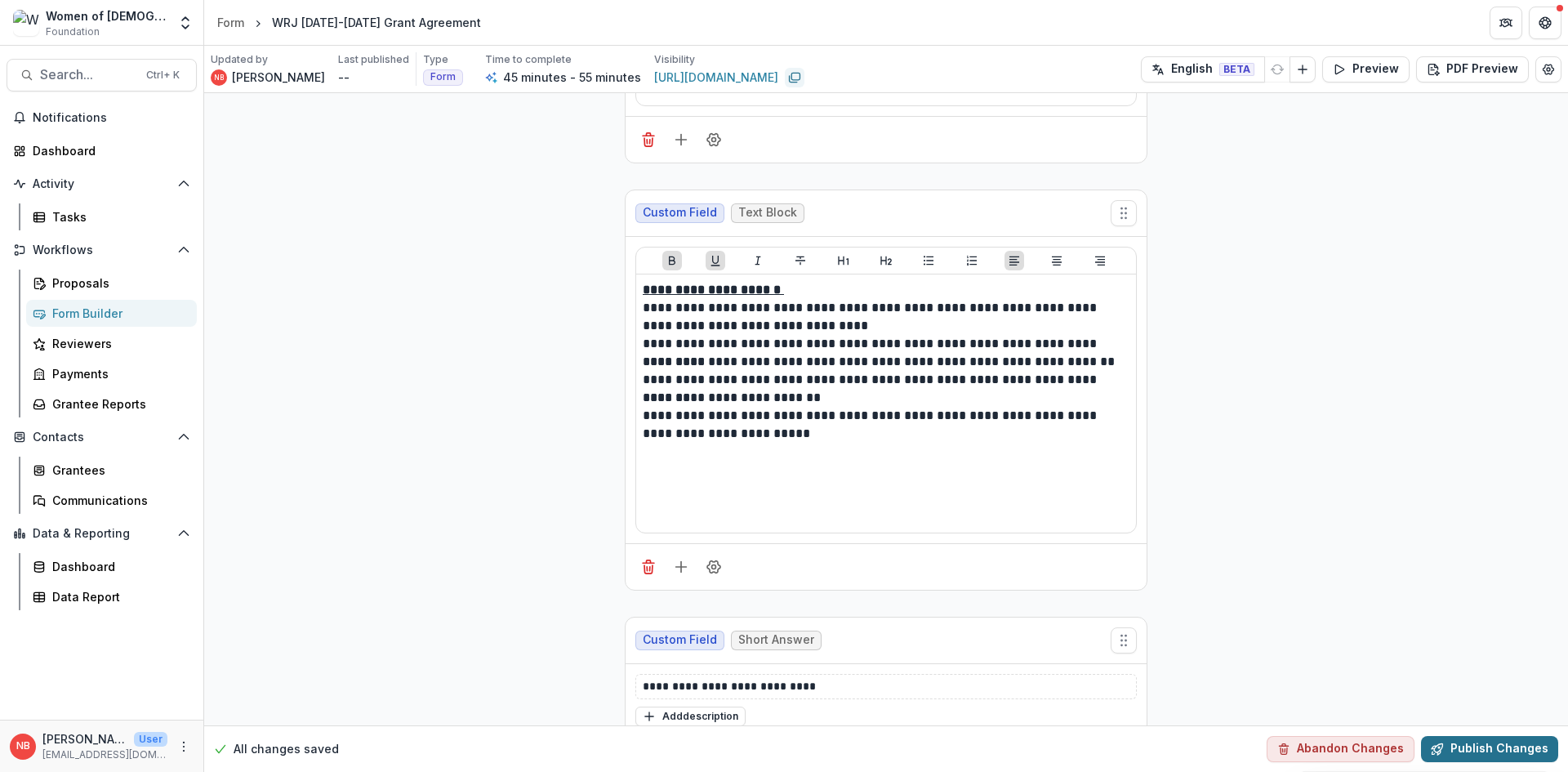
click at [1482, 753] on button "Publish Changes" at bounding box center [1490, 749] width 137 height 26
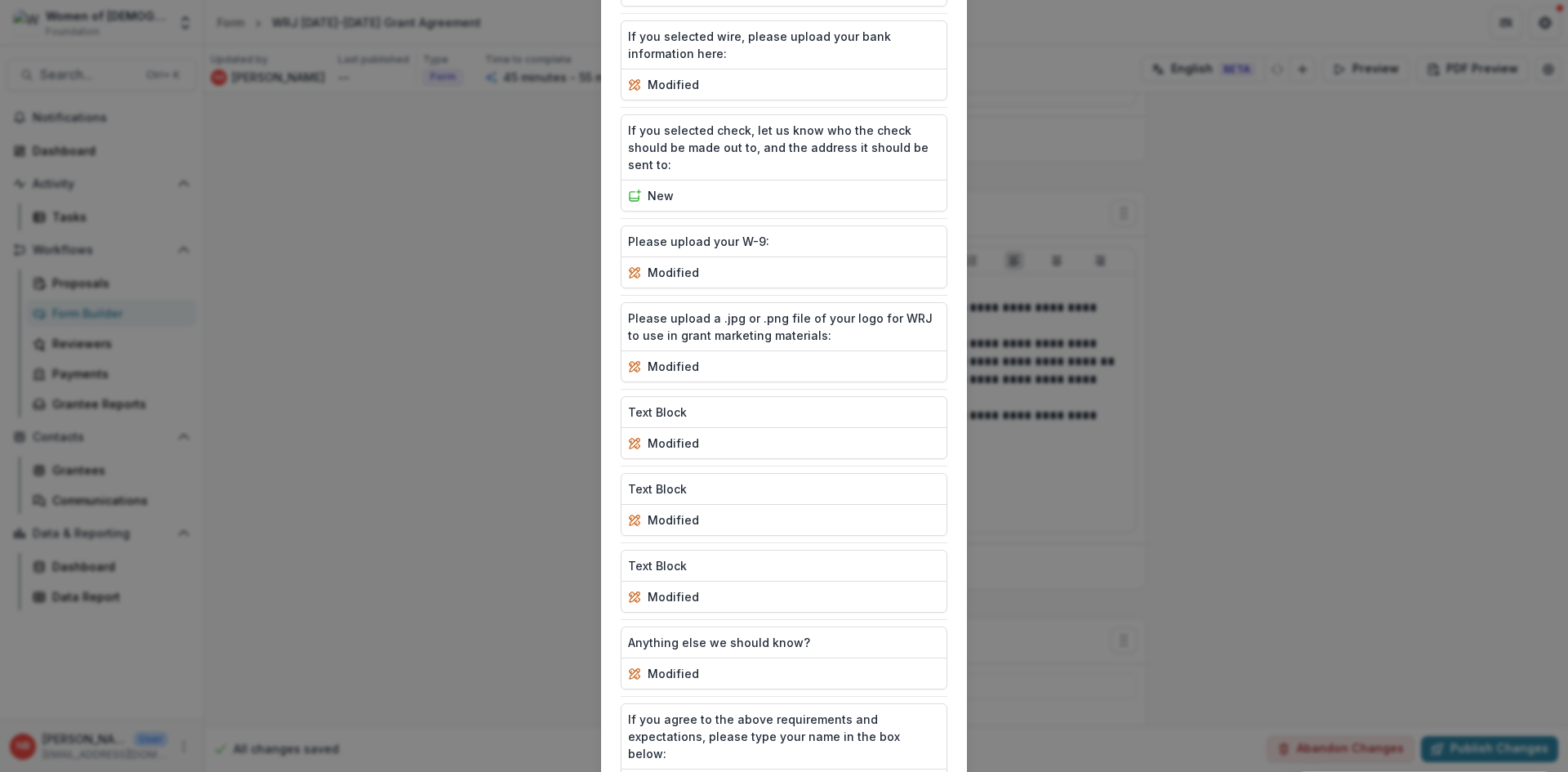
scroll to position [1619, 0]
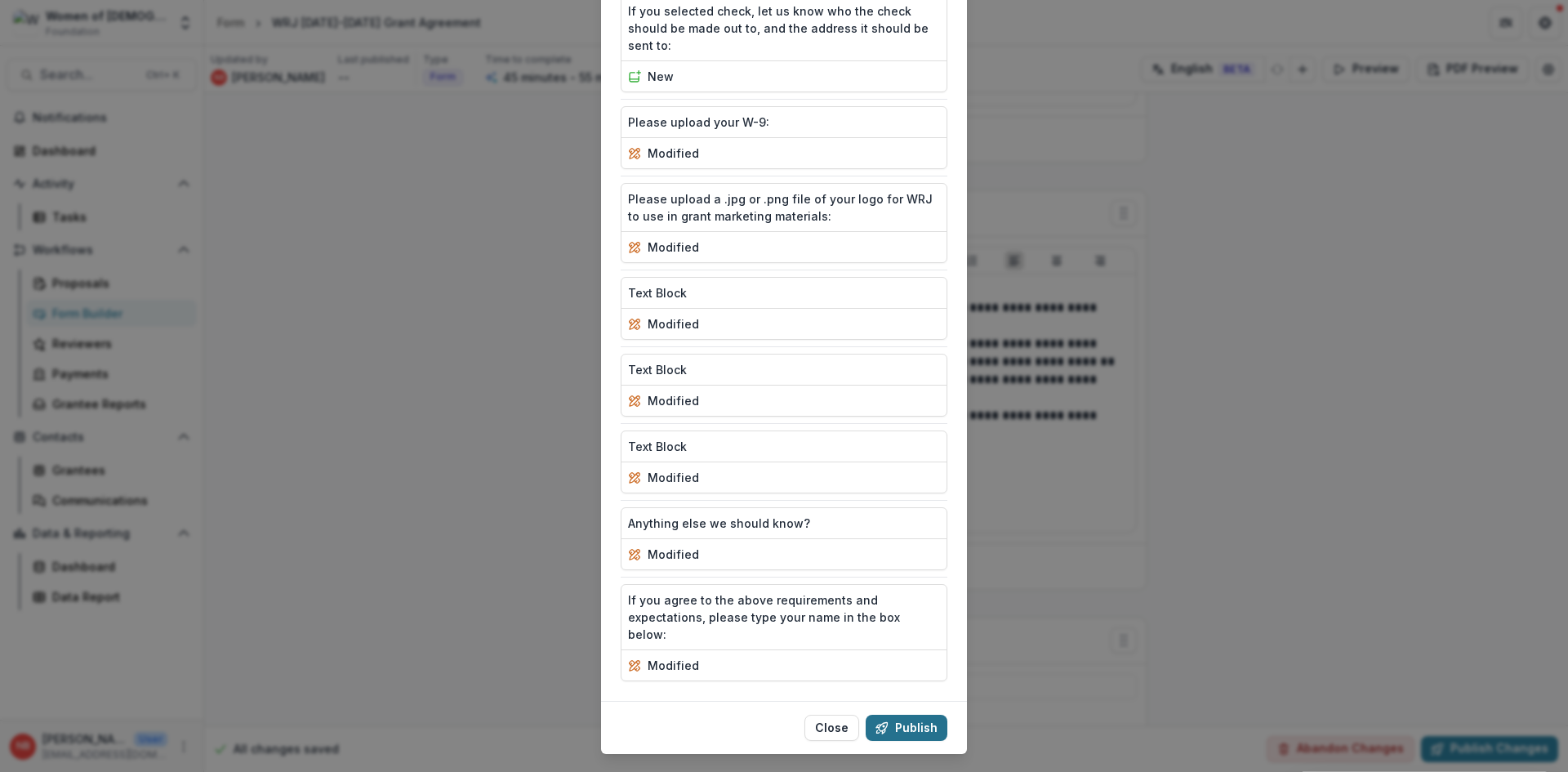
click at [894, 715] on button "Publish" at bounding box center [906, 728] width 81 height 26
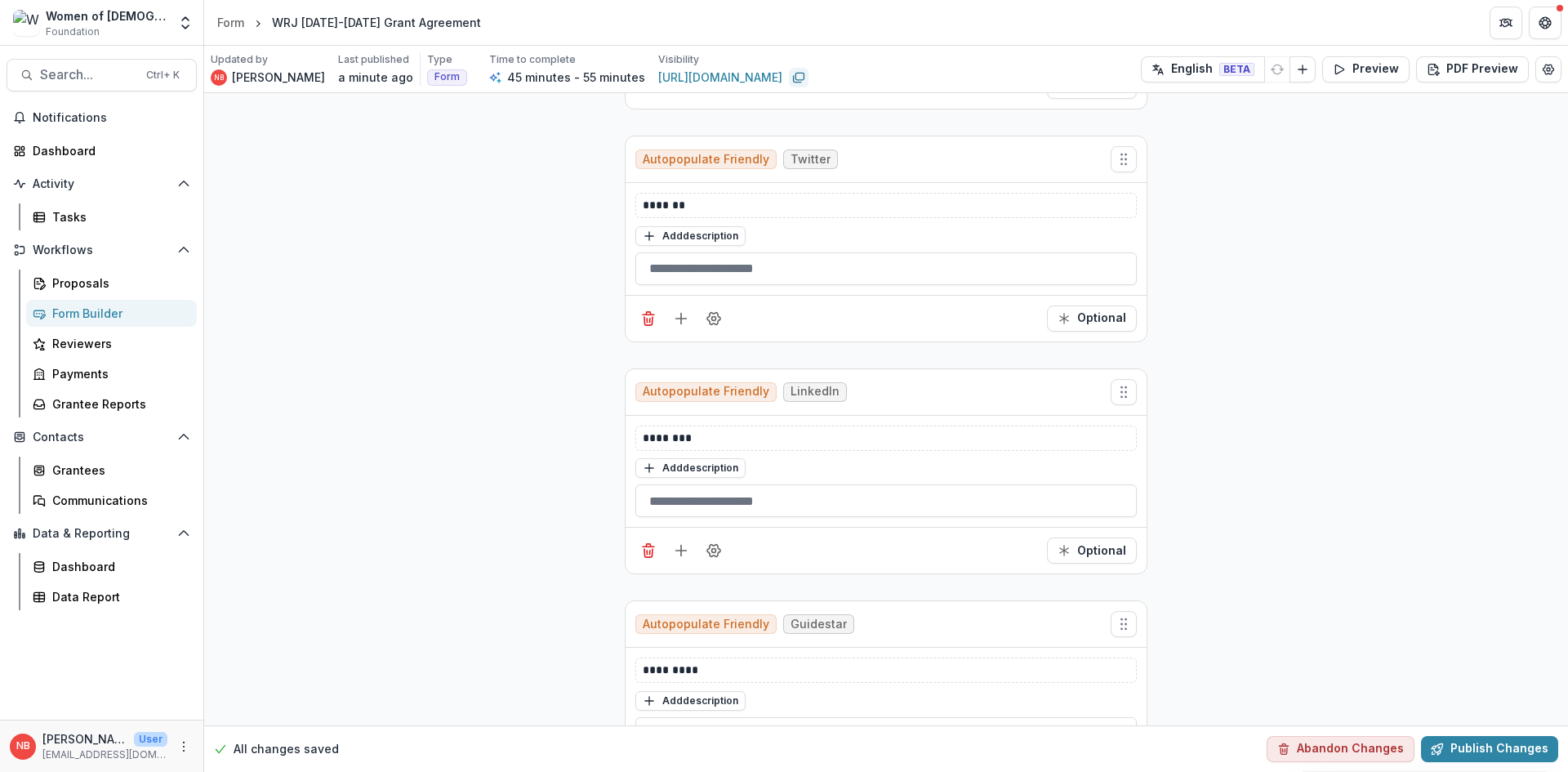
scroll to position [3268, 0]
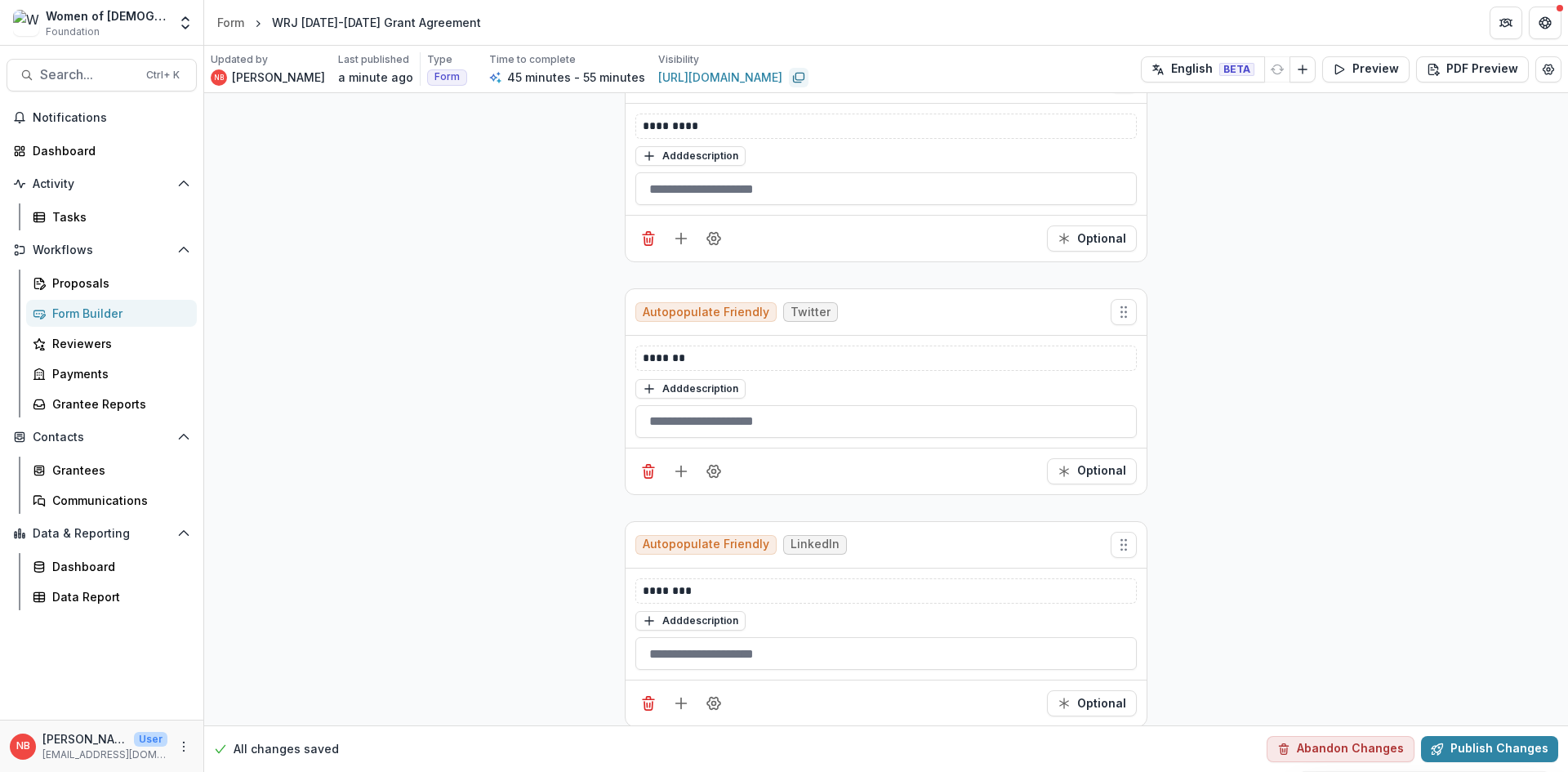
click at [82, 20] on div "Women of [DEMOGRAPHIC_DATA]" at bounding box center [107, 17] width 121 height 18
click at [191, 28] on icon "Open entity switcher" at bounding box center [185, 23] width 17 height 17
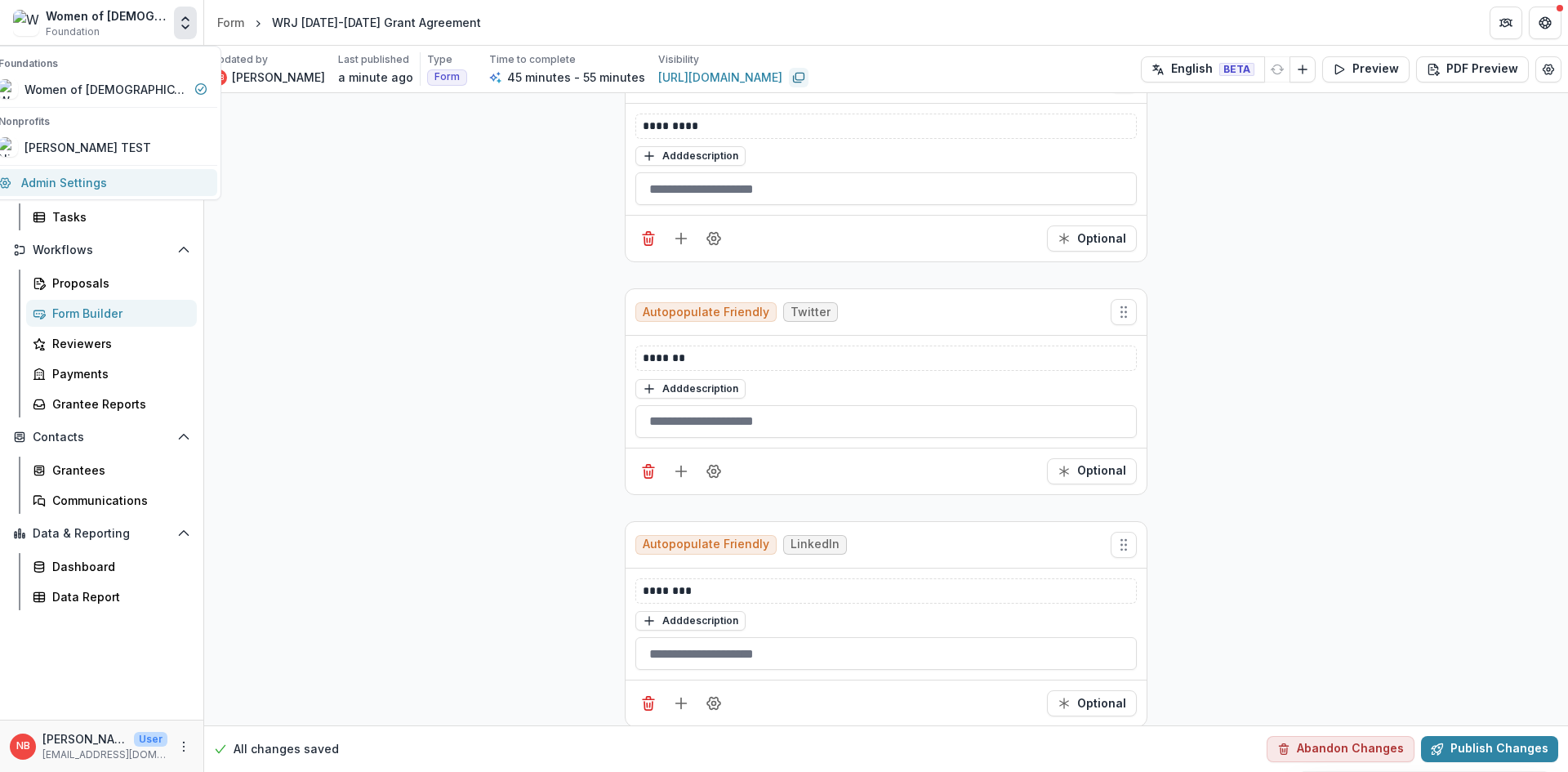
click at [131, 187] on link "Admin Settings" at bounding box center [103, 183] width 229 height 27
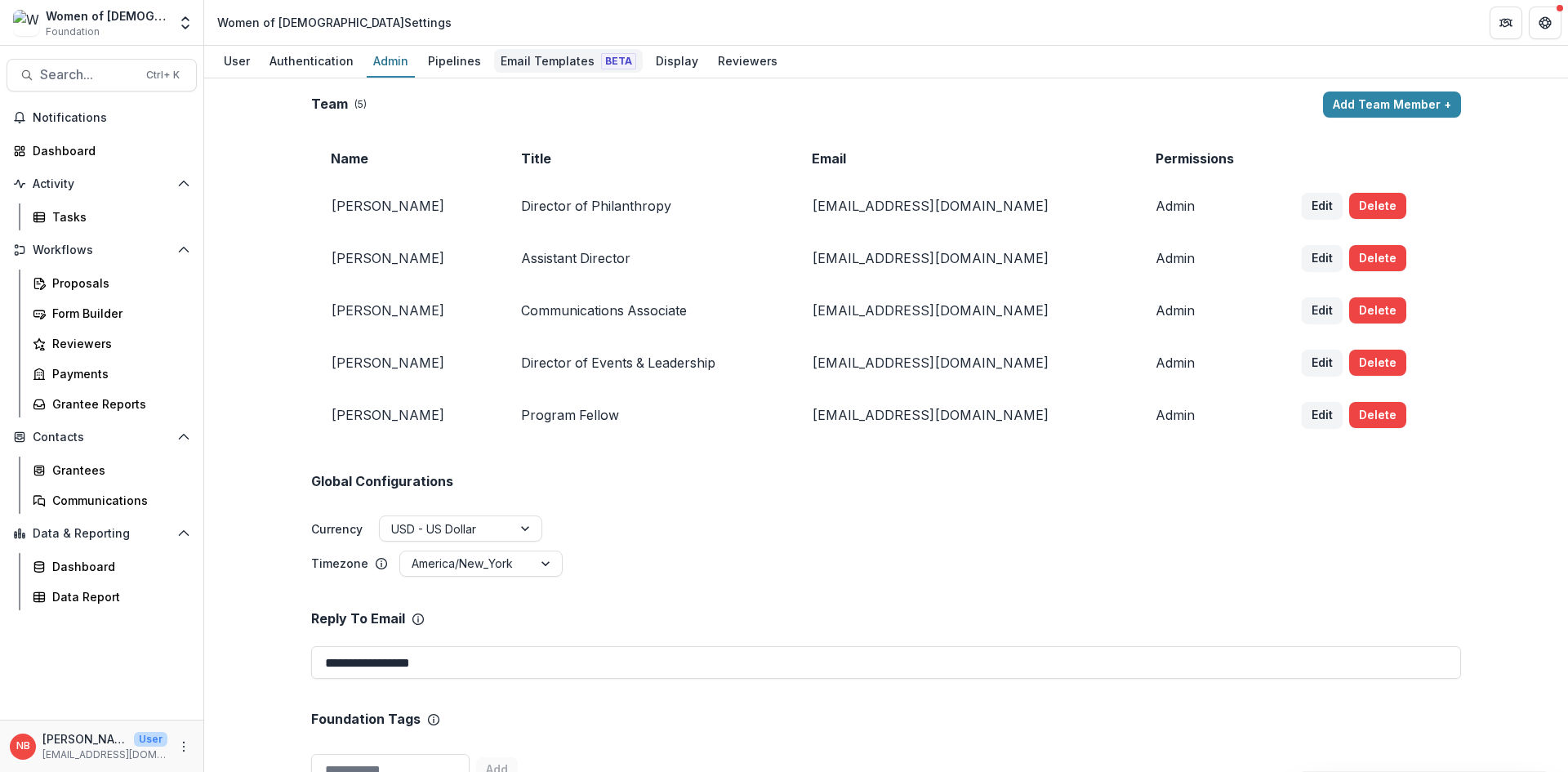
click at [548, 60] on div "Email Templates Beta" at bounding box center [568, 61] width 149 height 23
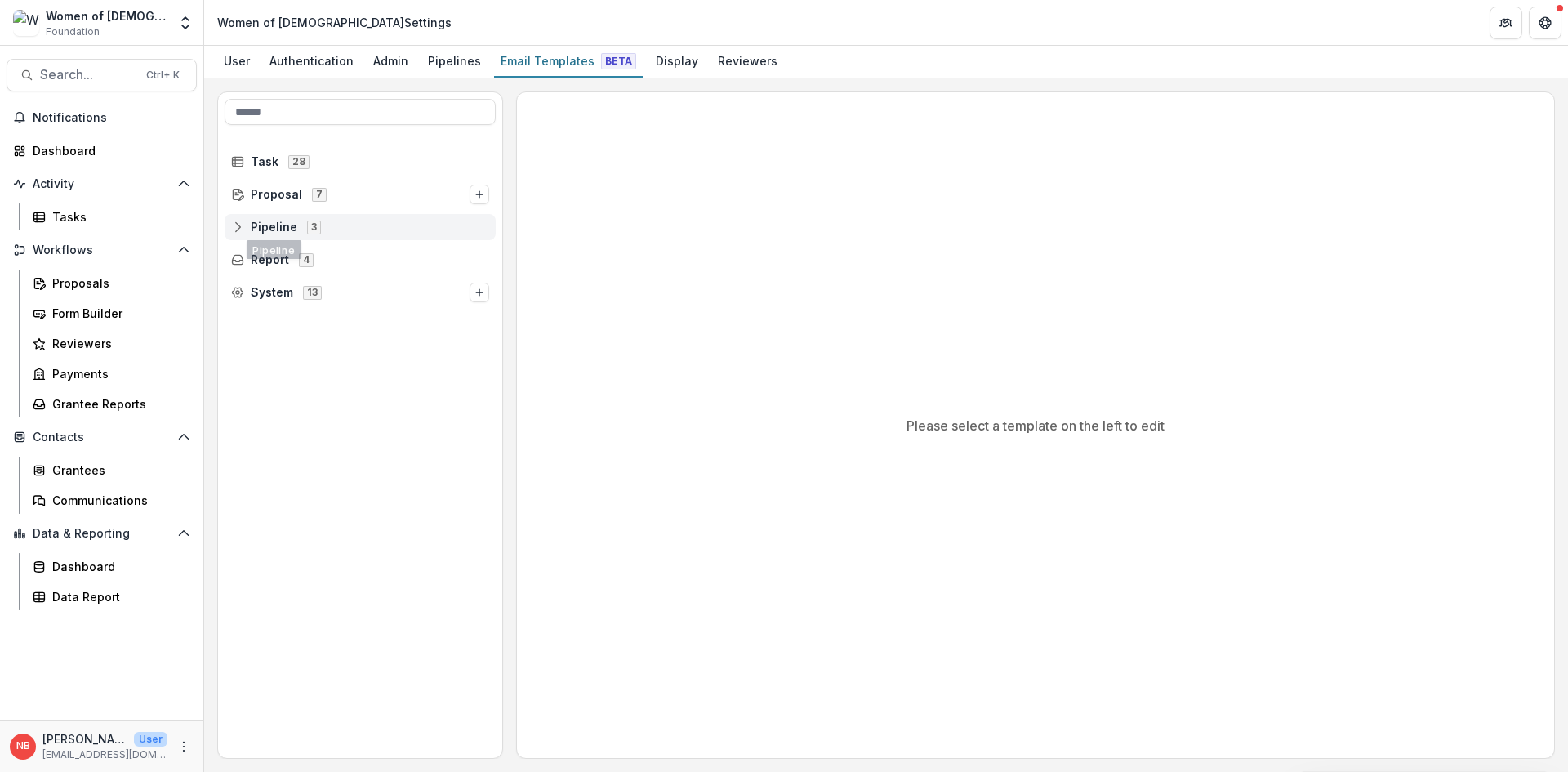
click at [248, 222] on span "Pipeline 3" at bounding box center [360, 227] width 258 height 14
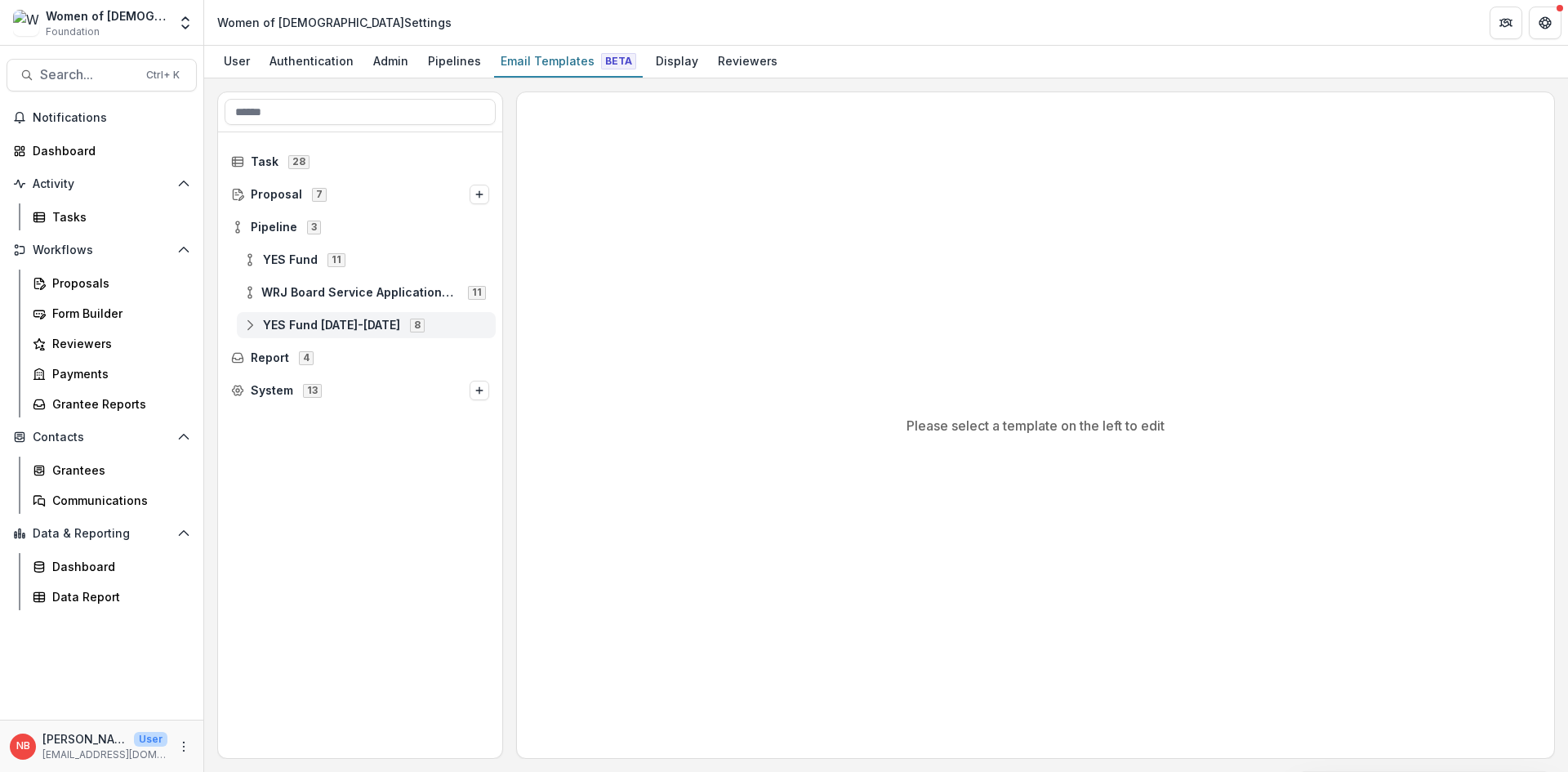
click at [249, 319] on icon at bounding box center [249, 325] width 13 height 13
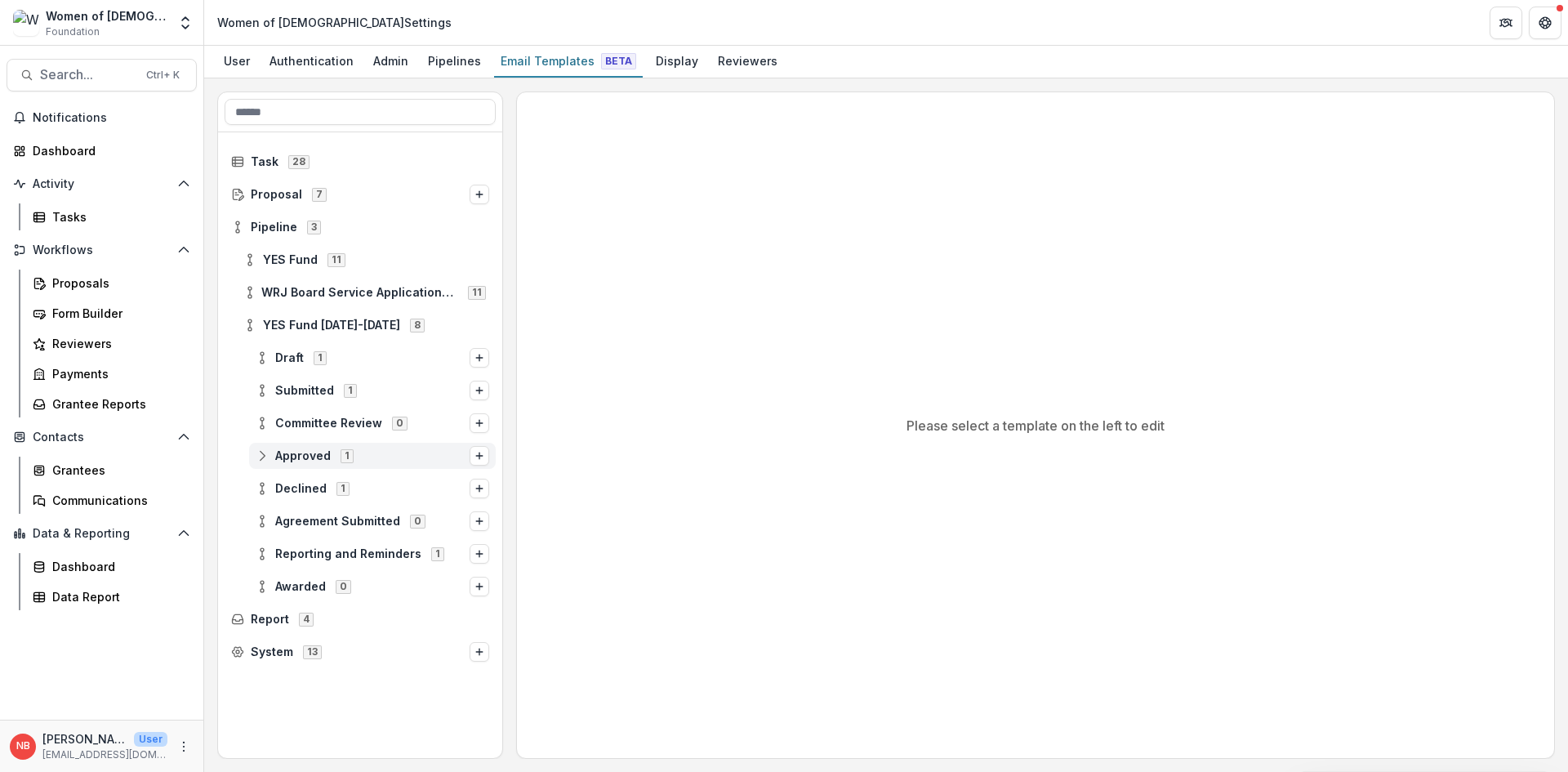
click at [262, 450] on circle at bounding box center [261, 451] width 3 height 3
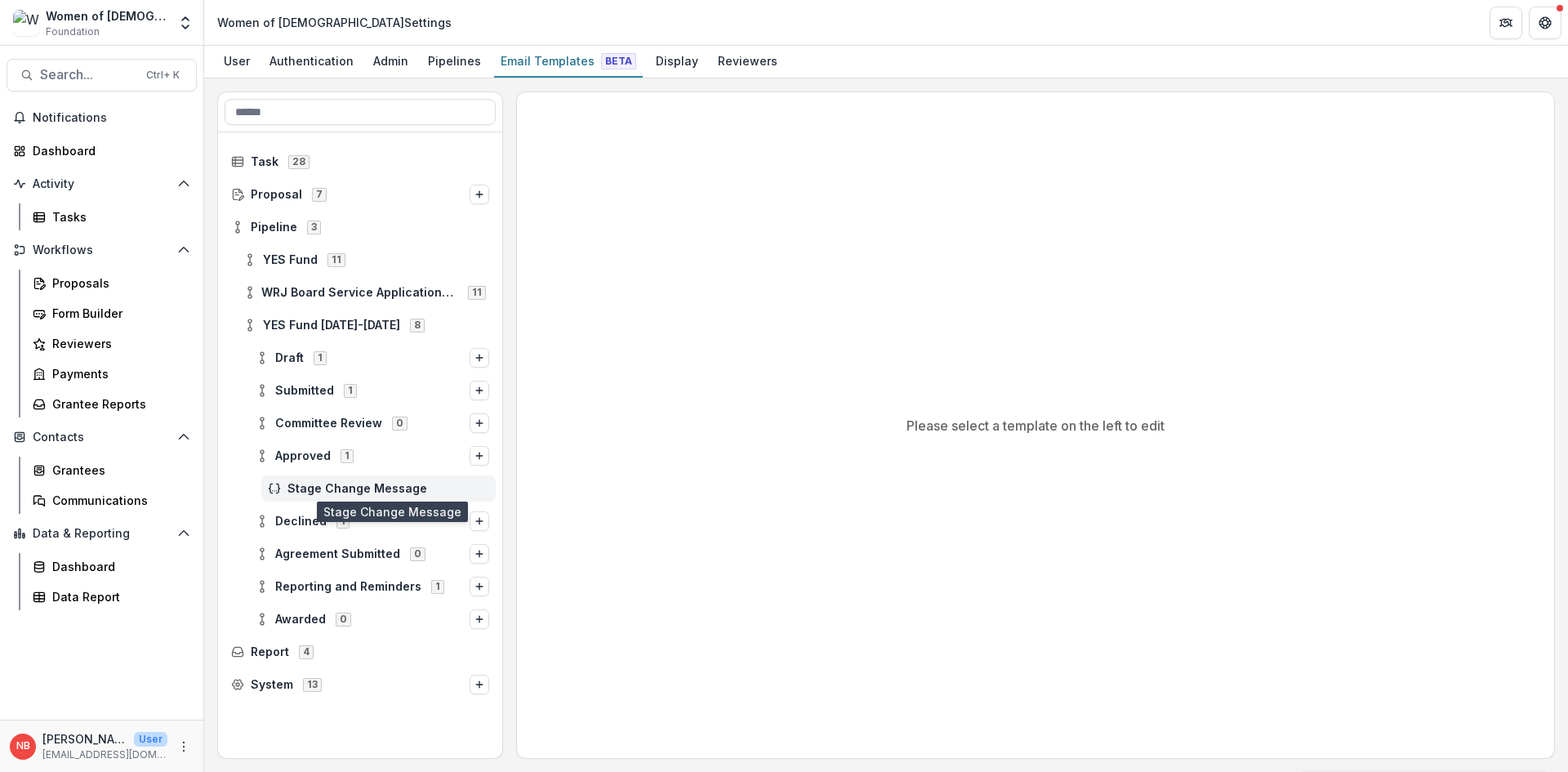
click at [303, 485] on span "Stage Change Message" at bounding box center [388, 489] width 202 height 14
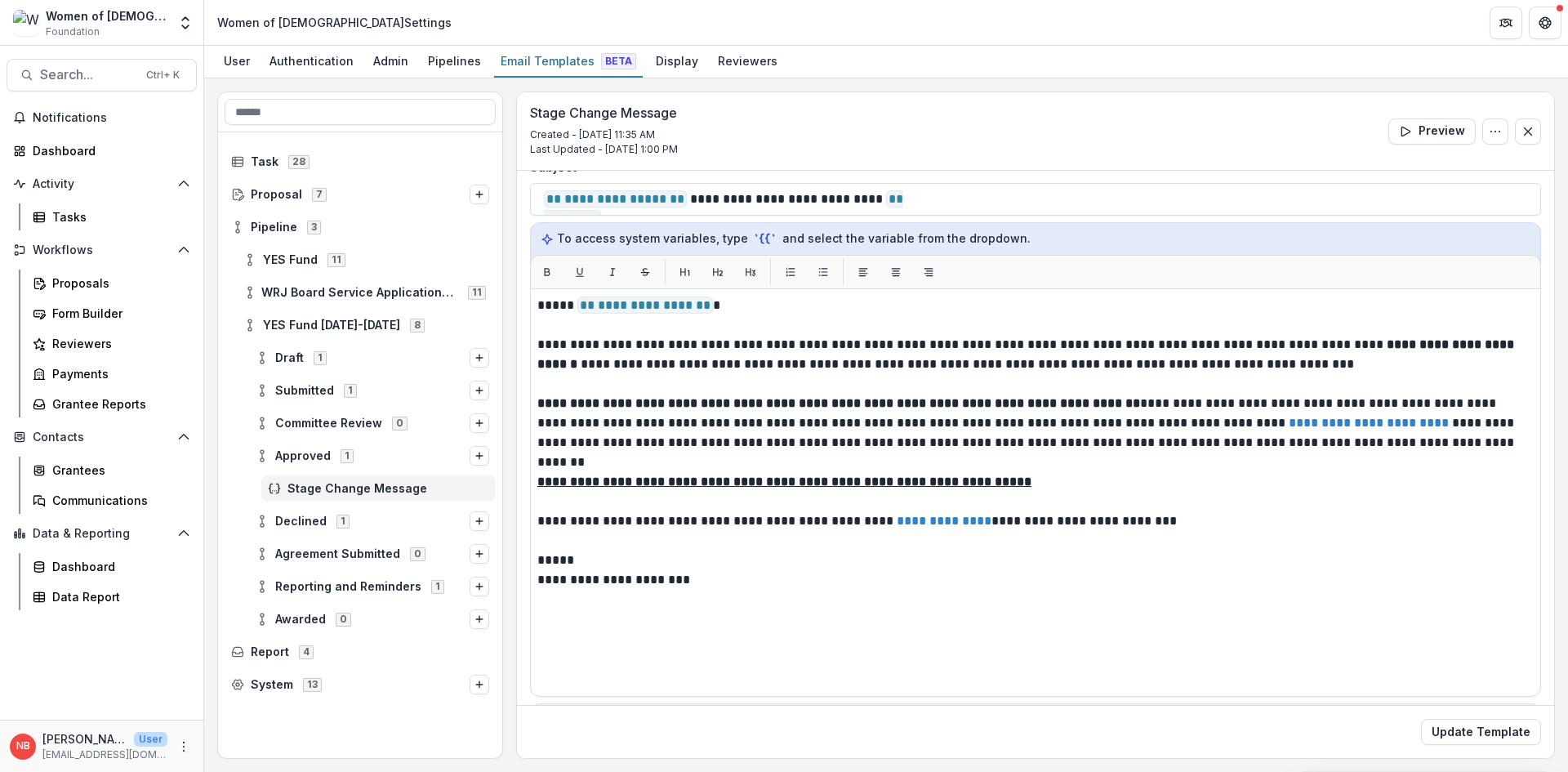
scroll to position [163, 0]
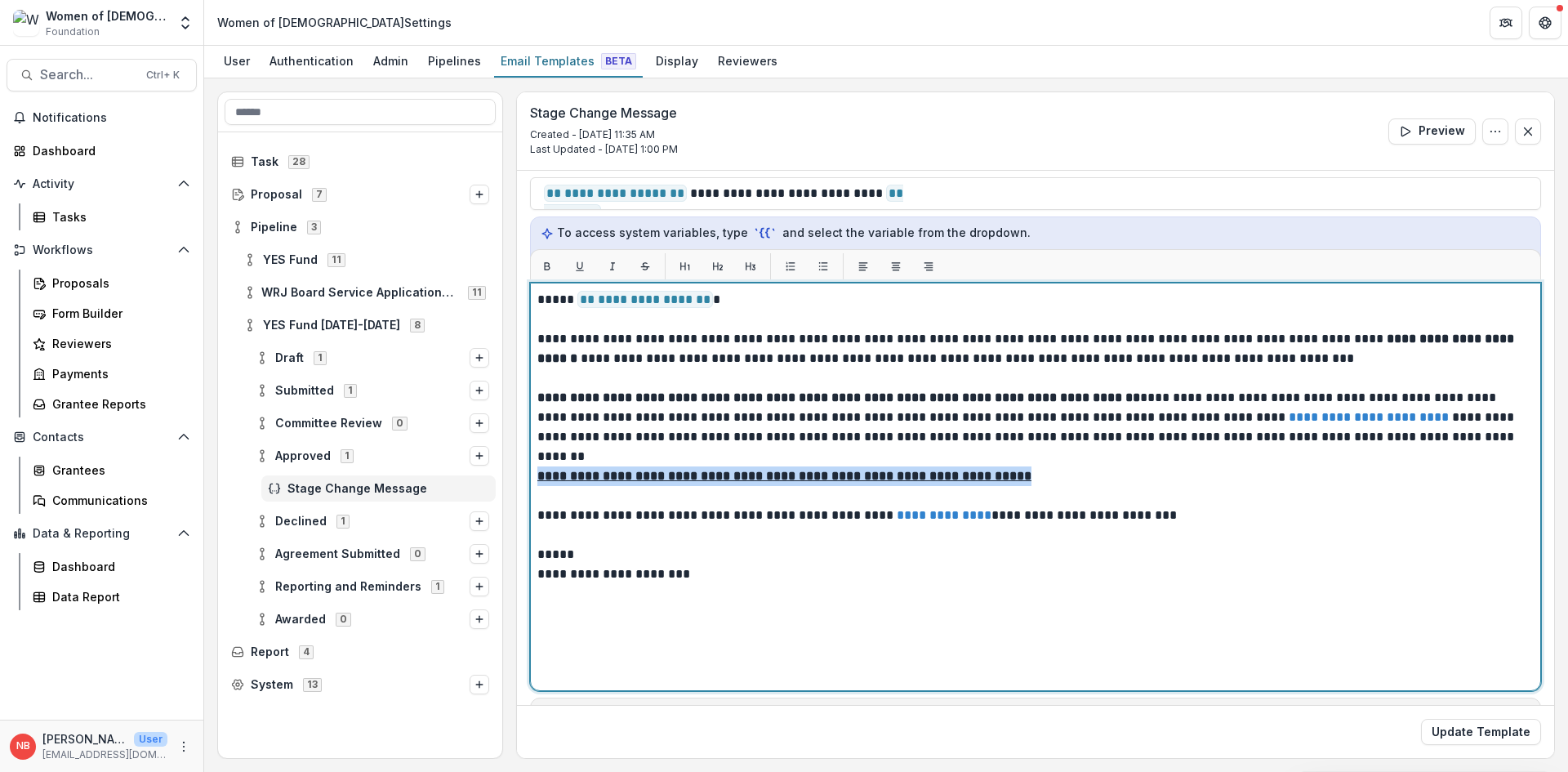
drag, startPoint x: 1010, startPoint y: 478, endPoint x: 520, endPoint y: 472, distance: 490.0
click at [520, 472] on div "**********" at bounding box center [1035, 386] width 1037 height 757
drag, startPoint x: 1077, startPoint y: 471, endPoint x: 525, endPoint y: 473, distance: 552.0
click at [525, 473] on div "**********" at bounding box center [1035, 386] width 1037 height 757
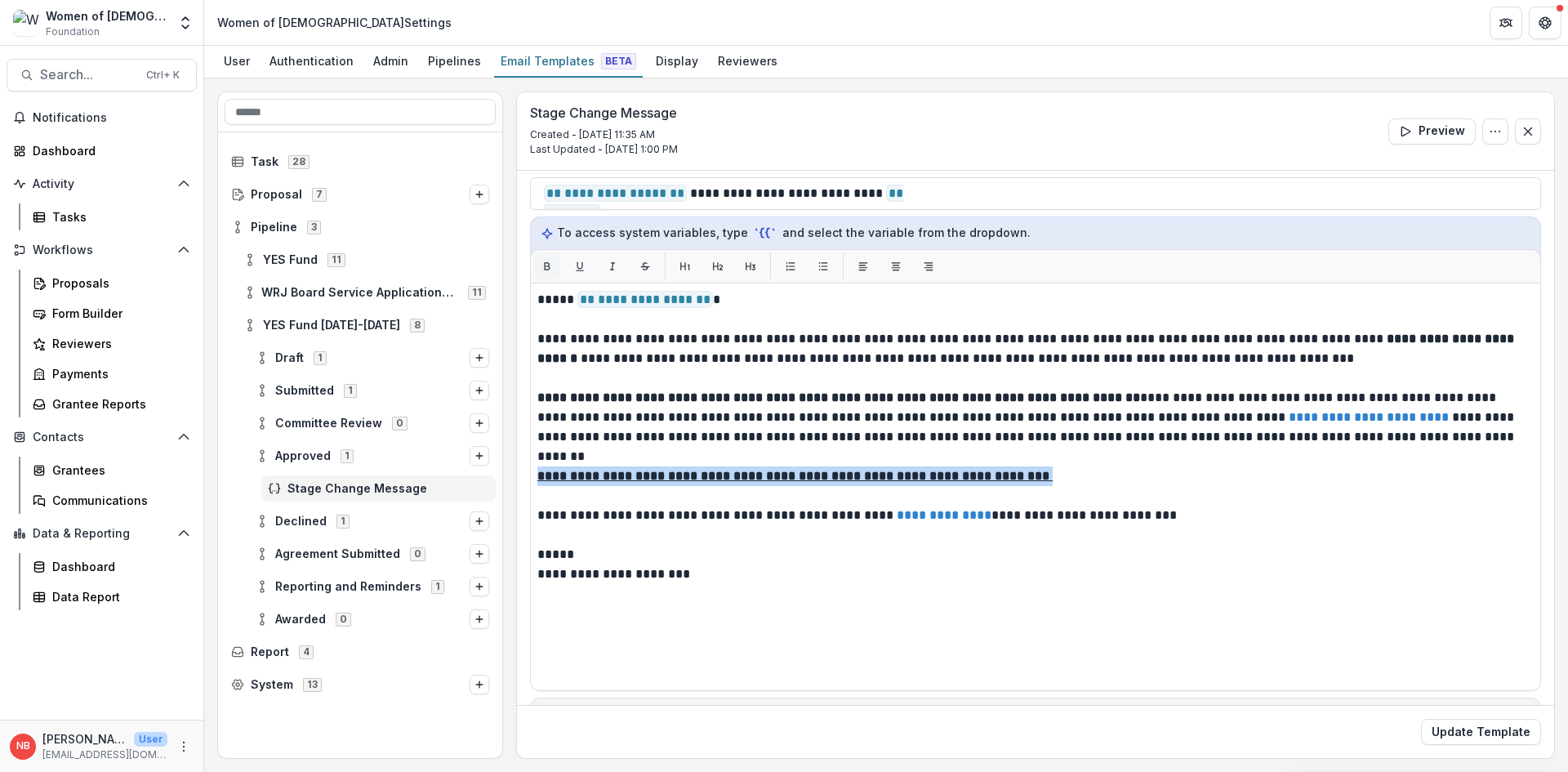
click at [544, 262] on icon "Bold" at bounding box center [548, 266] width 12 height 12
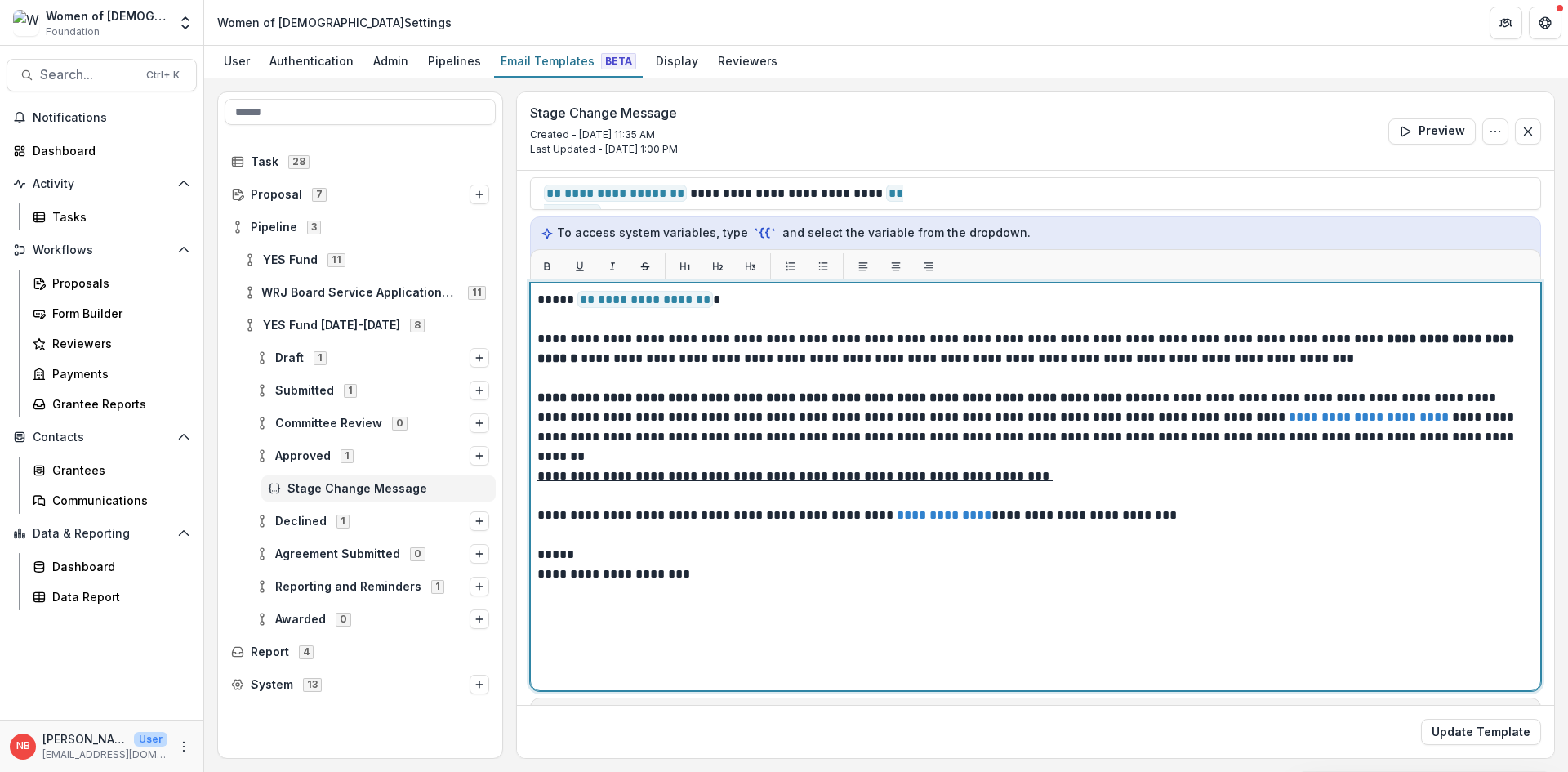
click at [1115, 484] on p "**********" at bounding box center [1035, 477] width 997 height 20
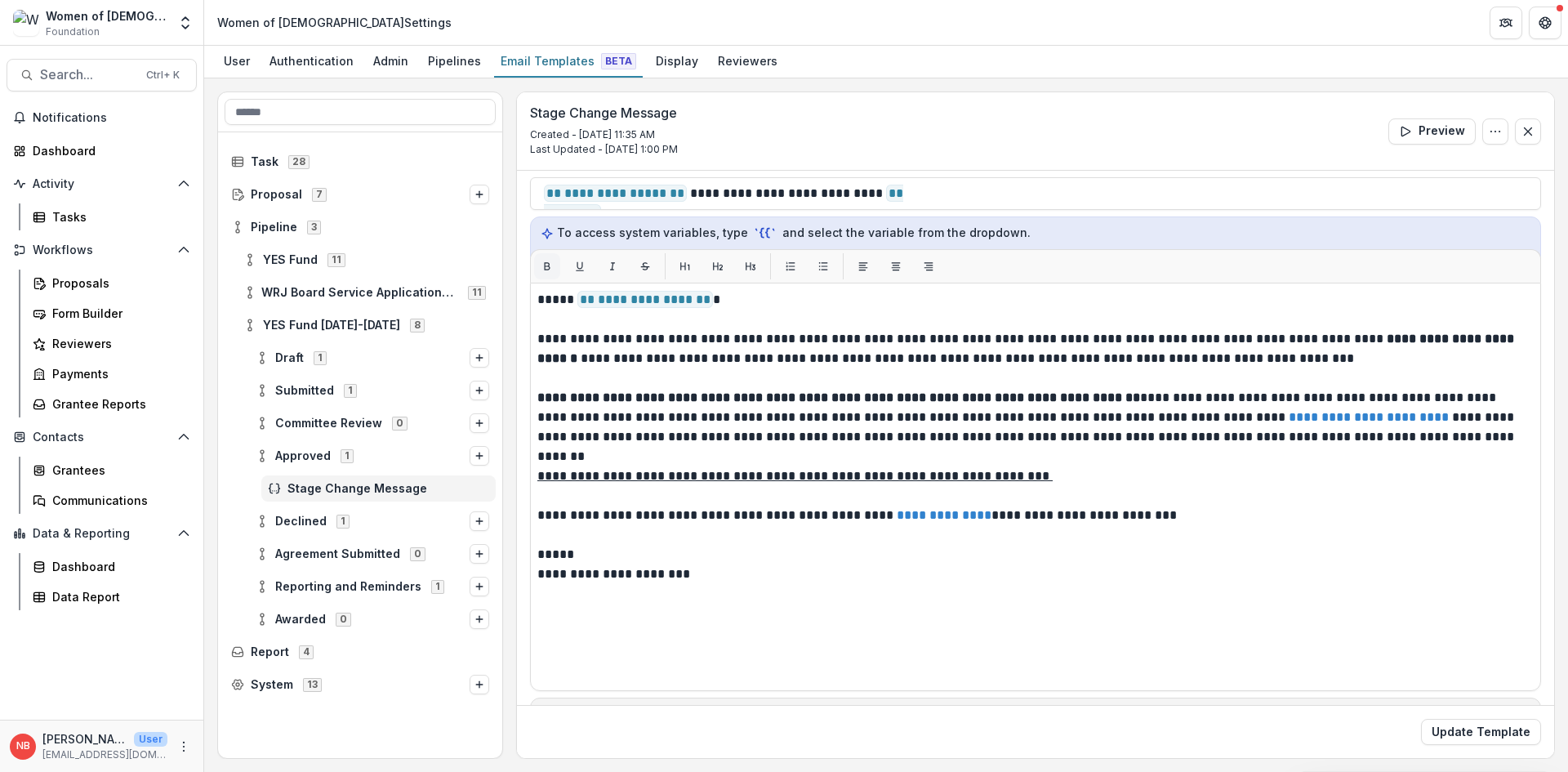
click at [540, 268] on button "Bold" at bounding box center [547, 266] width 26 height 26
click at [576, 266] on icon "Underline" at bounding box center [580, 266] width 12 height 12
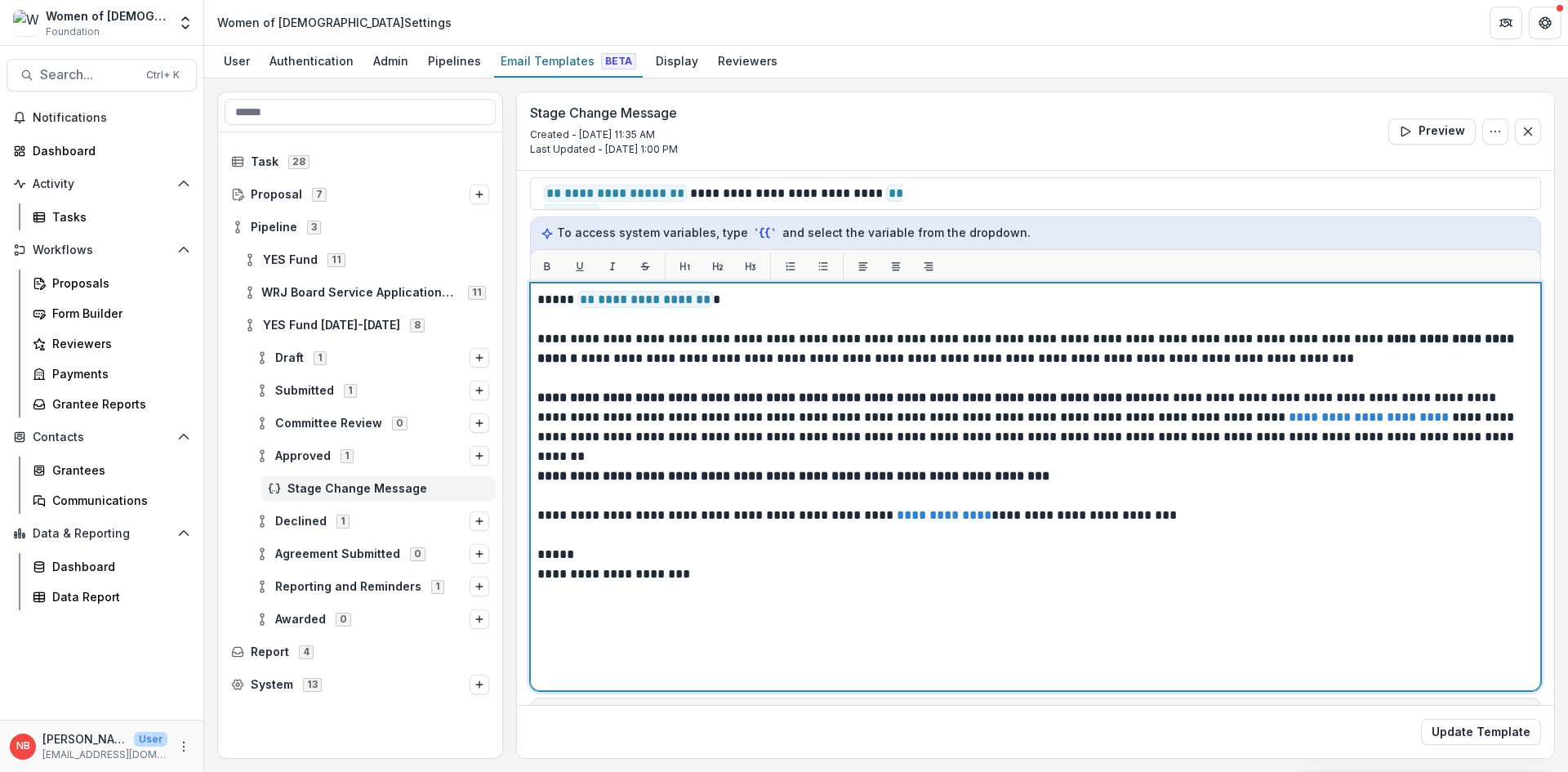
click at [1131, 510] on p "**********" at bounding box center [1033, 516] width 992 height 20
click at [1109, 480] on p "**********" at bounding box center [1035, 477] width 997 height 20
drag, startPoint x: 585, startPoint y: 478, endPoint x: 520, endPoint y: 478, distance: 65.0
click at [520, 478] on div "**********" at bounding box center [1035, 386] width 1037 height 757
click at [1137, 482] on p "**********" at bounding box center [1035, 477] width 997 height 20
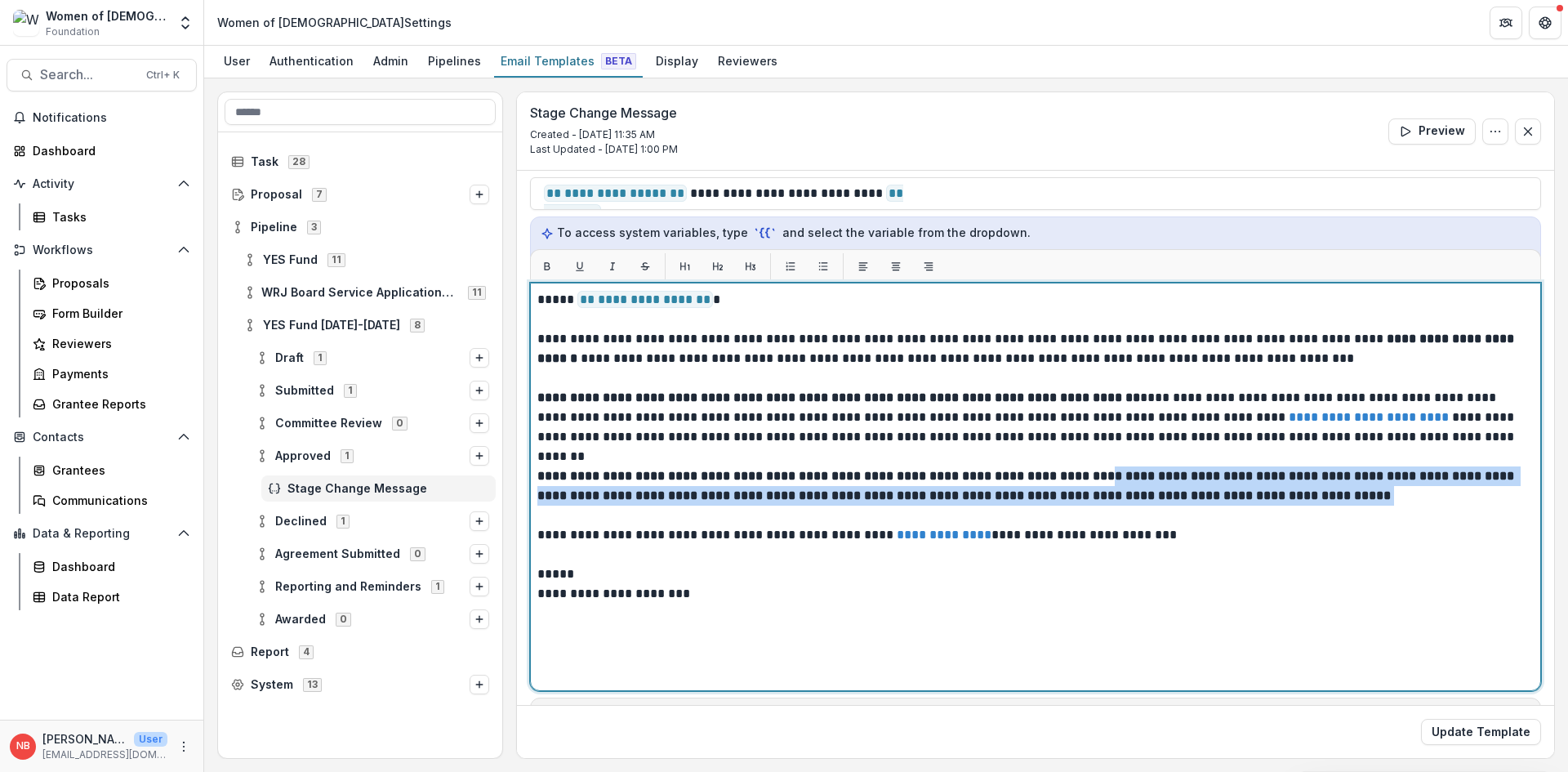
drag, startPoint x: 1205, startPoint y: 483, endPoint x: 1102, endPoint y: 477, distance: 103.2
click at [1102, 477] on p "**********" at bounding box center [1035, 486] width 997 height 39
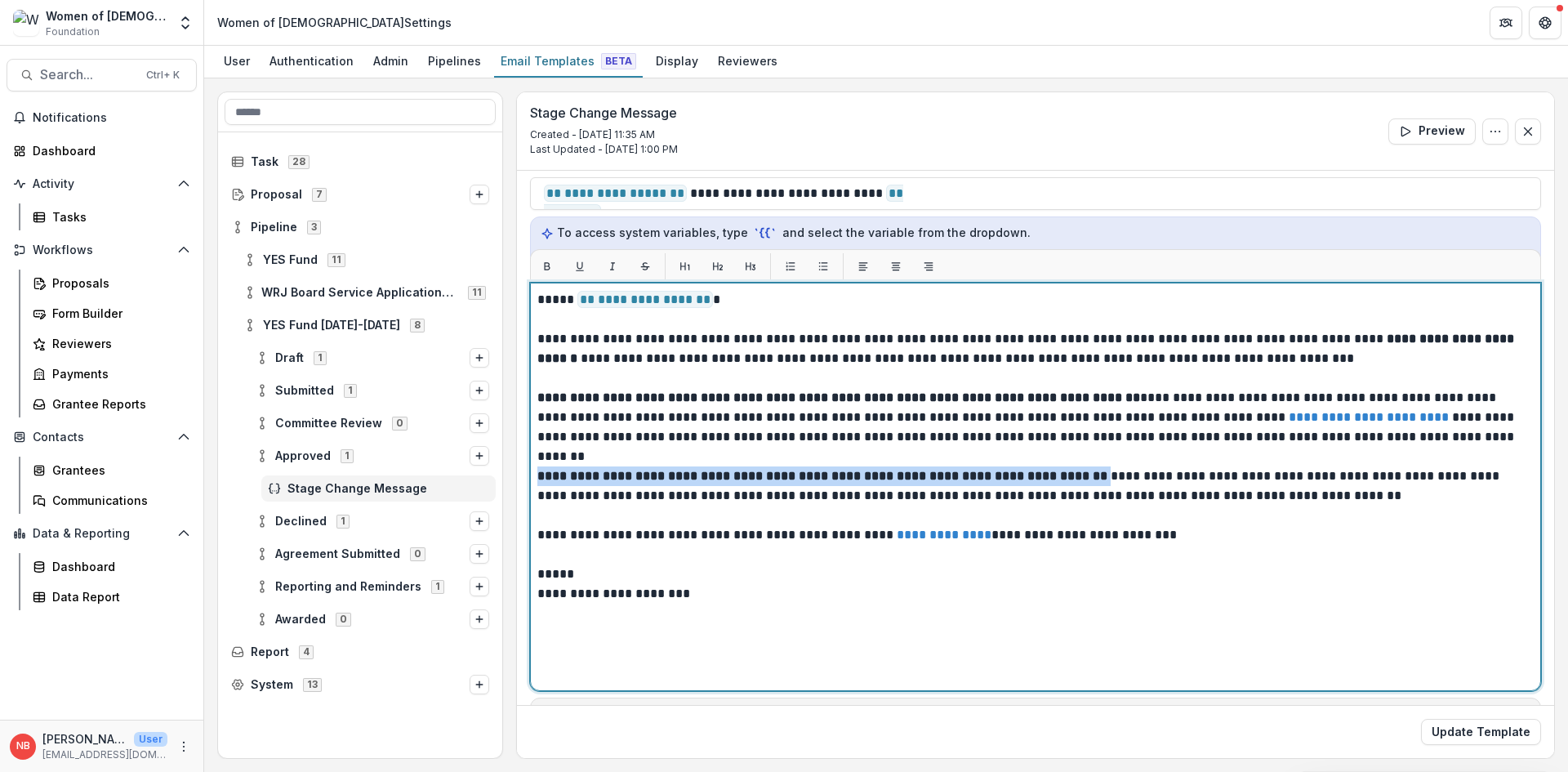
click at [1404, 502] on p "**********" at bounding box center [1033, 486] width 992 height 39
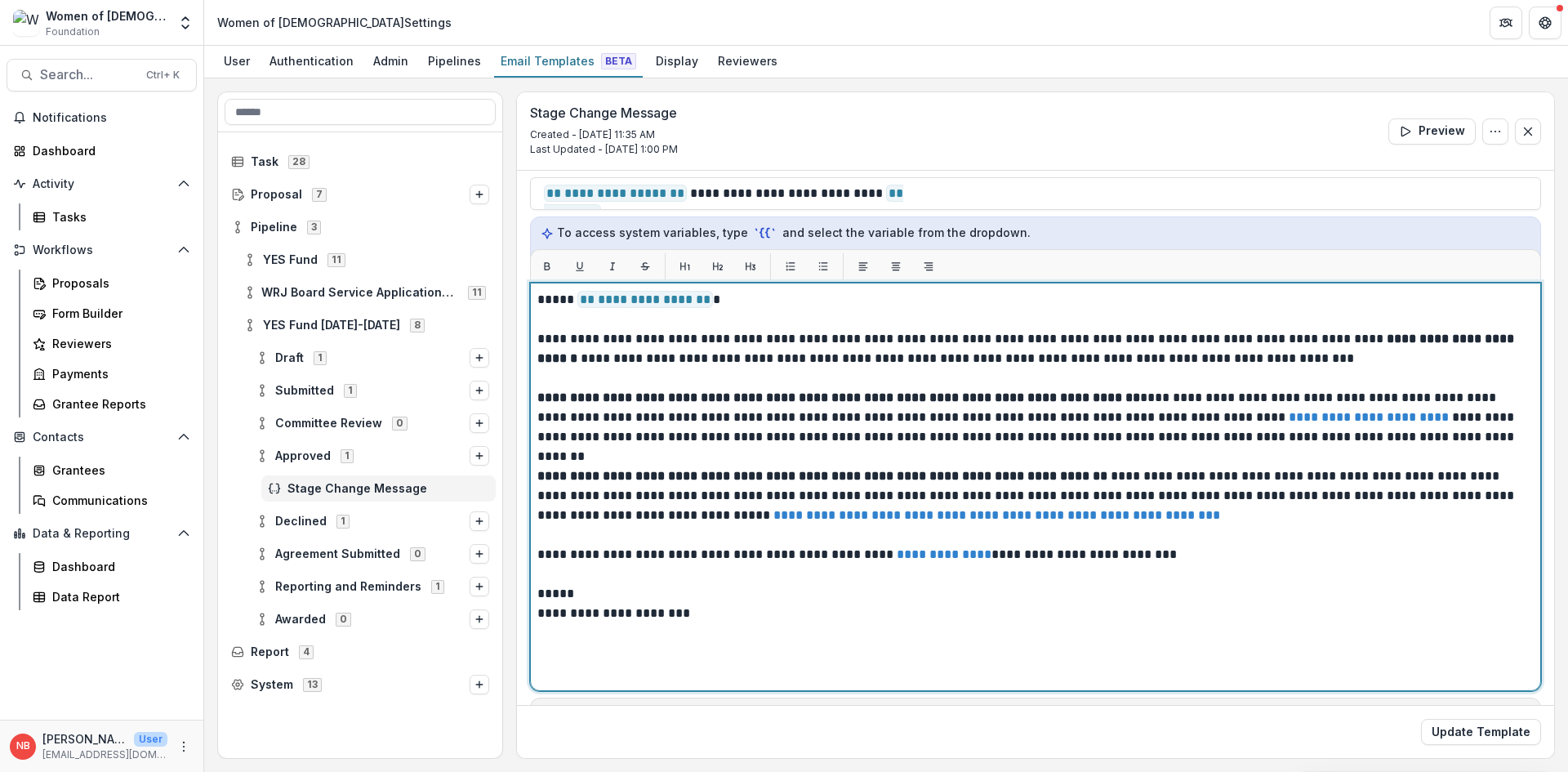
click at [1011, 414] on p "**********" at bounding box center [1033, 418] width 992 height 59
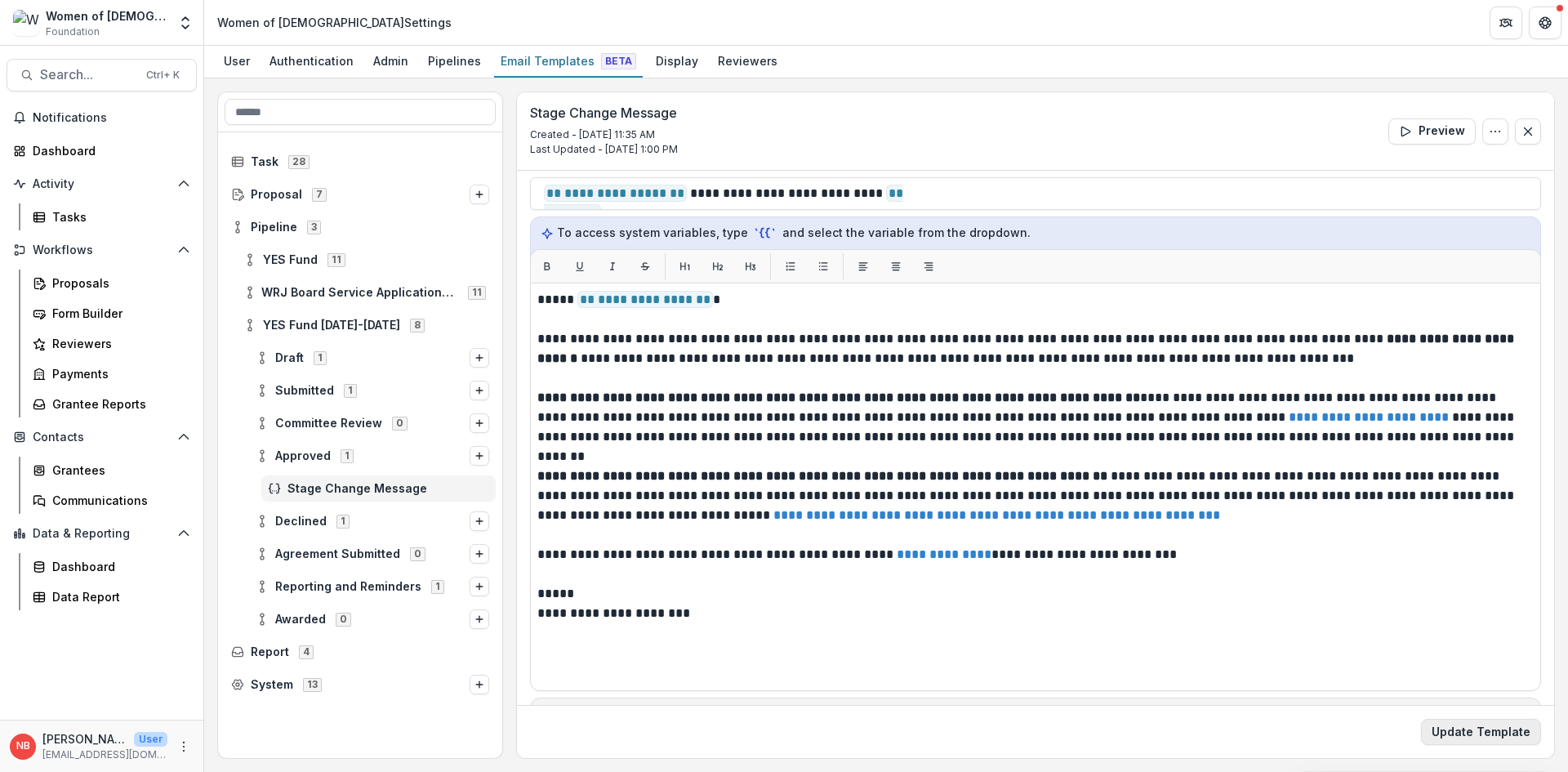
click at [1469, 737] on button "Update Template" at bounding box center [1481, 732] width 120 height 26
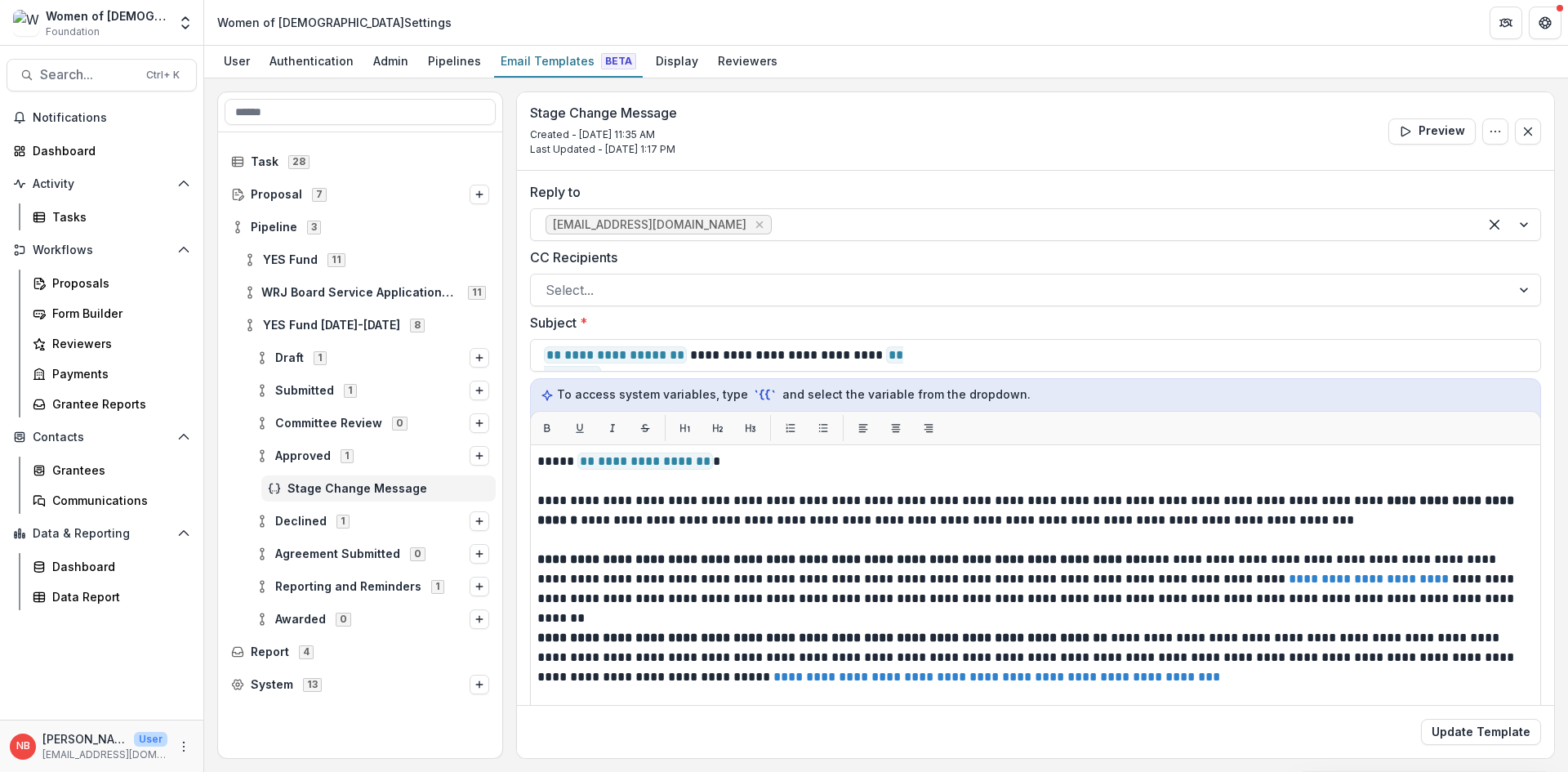
scroll to position [0, 0]
click at [67, 126] on button "Notifications" at bounding box center [102, 117] width 191 height 26
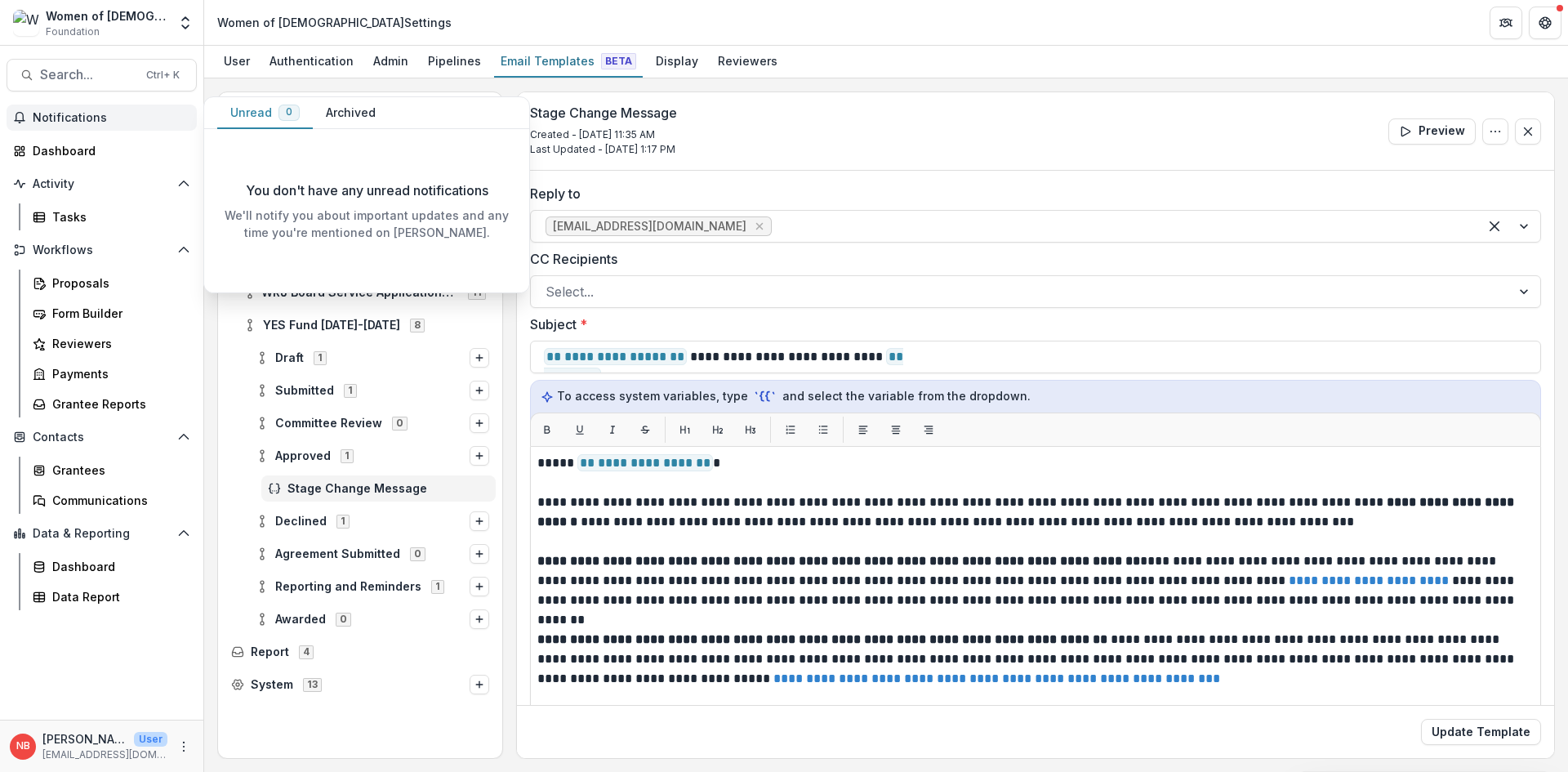
click at [107, 116] on span "Notifications" at bounding box center [111, 118] width 157 height 14
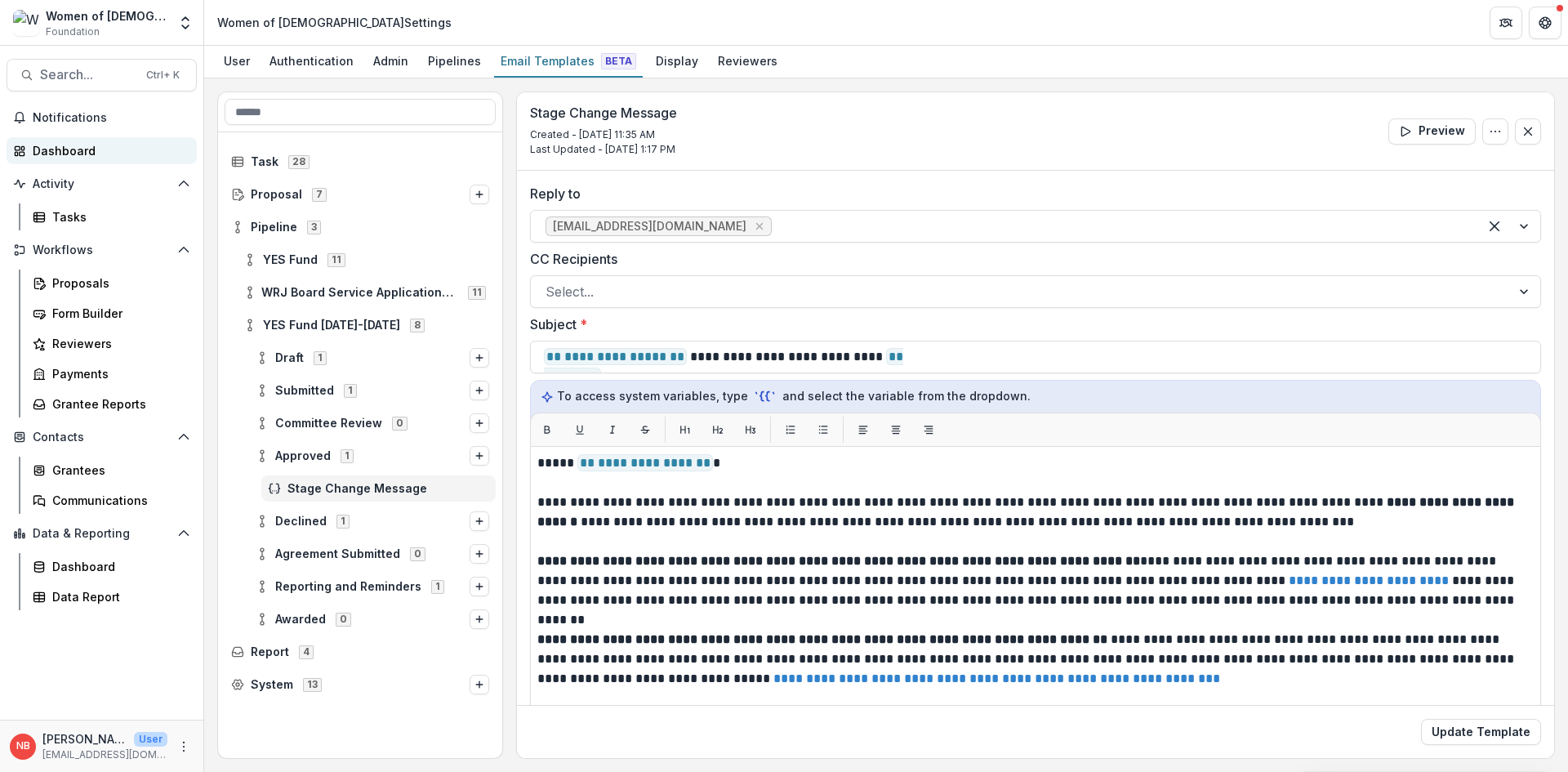
click at [85, 156] on div "Dashboard" at bounding box center [108, 151] width 151 height 18
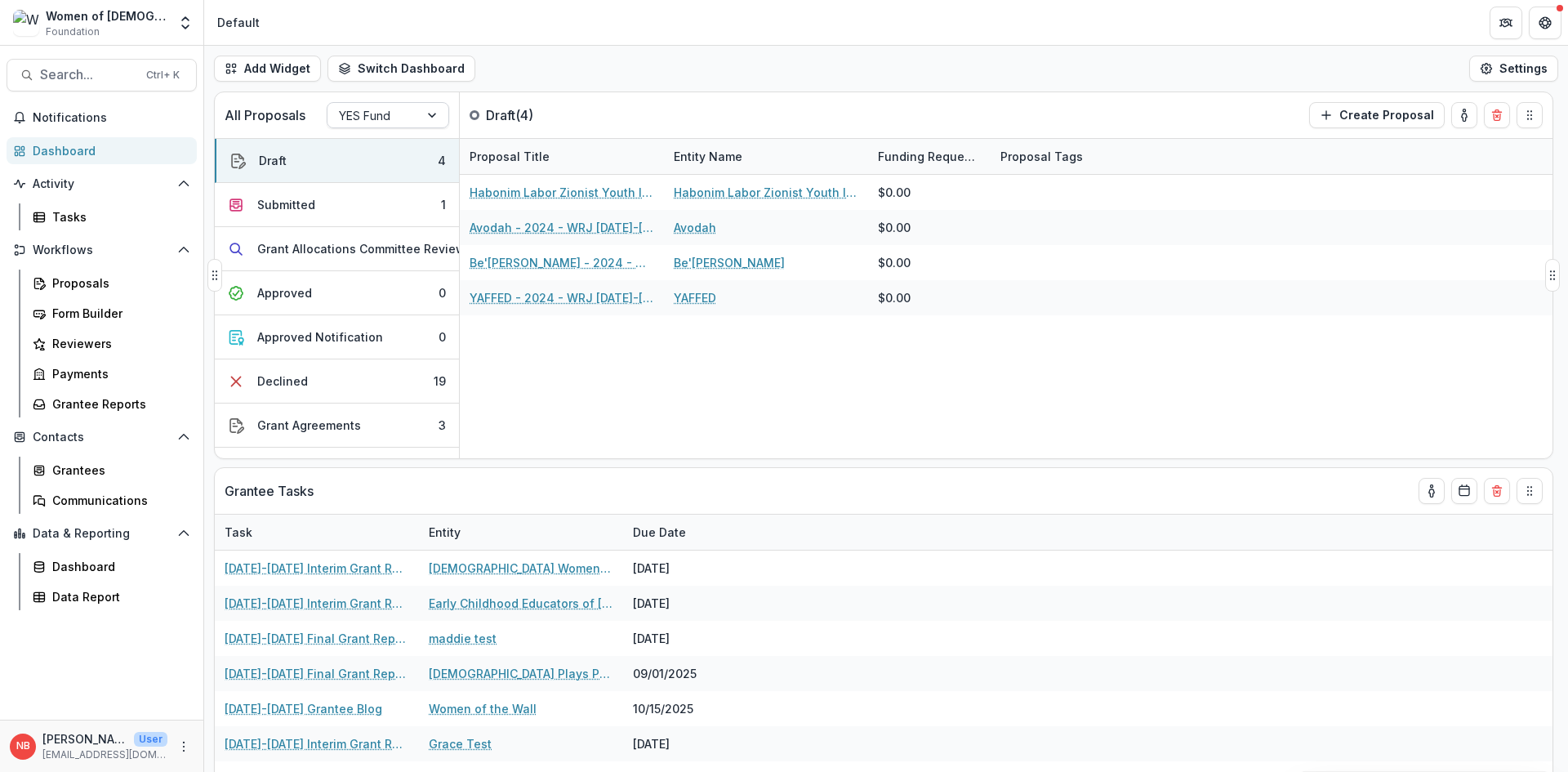
click at [408, 110] on div "YES Fund" at bounding box center [374, 115] width 92 height 23
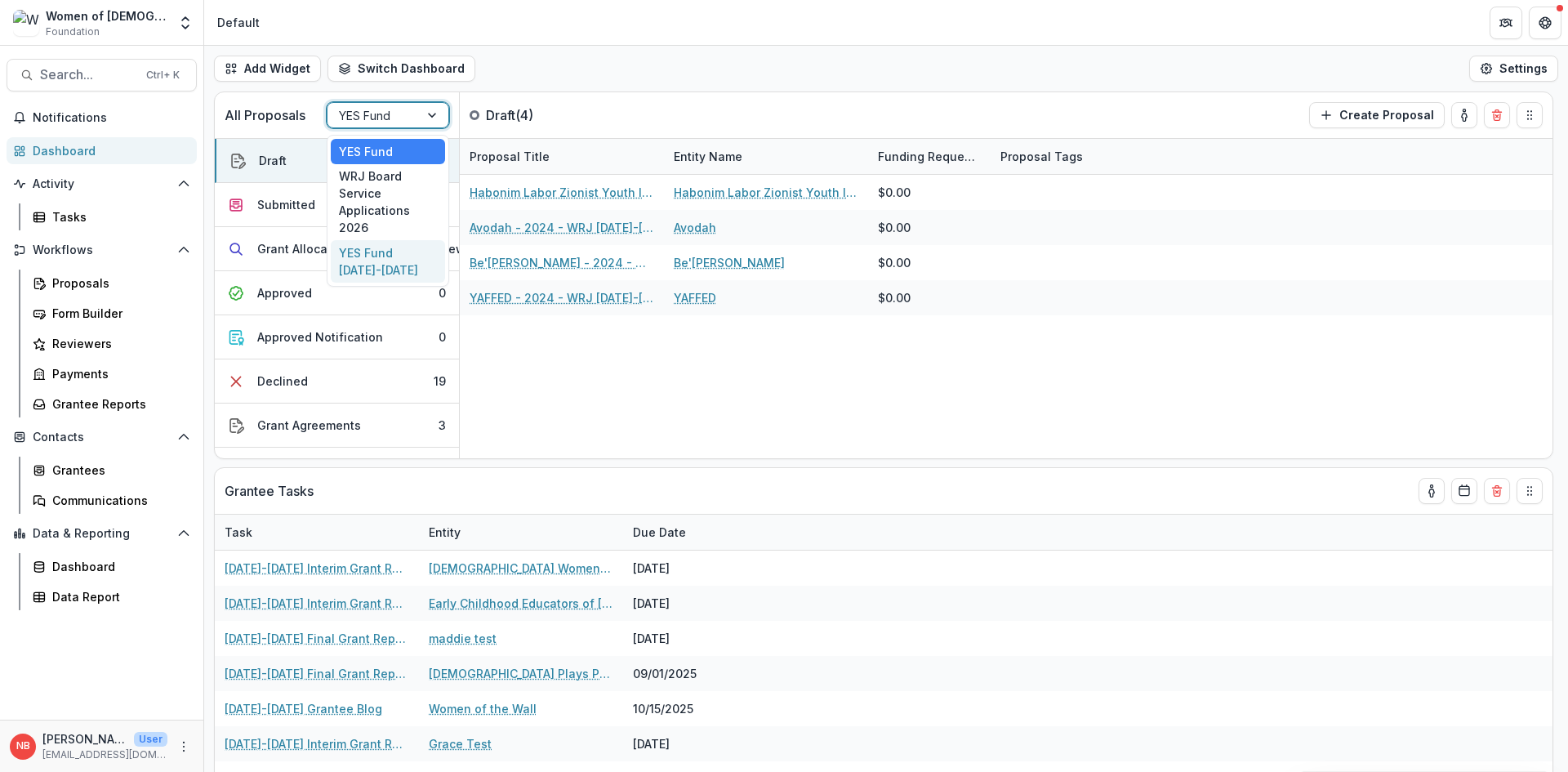
click at [407, 260] on div "YES Fund [DATE]-[DATE]" at bounding box center [387, 260] width 114 height 42
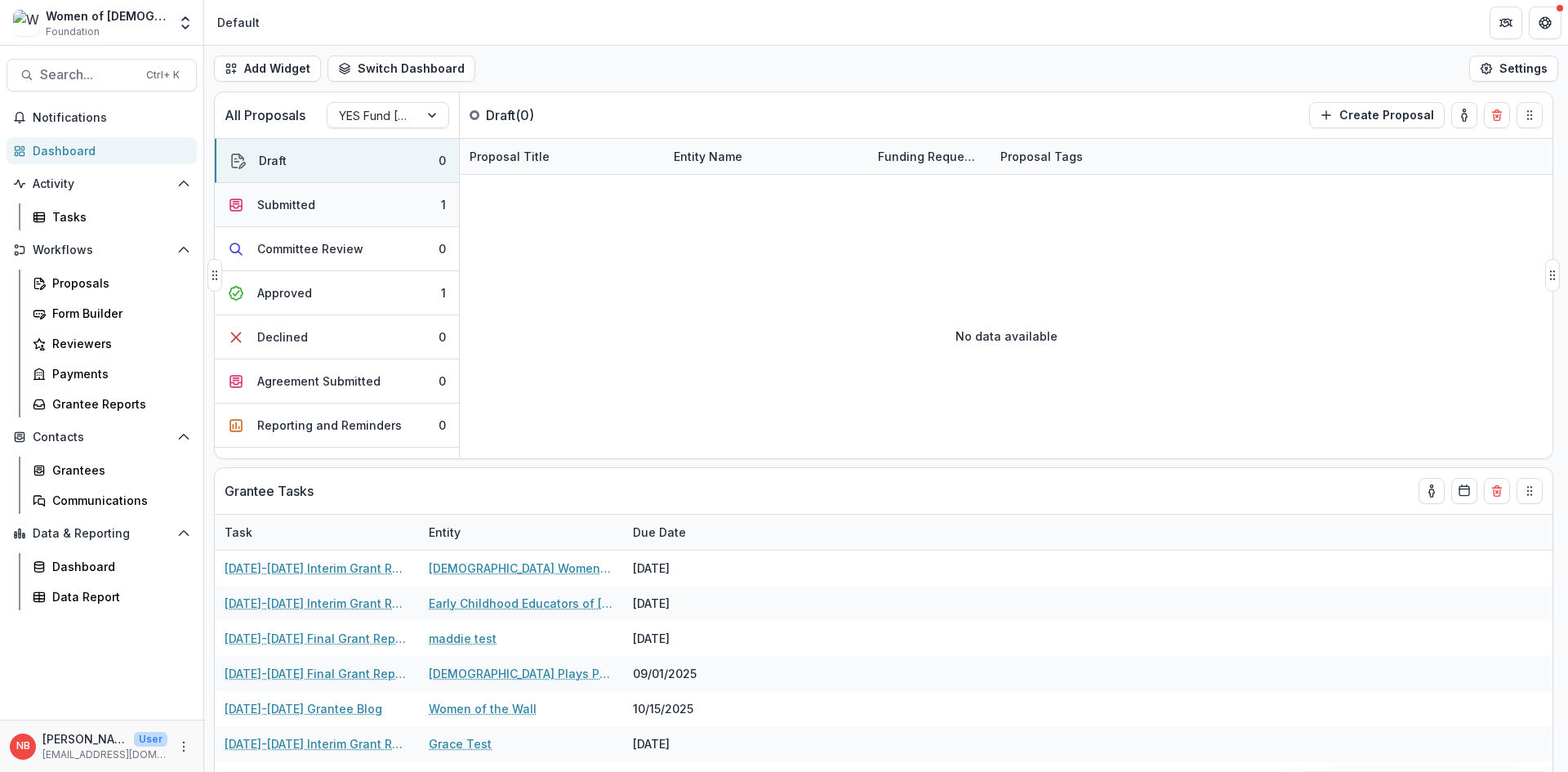
click at [352, 200] on button "Submitted 1" at bounding box center [337, 204] width 245 height 44
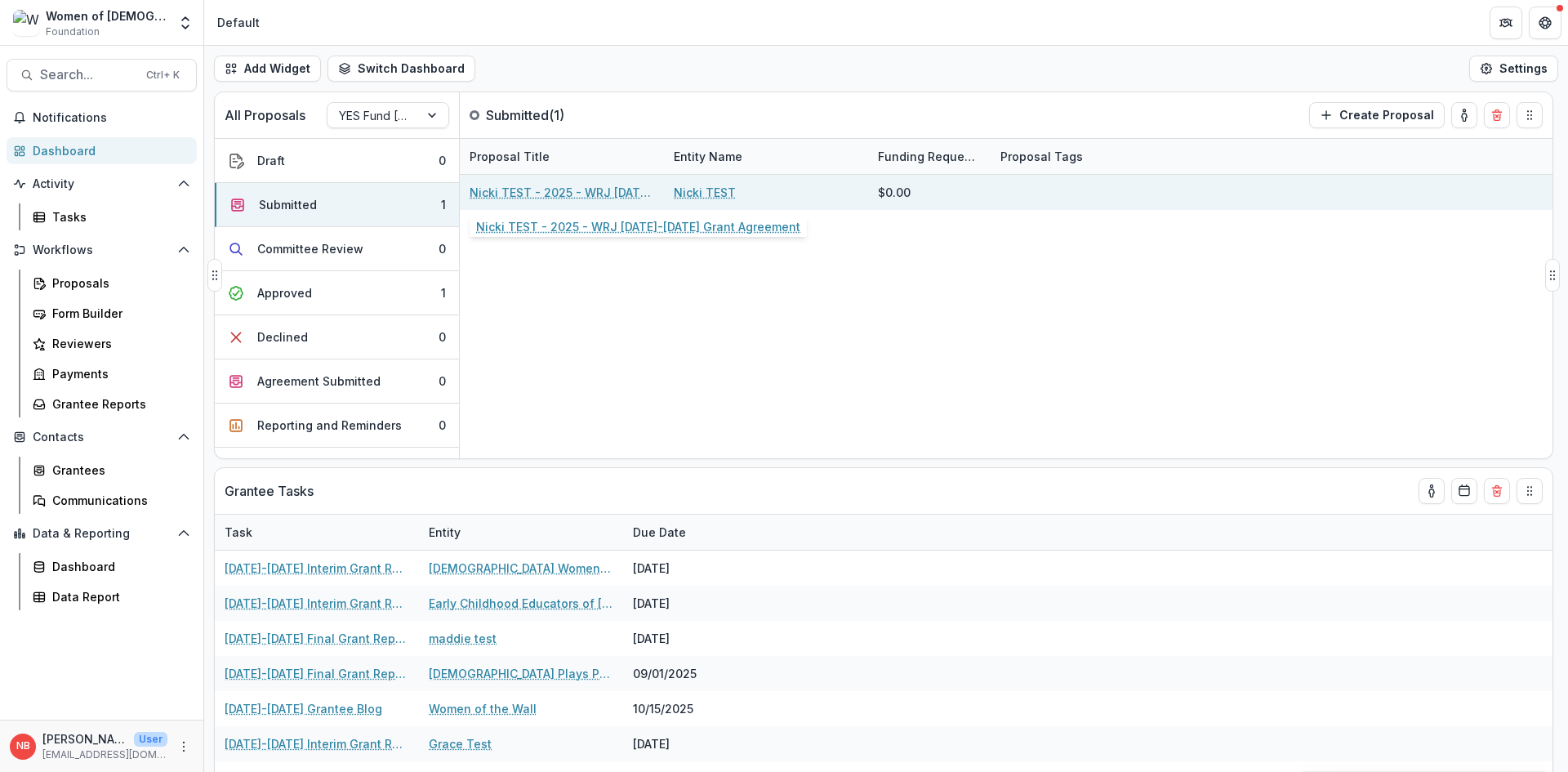
click at [596, 195] on link "Nicki TEST - 2025 - WRJ [DATE]-[DATE] Grant Agreement" at bounding box center [561, 193] width 185 height 18
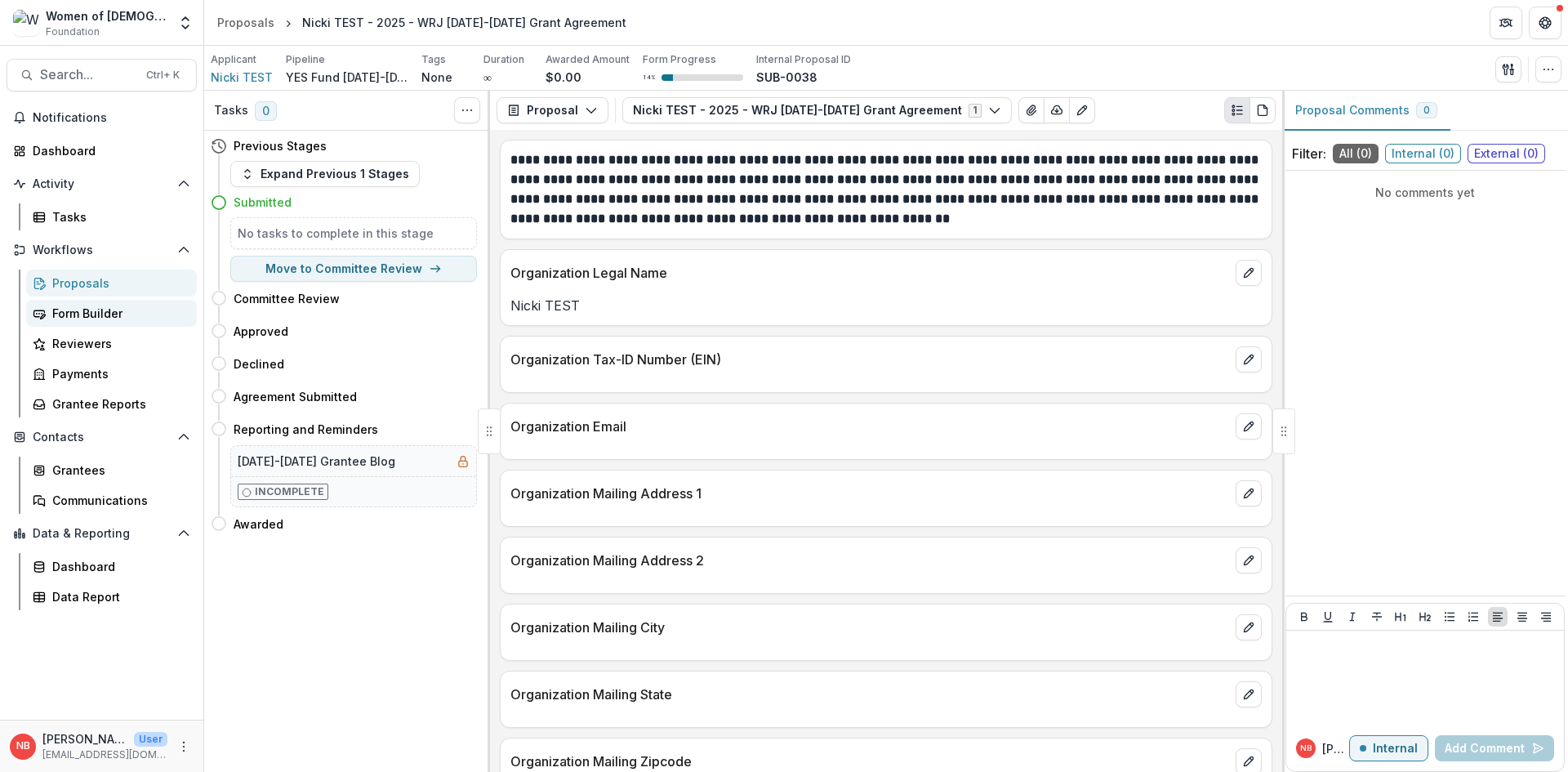
click at [116, 316] on div "Form Builder" at bounding box center [117, 313] width 131 height 18
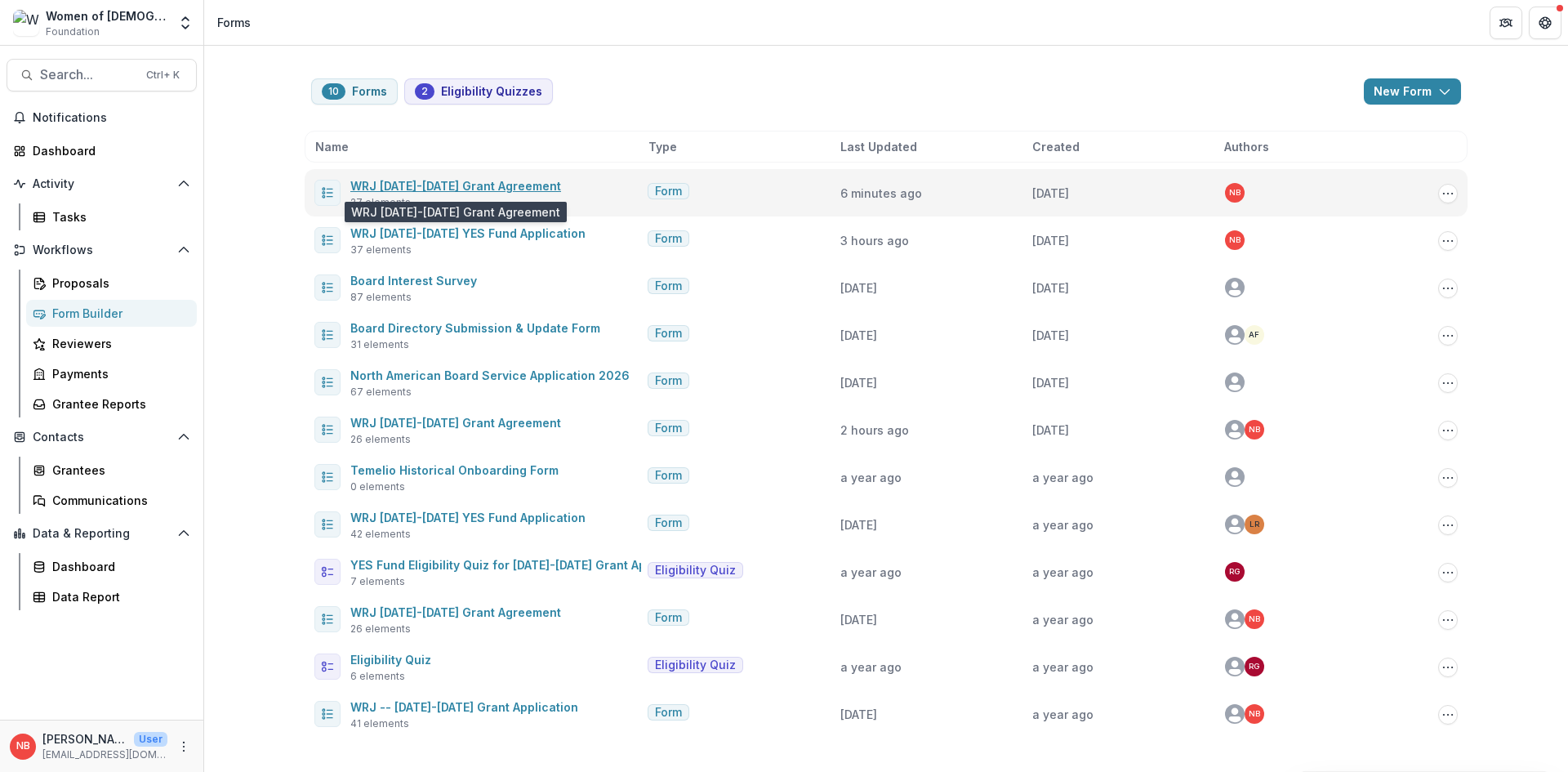
click at [464, 184] on link "WRJ [DATE]-[DATE] Grant Agreement" at bounding box center [455, 186] width 210 height 14
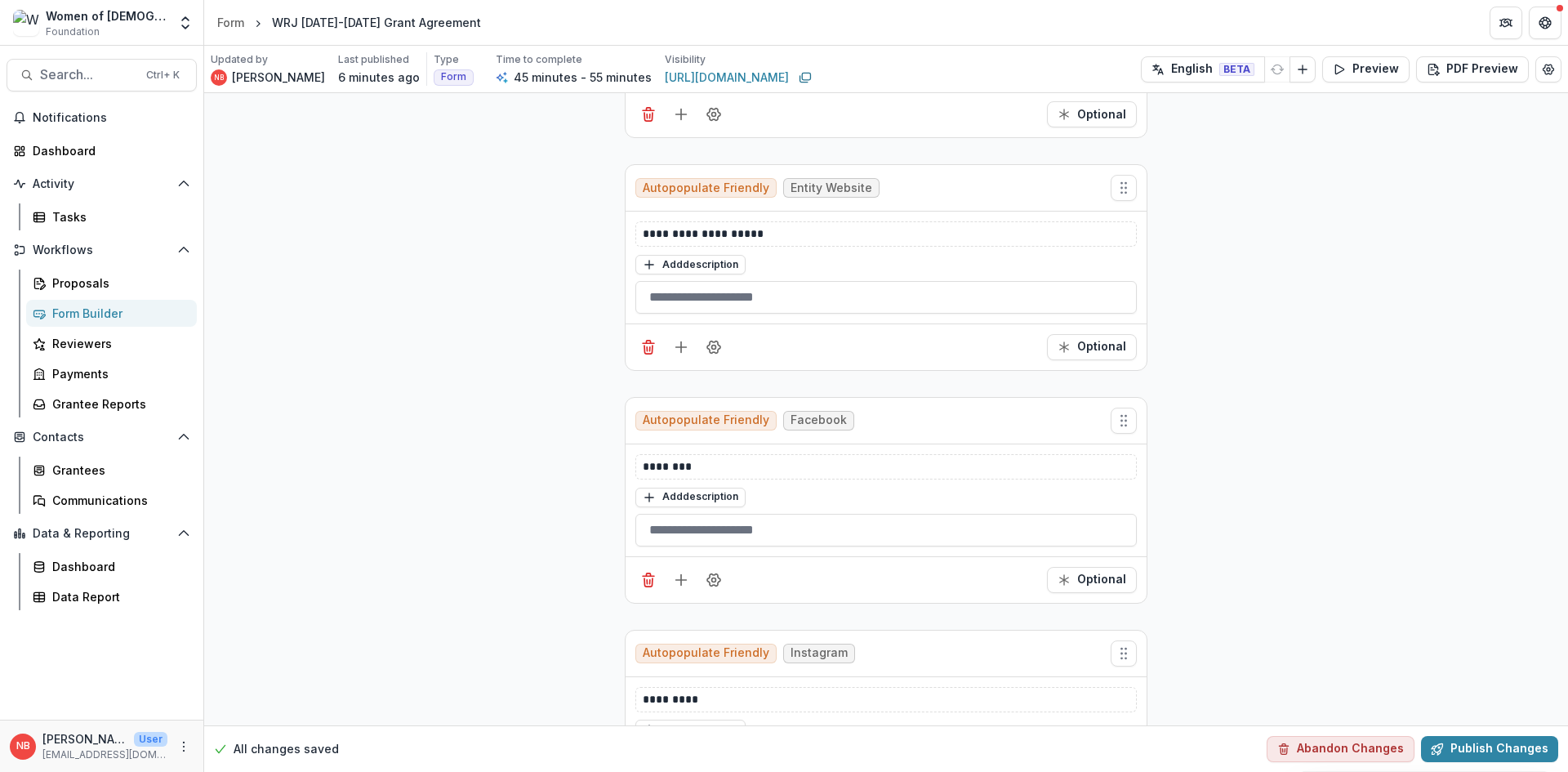
scroll to position [2288, 0]
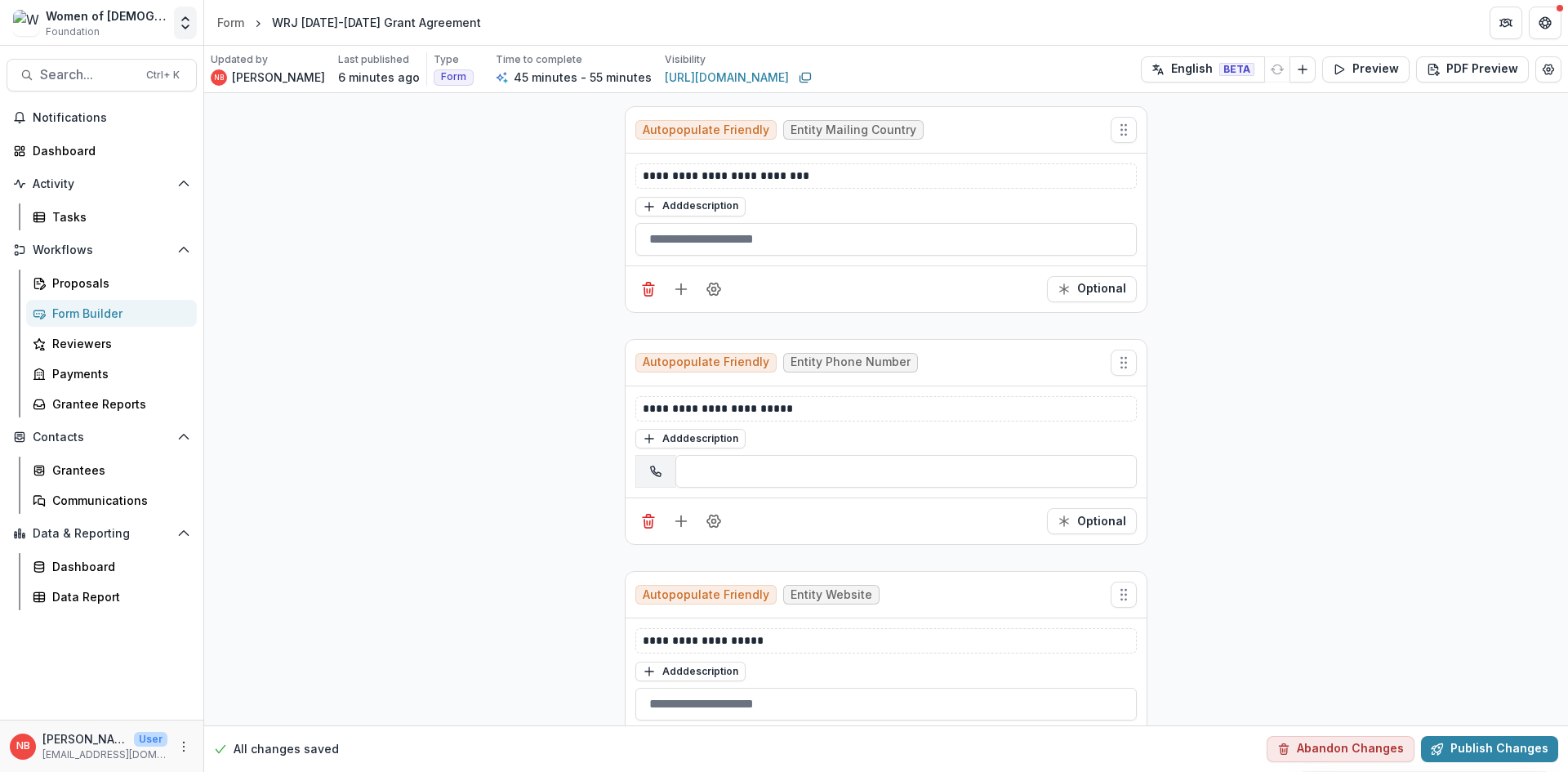
click at [182, 26] on polyline "Open entity switcher" at bounding box center [185, 26] width 7 height 3
click at [116, 181] on link "Admin Settings" at bounding box center [103, 183] width 229 height 27
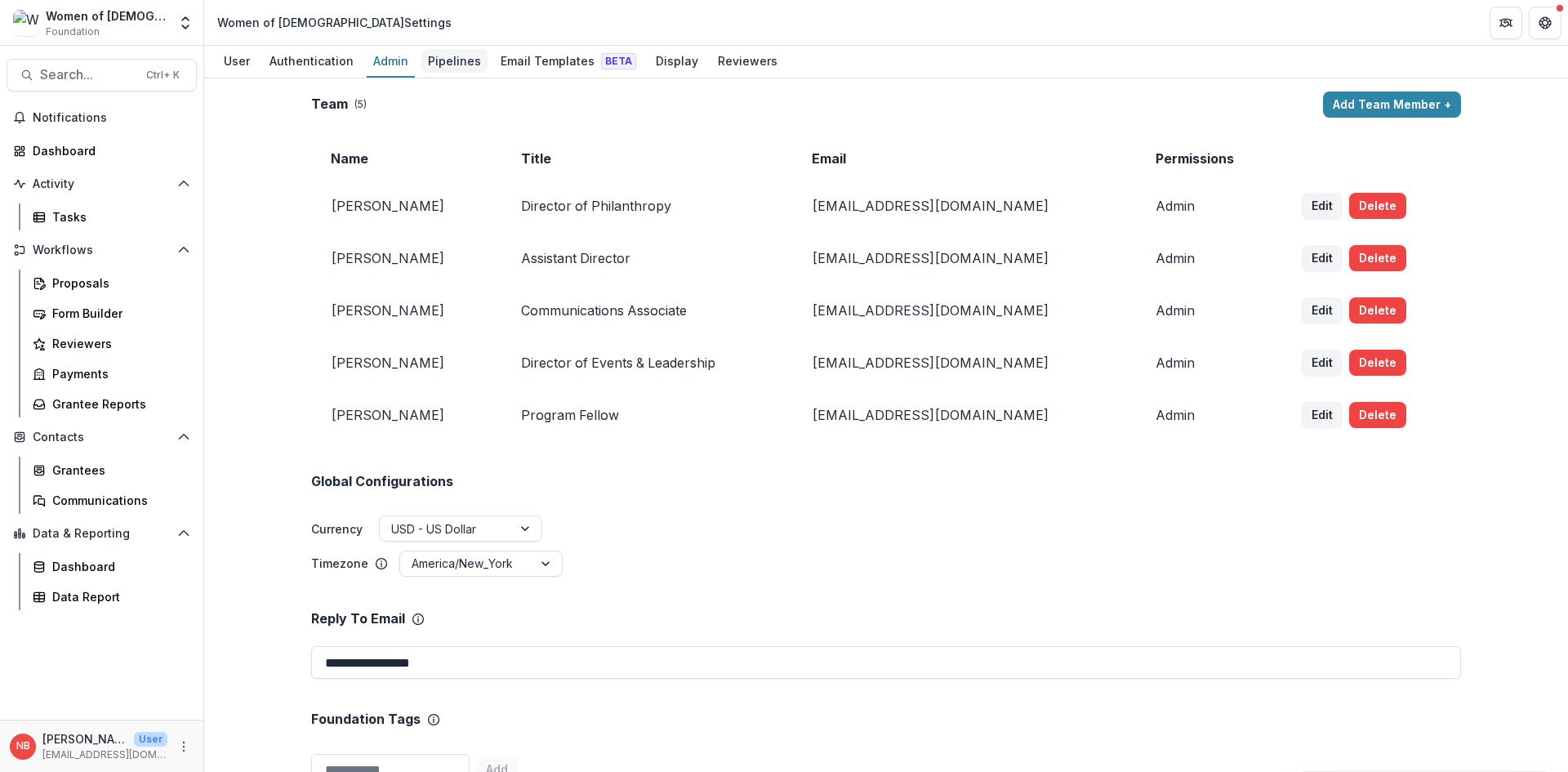
click at [440, 67] on div "Pipelines" at bounding box center [455, 61] width 67 height 23
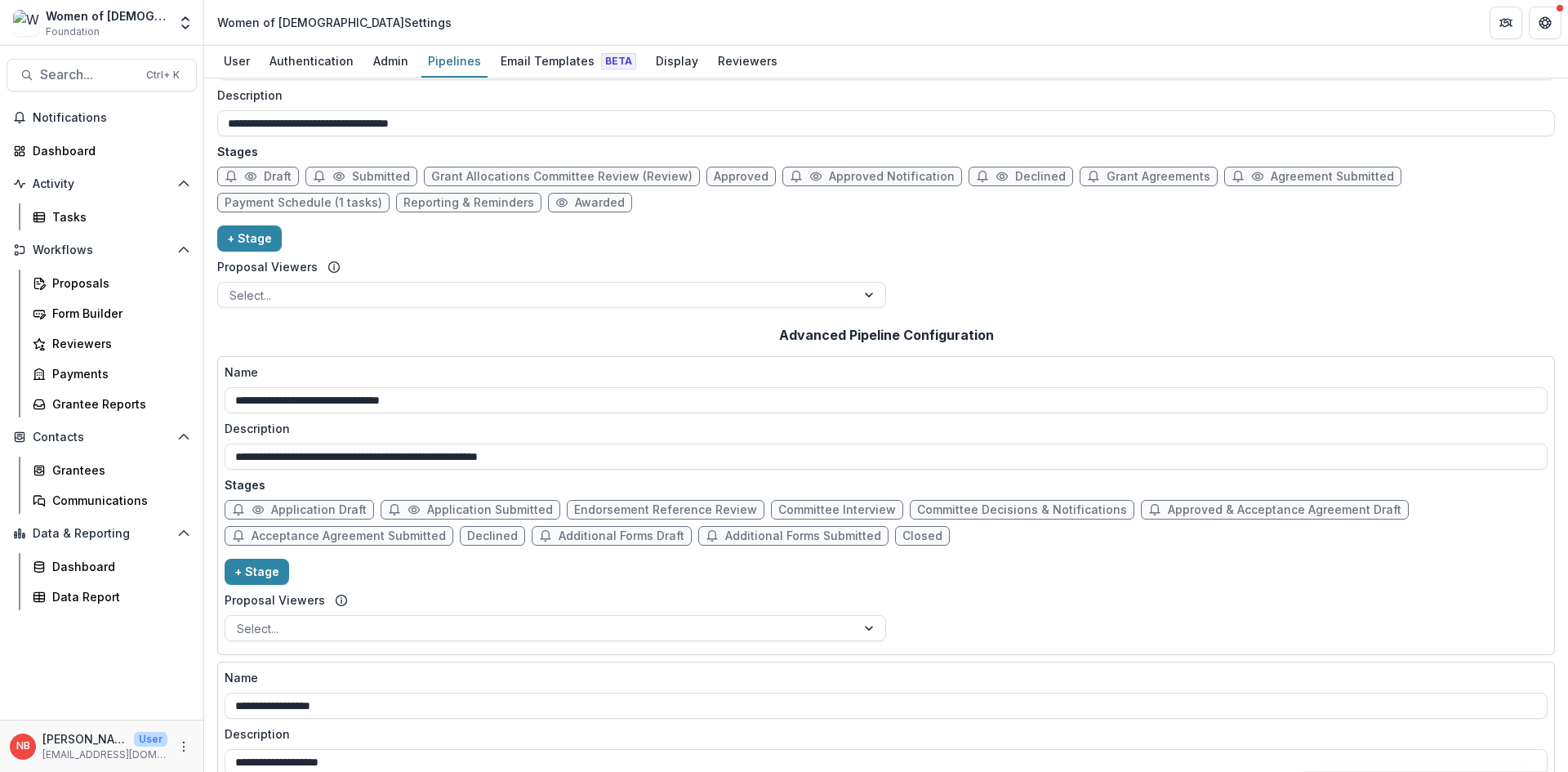
scroll to position [270, 0]
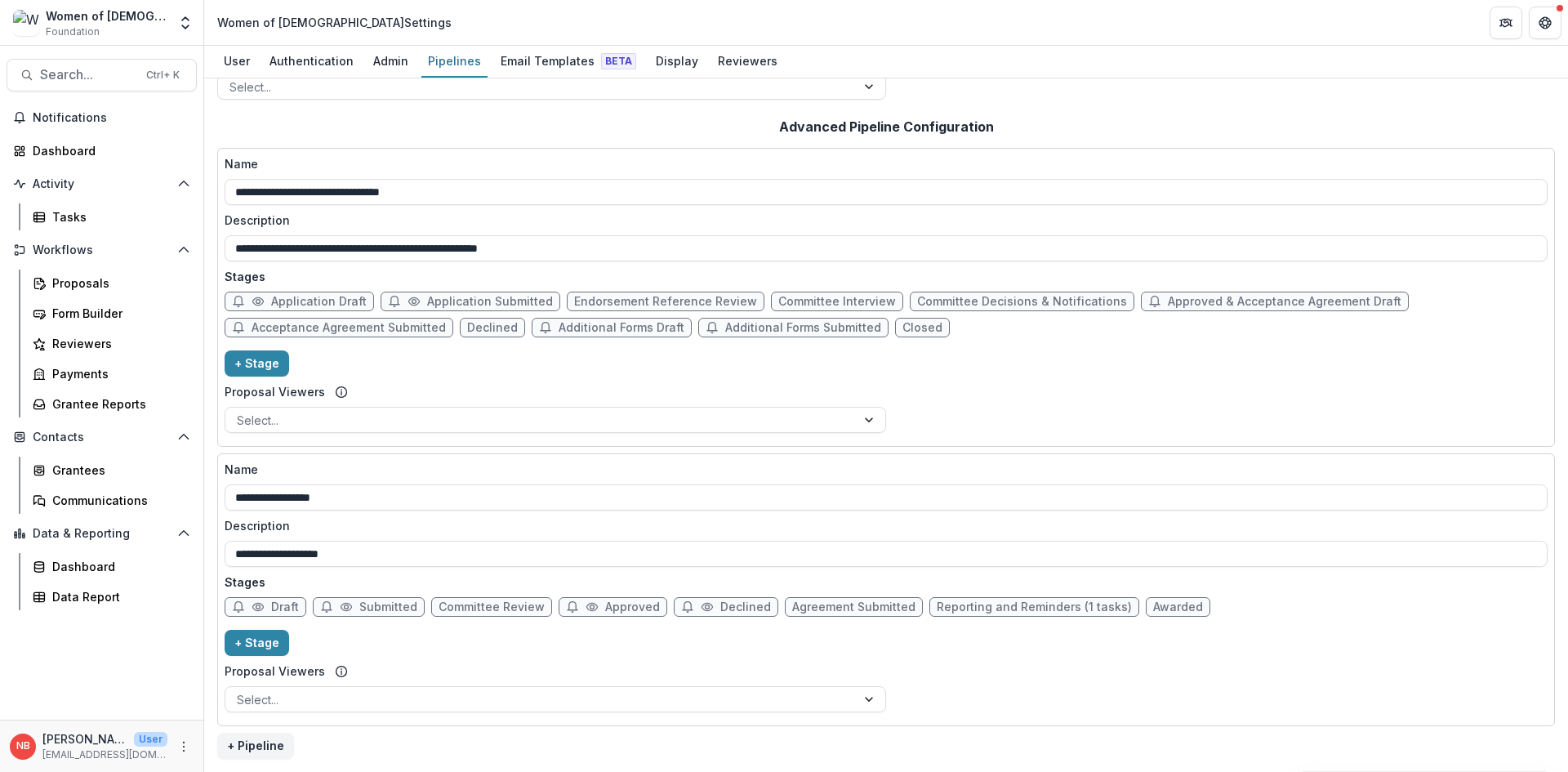
click at [609, 609] on span "Approved" at bounding box center [633, 608] width 55 height 14
select select "********"
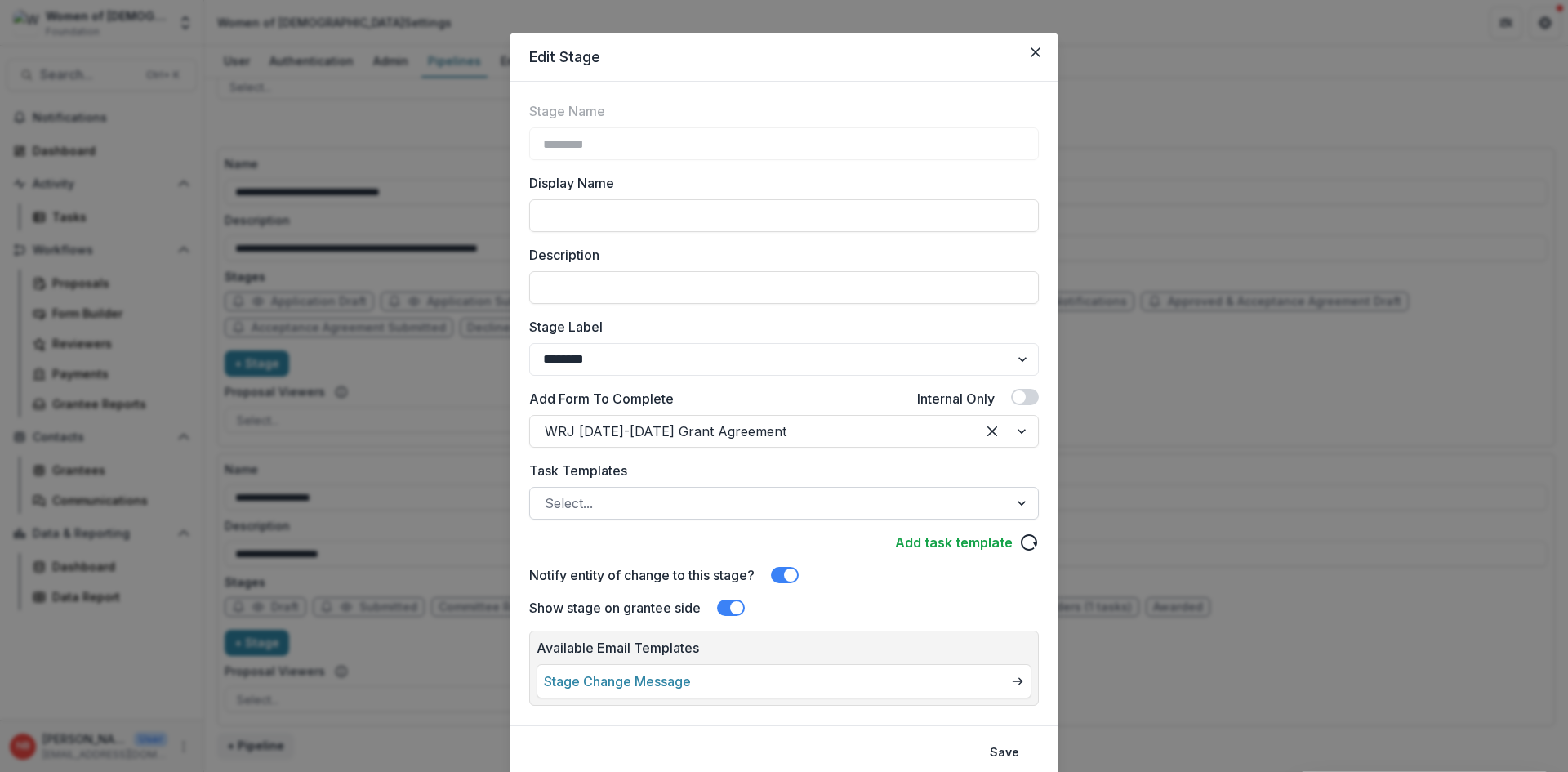
scroll to position [78, 0]
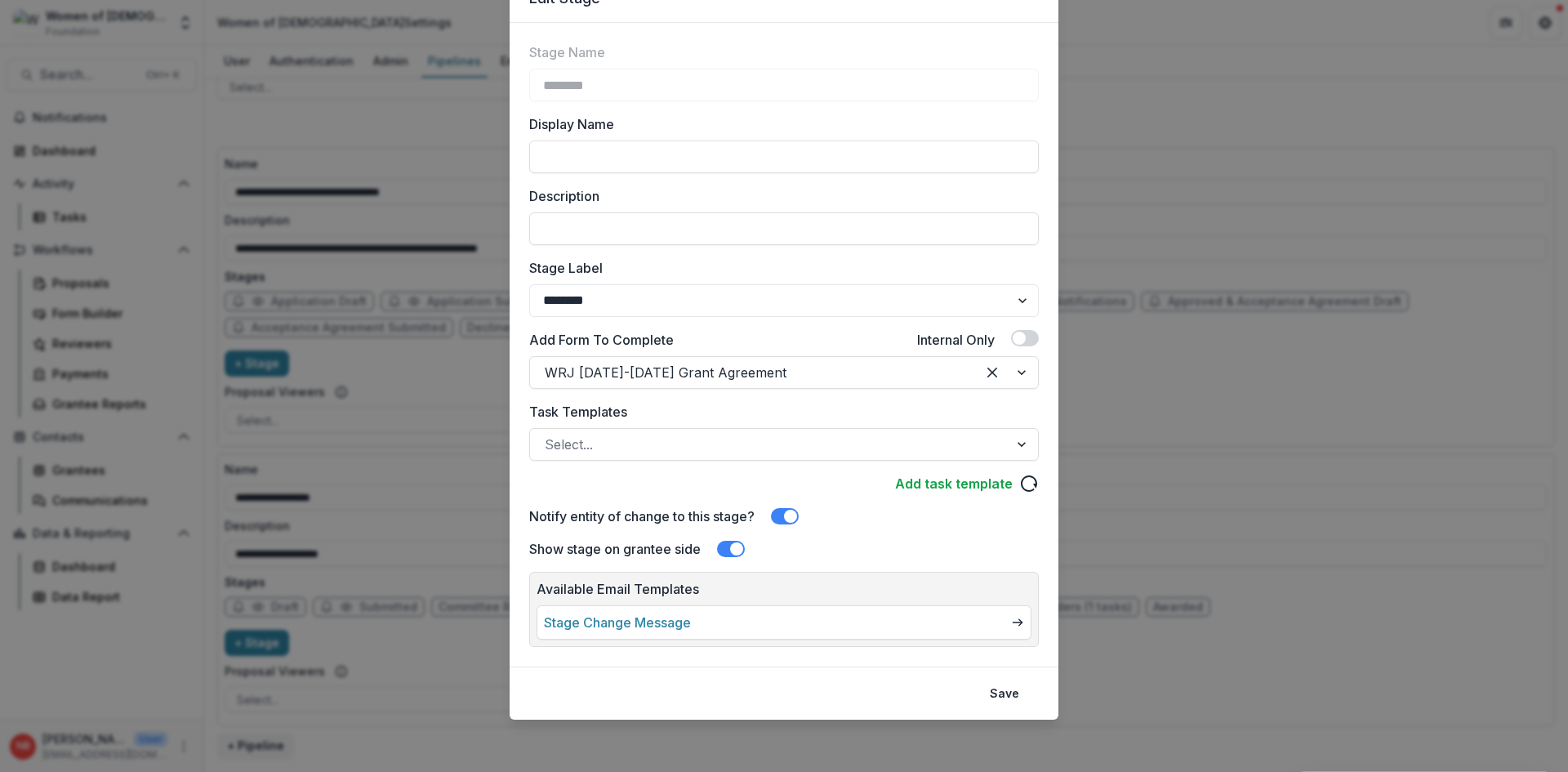
click at [741, 336] on div "Add Form To Complete Internal Only" at bounding box center [784, 342] width 510 height 26
click at [601, 440] on div at bounding box center [769, 443] width 449 height 23
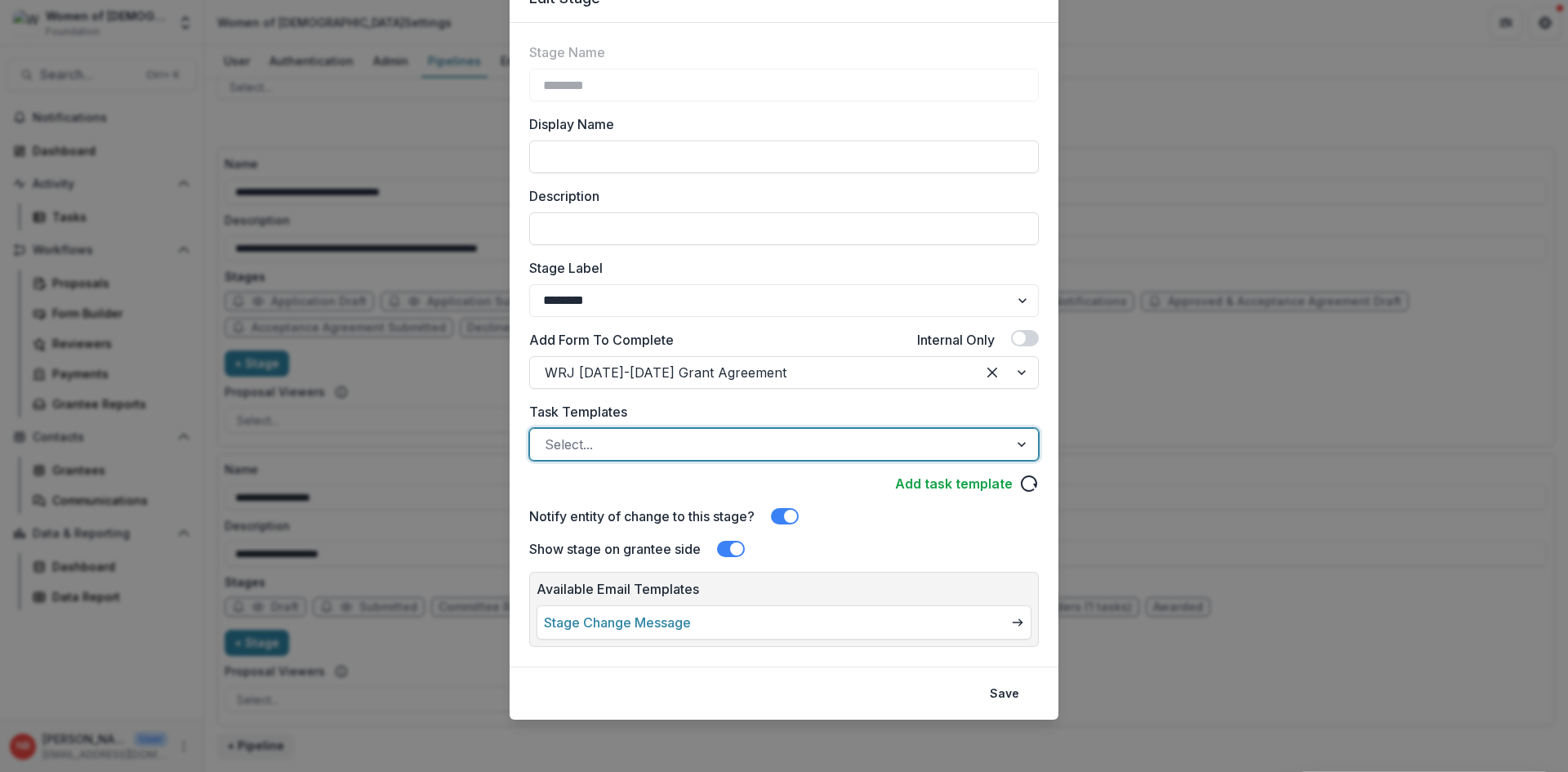
scroll to position [0, 0]
click at [1049, 411] on div "Stage Name ******** Display Name Description Stage Label ******* ***** ********…" at bounding box center [784, 344] width 549 height 644
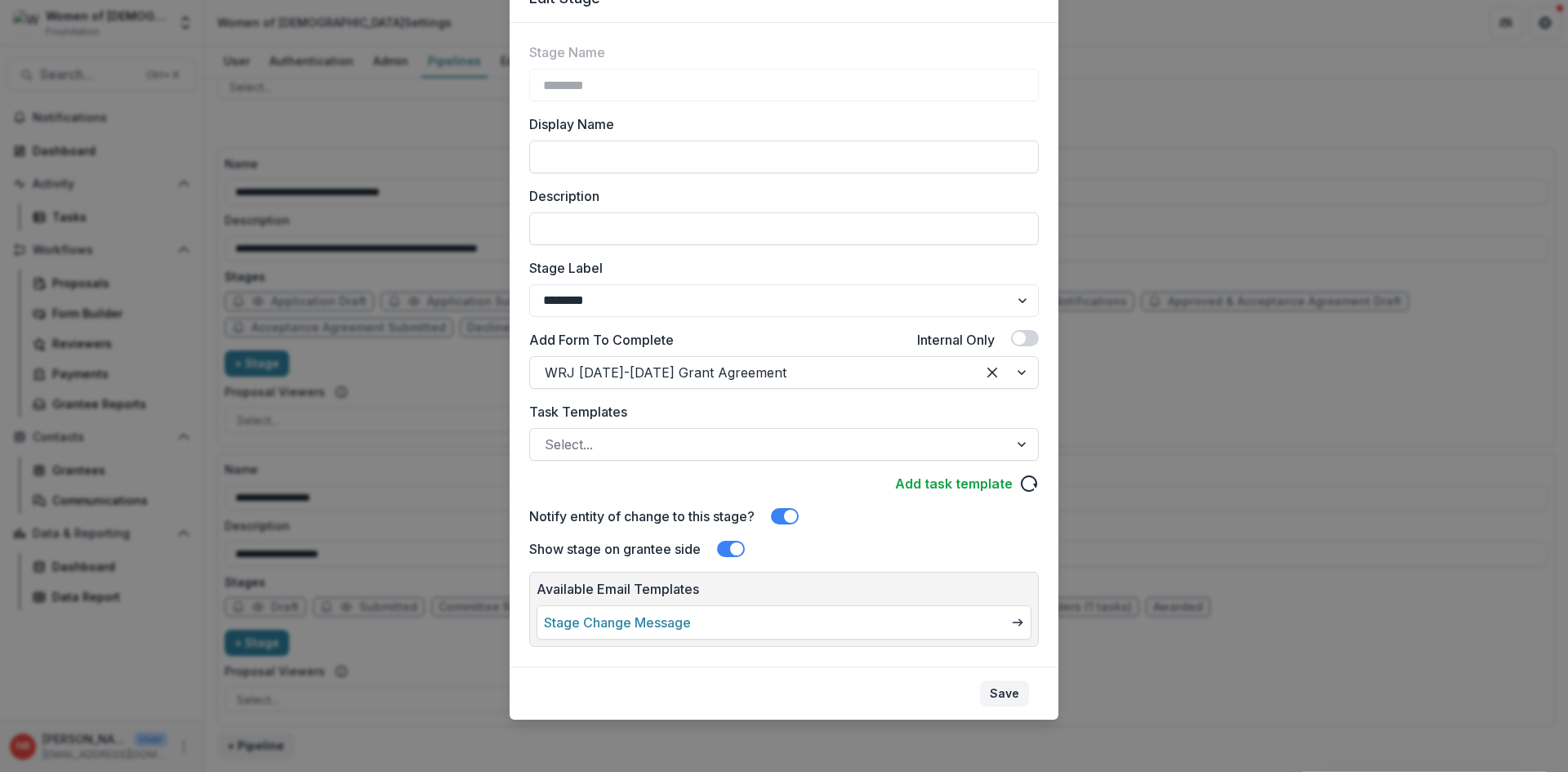
click at [1011, 690] on button "Save" at bounding box center [1005, 693] width 49 height 26
